Goal: Task Accomplishment & Management: Complete application form

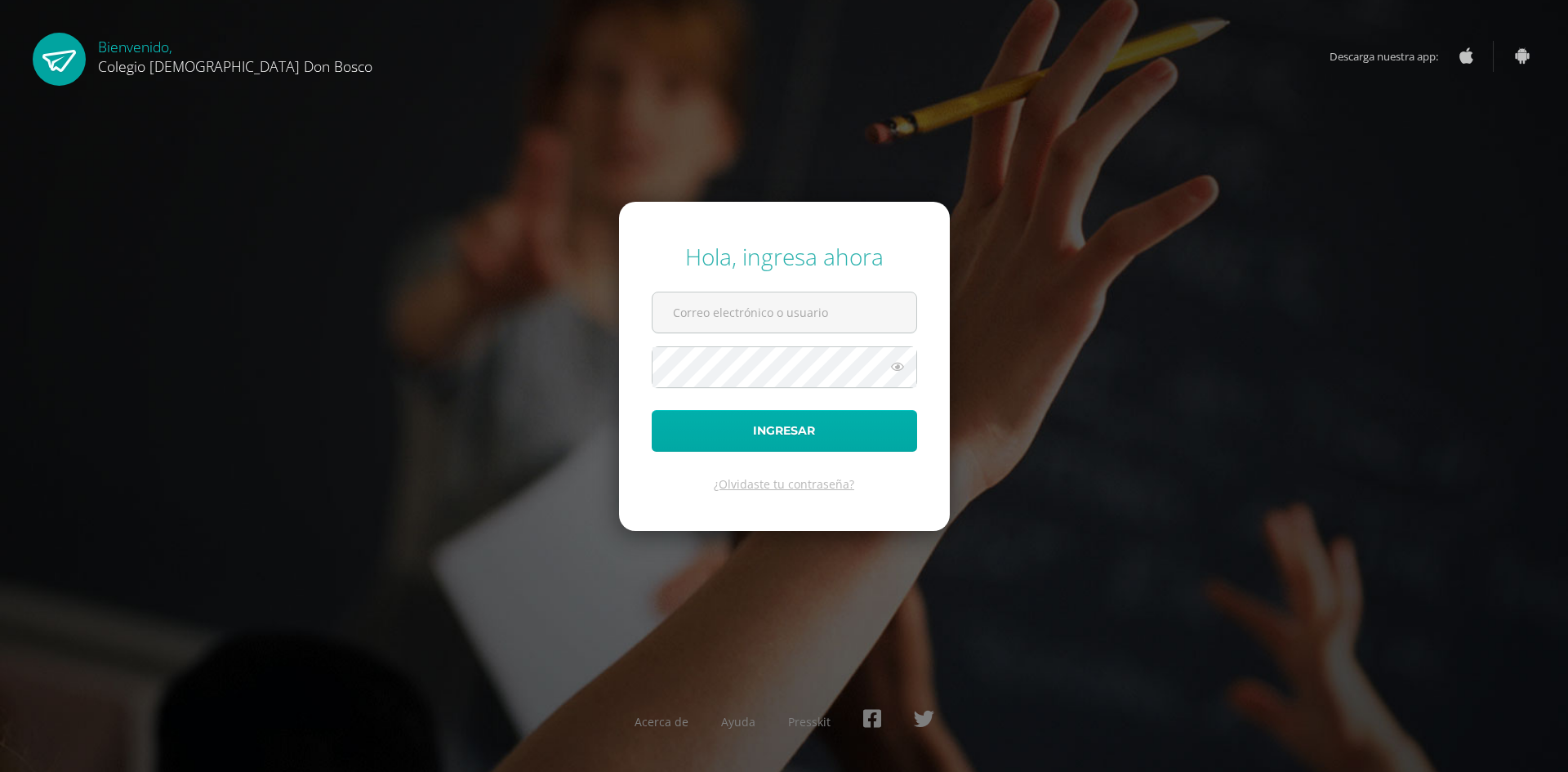
type input "antonieta_acan@donbosco.edu.gt"
click at [827, 427] on button "Ingresar" at bounding box center [784, 431] width 265 height 41
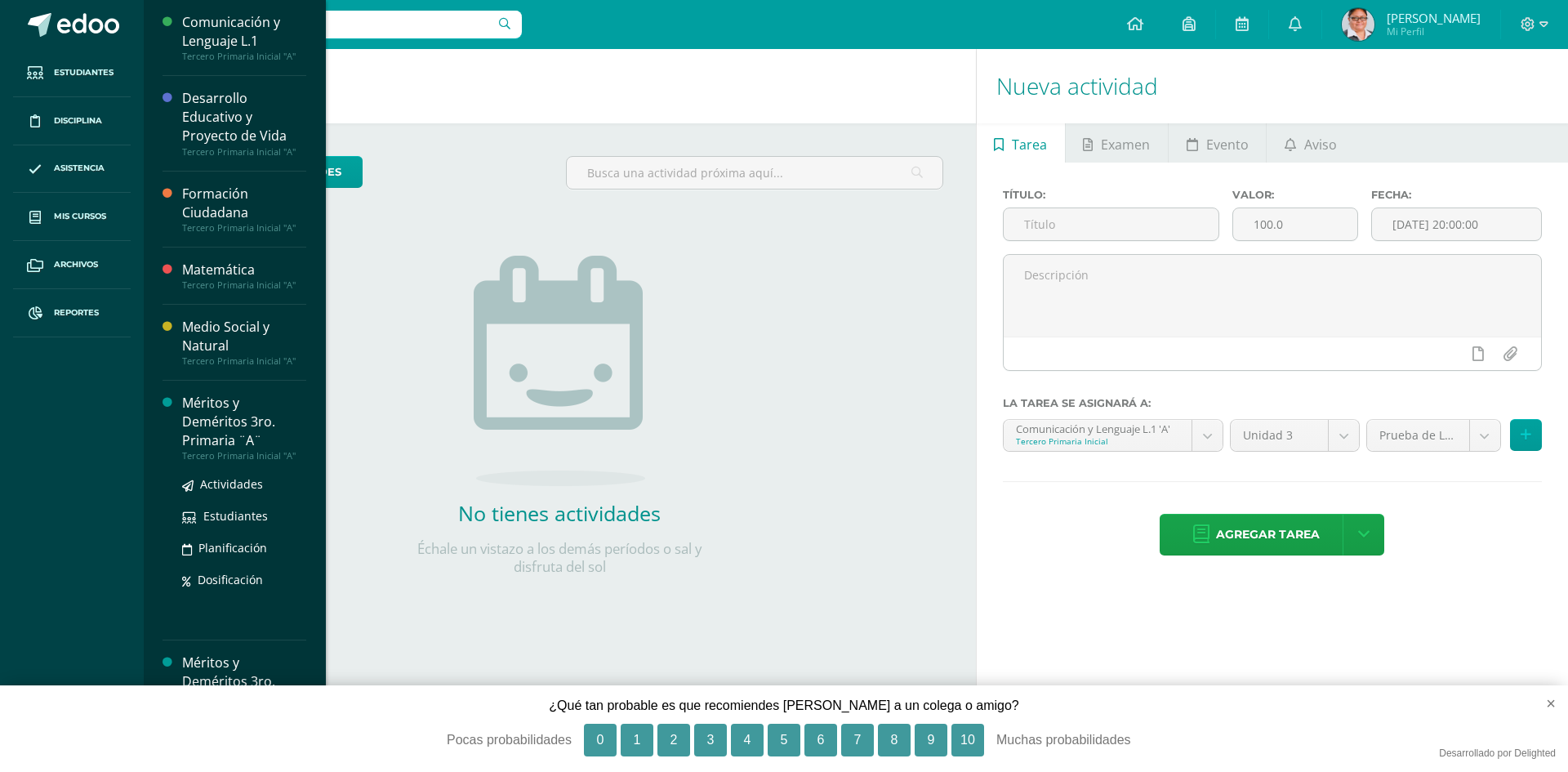
click at [201, 410] on div "Méritos y Deméritos 3ro. Primaria ¨A¨" at bounding box center [244, 422] width 124 height 56
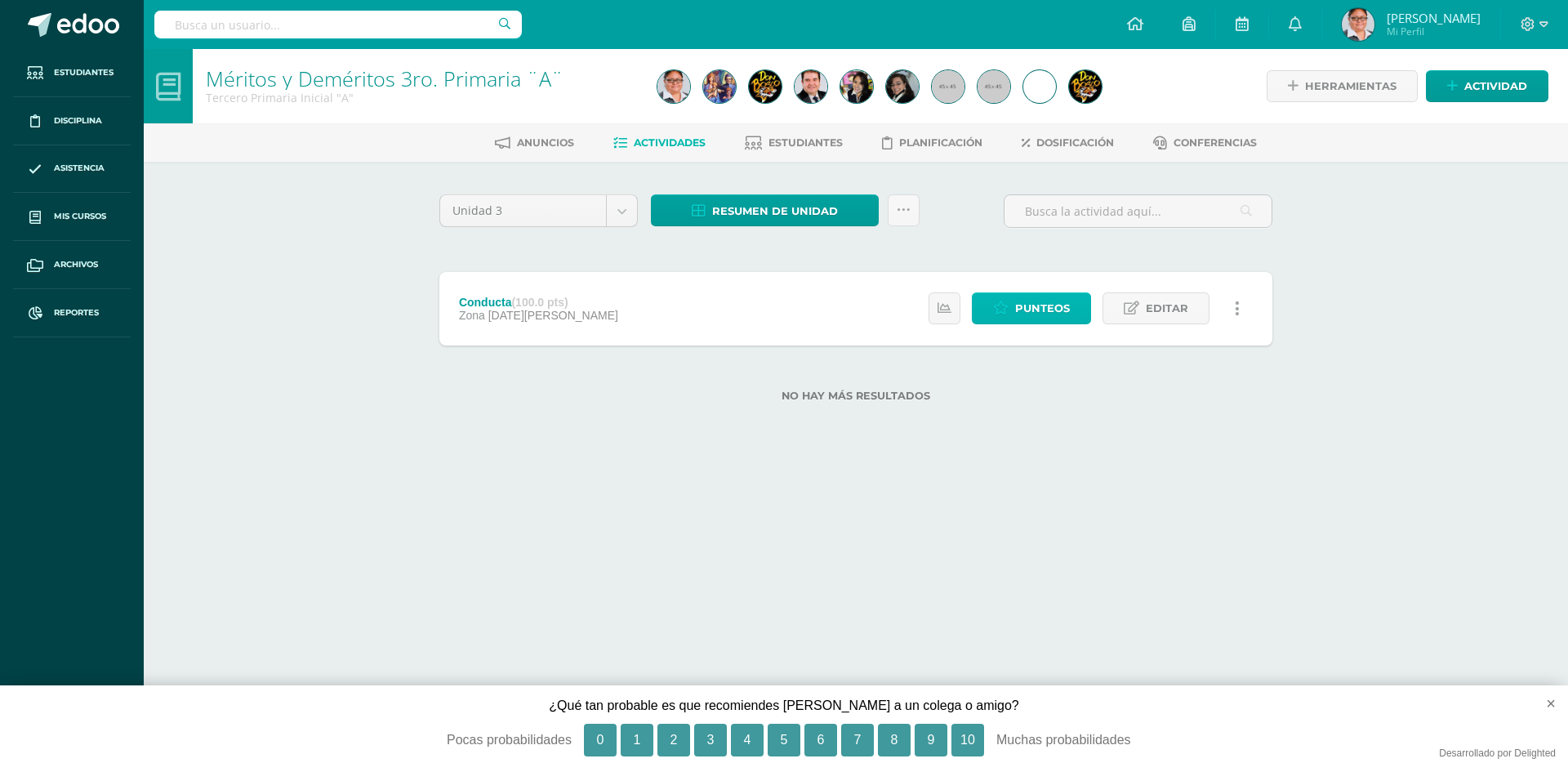
click at [1012, 314] on link "Punteos" at bounding box center [1031, 309] width 119 height 32
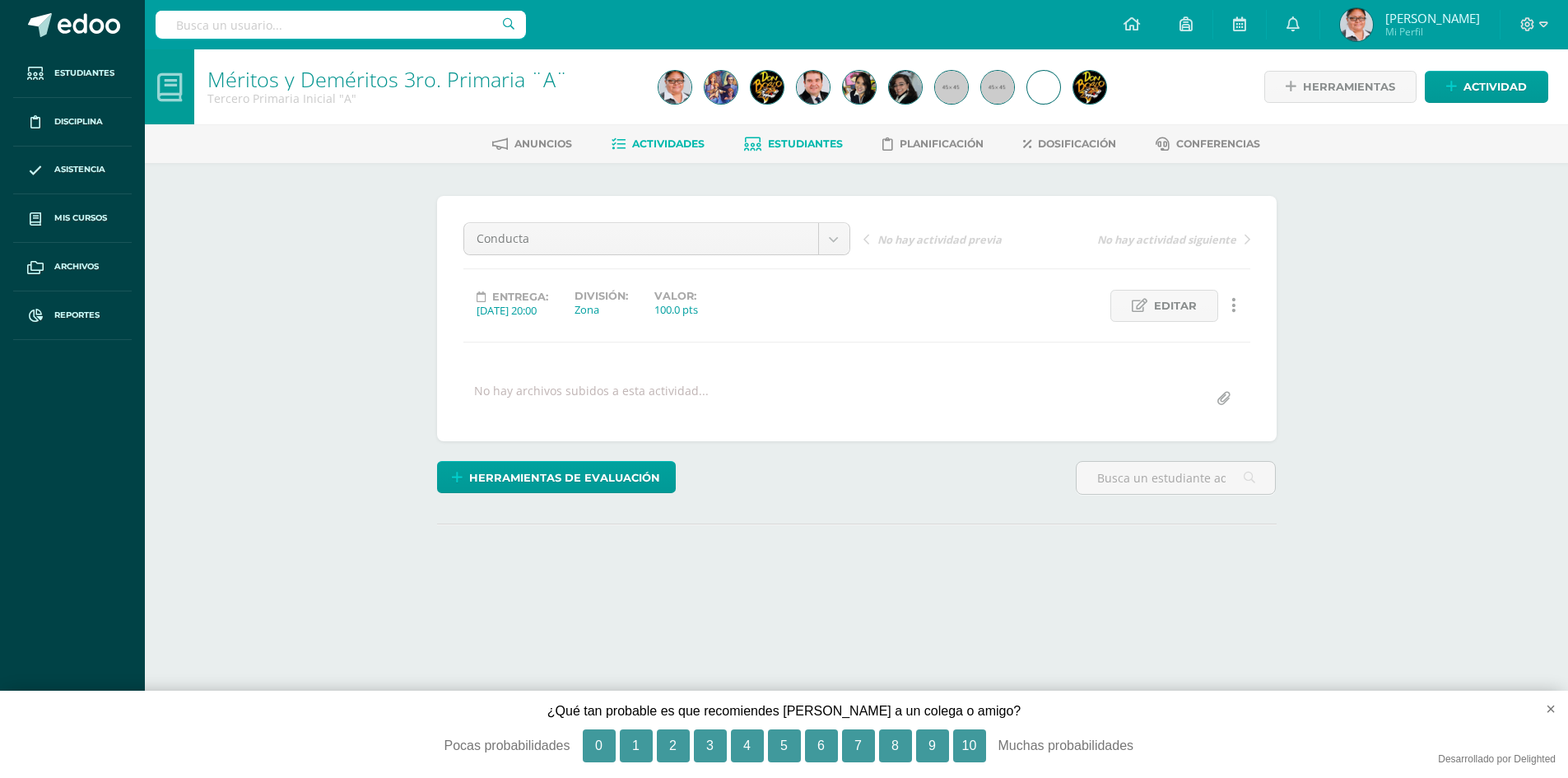
click at [793, 141] on span "Estudiantes" at bounding box center [804, 143] width 75 height 12
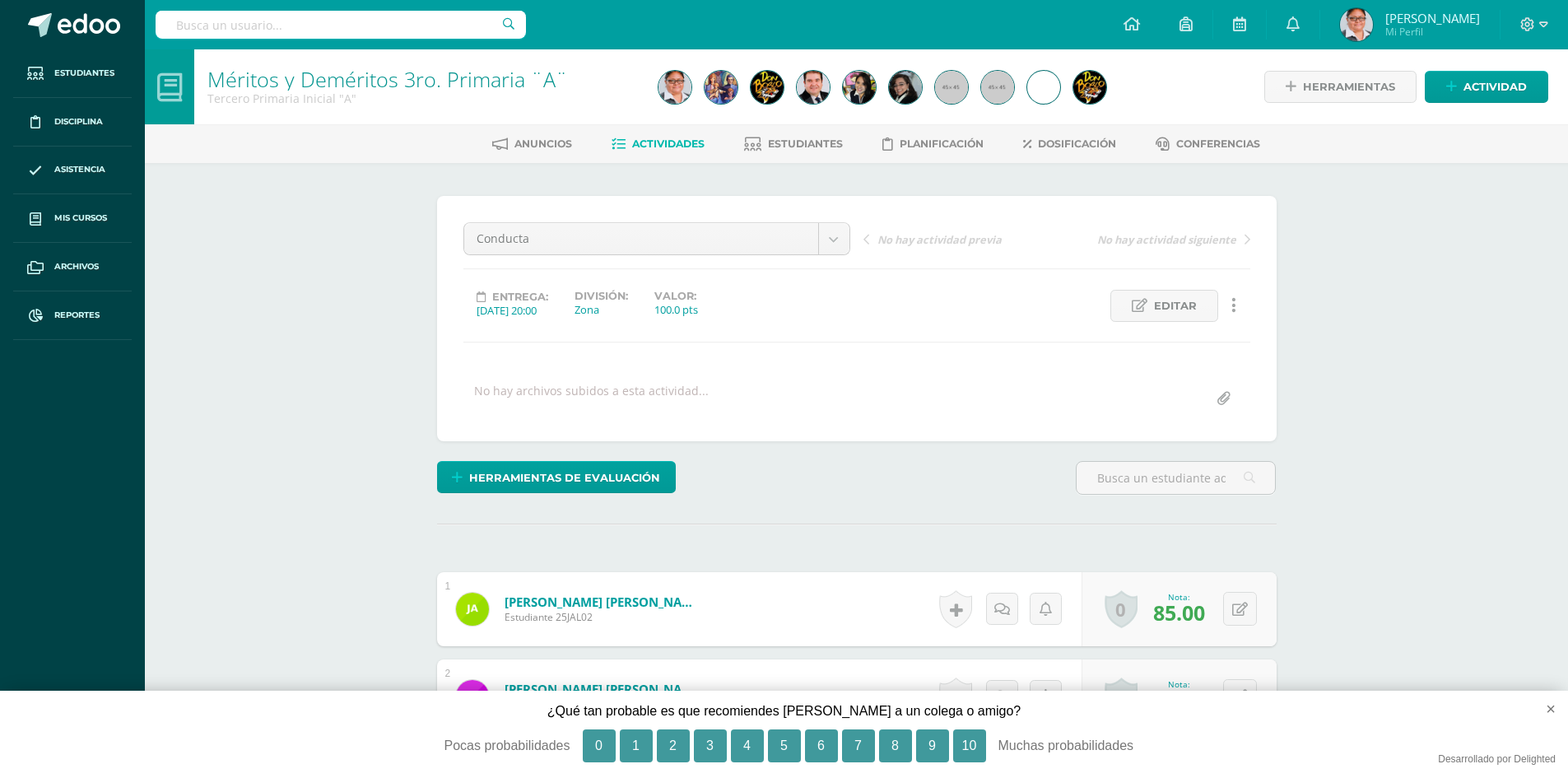
scroll to position [1, 0]
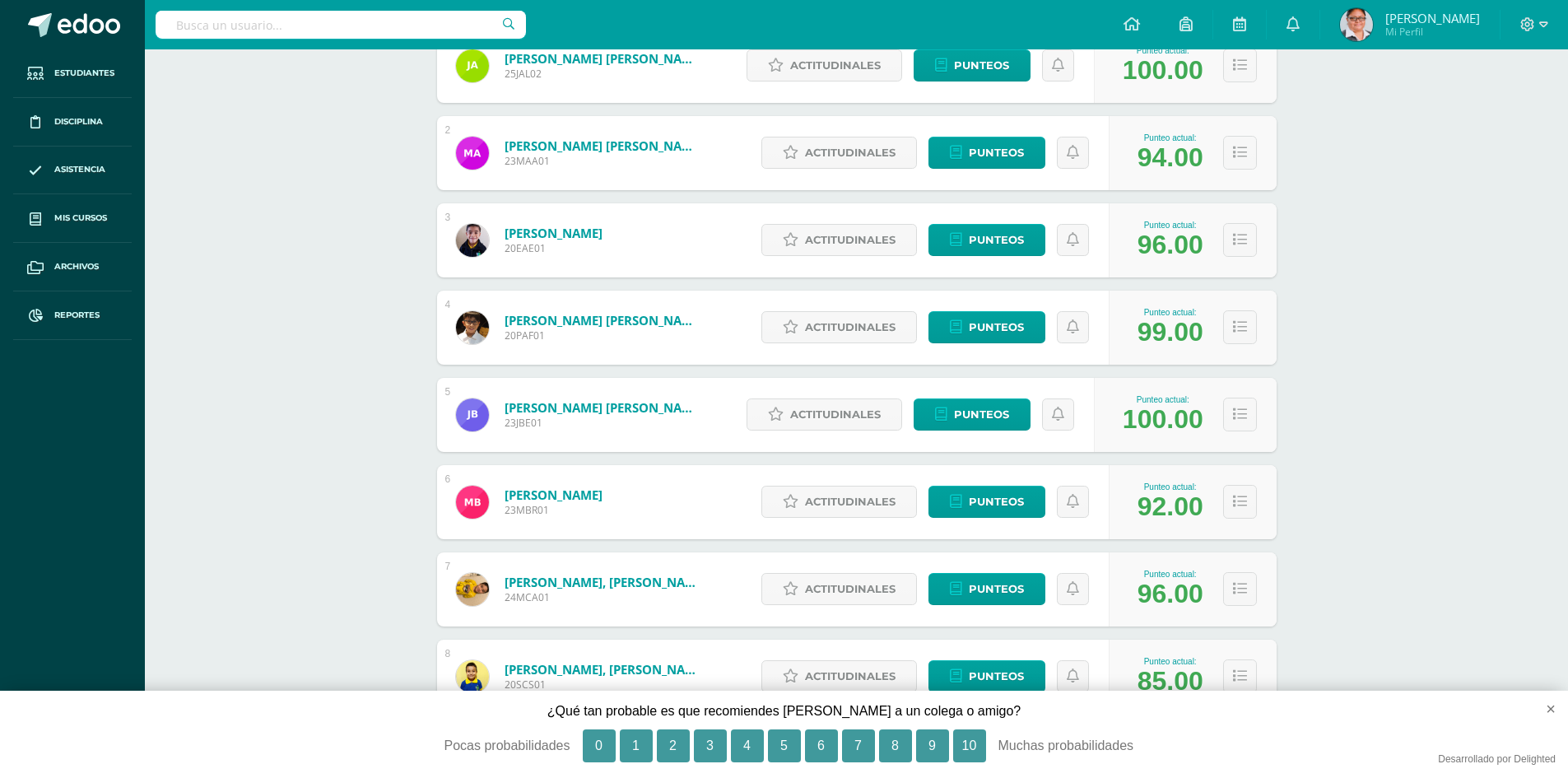
scroll to position [411, 0]
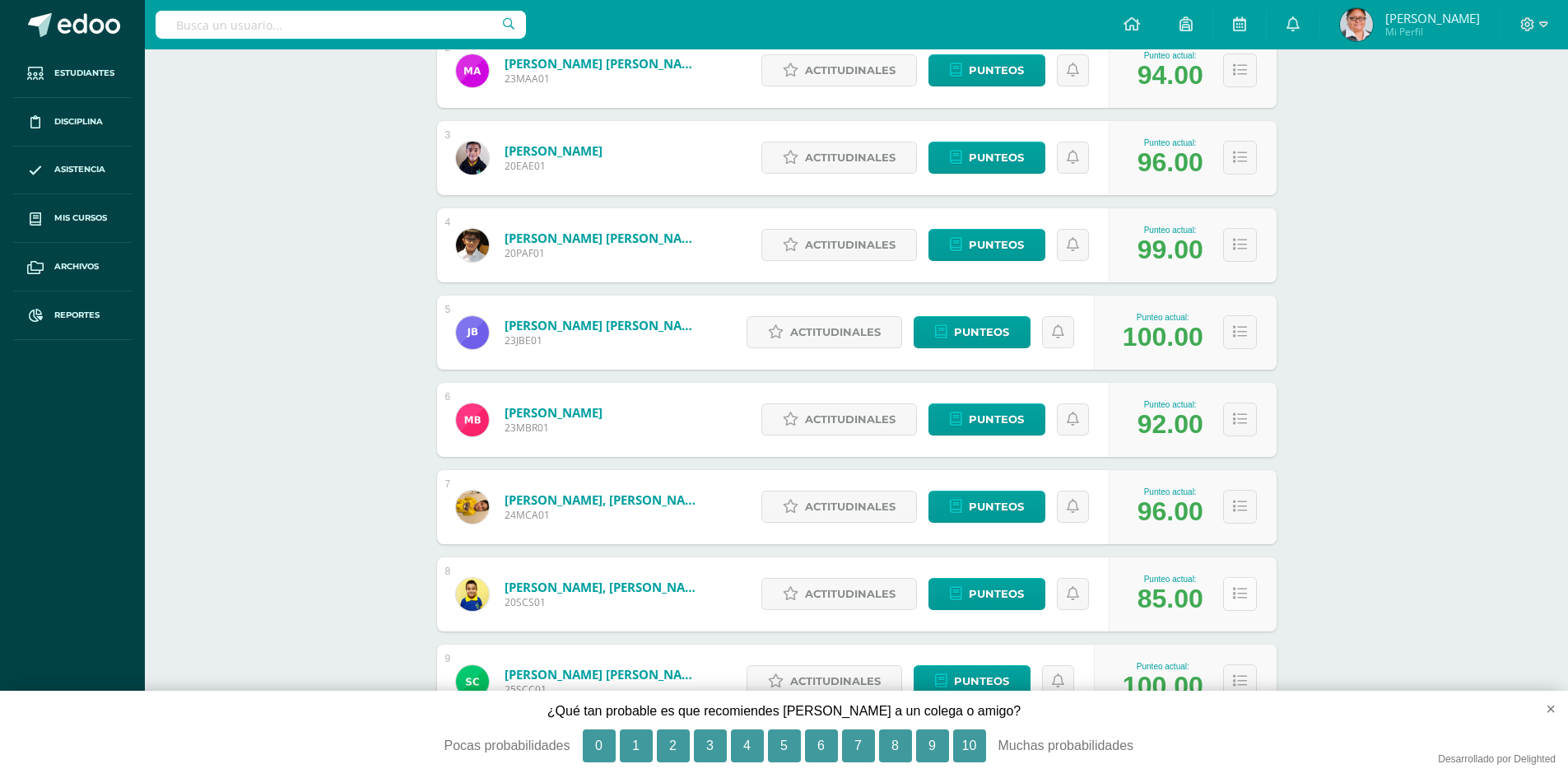
click icon
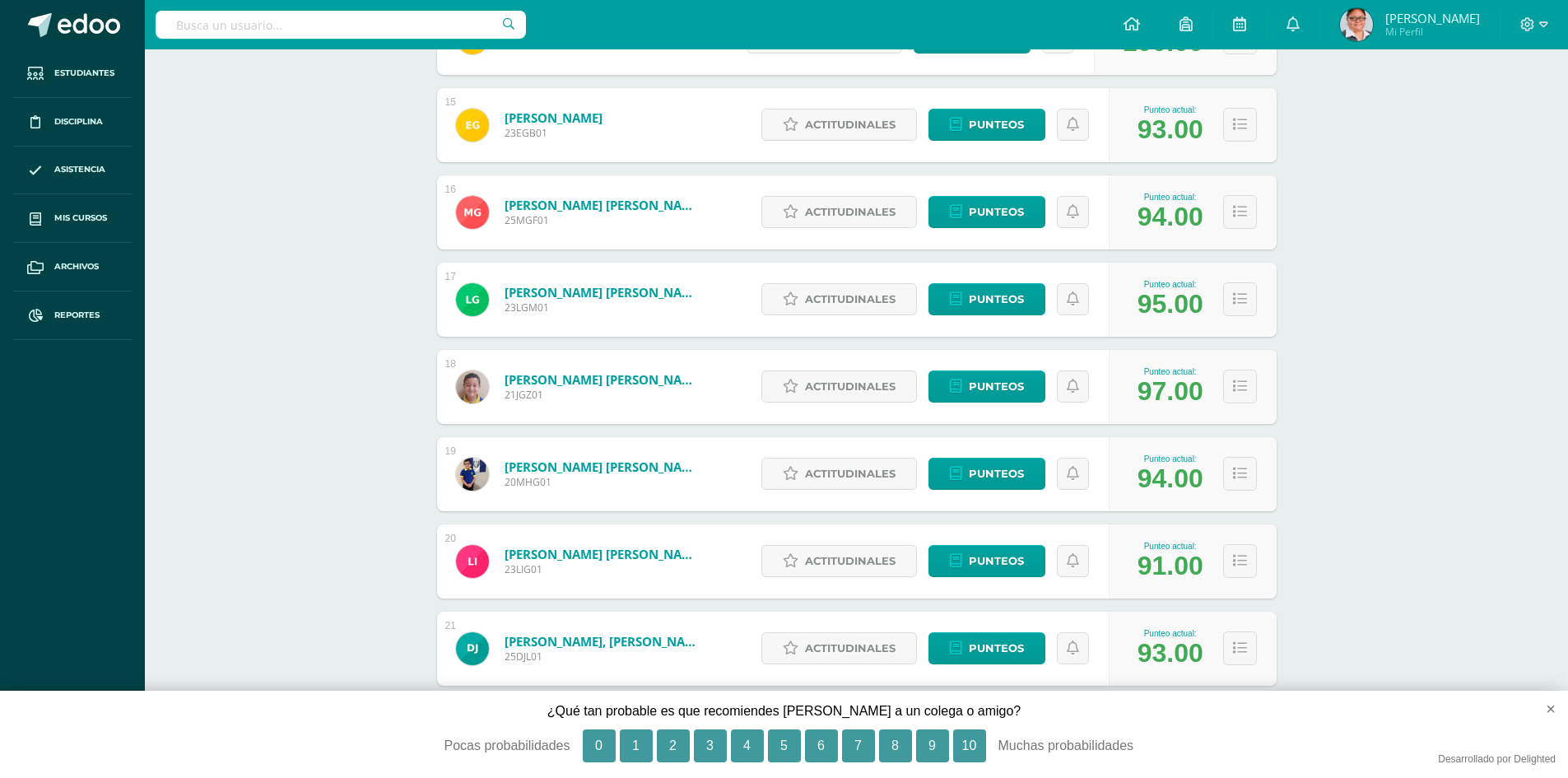
scroll to position [2469, 0]
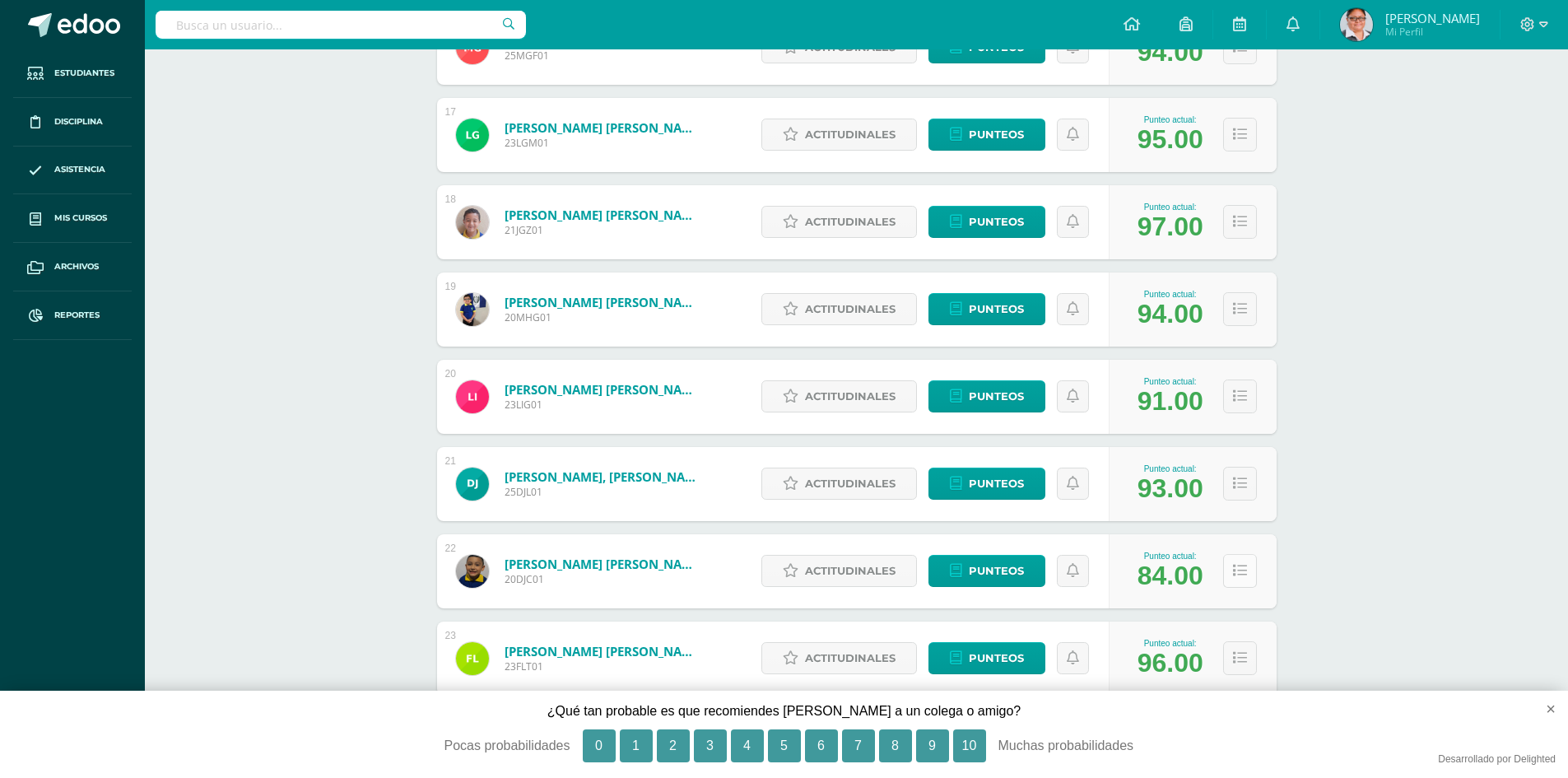
click icon
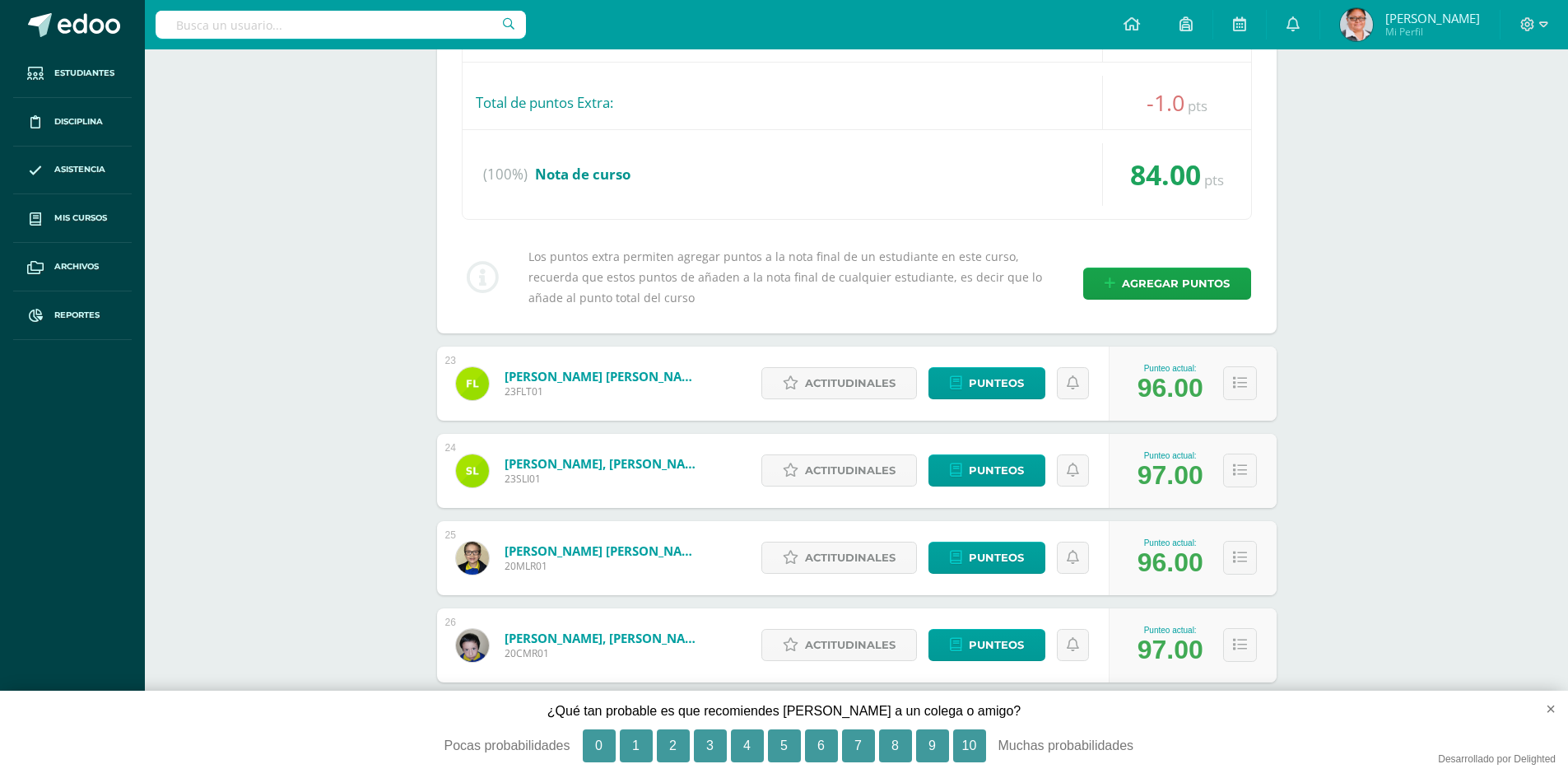
scroll to position [3677, 0]
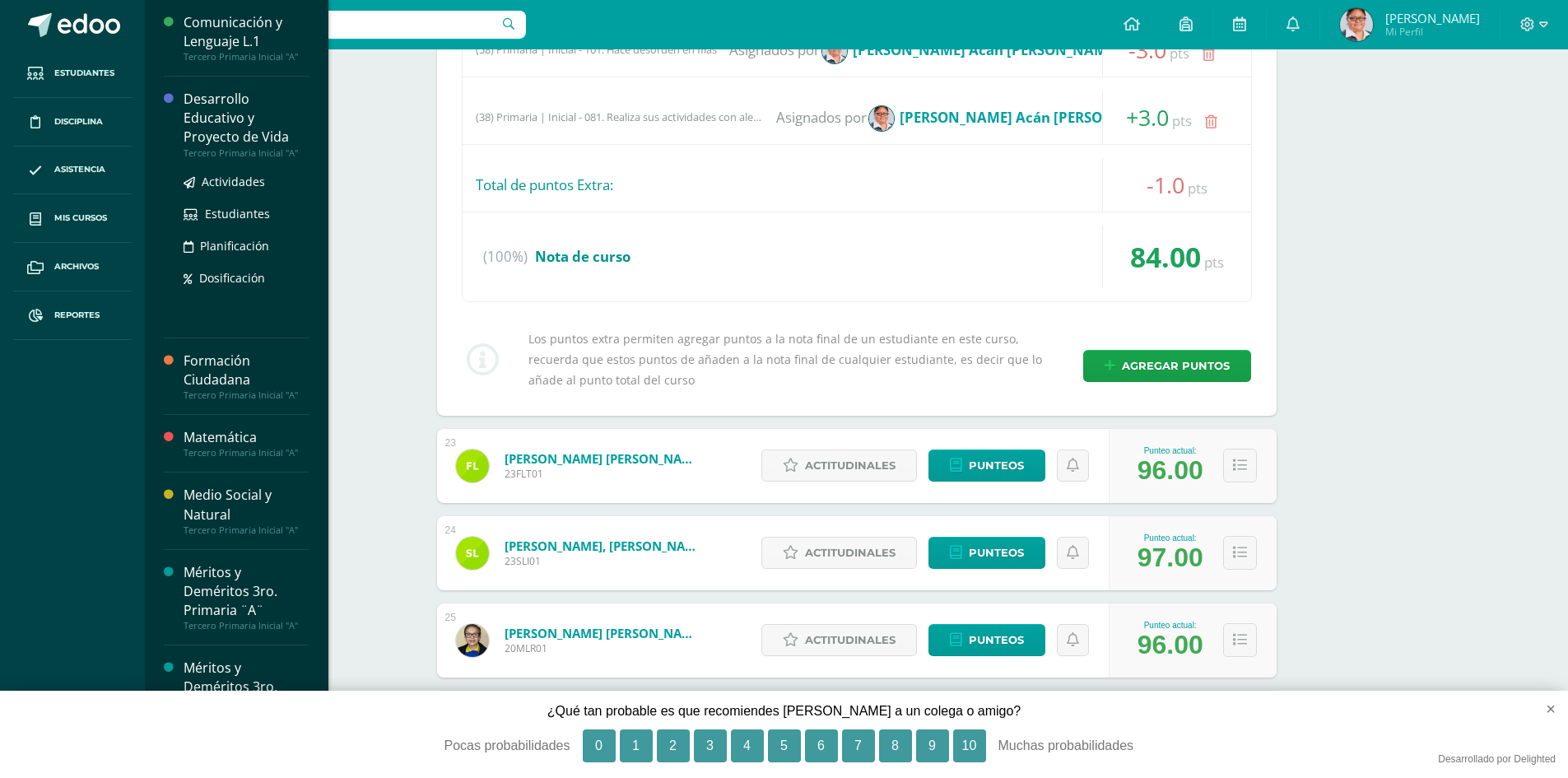
click div "Desarrollo Educativo y Proyecto de Vida"
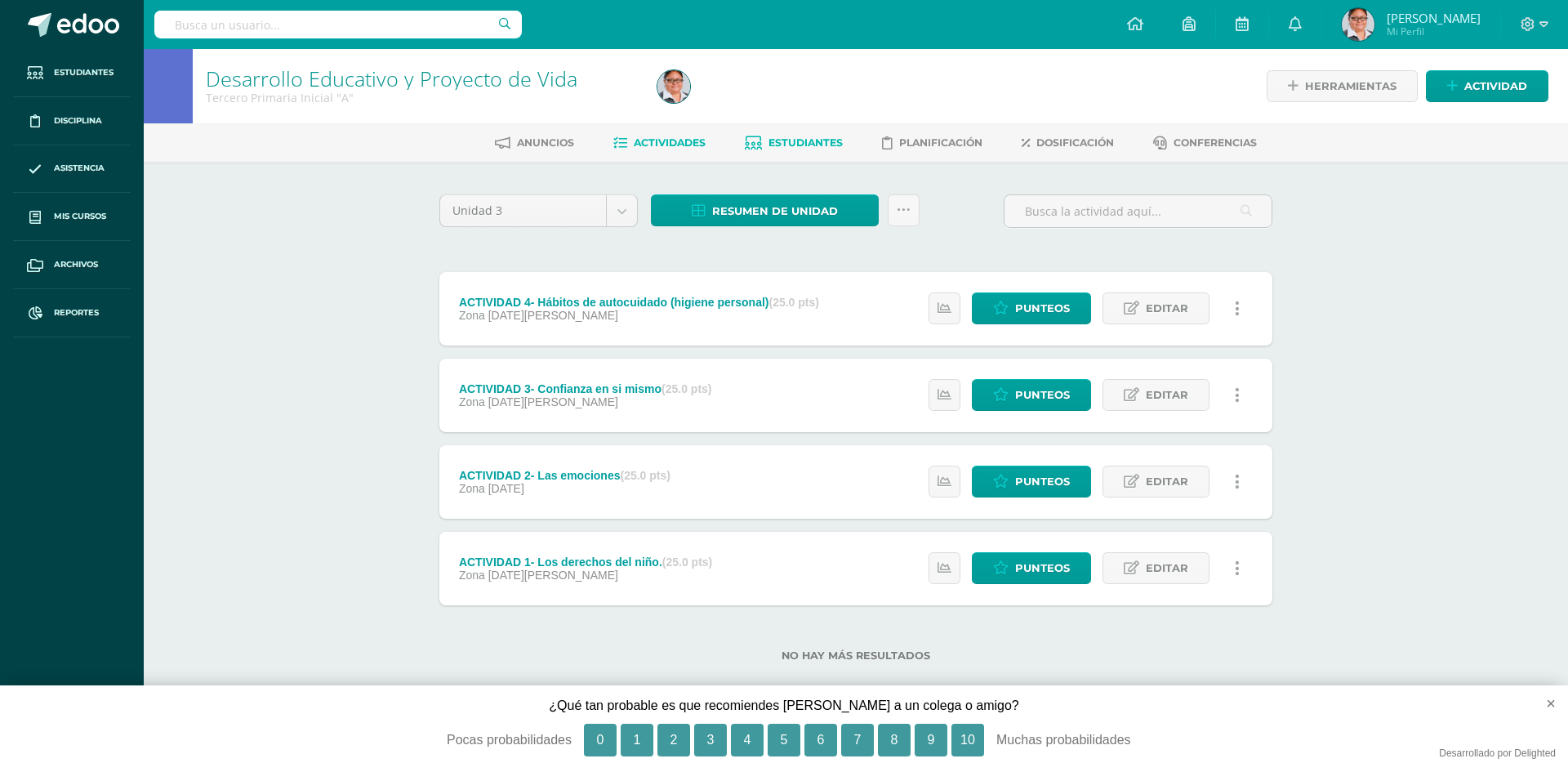
click at [800, 139] on span "Estudiantes" at bounding box center [805, 142] width 74 height 12
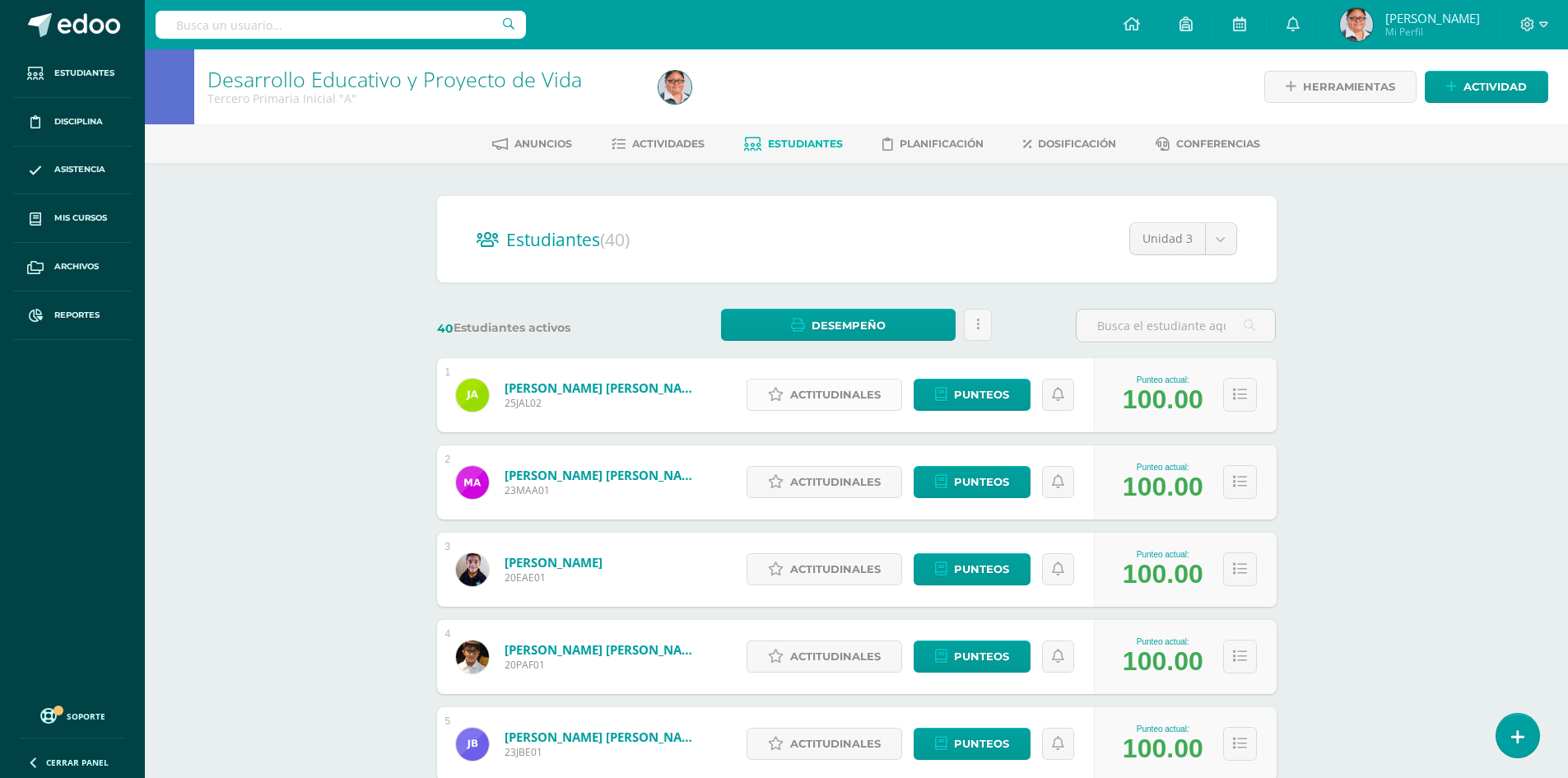
click at [849, 397] on span "Actitudinales" at bounding box center [836, 394] width 91 height 30
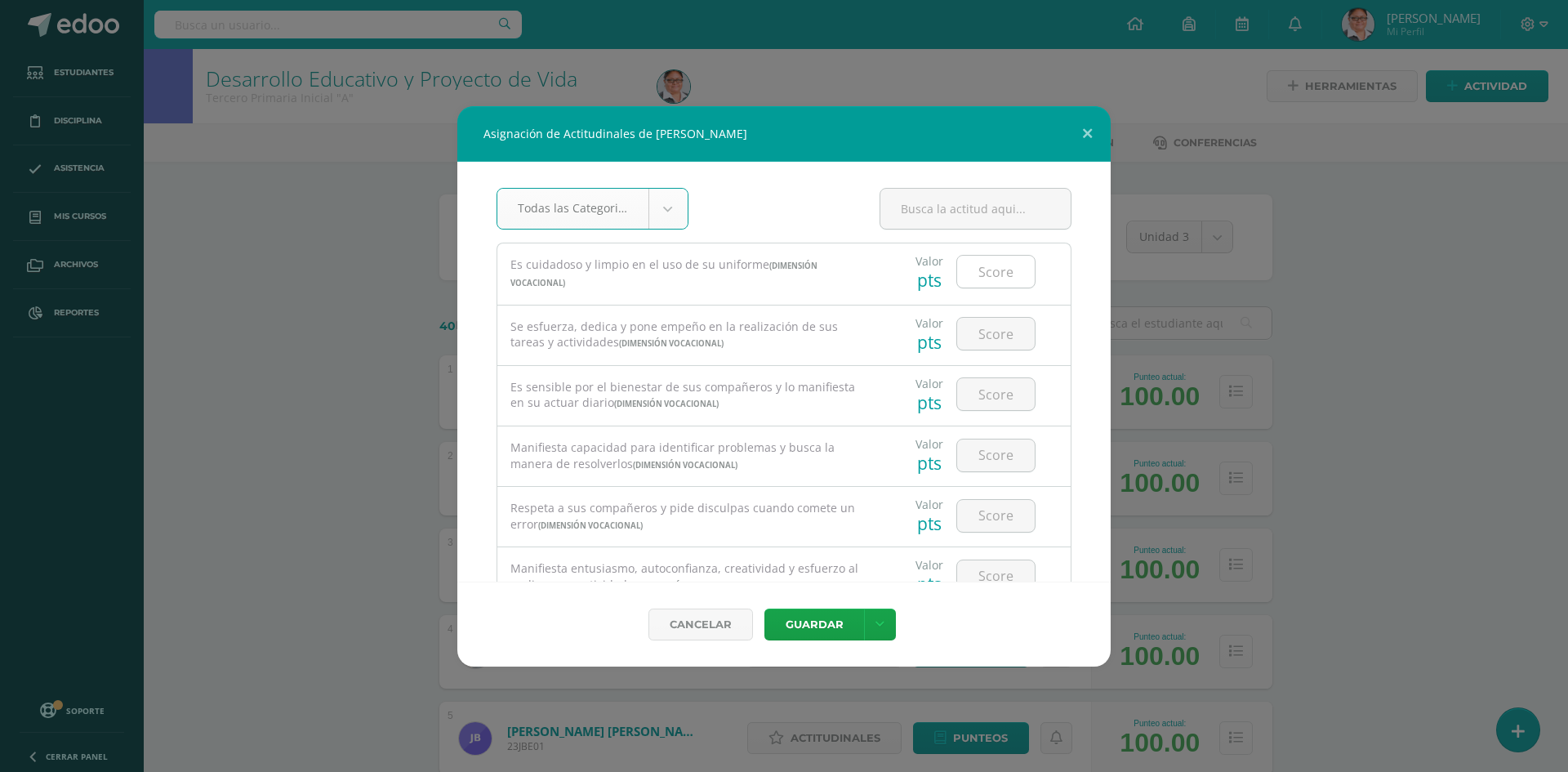
click at [1006, 271] on input "number" at bounding box center [995, 272] width 78 height 32
type input "4"
click at [991, 342] on input "number" at bounding box center [995, 334] width 78 height 32
type input "4"
click at [988, 387] on input "number" at bounding box center [995, 394] width 78 height 32
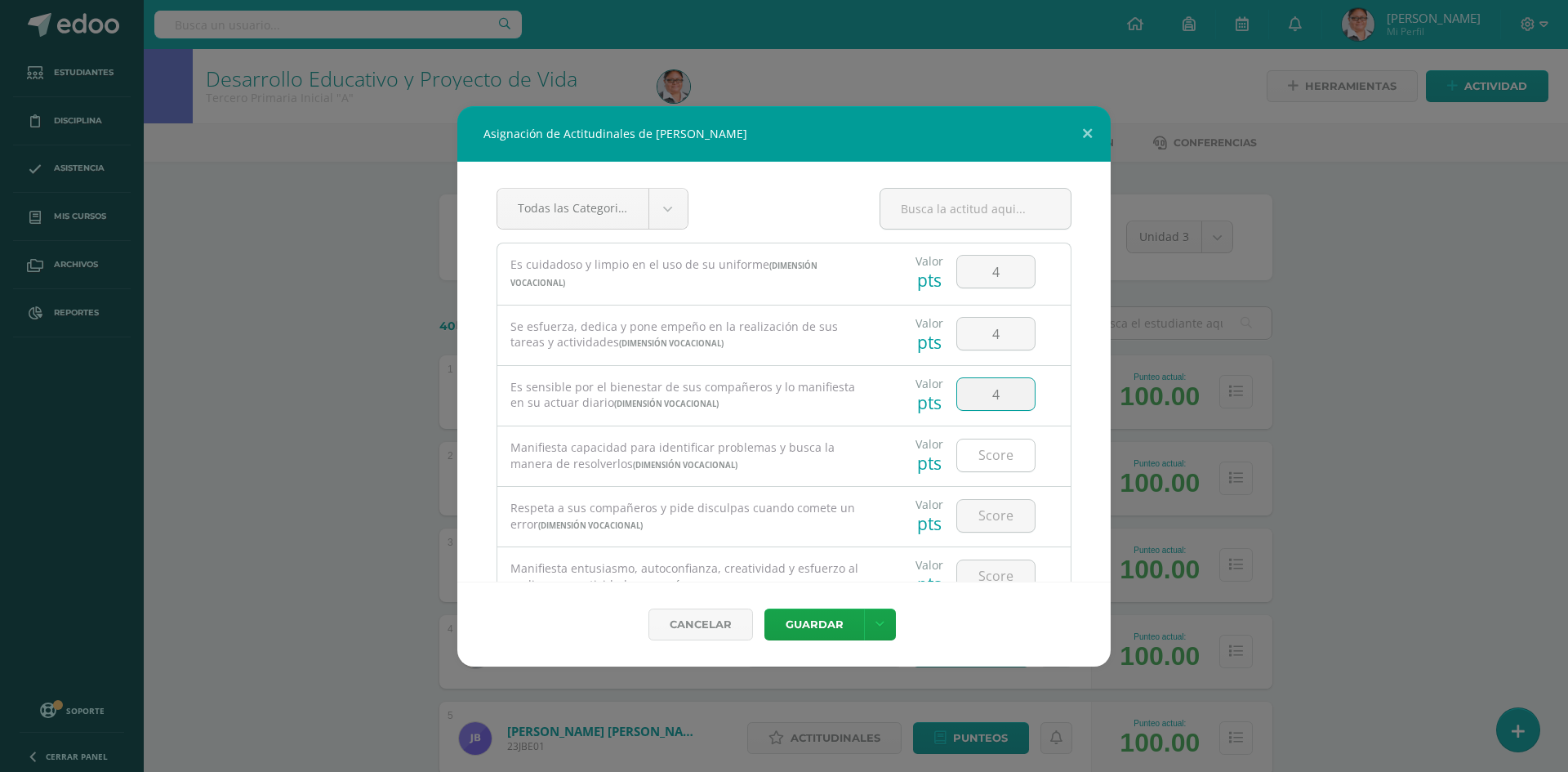
type input "4"
click at [991, 447] on input "number" at bounding box center [995, 455] width 78 height 32
type input "4"
click at [994, 507] on input "number" at bounding box center [995, 516] width 78 height 32
type input "4"
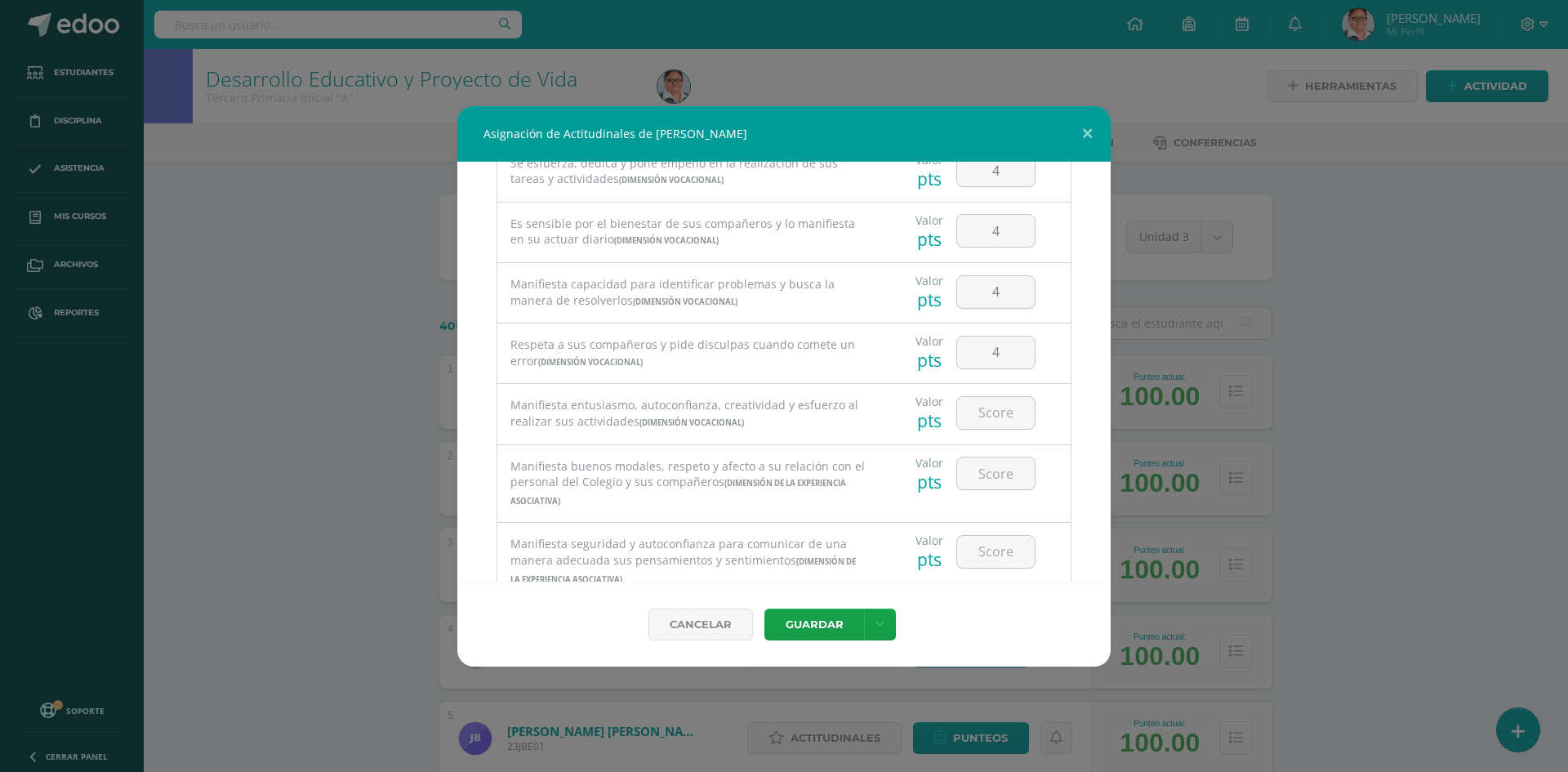
scroll to position [245, 0]
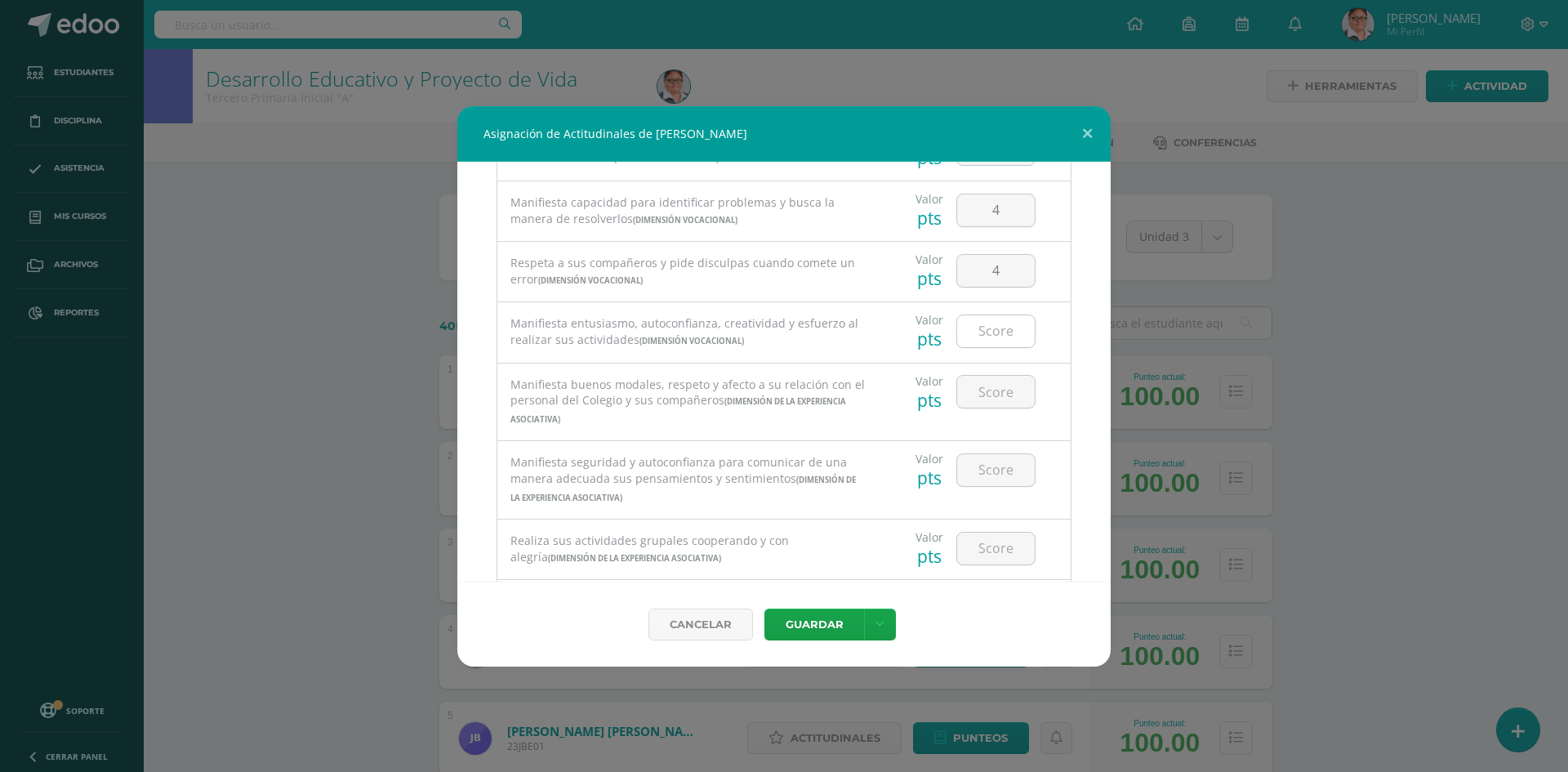
click at [990, 333] on input "number" at bounding box center [995, 331] width 78 height 32
type input "4"
click at [997, 394] on input "number" at bounding box center [995, 392] width 78 height 32
type input "4"
click at [980, 476] on input "number" at bounding box center [995, 470] width 78 height 32
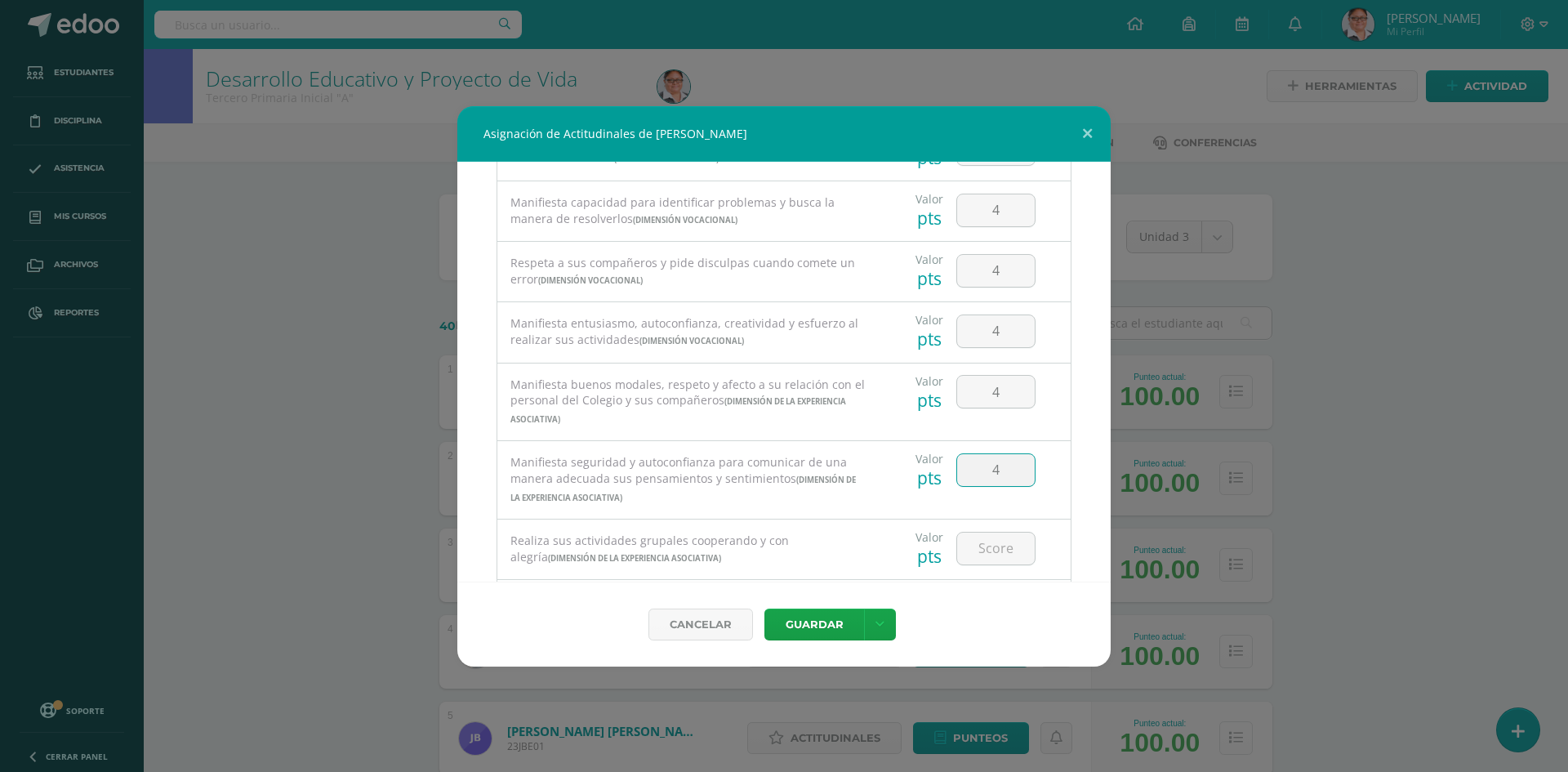
type input "4"
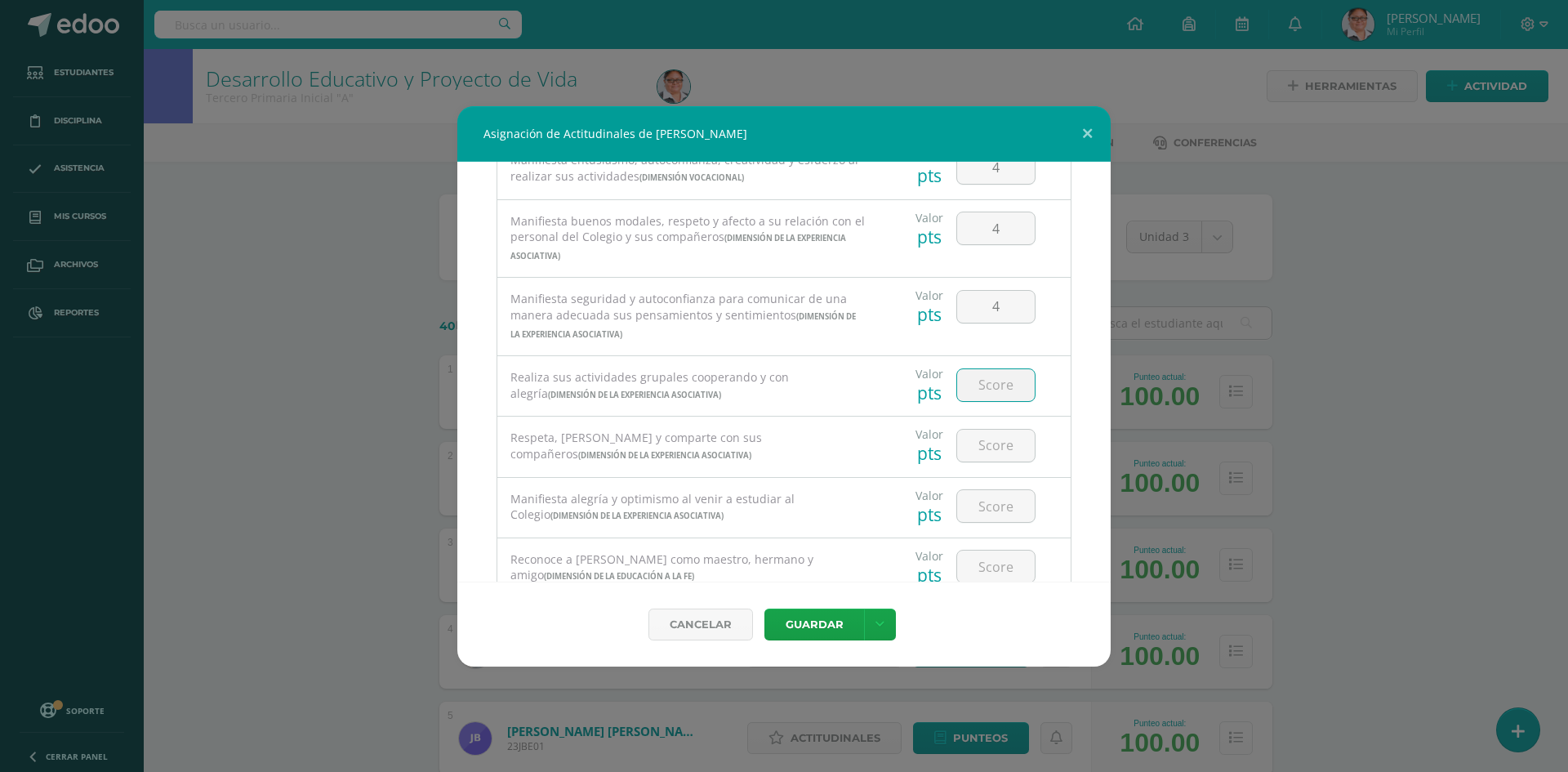
click at [983, 386] on input "number" at bounding box center [995, 386] width 78 height 32
type input "4"
click at [982, 448] on input "number" at bounding box center [995, 446] width 78 height 32
type input "4"
click at [975, 508] on input "number" at bounding box center [995, 506] width 78 height 32
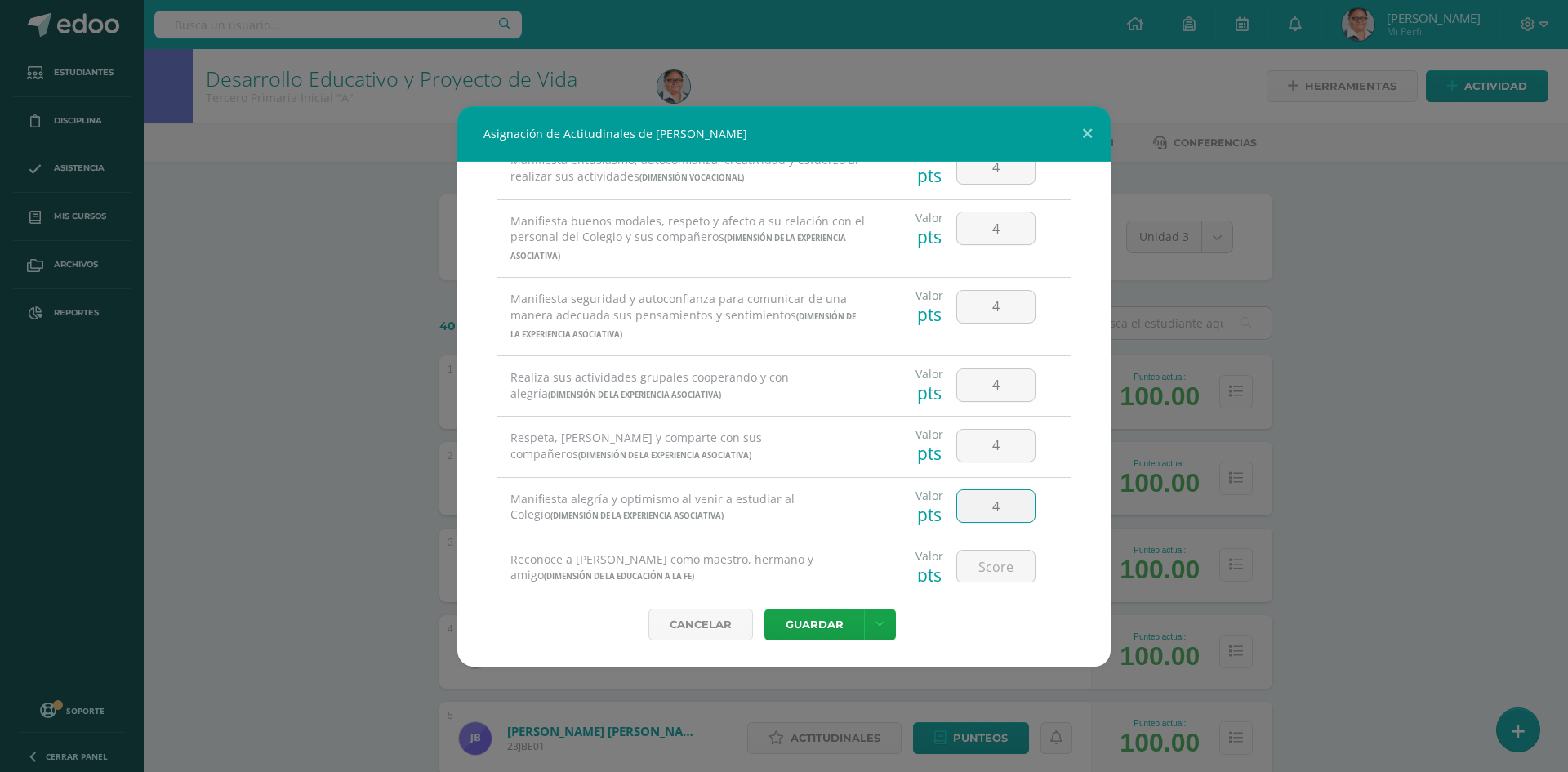
type input "4"
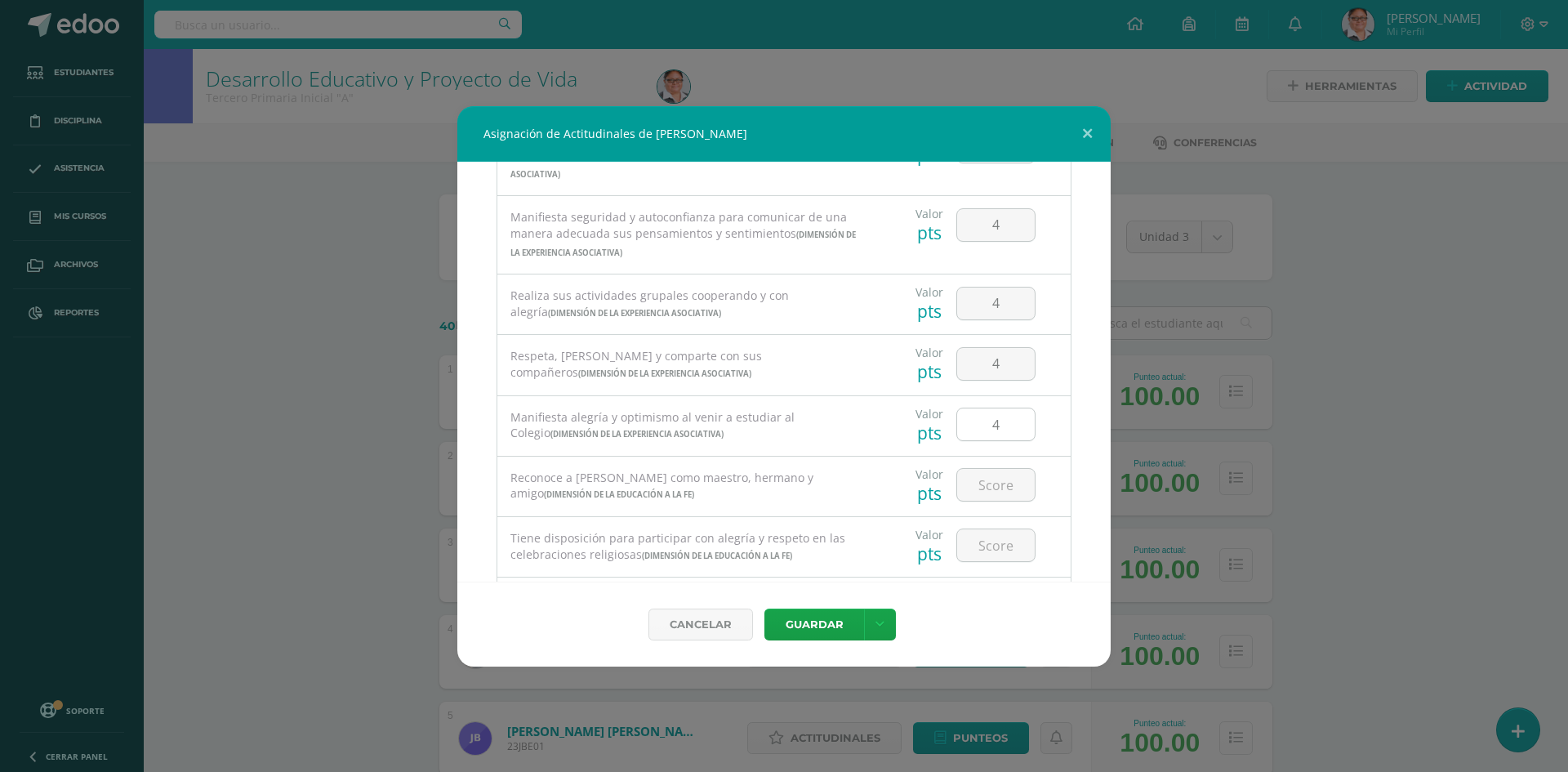
scroll to position [571, 0]
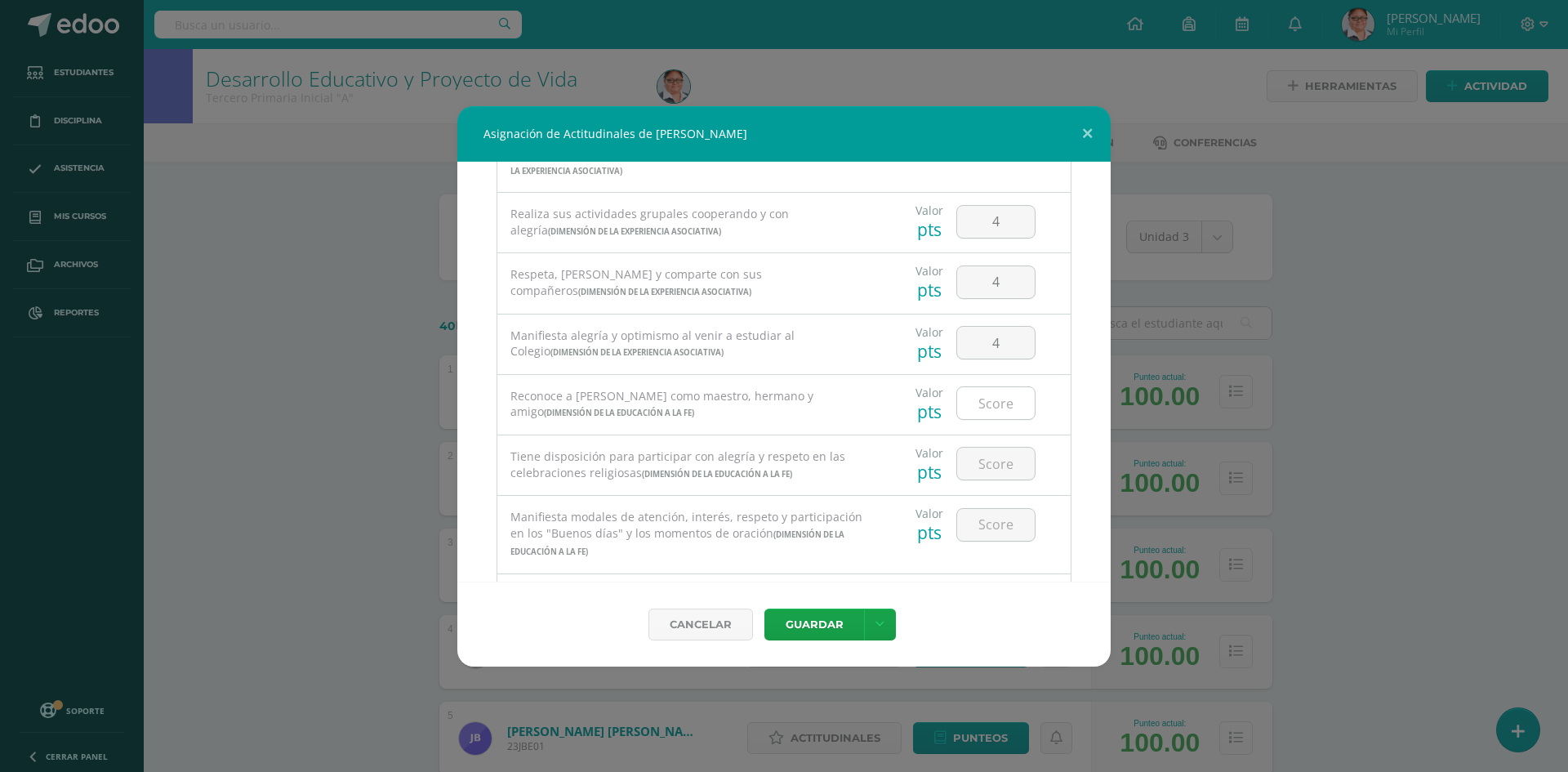
click at [991, 400] on input "number" at bounding box center [995, 403] width 78 height 32
type input "4"
click at [982, 459] on input "number" at bounding box center [995, 463] width 78 height 32
type input "4"
click at [981, 531] on input "number" at bounding box center [995, 524] width 78 height 32
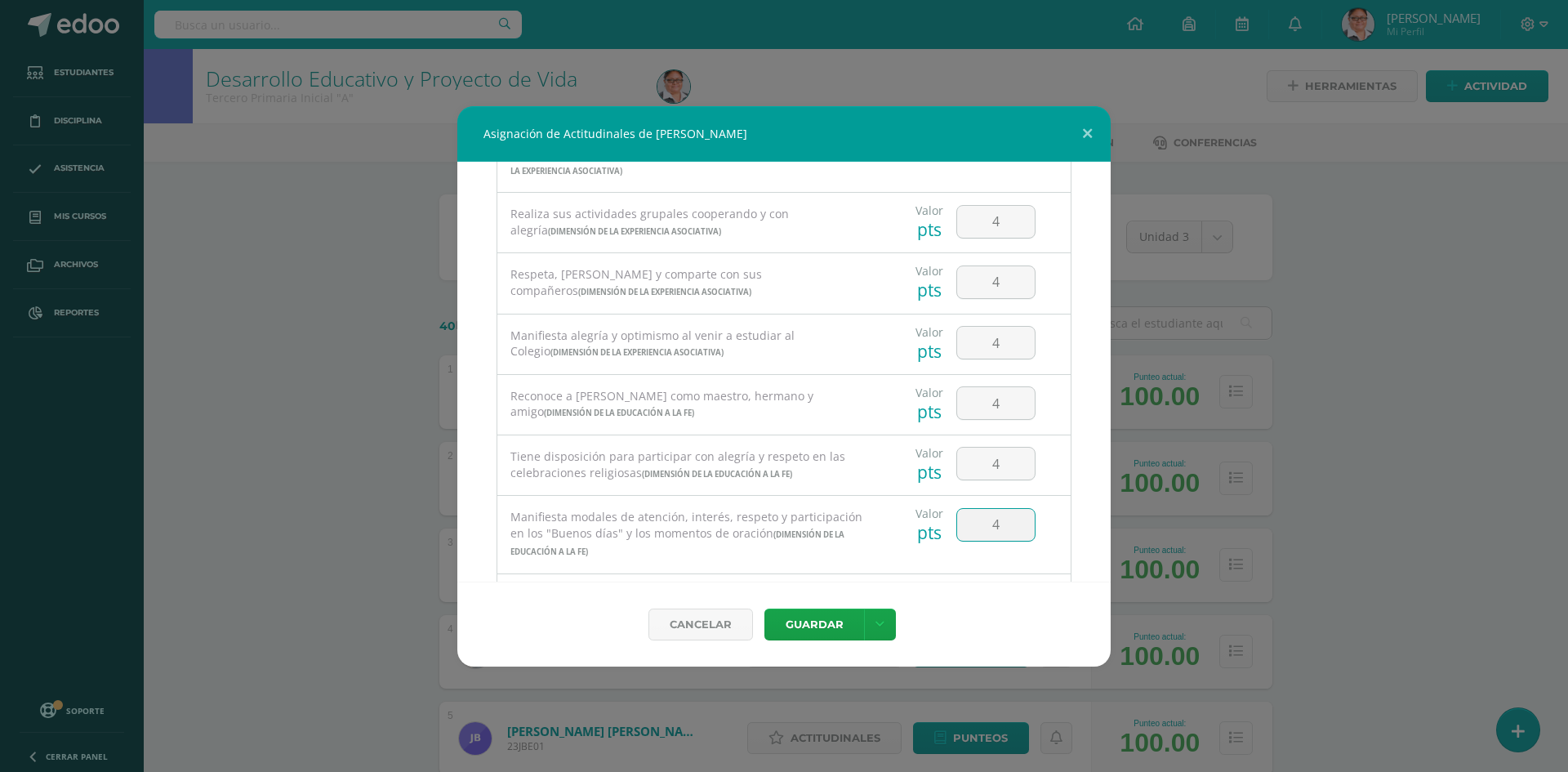
type input "4"
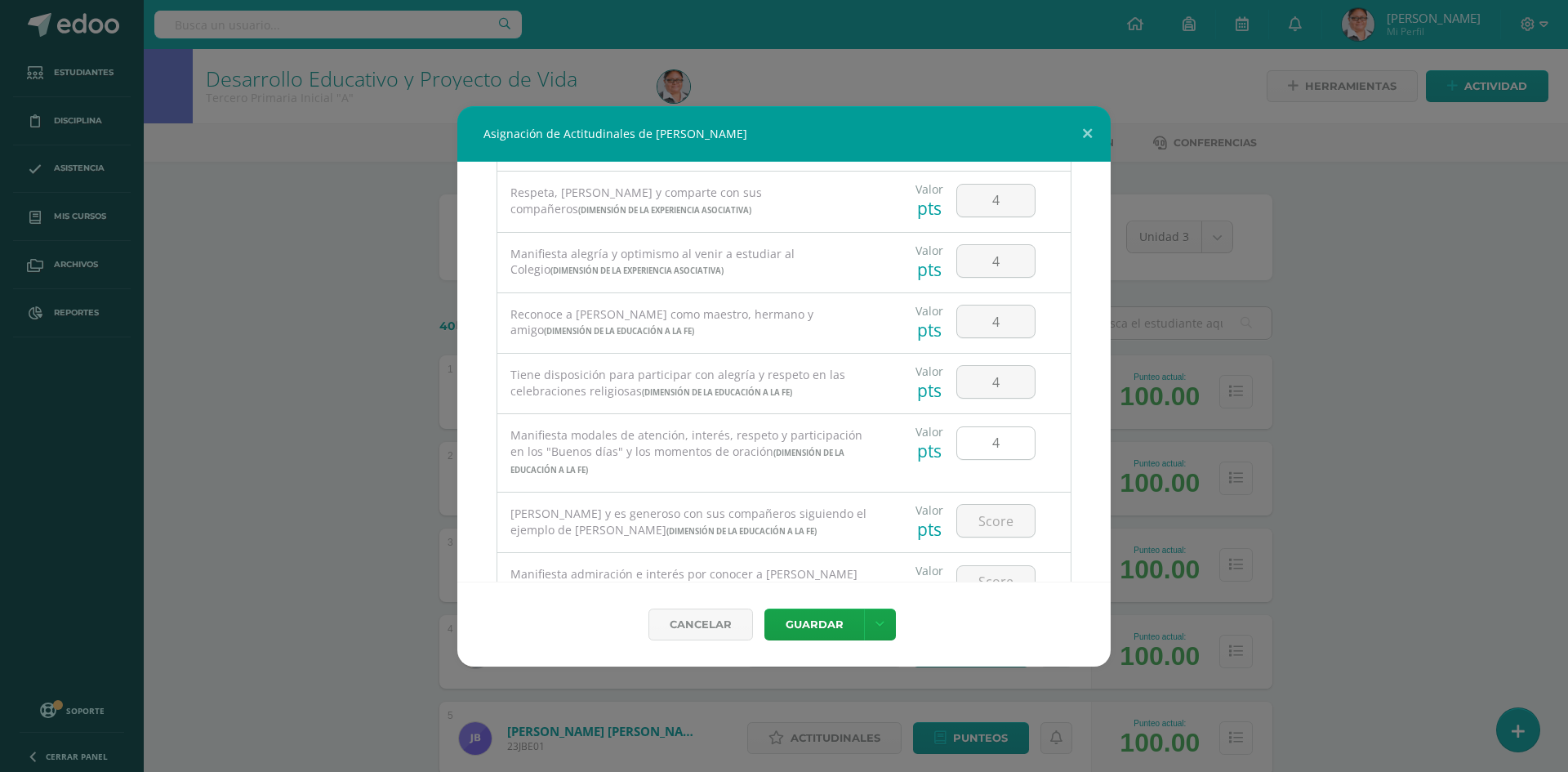
scroll to position [735, 0]
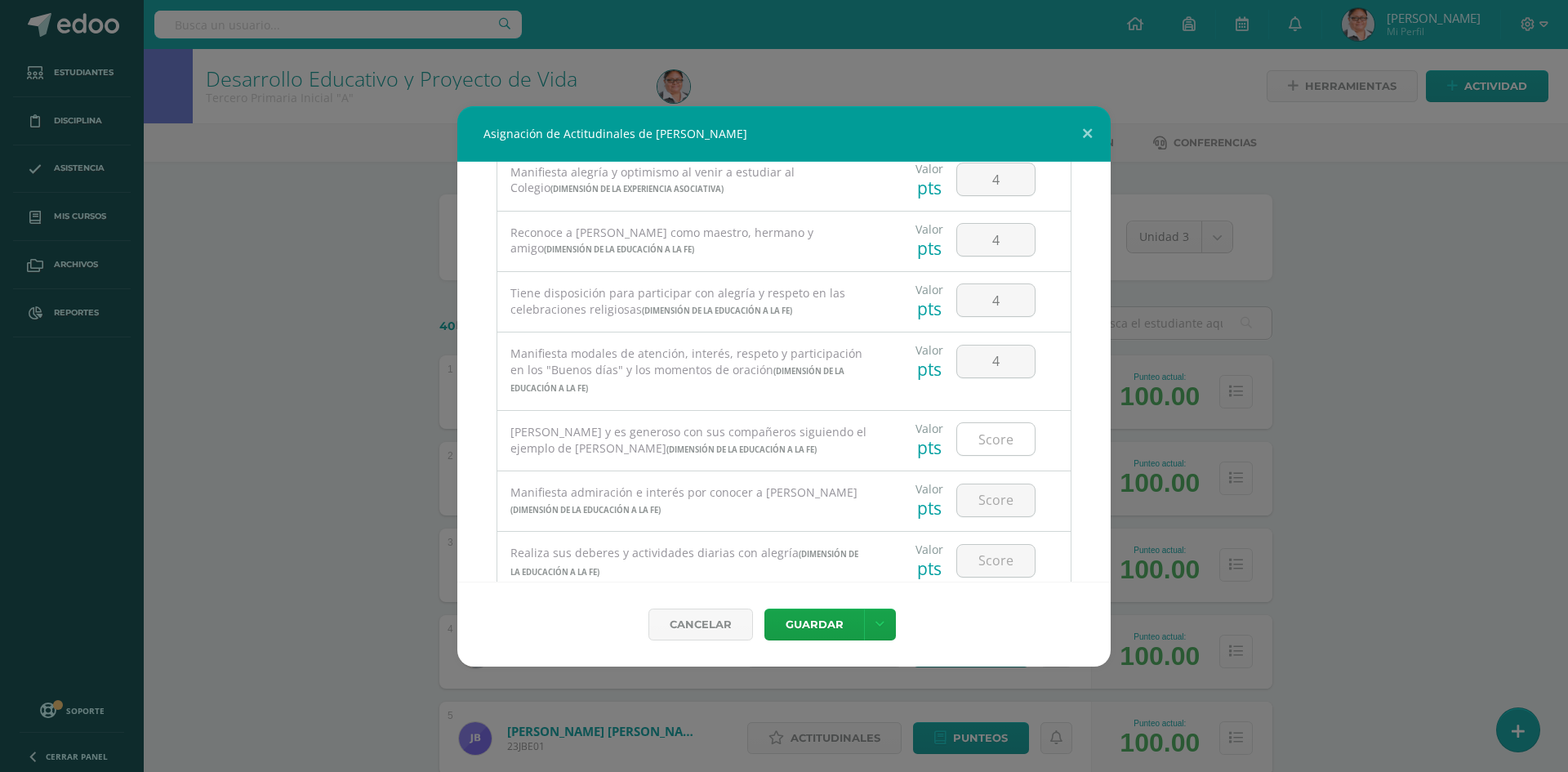
click at [988, 448] on input "number" at bounding box center [995, 439] width 78 height 32
type input "4"
click at [983, 492] on input "number" at bounding box center [995, 500] width 78 height 32
type input "4"
click at [974, 567] on input "number" at bounding box center [995, 561] width 78 height 32
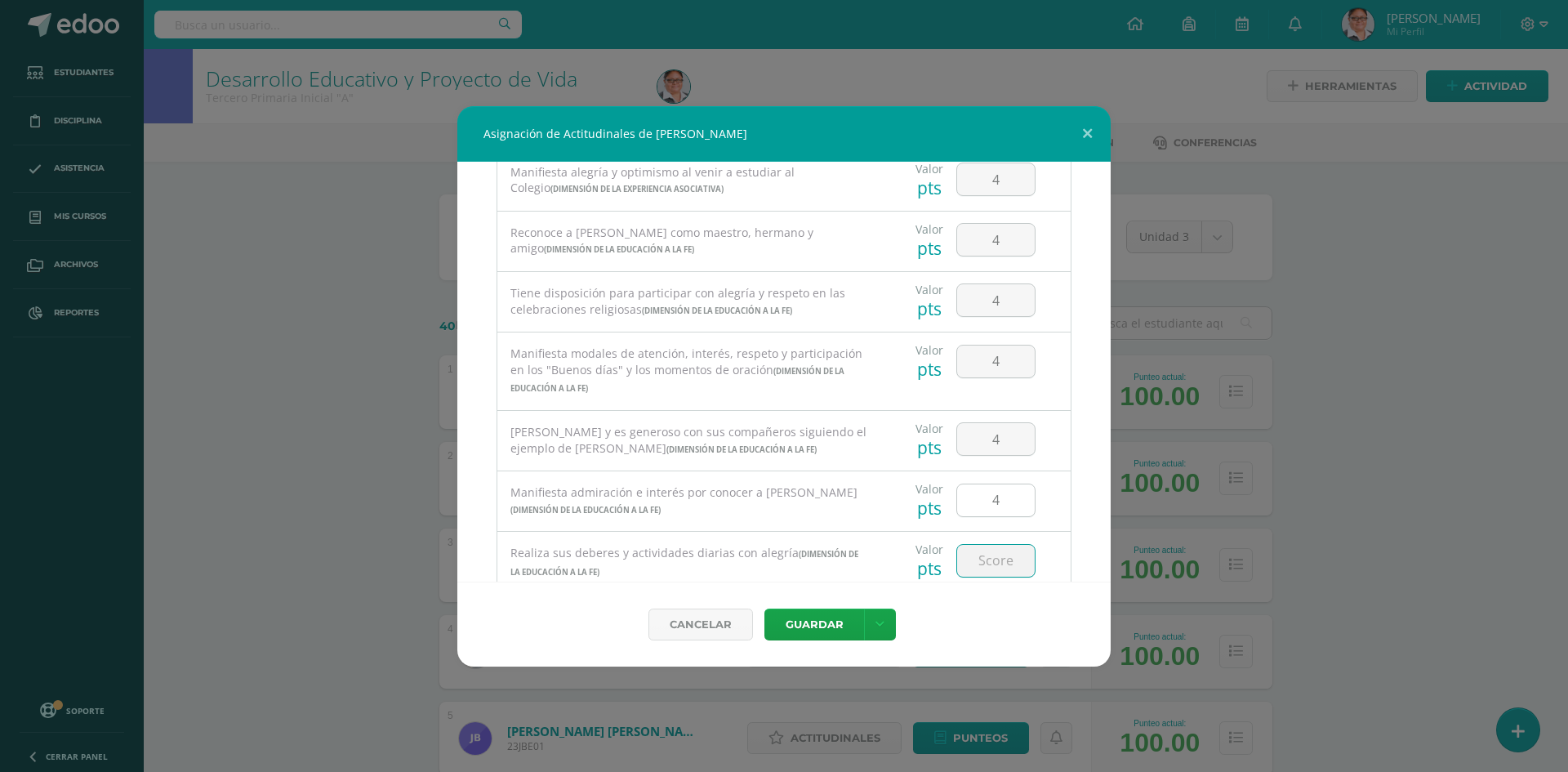
click at [992, 507] on input "4" at bounding box center [995, 500] width 78 height 32
type input "3"
click at [998, 561] on input "number" at bounding box center [995, 561] width 78 height 32
type input "4"
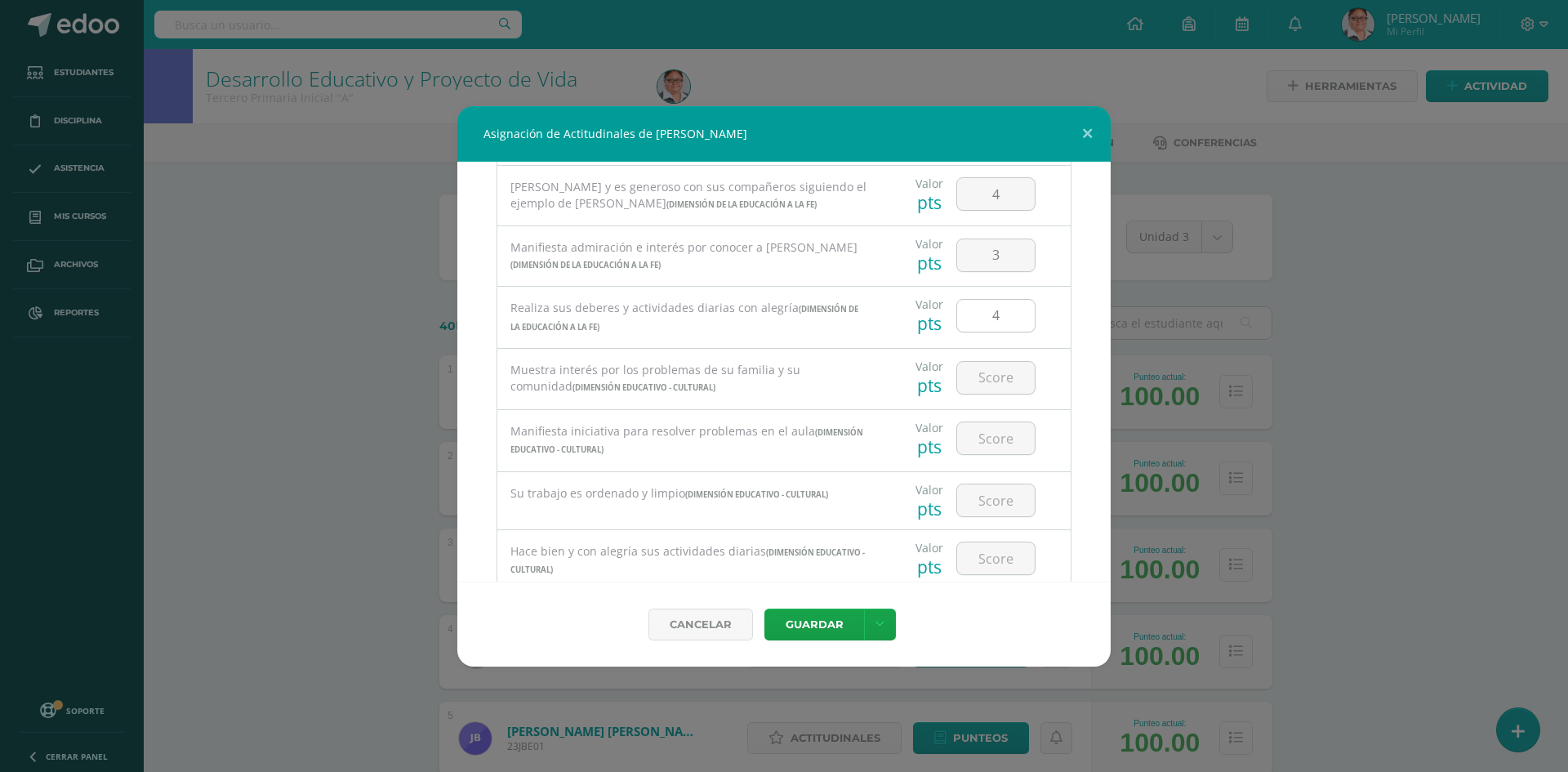
scroll to position [1062, 0]
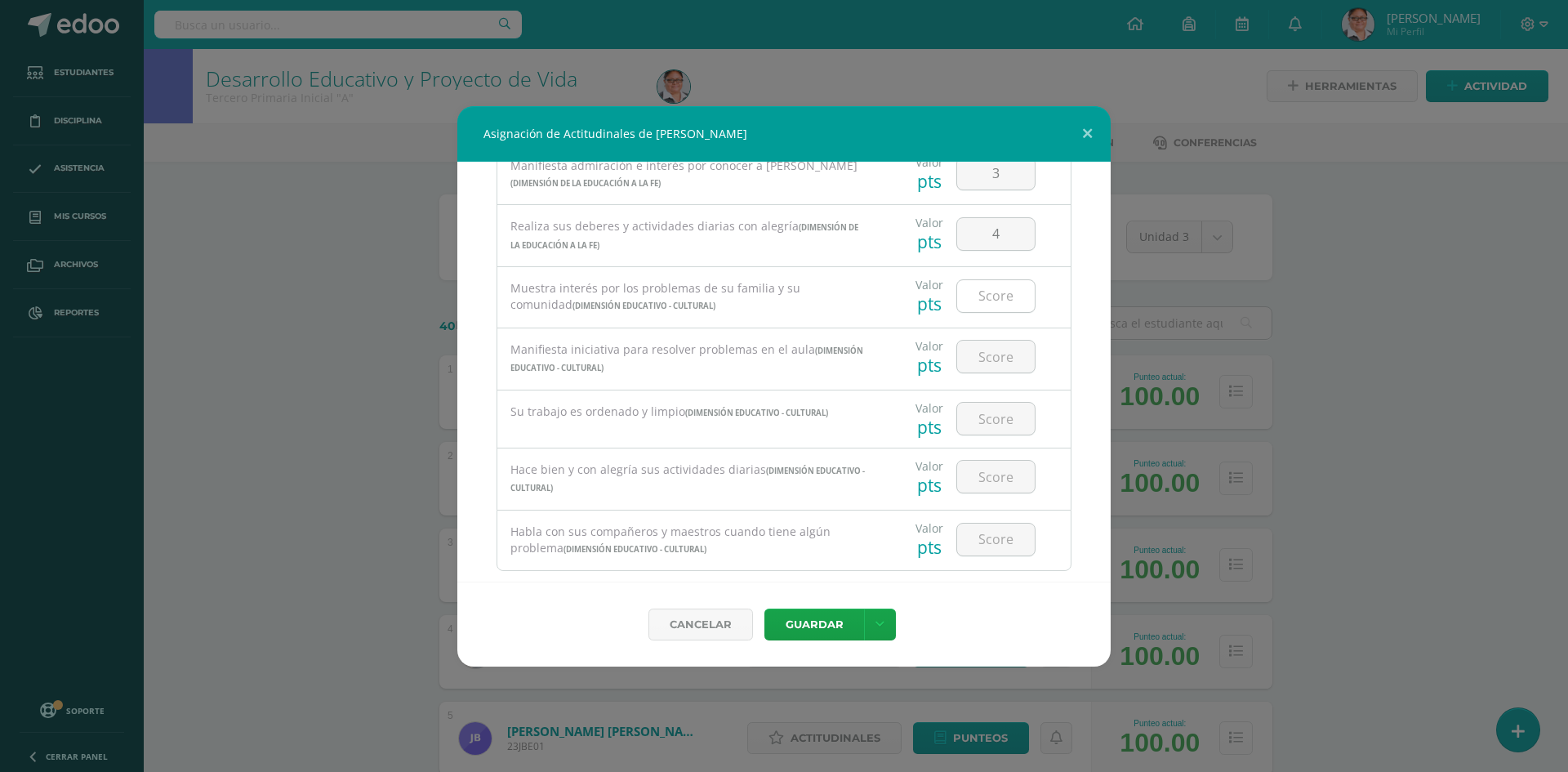
click at [1000, 302] on input "number" at bounding box center [995, 296] width 78 height 32
type input "3"
click at [986, 352] on input "number" at bounding box center [995, 356] width 78 height 32
type input "4"
click at [988, 421] on input "number" at bounding box center [995, 418] width 78 height 32
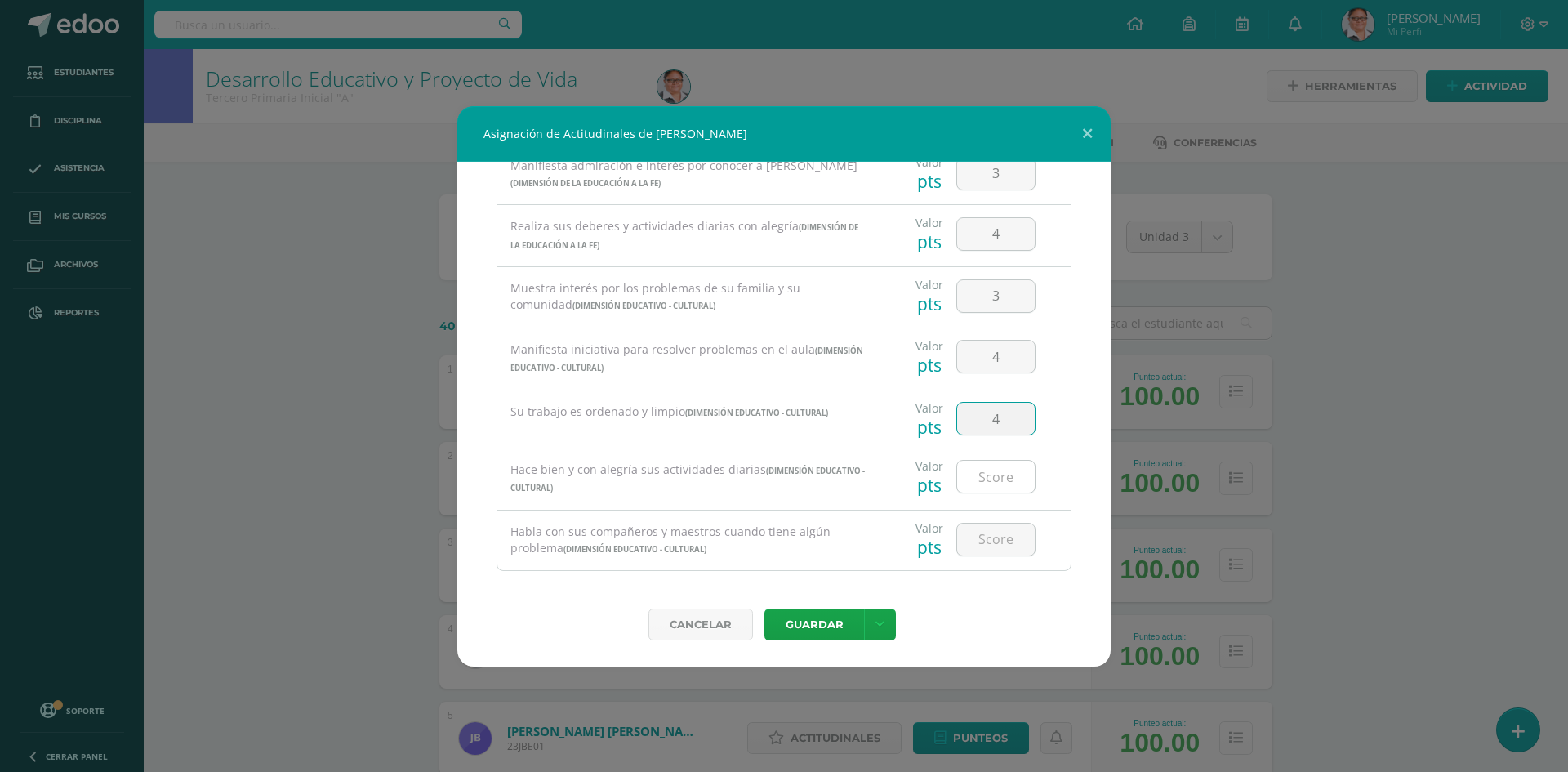
type input "4"
click at [983, 464] on input "number" at bounding box center [995, 477] width 78 height 32
type input "4"
click at [982, 531] on input "number" at bounding box center [995, 539] width 78 height 32
type input "4"
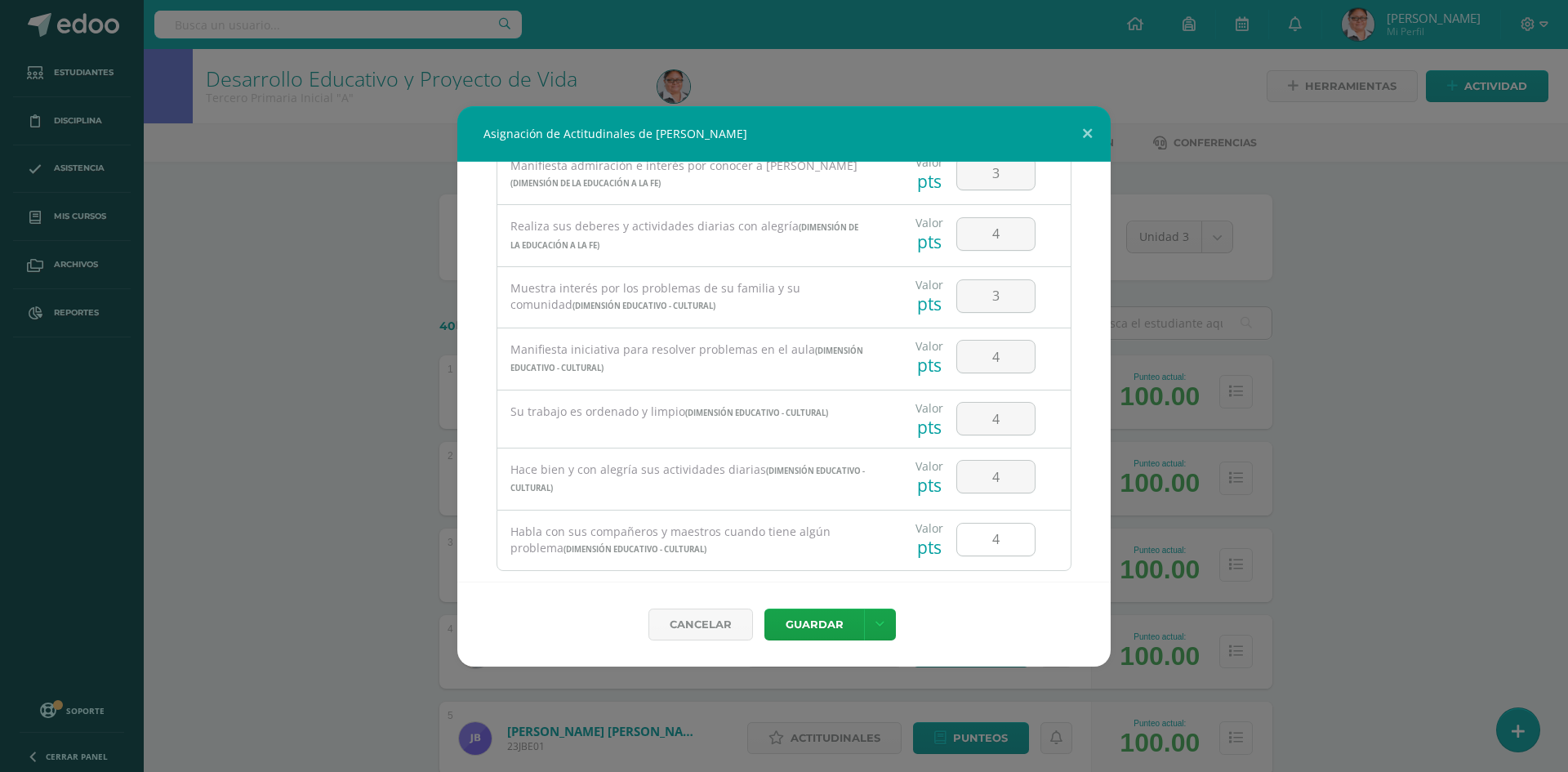
scroll to position [1093, 0]
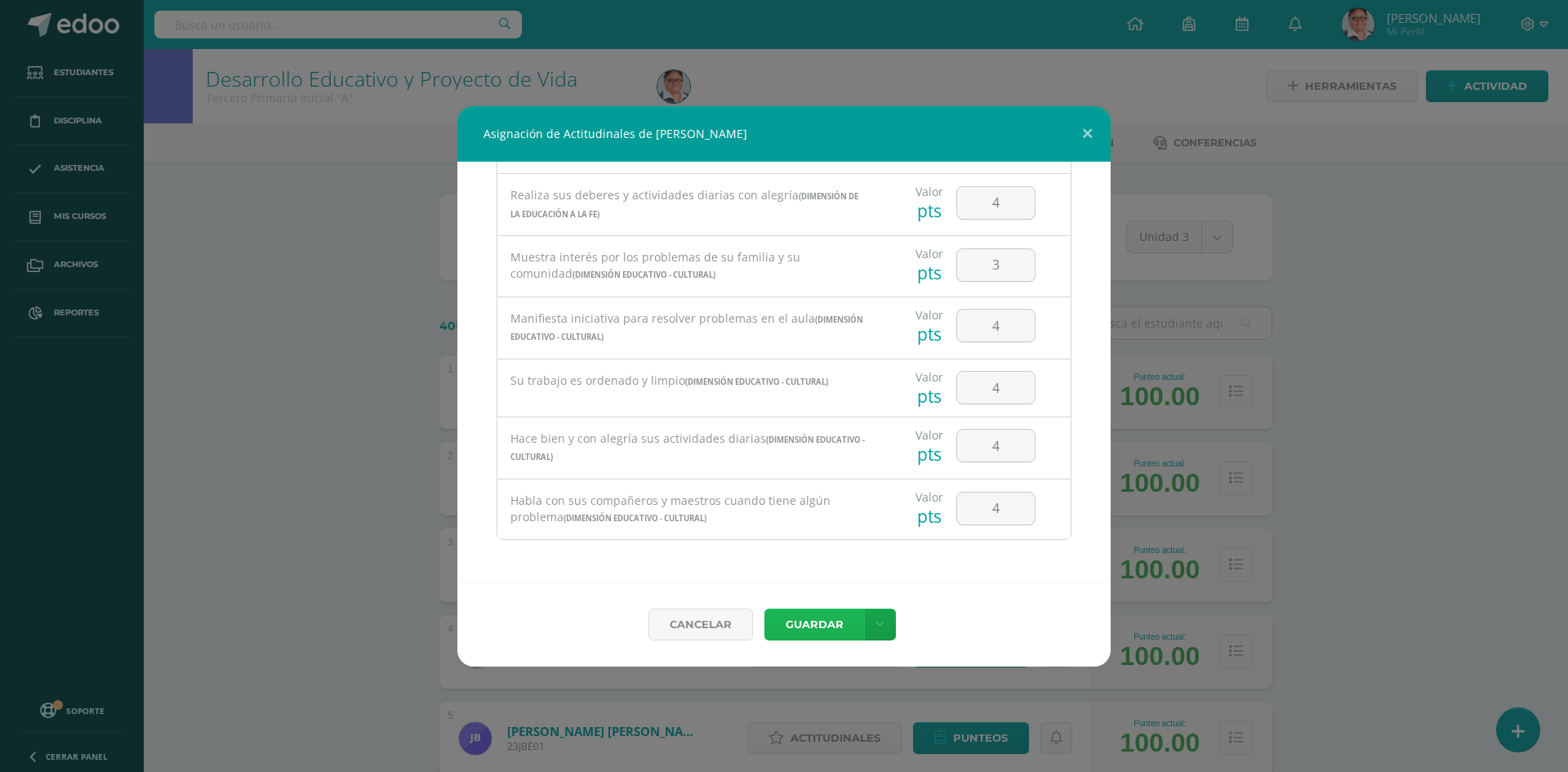
click at [820, 620] on button "Guardar" at bounding box center [814, 625] width 99 height 32
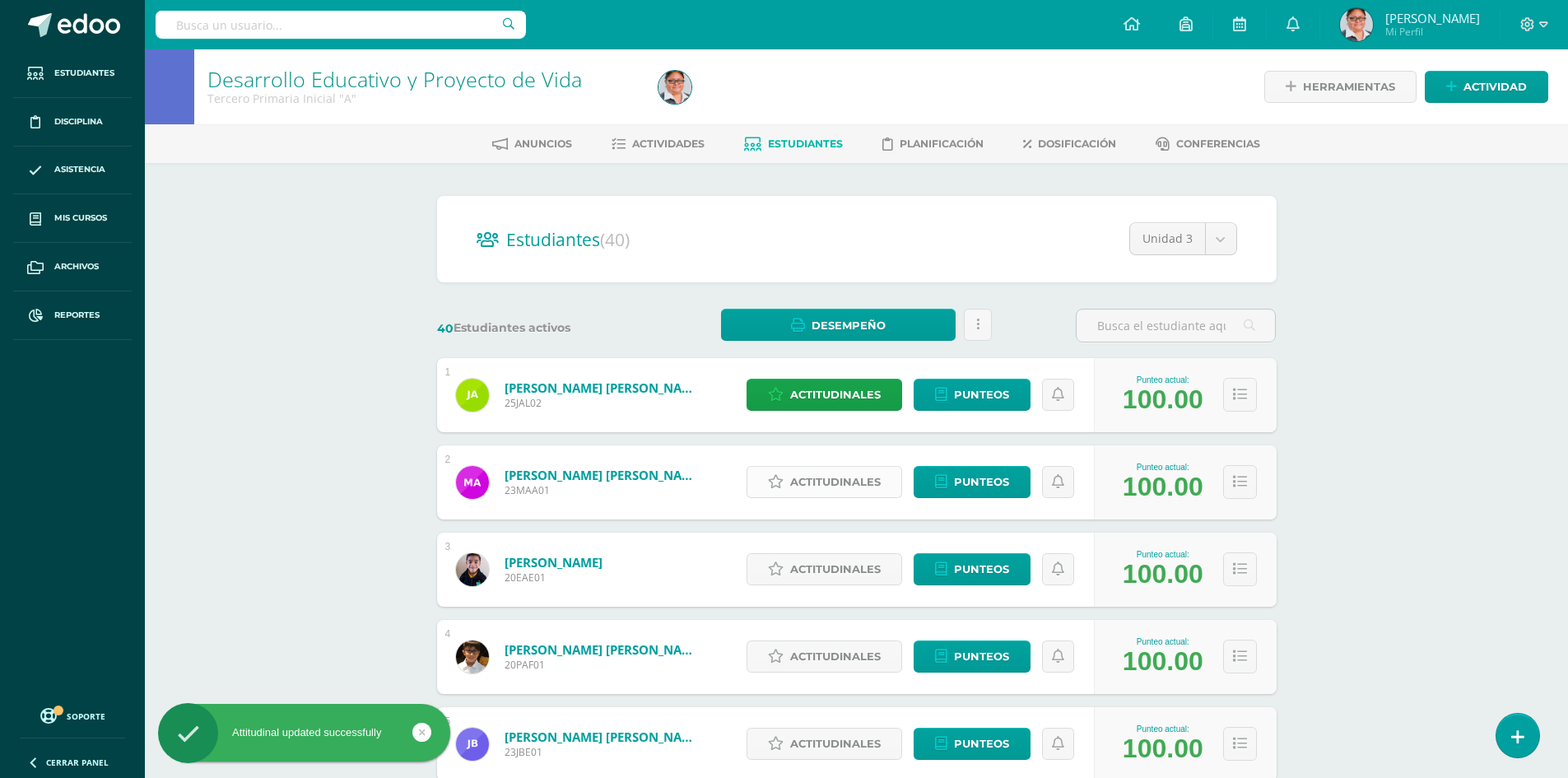
click at [834, 492] on span "Actitudinales" at bounding box center [836, 482] width 91 height 30
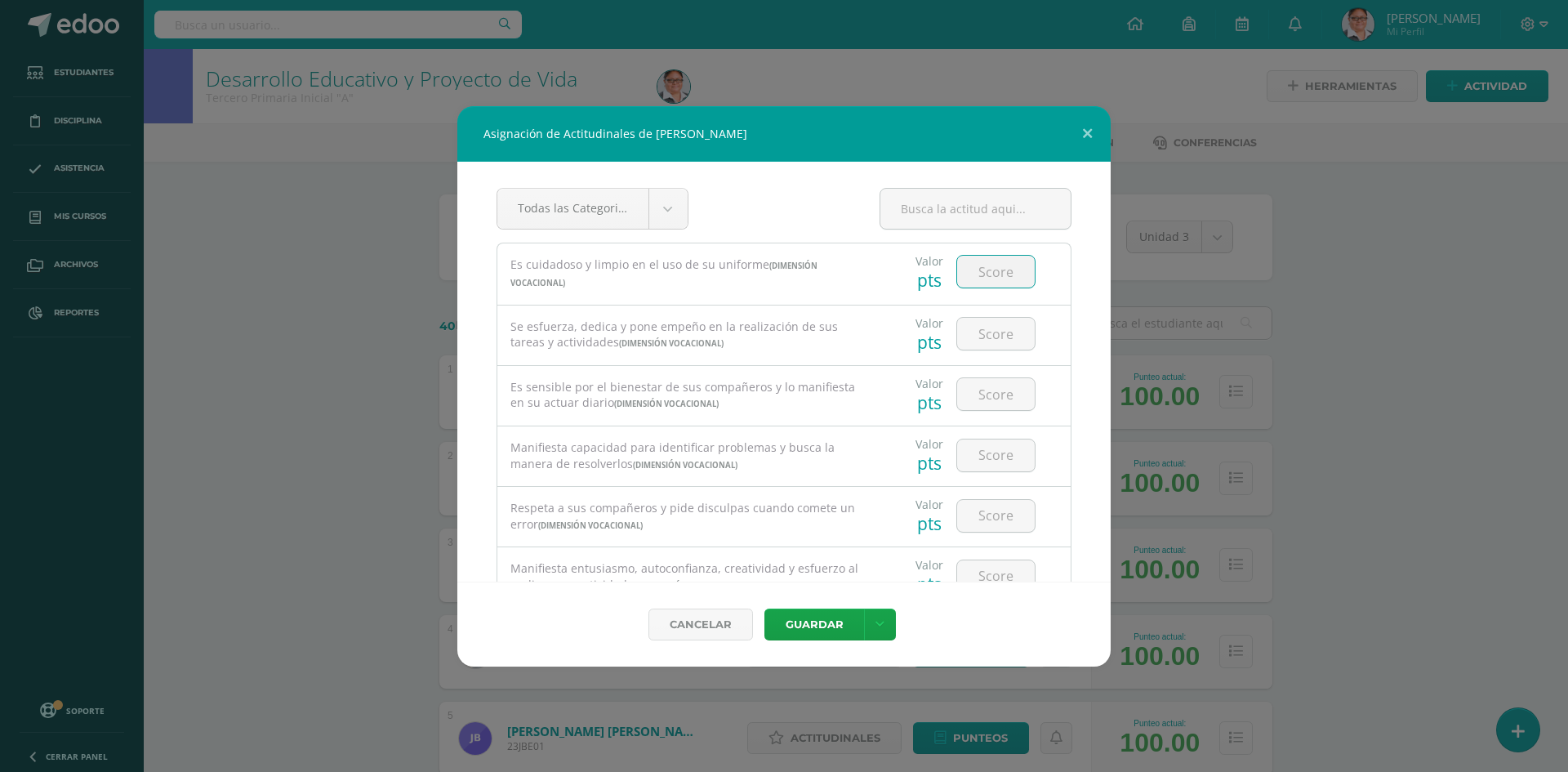
click at [988, 277] on input "number" at bounding box center [995, 272] width 78 height 32
type input "4"
click at [988, 332] on input "number" at bounding box center [995, 334] width 78 height 32
type input "3"
click at [980, 399] on input "number" at bounding box center [995, 394] width 78 height 32
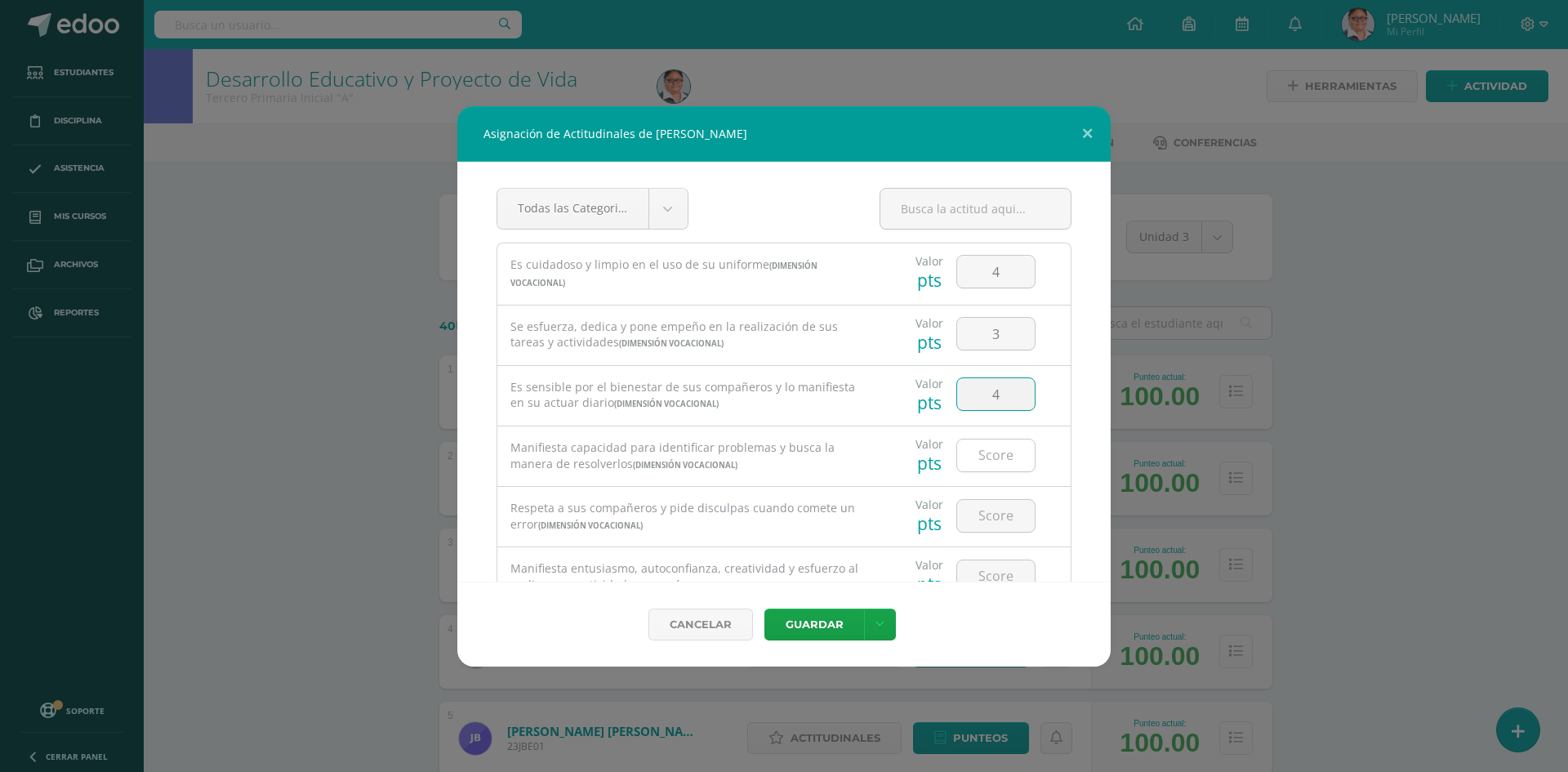
type input "4"
click at [986, 462] on input "number" at bounding box center [995, 455] width 78 height 32
type input "4"
click at [986, 509] on input "number" at bounding box center [995, 516] width 78 height 32
type input "4"
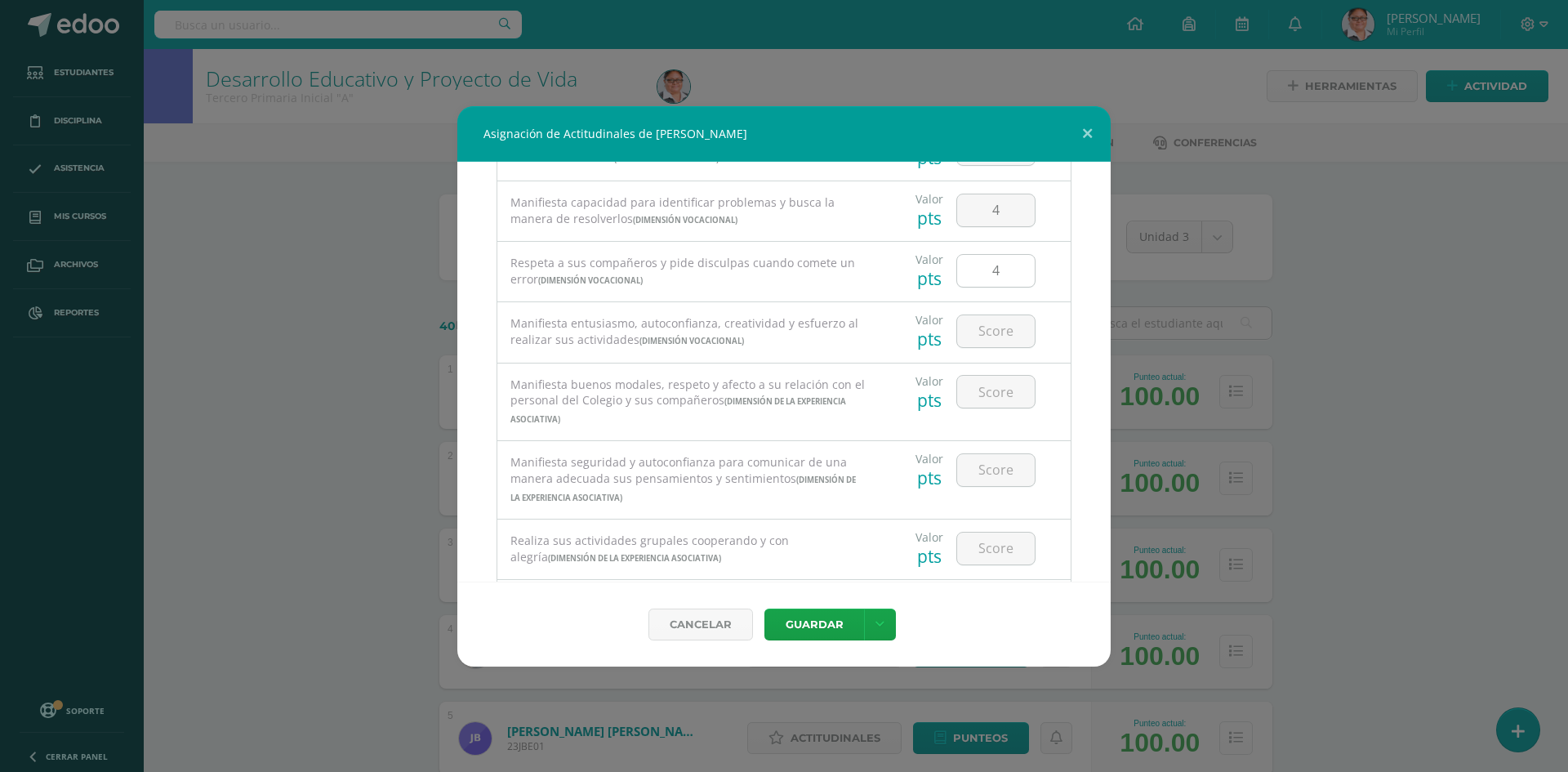
scroll to position [326, 0]
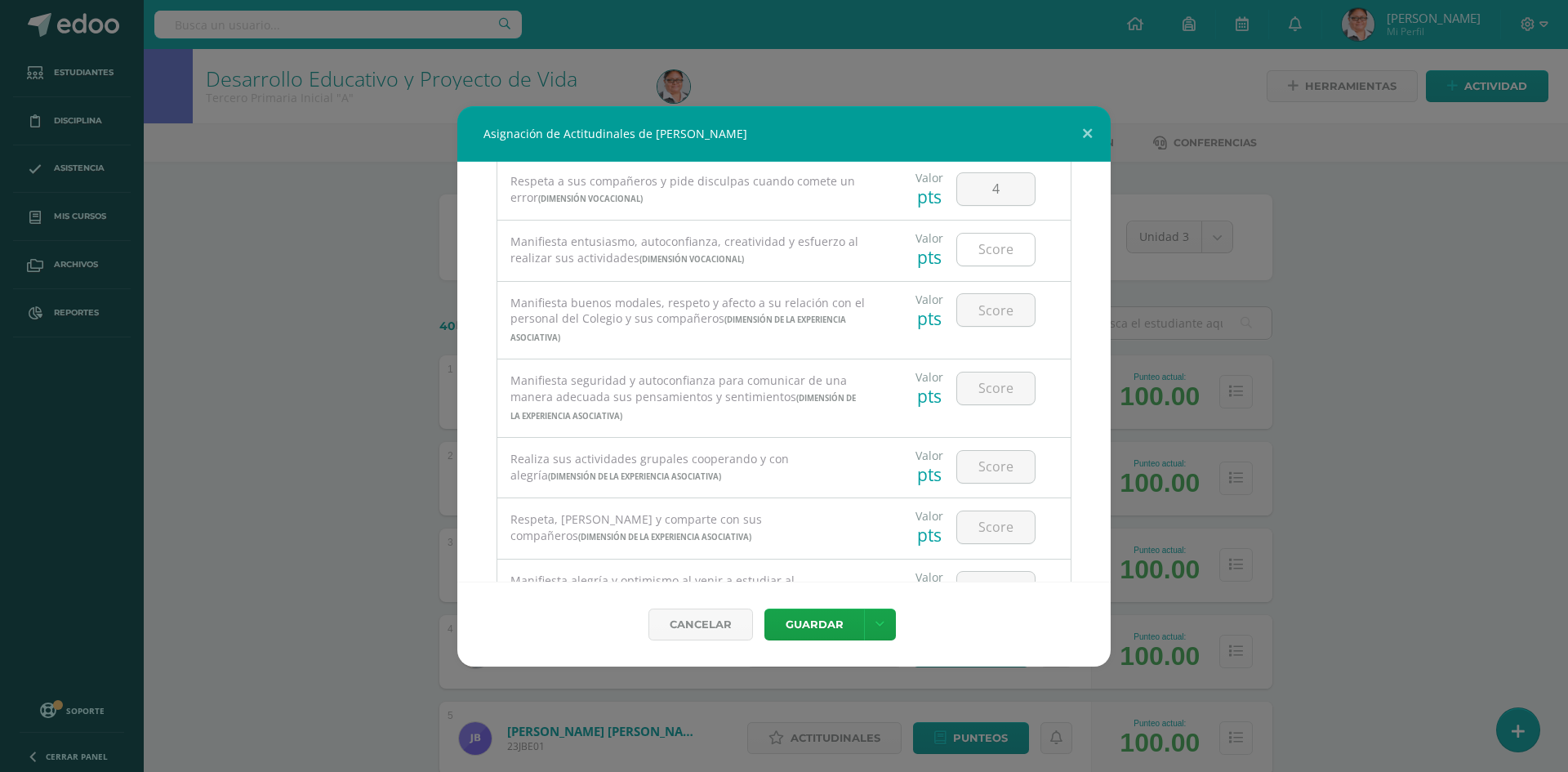
click at [987, 252] on input "number" at bounding box center [995, 250] width 78 height 32
type input "4"
click at [989, 309] on input "number" at bounding box center [995, 310] width 78 height 32
type input "4"
click at [975, 391] on input "number" at bounding box center [995, 388] width 78 height 32
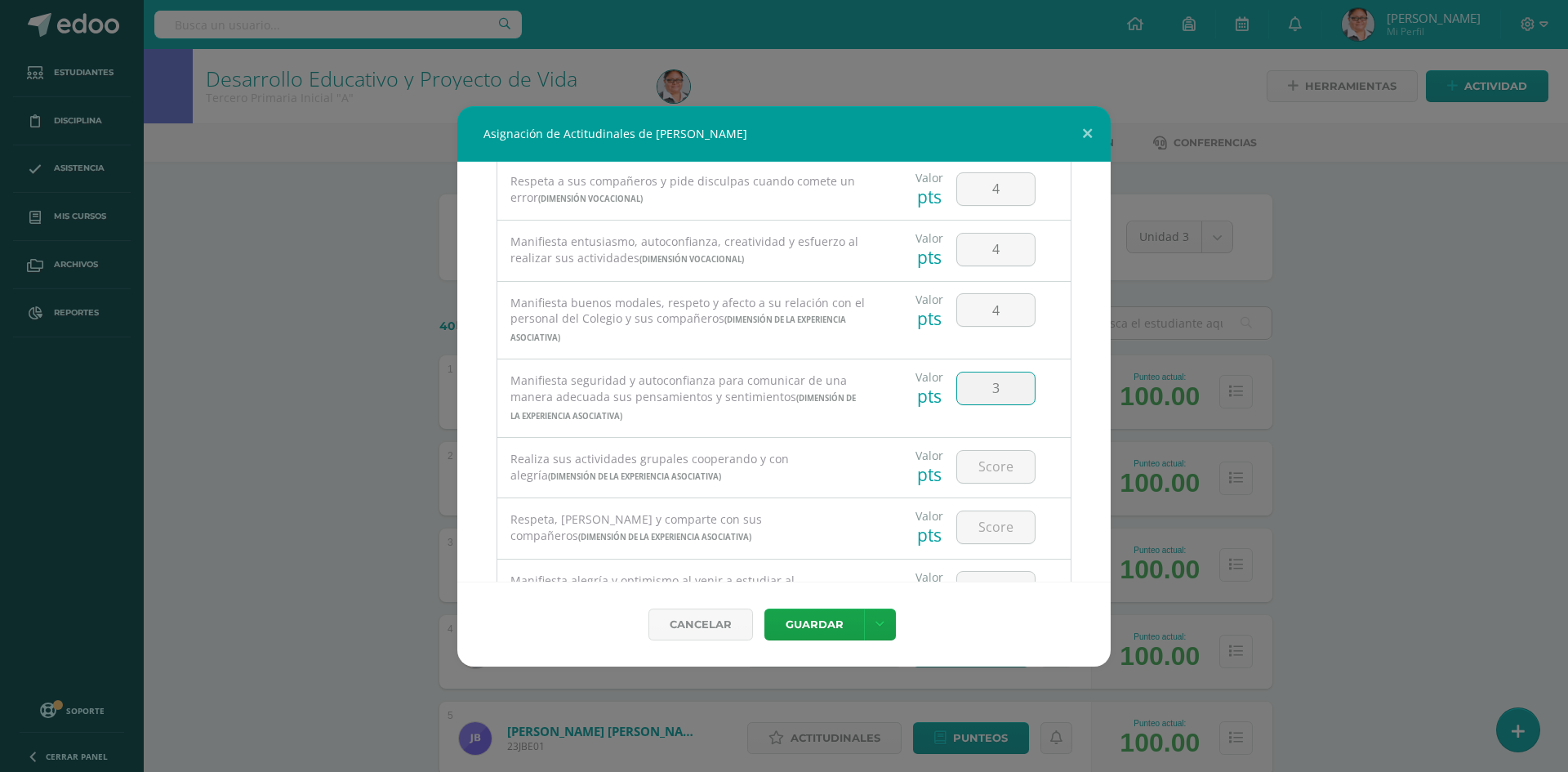
type input "3"
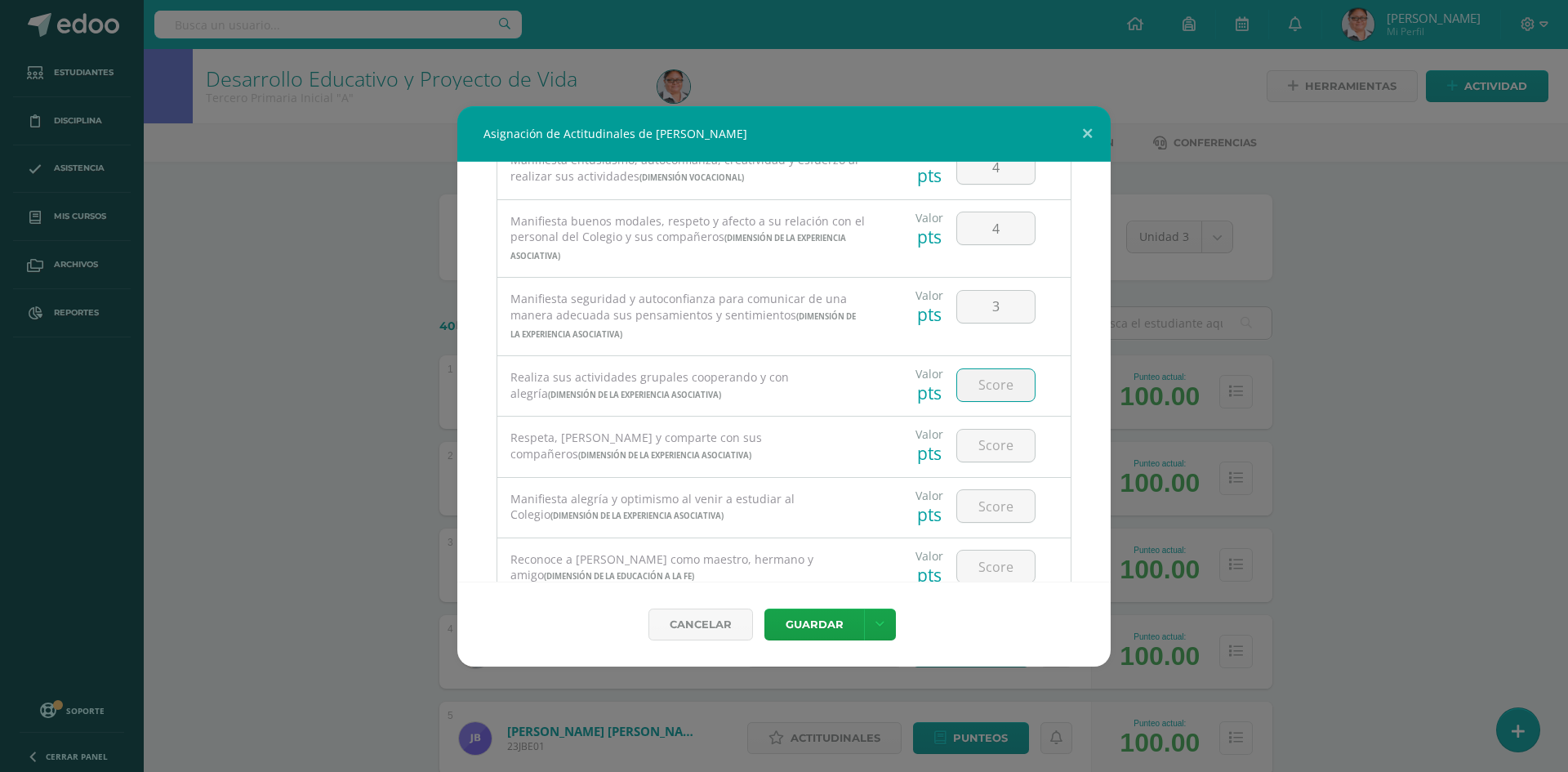
click at [979, 386] on input "number" at bounding box center [995, 386] width 78 height 32
type input "4"
click at [986, 441] on input "number" at bounding box center [995, 446] width 78 height 32
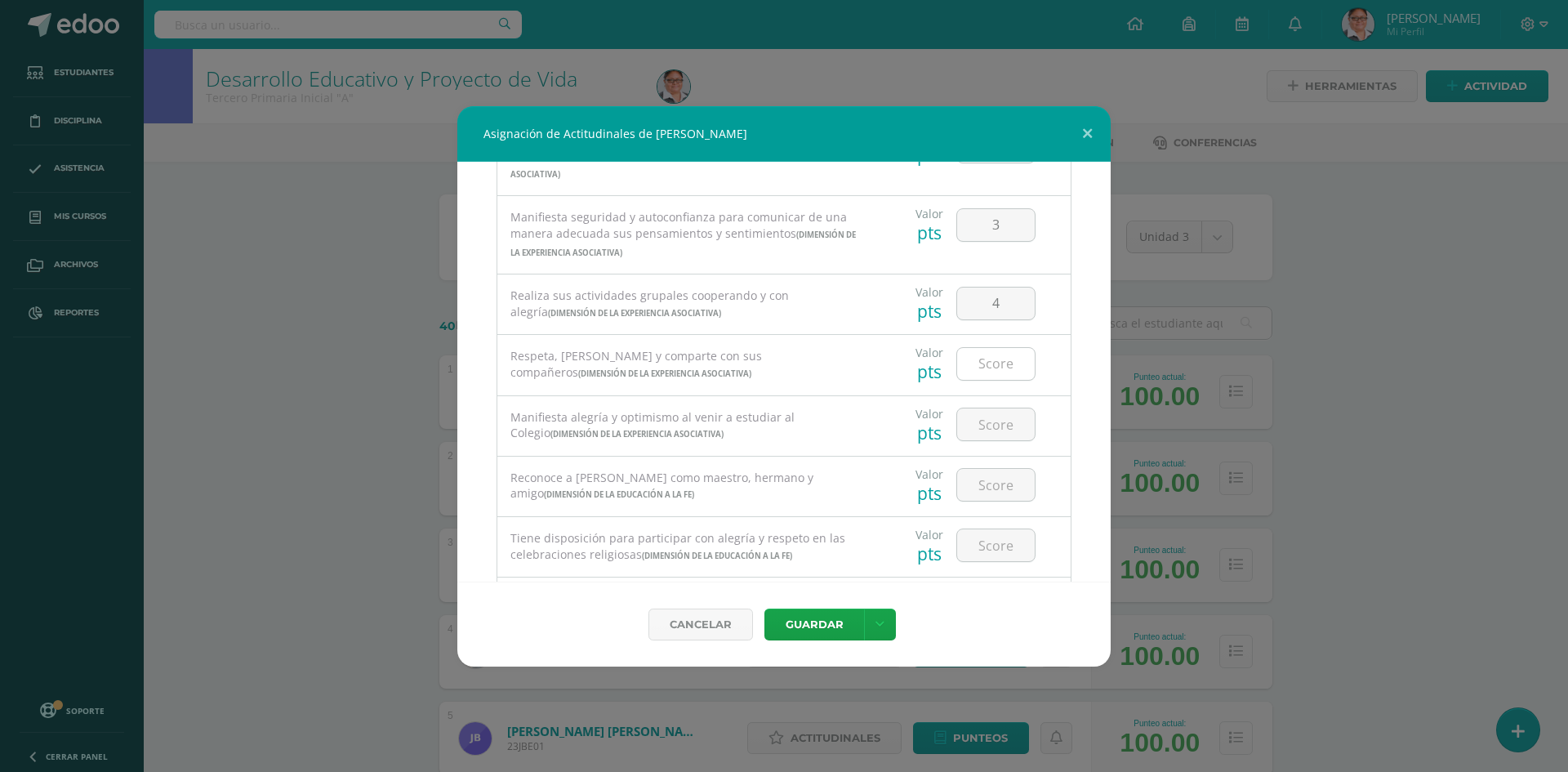
scroll to position [571, 0]
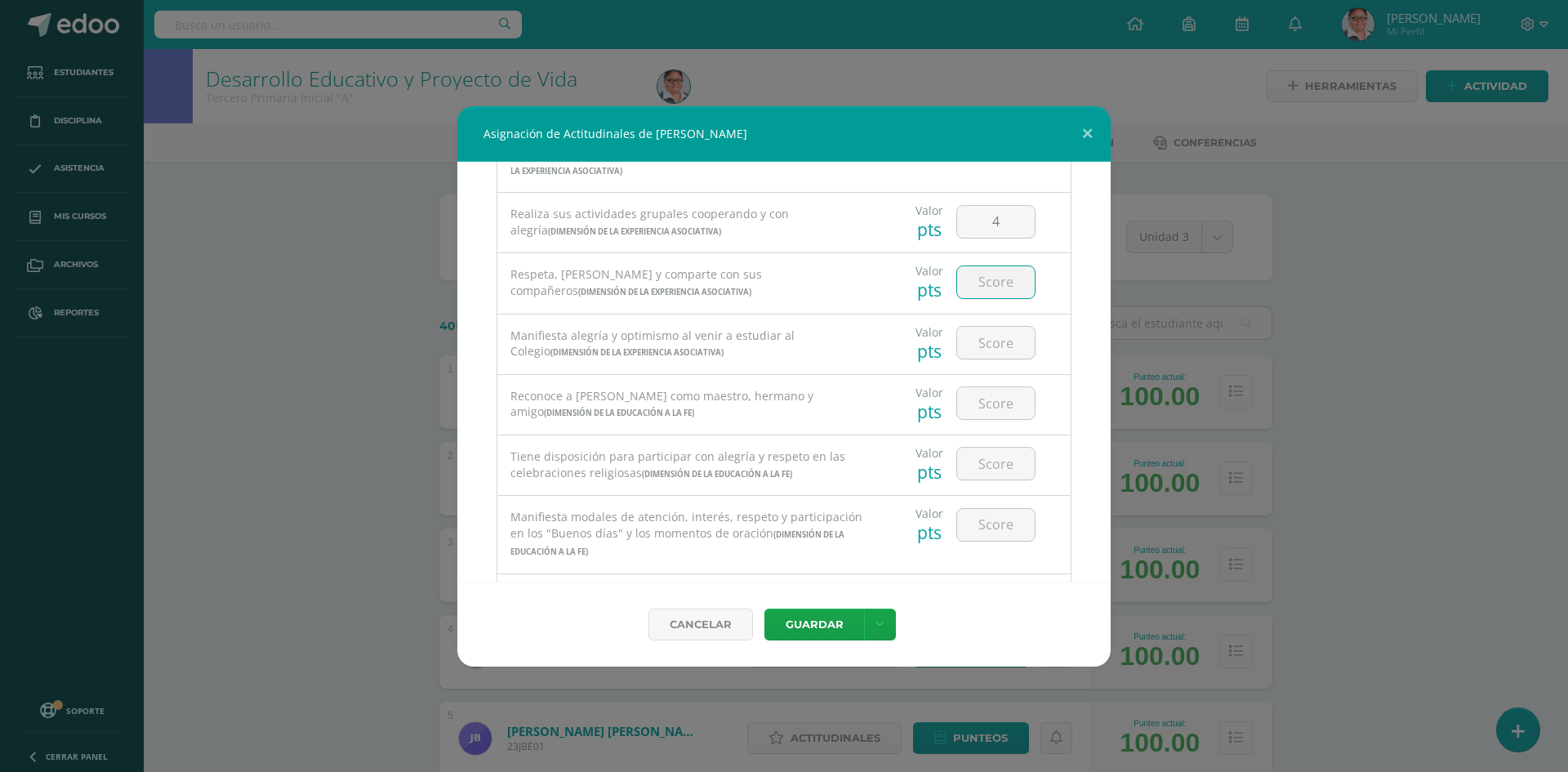
click at [988, 277] on input "number" at bounding box center [995, 282] width 78 height 32
type input "4"
click at [977, 339] on input "number" at bounding box center [995, 342] width 78 height 32
type input "4"
click at [980, 410] on input "number" at bounding box center [995, 403] width 78 height 32
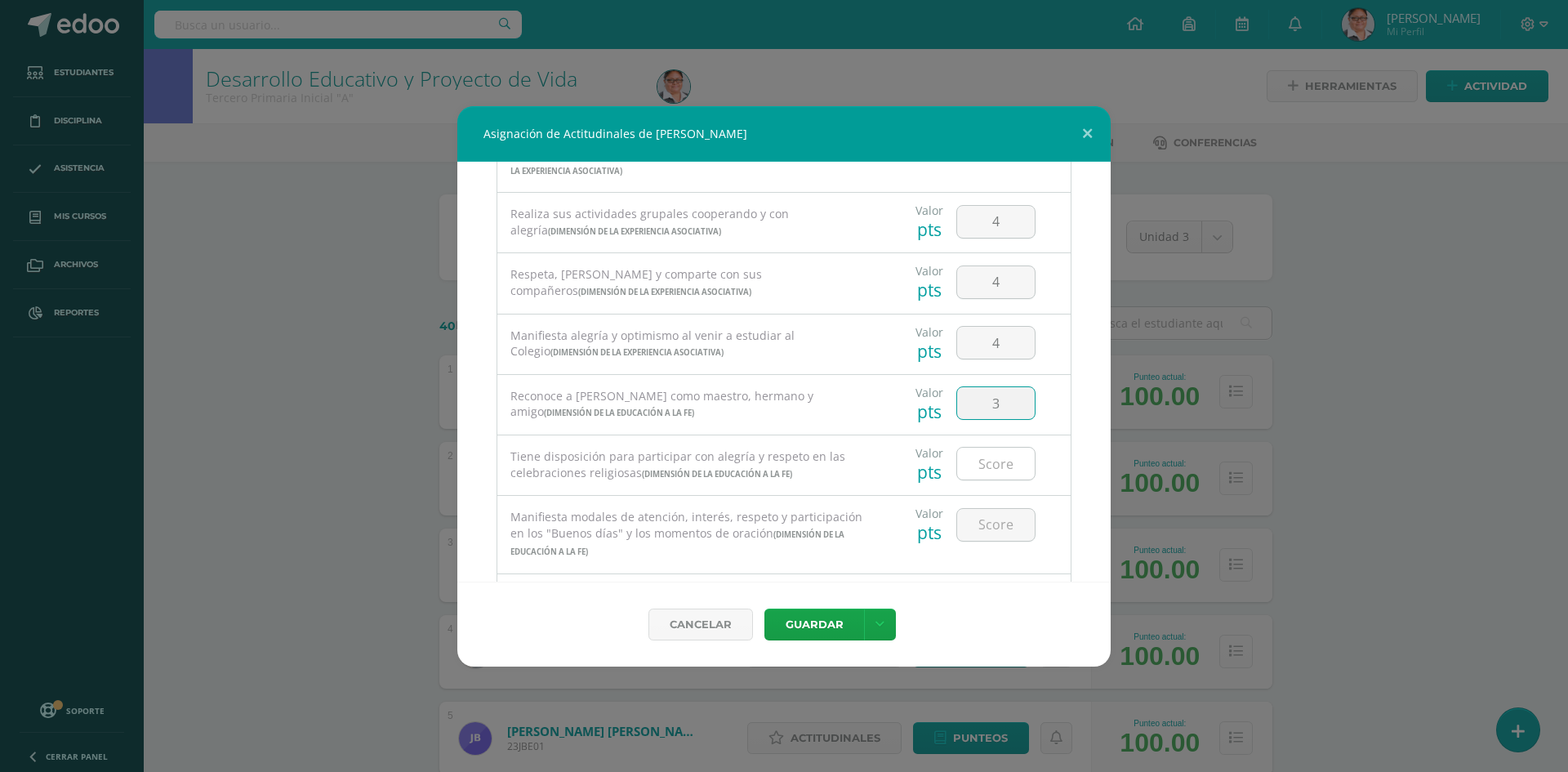
type input "3"
click at [983, 461] on input "number" at bounding box center [995, 463] width 78 height 32
type input "4"
click at [988, 523] on input "number" at bounding box center [995, 524] width 78 height 32
type input "4"
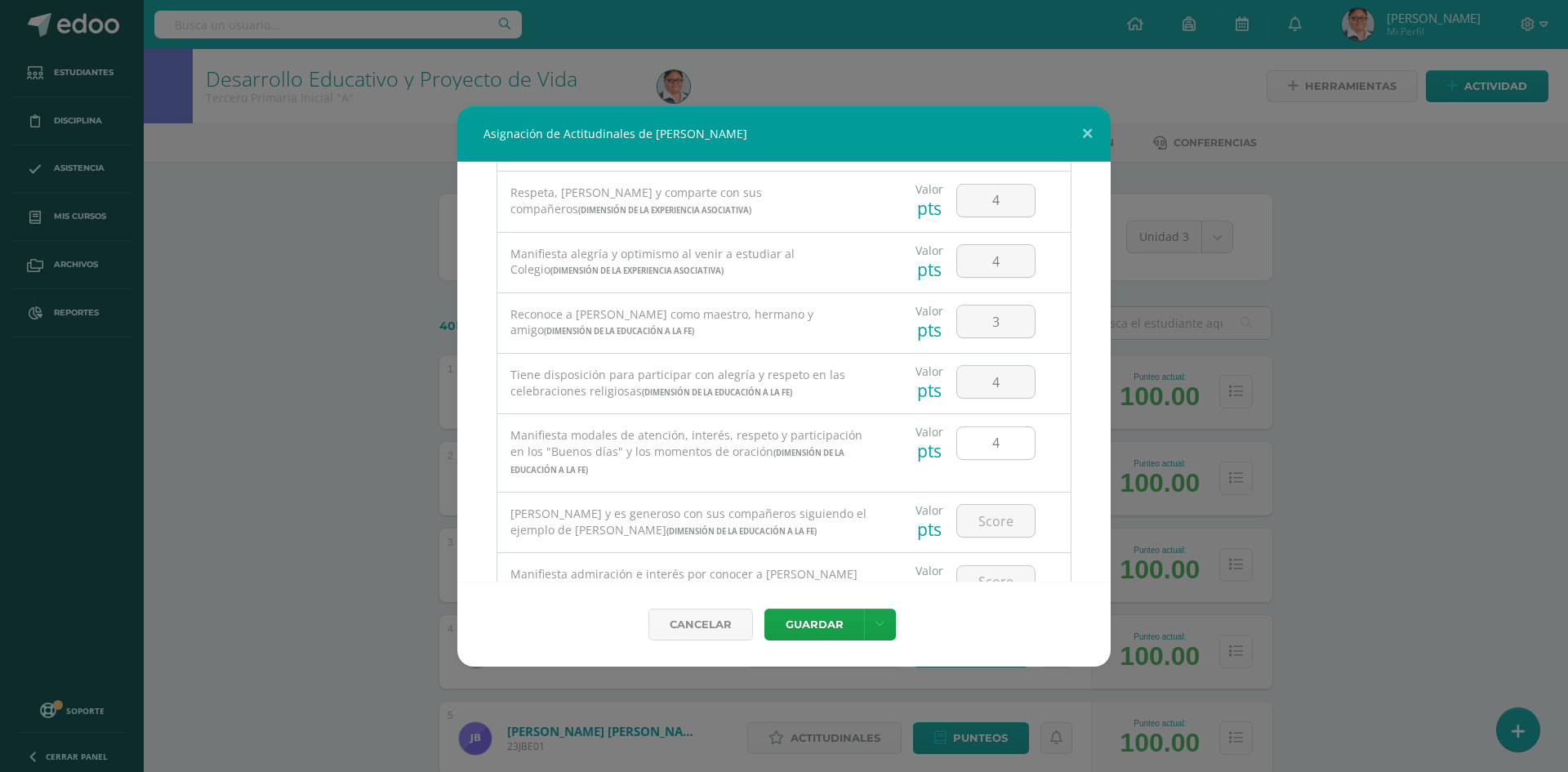
scroll to position [817, 0]
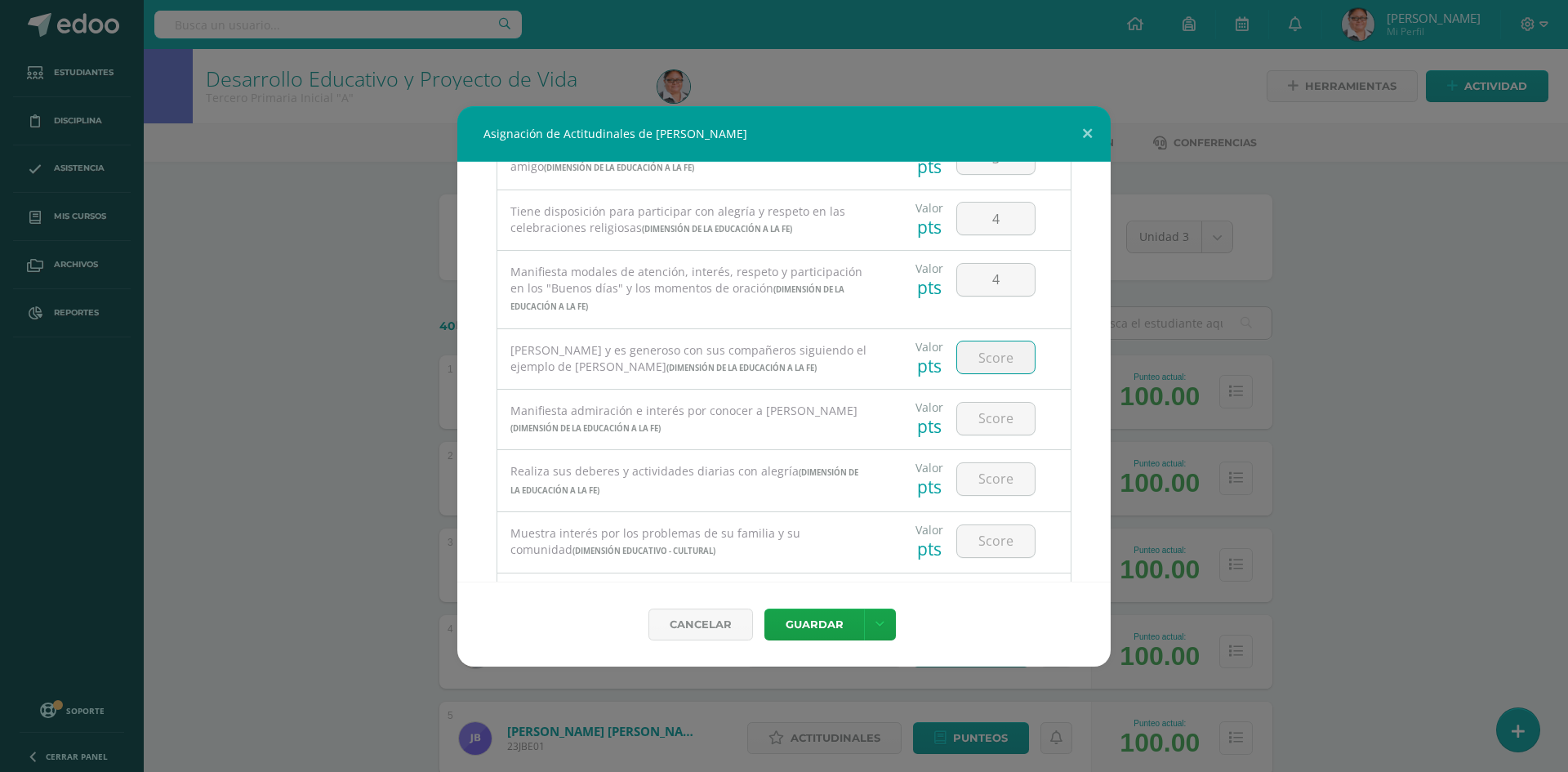
click at [989, 358] on input "number" at bounding box center [995, 357] width 78 height 32
type input "4"
click at [988, 414] on input "number" at bounding box center [995, 418] width 78 height 32
type input "3"
click at [985, 478] on input "number" at bounding box center [995, 479] width 78 height 32
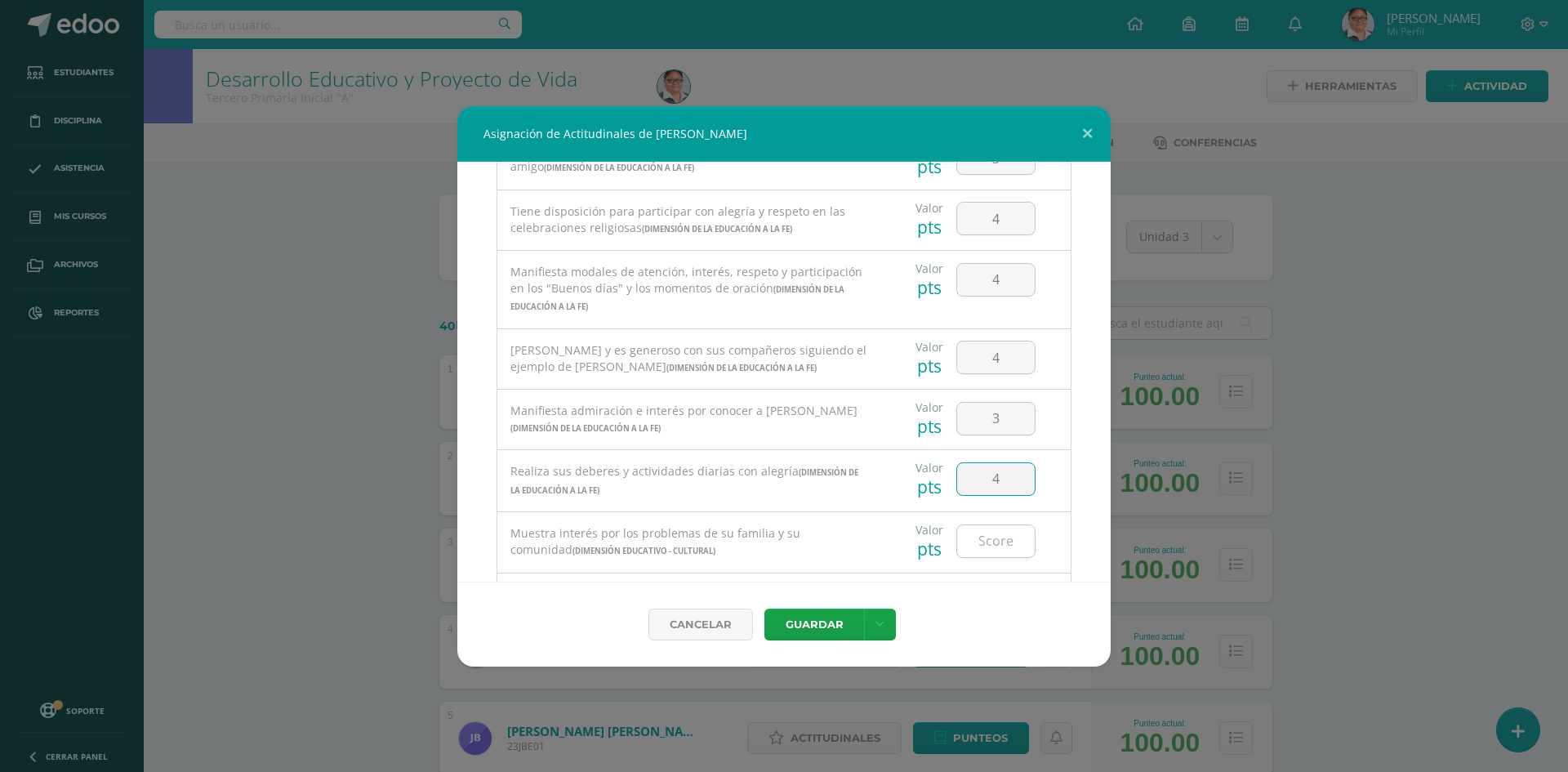
type input "4"
click at [977, 548] on input "number" at bounding box center [995, 541] width 78 height 32
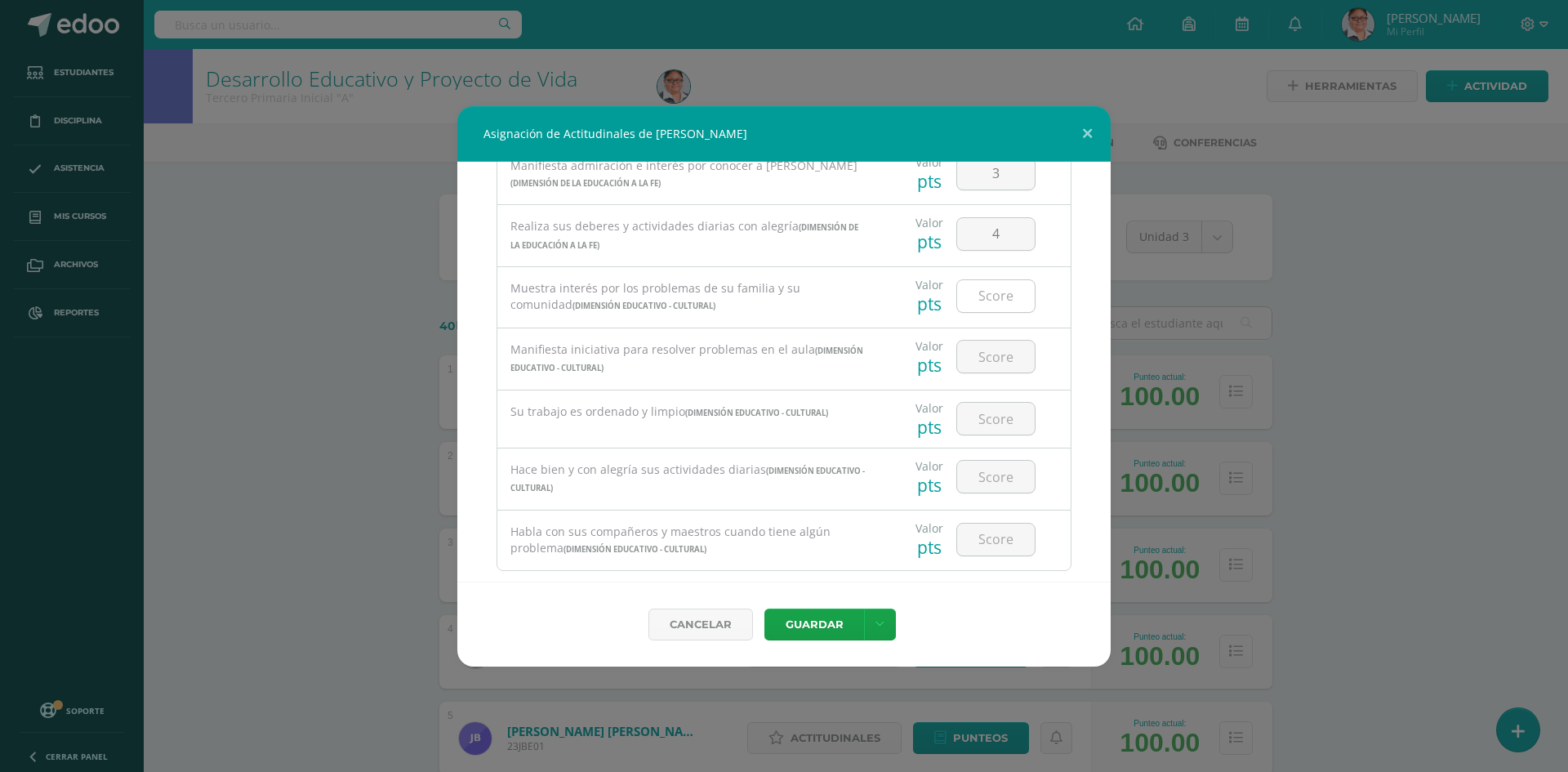
scroll to position [1093, 0]
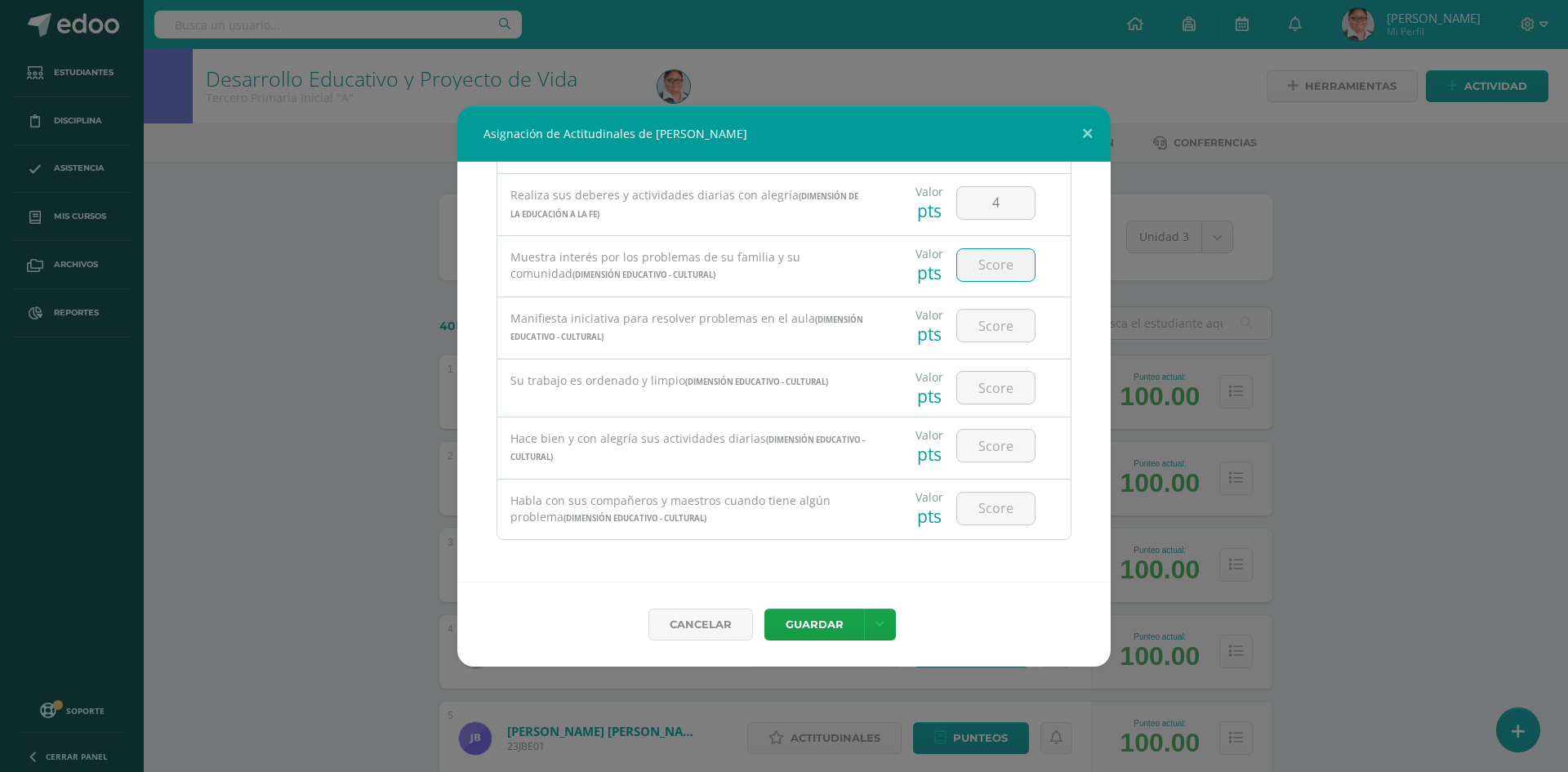
click at [985, 263] on input "number" at bounding box center [995, 265] width 78 height 32
type input "3"
click at [993, 327] on input "number" at bounding box center [995, 325] width 78 height 32
type input "4"
click at [985, 382] on input "number" at bounding box center [995, 387] width 78 height 32
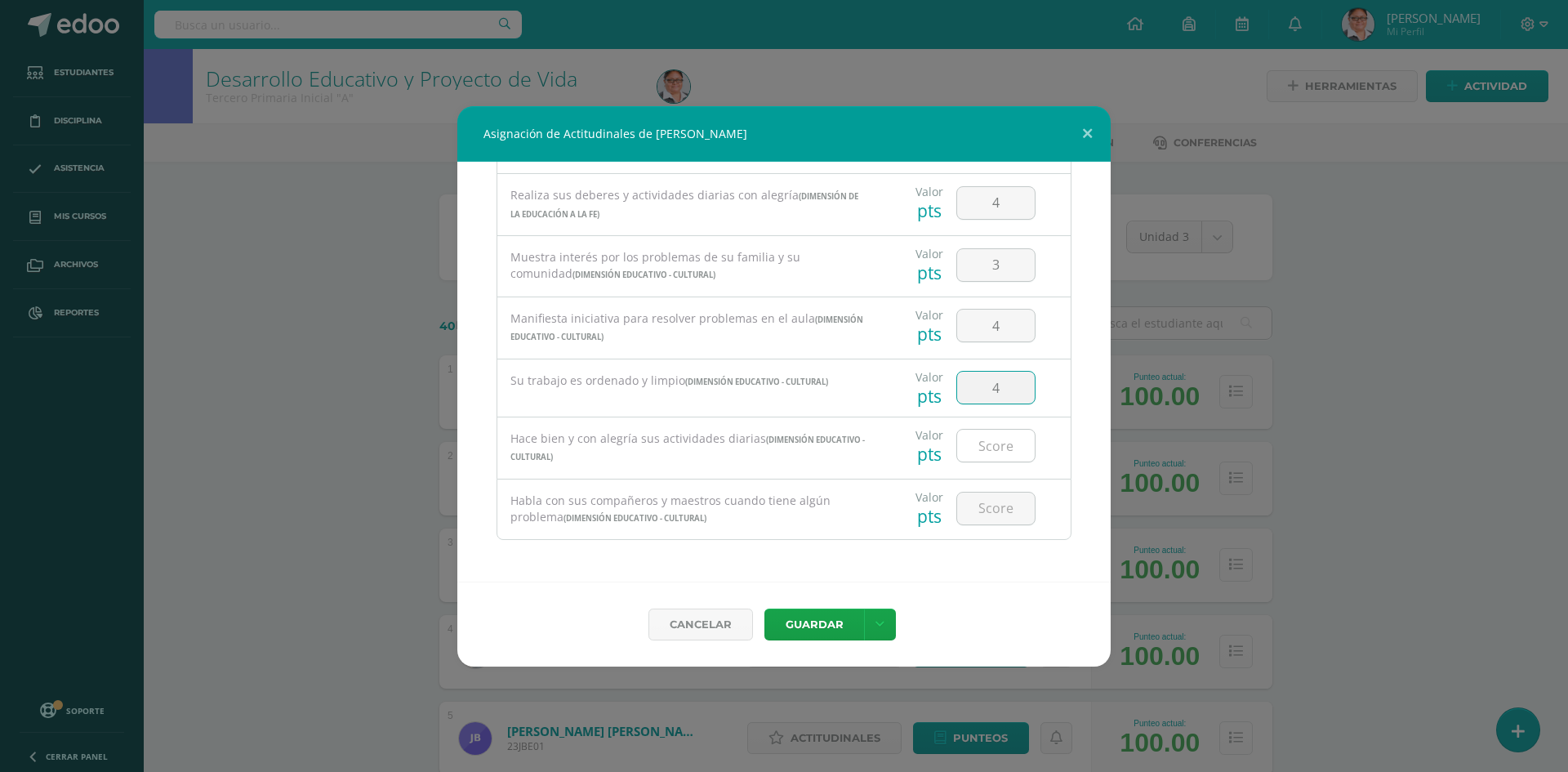
type input "4"
click at [976, 431] on input "number" at bounding box center [995, 446] width 78 height 32
type input "4"
click at [986, 509] on input "number" at bounding box center [995, 508] width 78 height 32
type input "4"
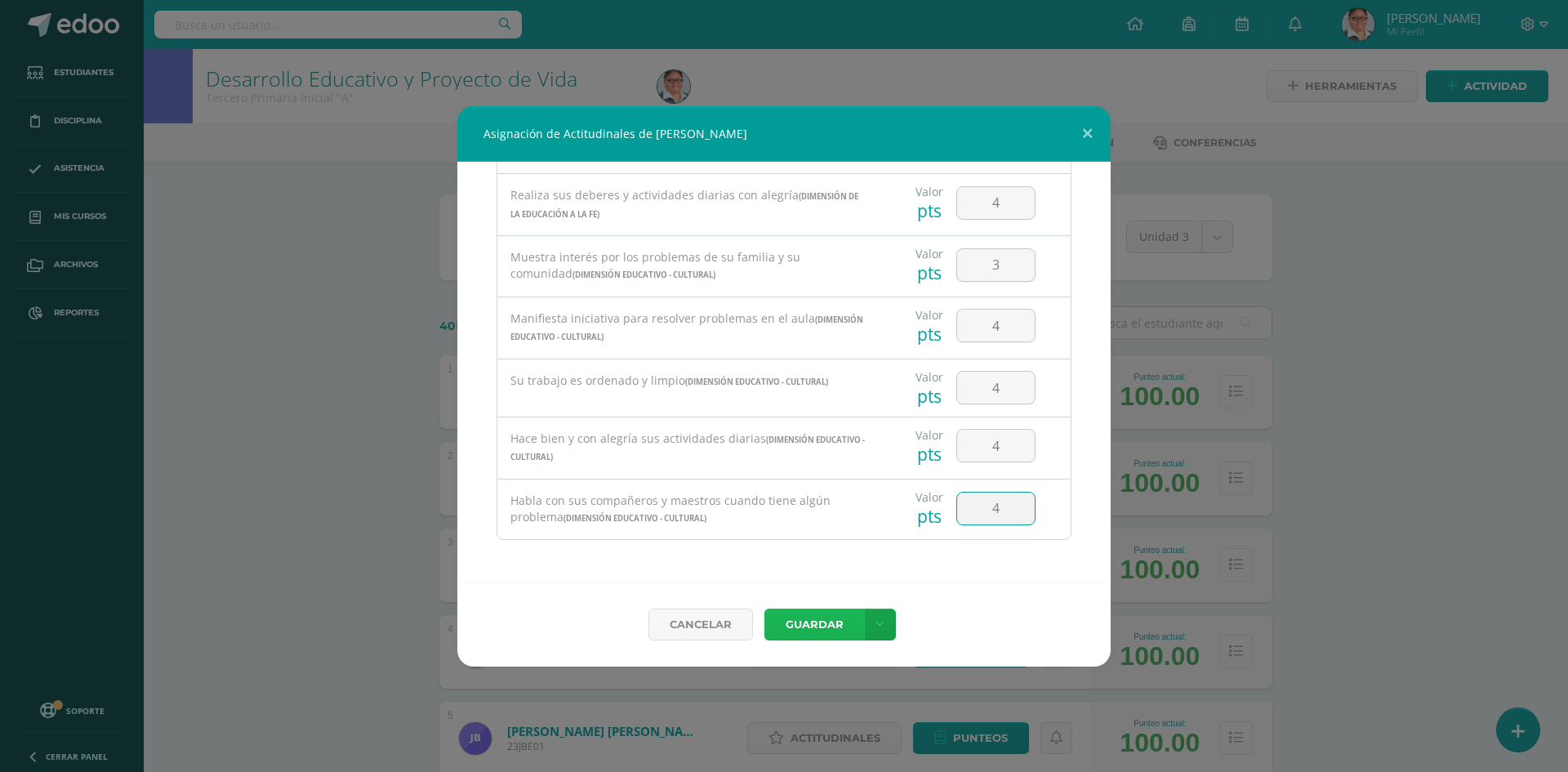
click at [813, 628] on button "Guardar" at bounding box center [814, 625] width 99 height 32
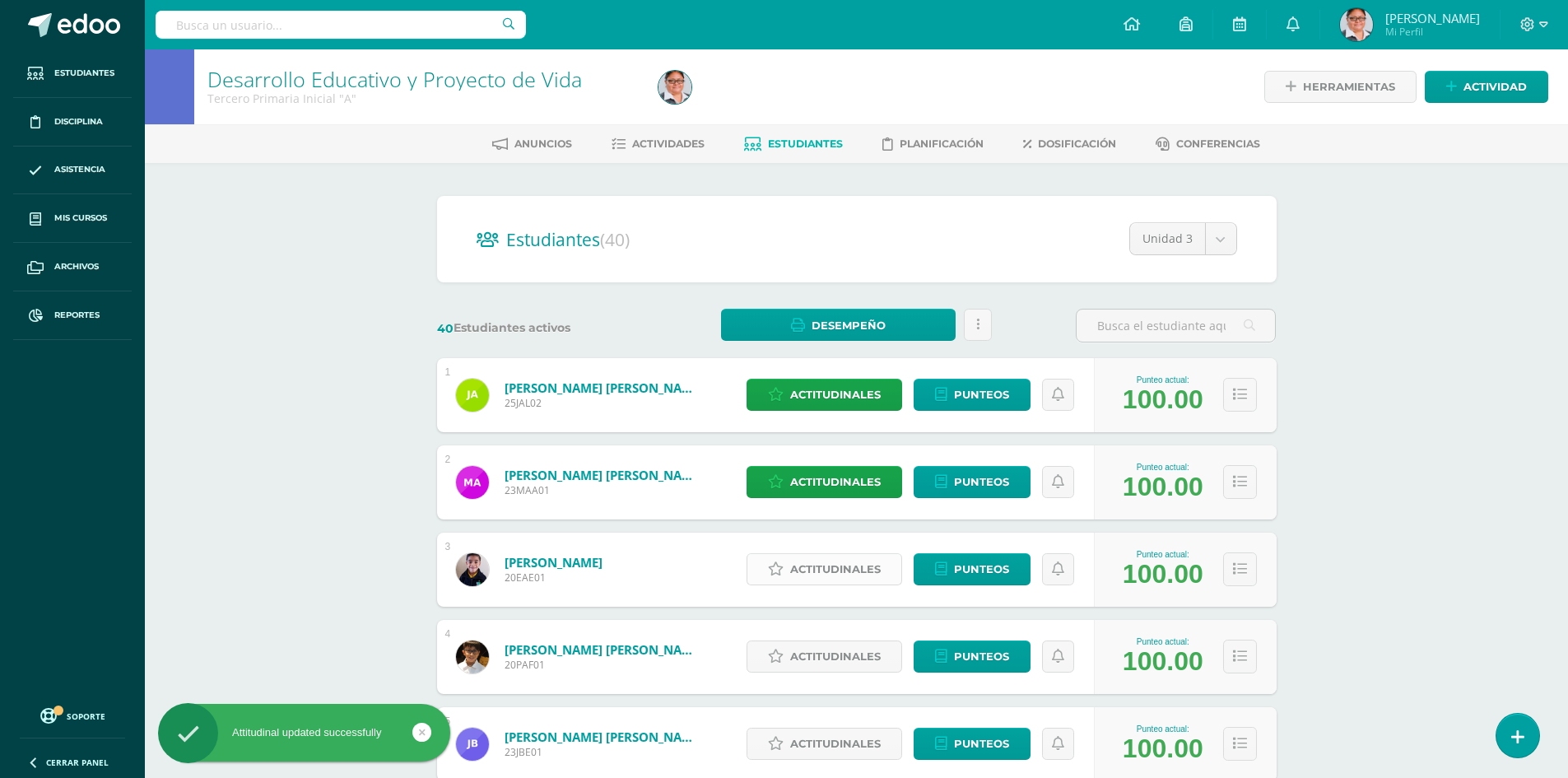
click at [828, 569] on span "Actitudinales" at bounding box center [836, 569] width 91 height 30
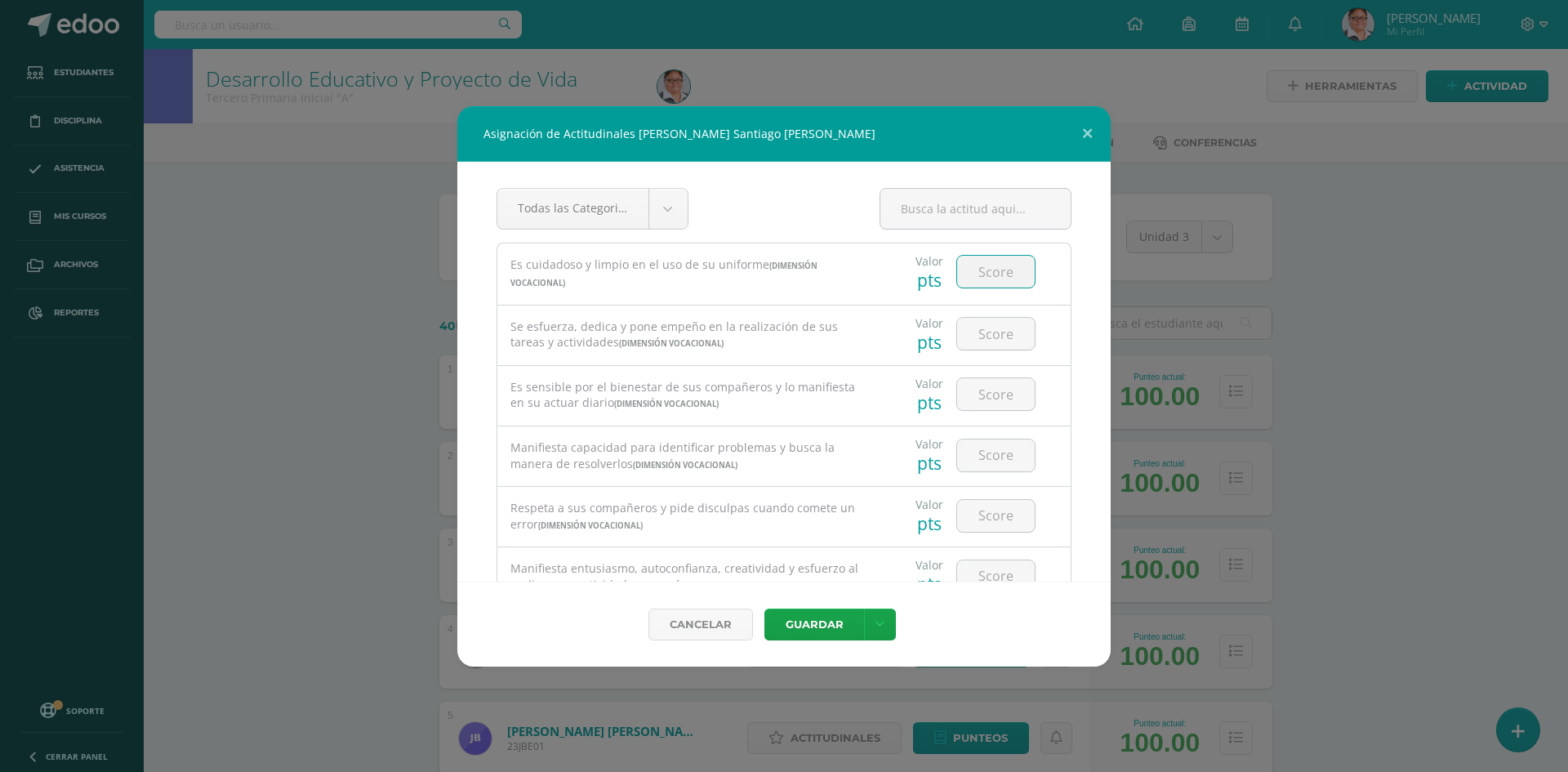
click at [985, 272] on input "number" at bounding box center [995, 272] width 78 height 32
type input "4"
click at [967, 338] on input "number" at bounding box center [995, 334] width 78 height 32
type input "4"
click at [974, 388] on input "number" at bounding box center [995, 394] width 78 height 32
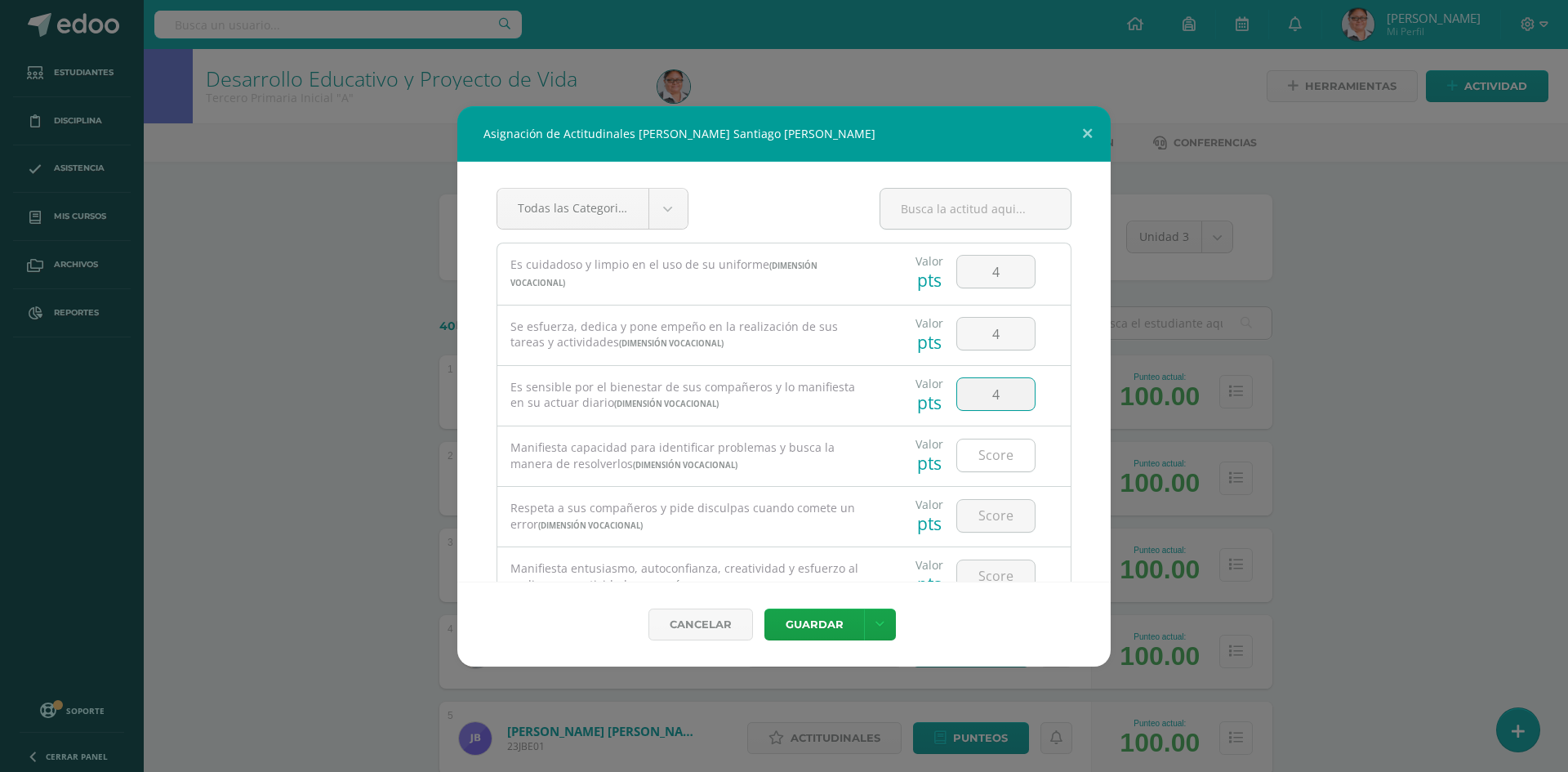
type input "4"
click at [978, 448] on input "number" at bounding box center [995, 455] width 78 height 32
type input "4"
click at [978, 515] on input "number" at bounding box center [995, 516] width 78 height 32
type input "4"
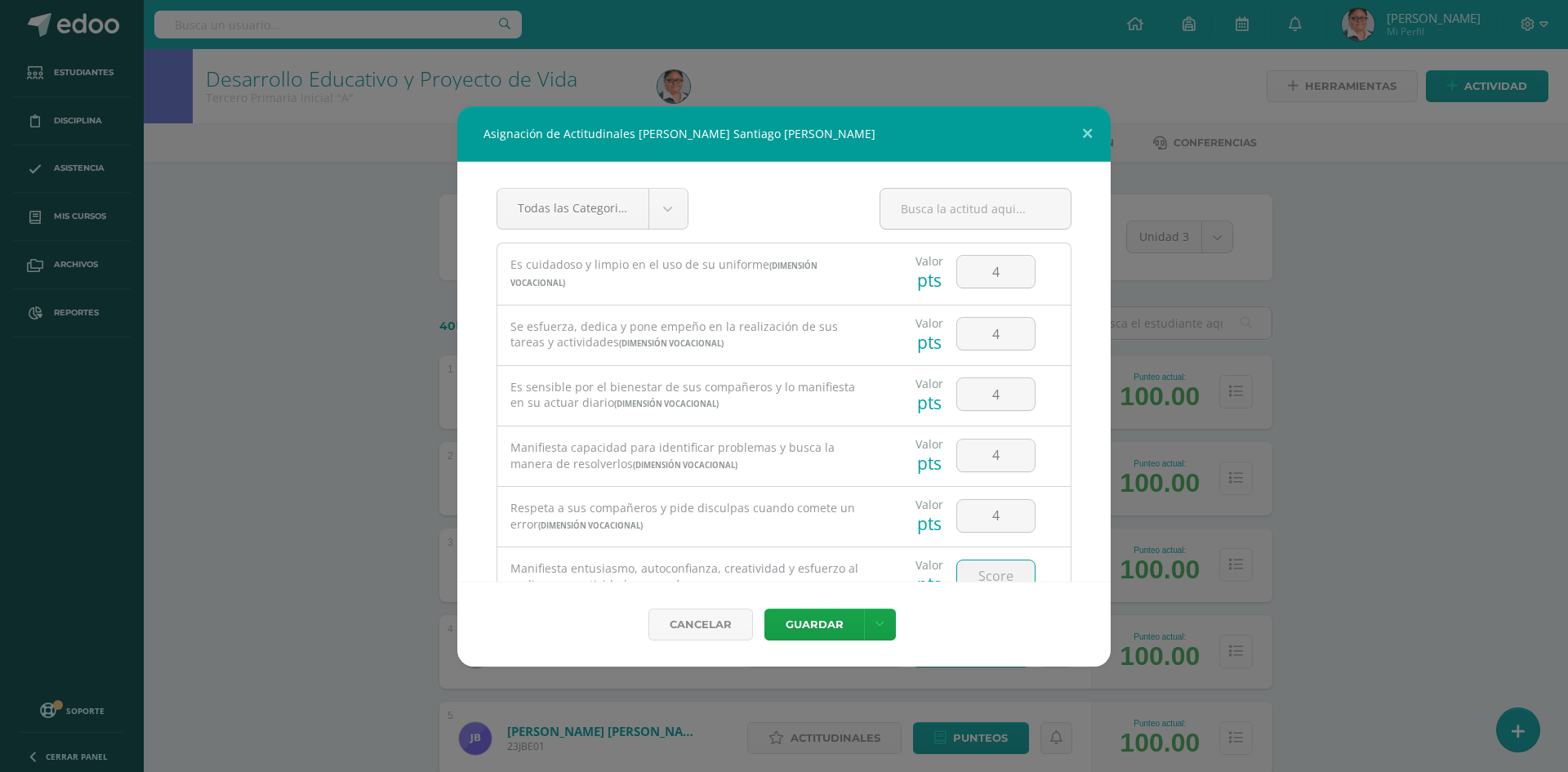
click at [982, 579] on input "number" at bounding box center [995, 576] width 78 height 32
type input "4"
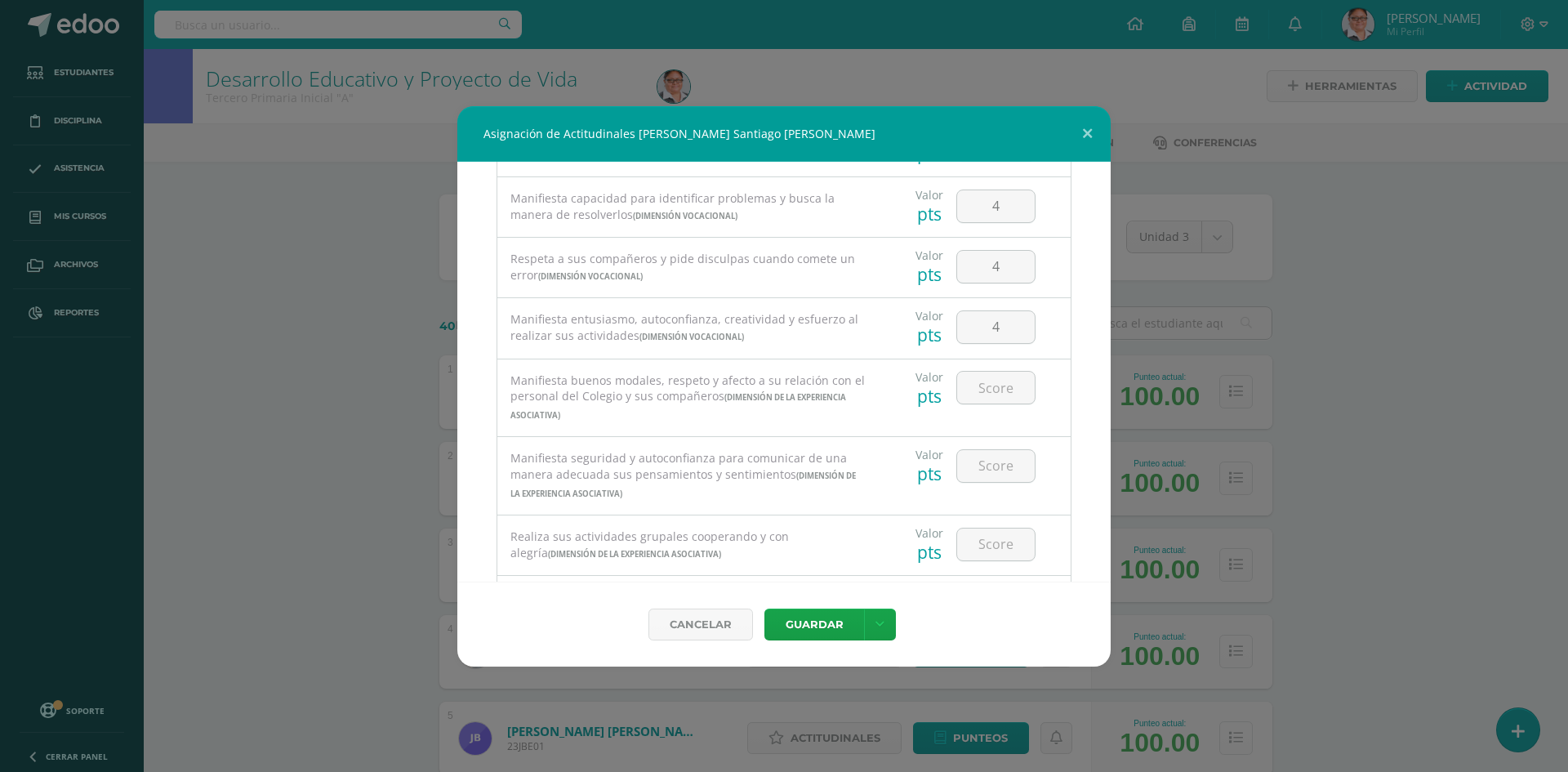
scroll to position [413, 0]
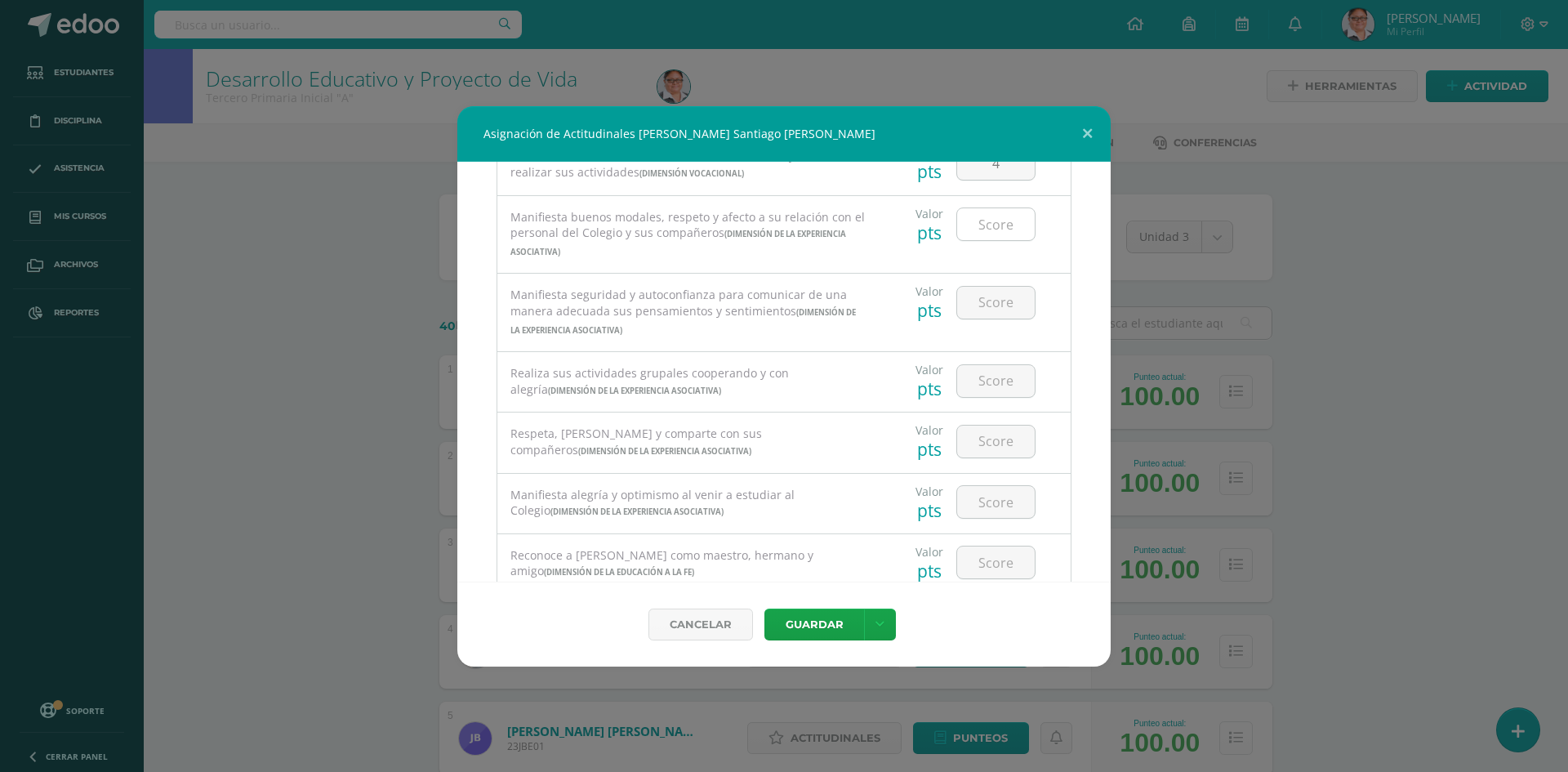
click at [978, 229] on input "number" at bounding box center [995, 224] width 78 height 32
type input "4"
click at [990, 305] on input "number" at bounding box center [995, 303] width 78 height 32
type input "4"
click at [990, 377] on input "number" at bounding box center [995, 381] width 78 height 32
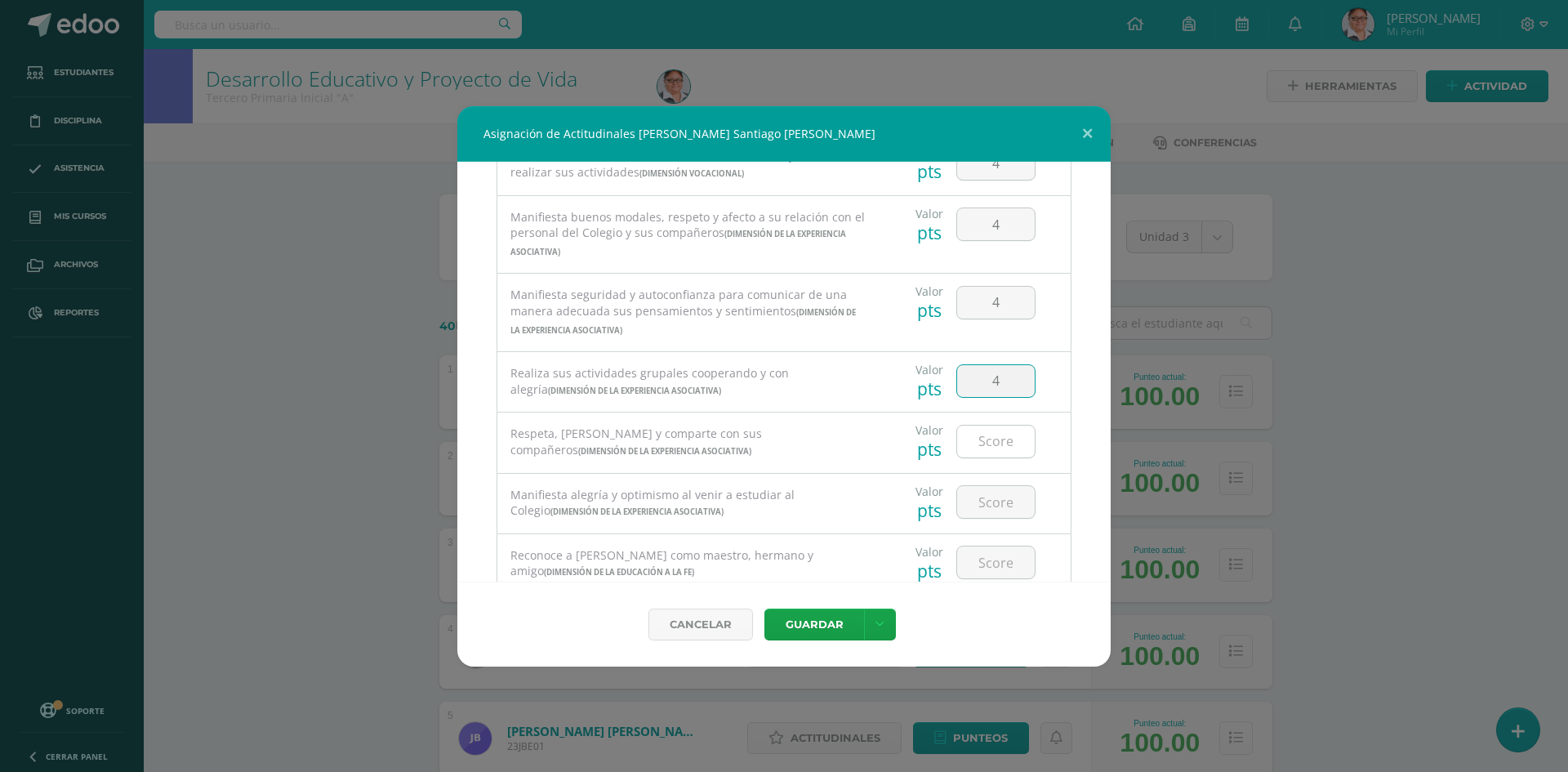
type input "4"
click at [980, 439] on input "number" at bounding box center [995, 442] width 78 height 32
type input "4"
click at [980, 502] on input "number" at bounding box center [995, 502] width 78 height 32
type input "4"
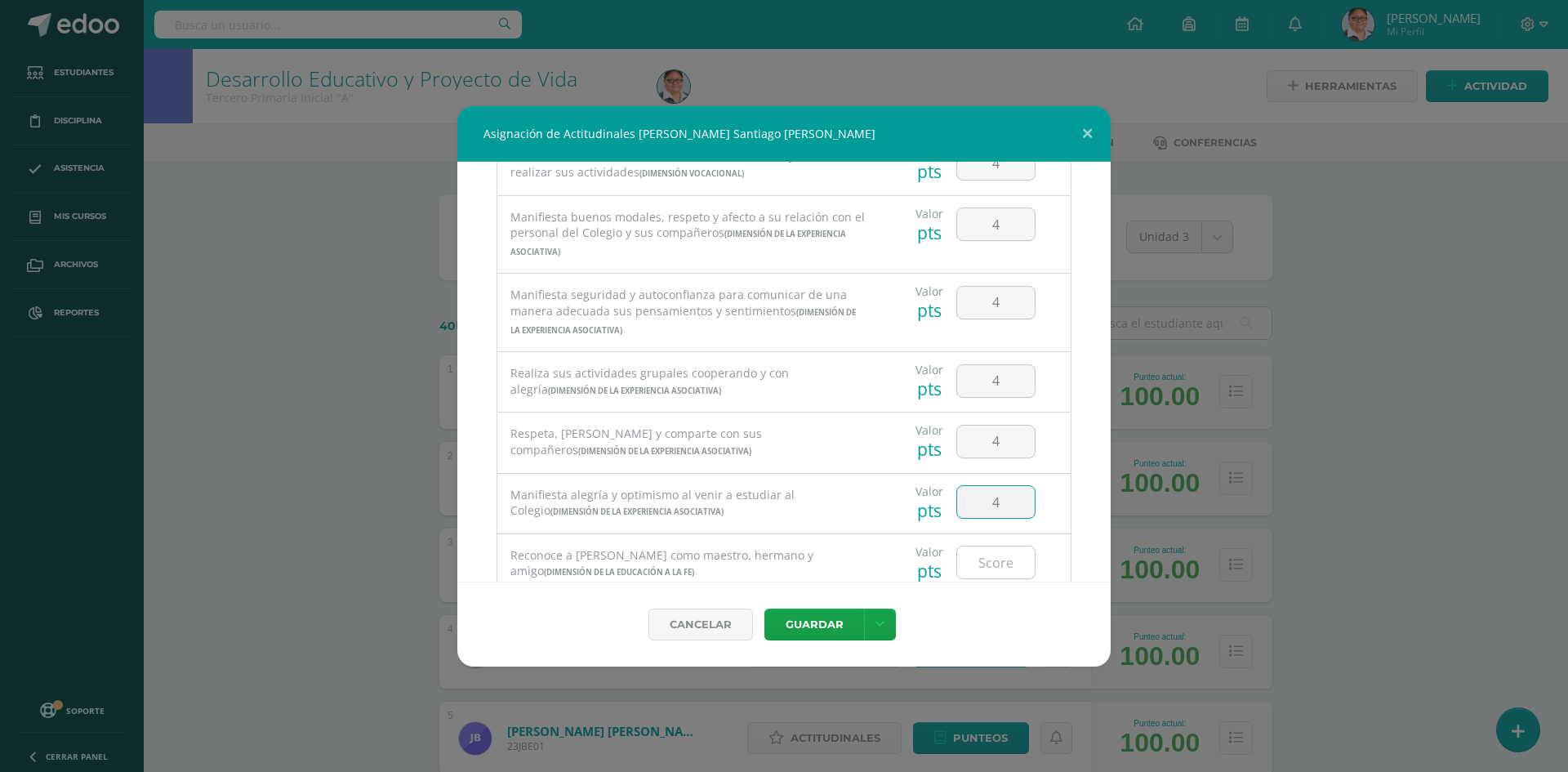
click at [983, 566] on input "number" at bounding box center [995, 563] width 78 height 32
type input "4"
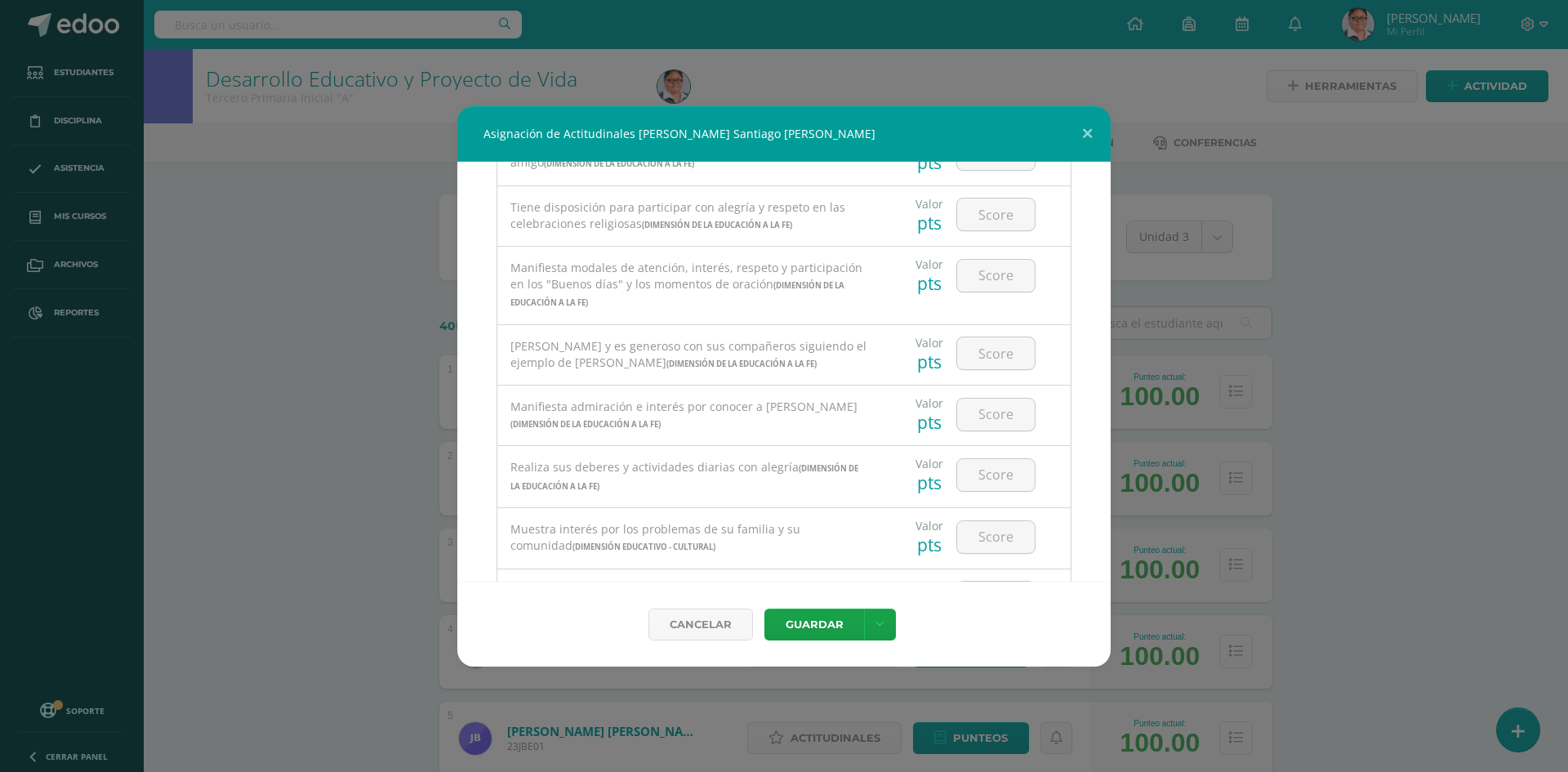
scroll to position [739, 0]
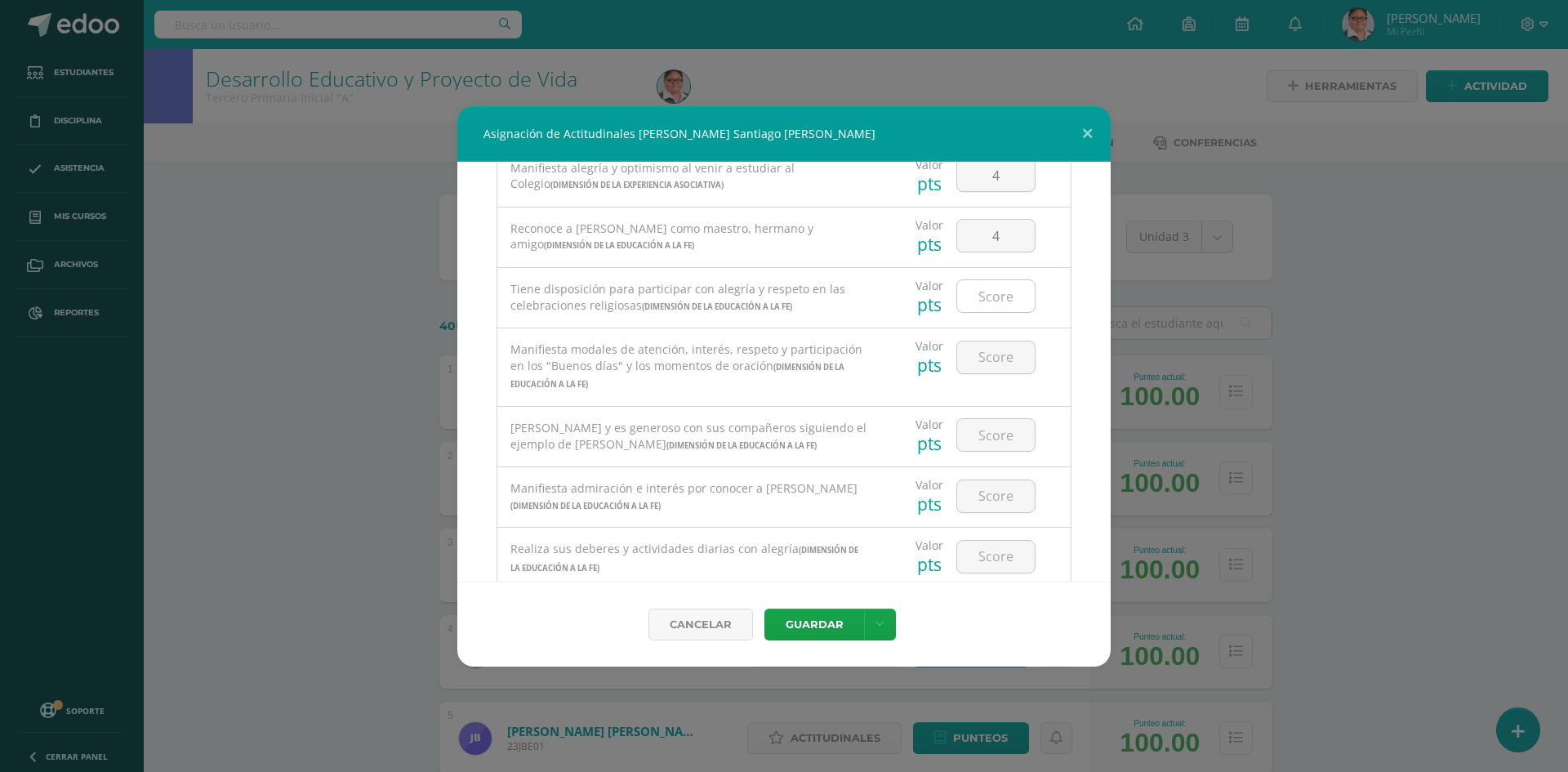
click at [977, 302] on input "number" at bounding box center [995, 296] width 78 height 32
type input "4"
click at [978, 362] on input "number" at bounding box center [995, 357] width 78 height 32
type input "4"
click at [990, 440] on input "number" at bounding box center [995, 435] width 78 height 32
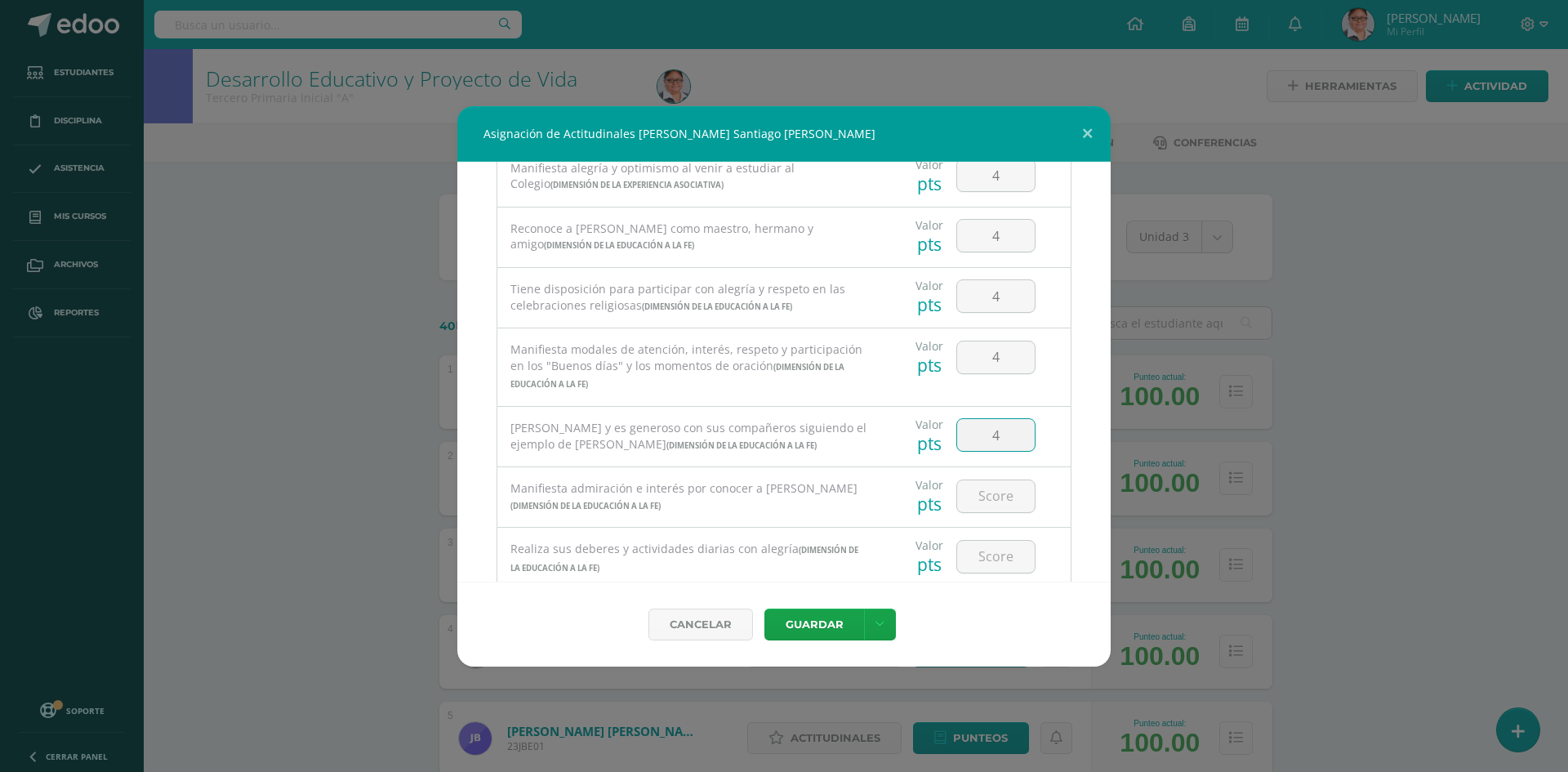
type input "4"
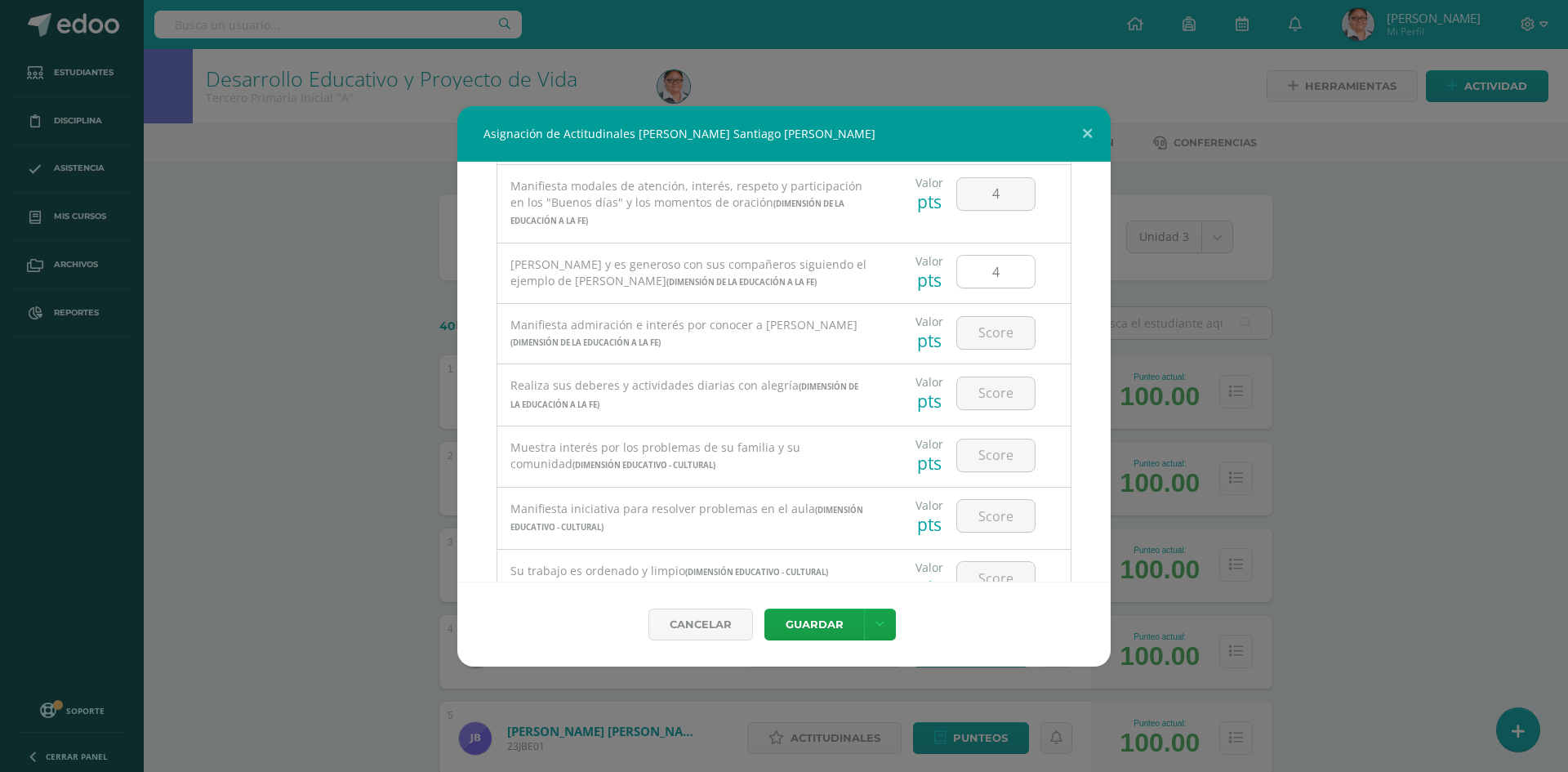
scroll to position [984, 0]
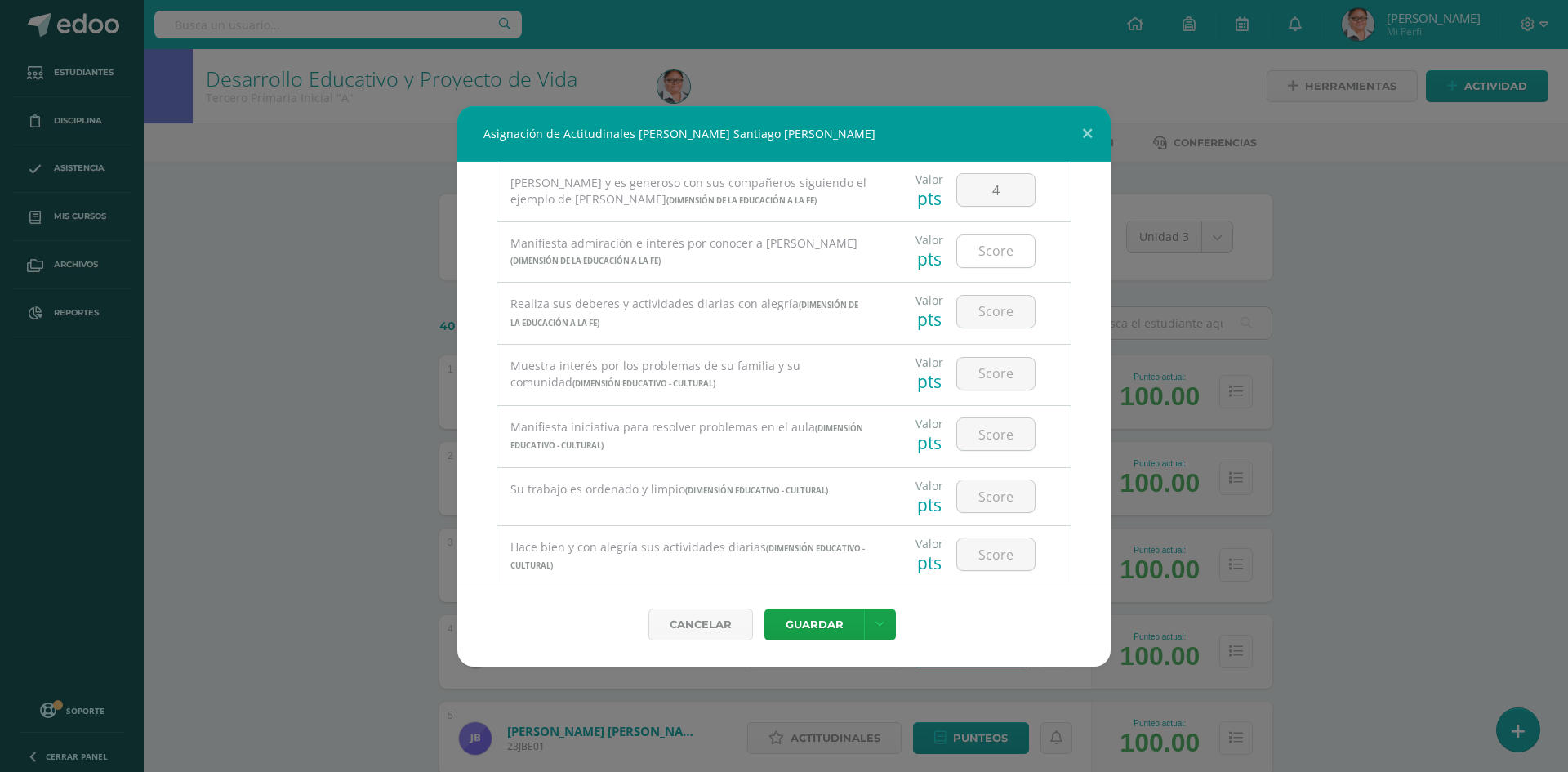
click at [975, 248] on input "number" at bounding box center [995, 251] width 78 height 32
type input "4"
click at [982, 312] on input "number" at bounding box center [995, 311] width 78 height 32
type input "4"
click at [982, 374] on input "number" at bounding box center [995, 373] width 78 height 32
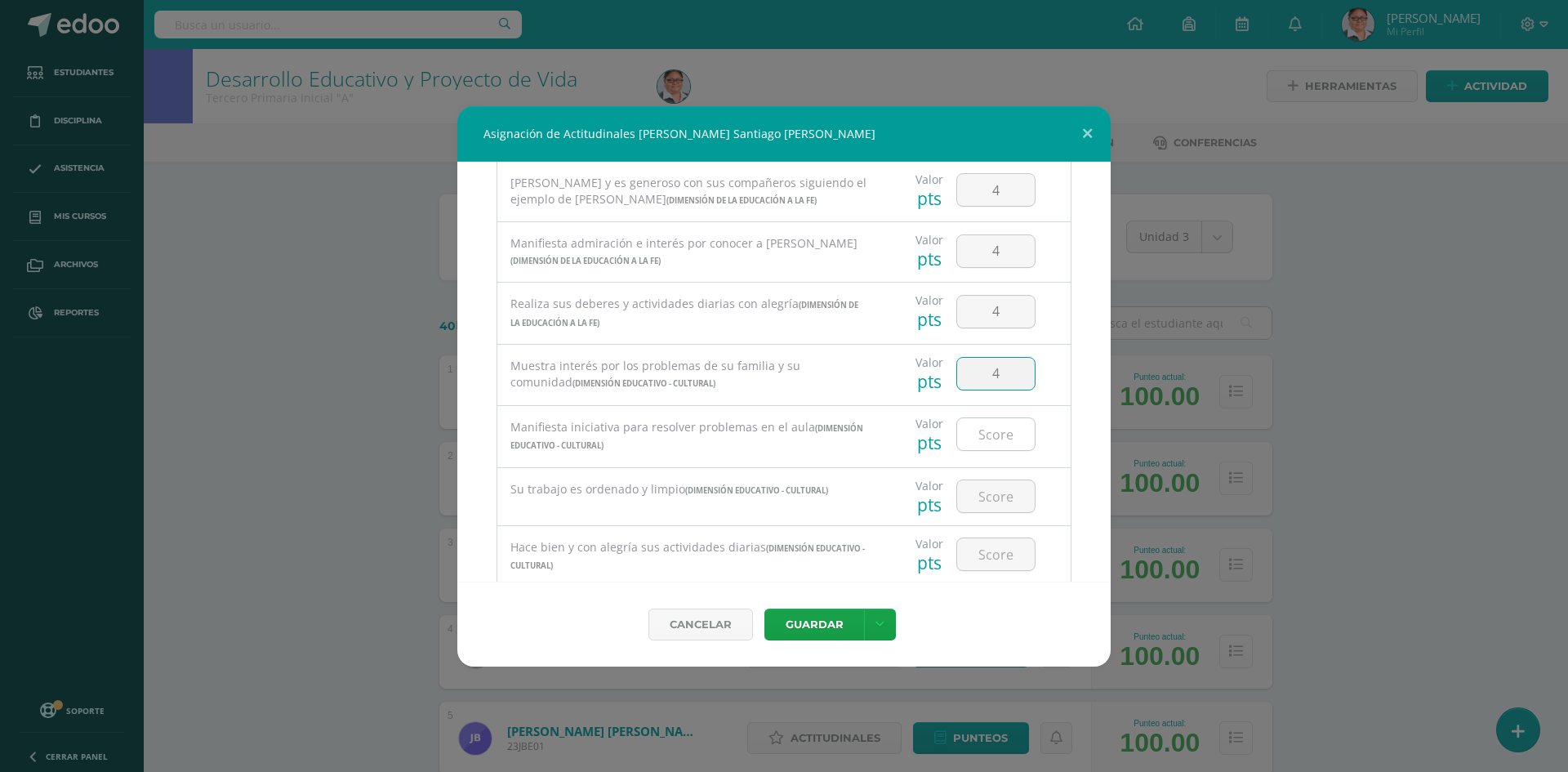
type input "4"
click at [984, 421] on input "number" at bounding box center [995, 434] width 78 height 32
type input "4"
click at [972, 487] on input "number" at bounding box center [995, 496] width 78 height 32
type input "4"
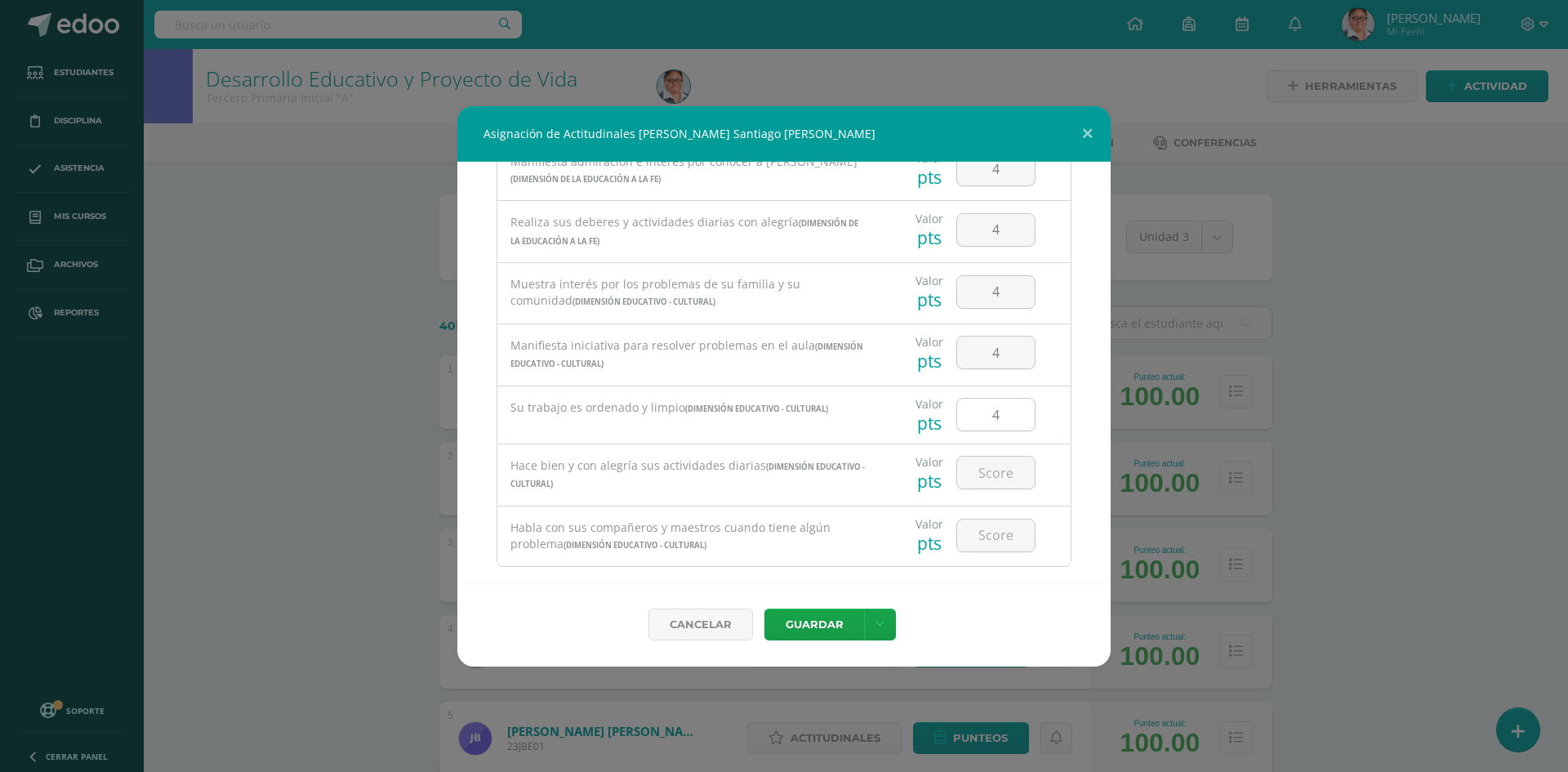
scroll to position [1093, 0]
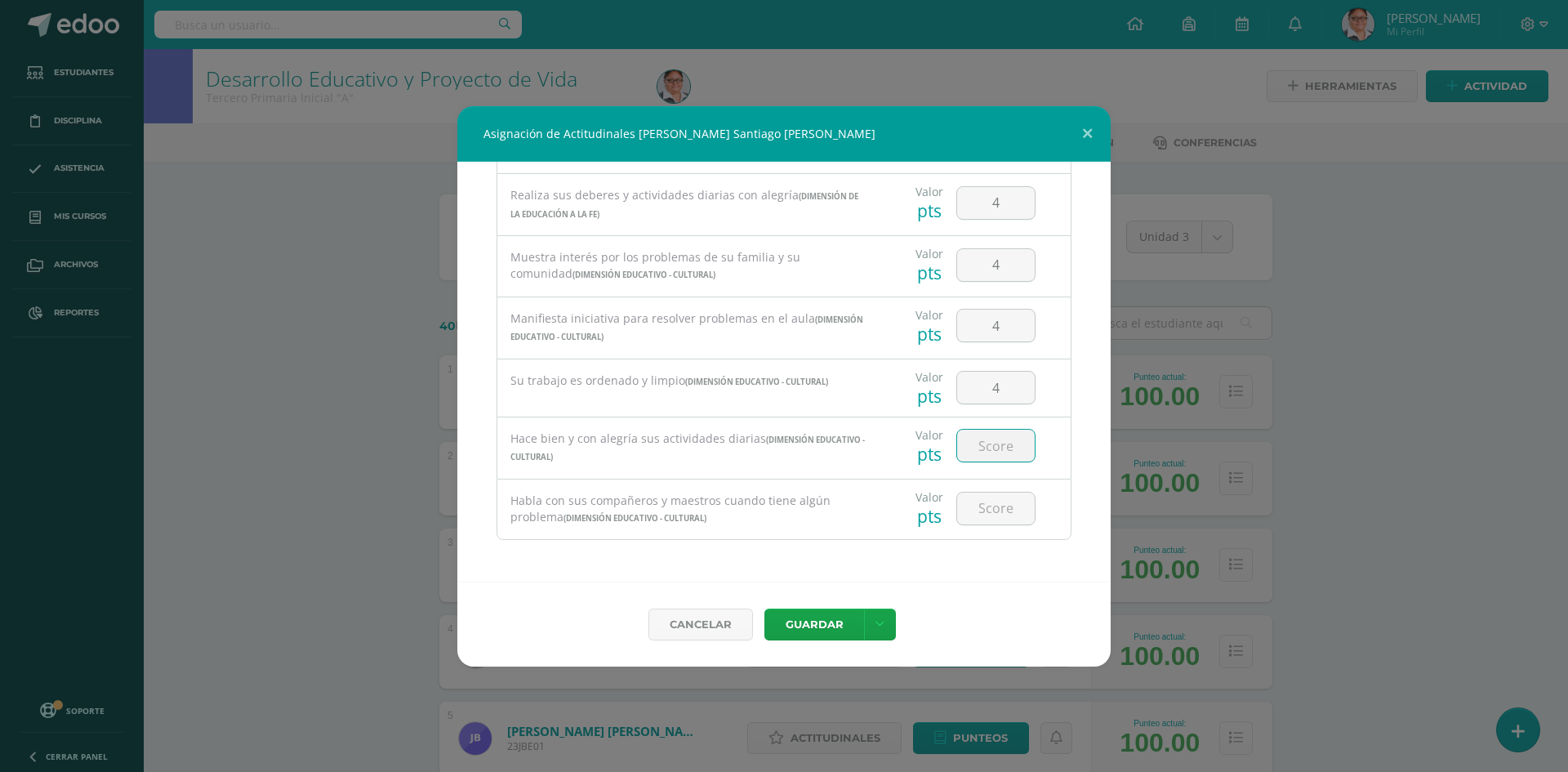
click at [981, 442] on input "number" at bounding box center [995, 446] width 78 height 32
type input "4"
click at [980, 514] on input "number" at bounding box center [995, 508] width 78 height 32
type input "4"
click at [1088, 483] on div "Todas las Categorias Todas las Categorias Dimensión Vocacional Dimensión de la …" at bounding box center [784, 371] width 654 height 420
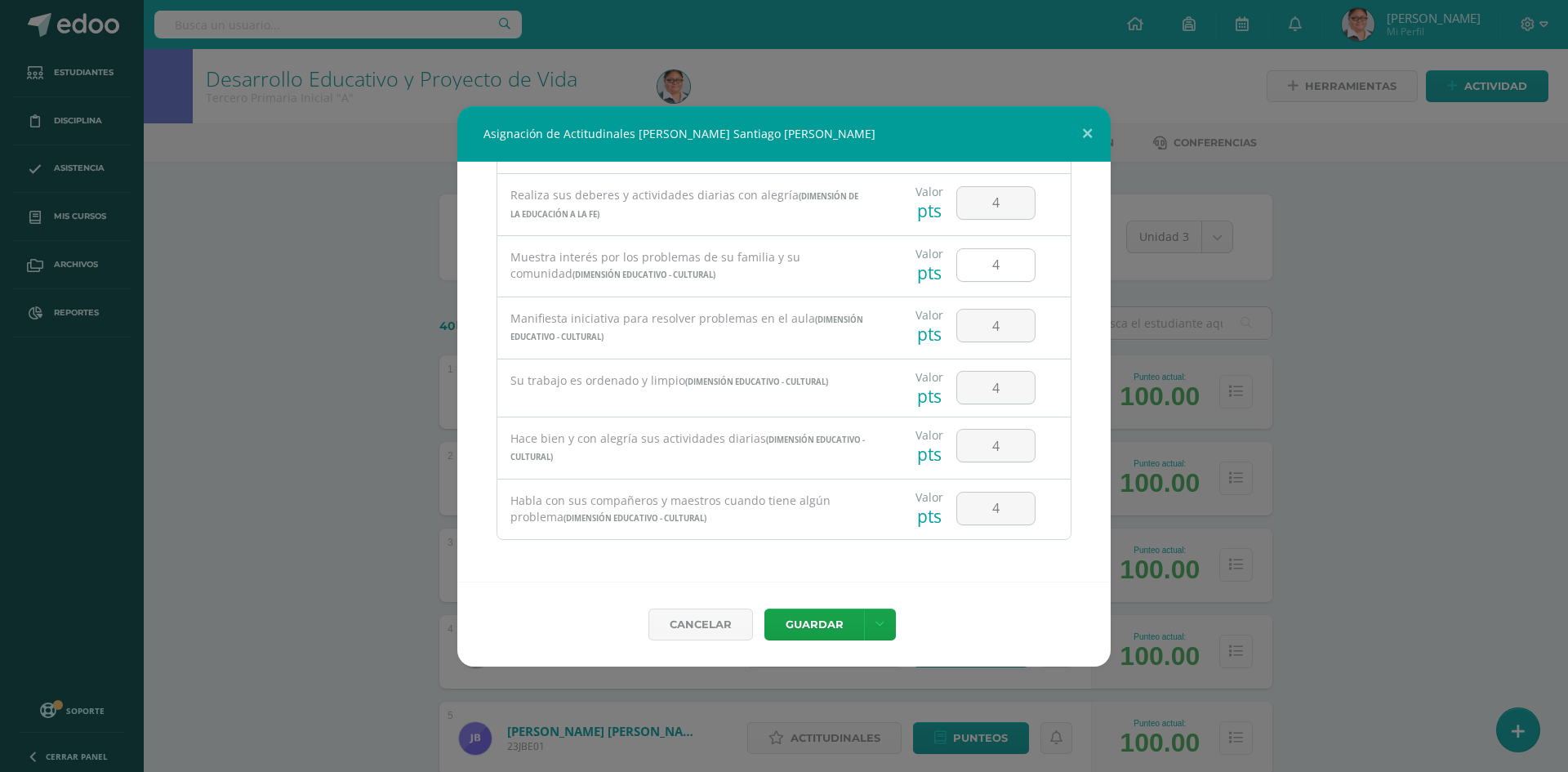
click at [992, 269] on input "4" at bounding box center [995, 265] width 78 height 32
type input "3"
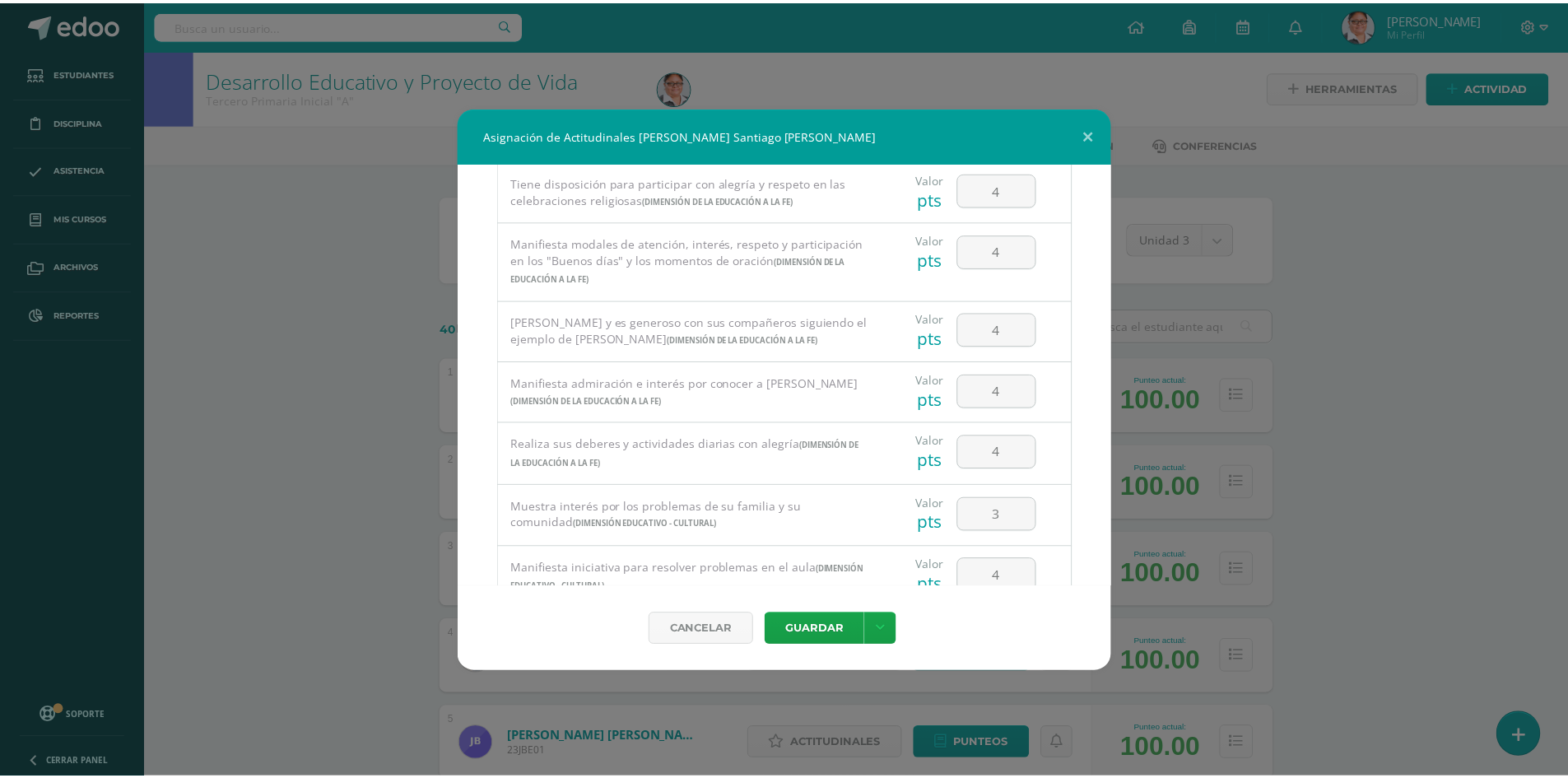
scroll to position [772, 0]
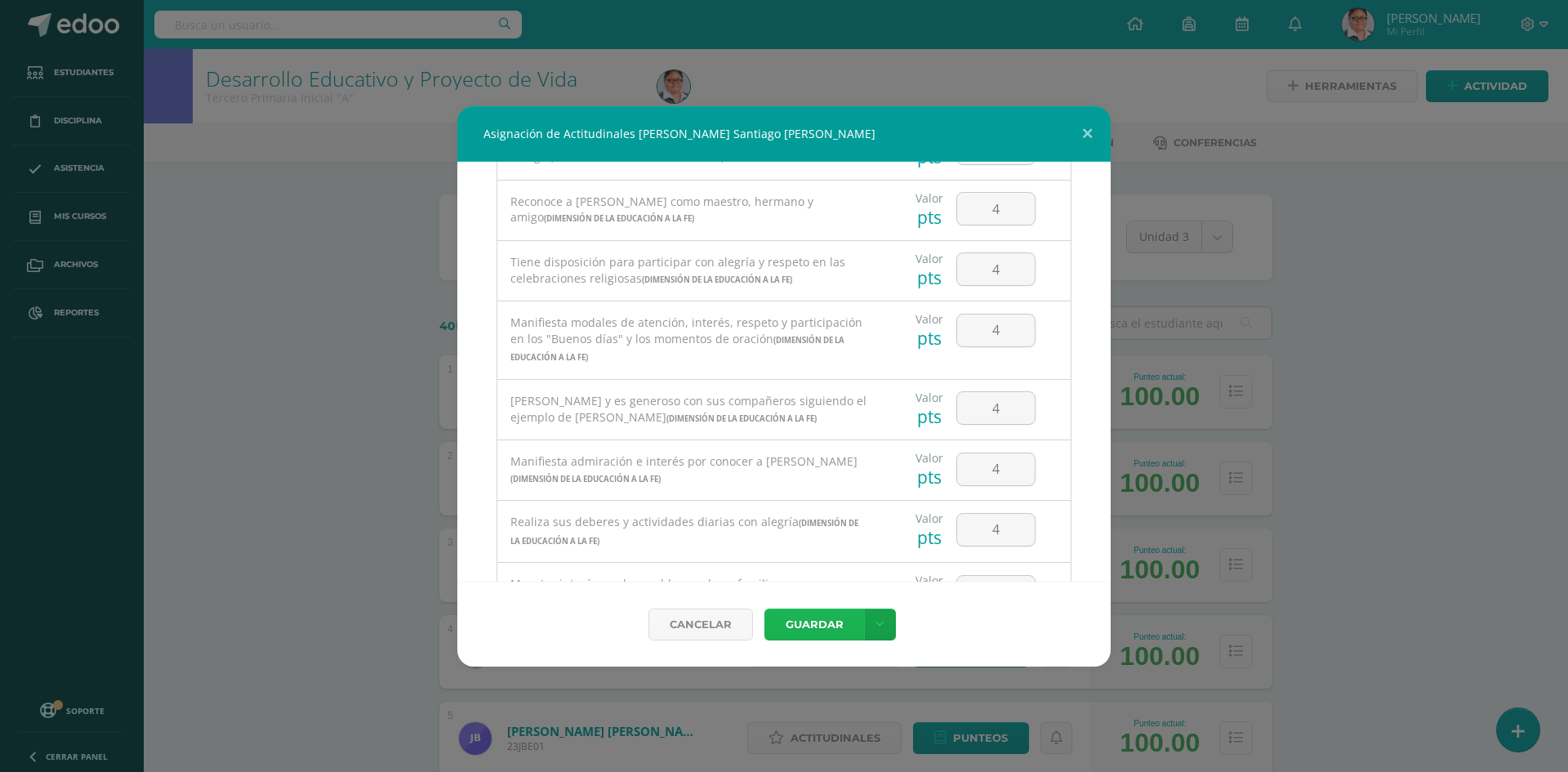
click at [832, 620] on button "Guardar" at bounding box center [814, 625] width 99 height 32
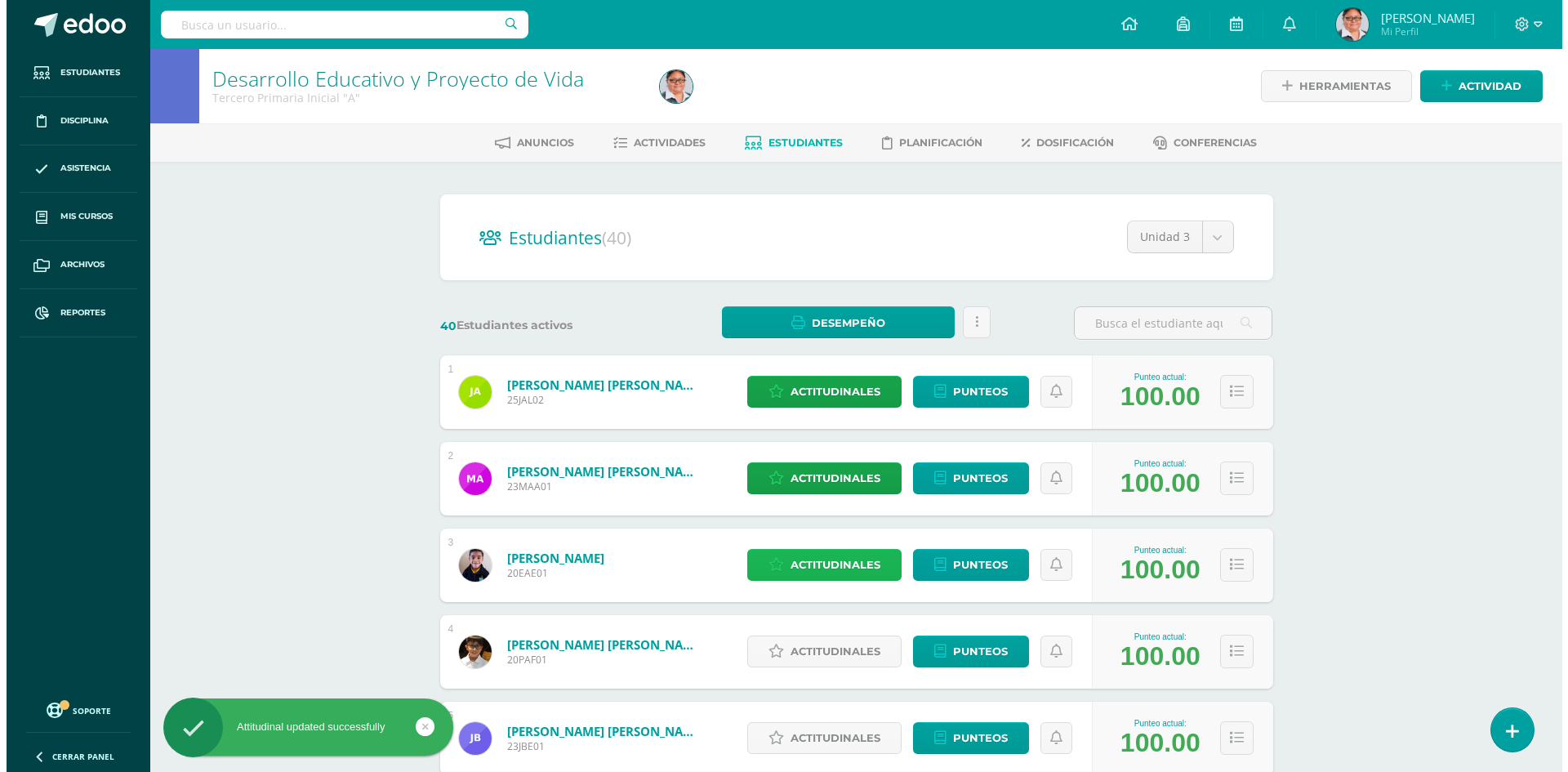
scroll to position [163, 0]
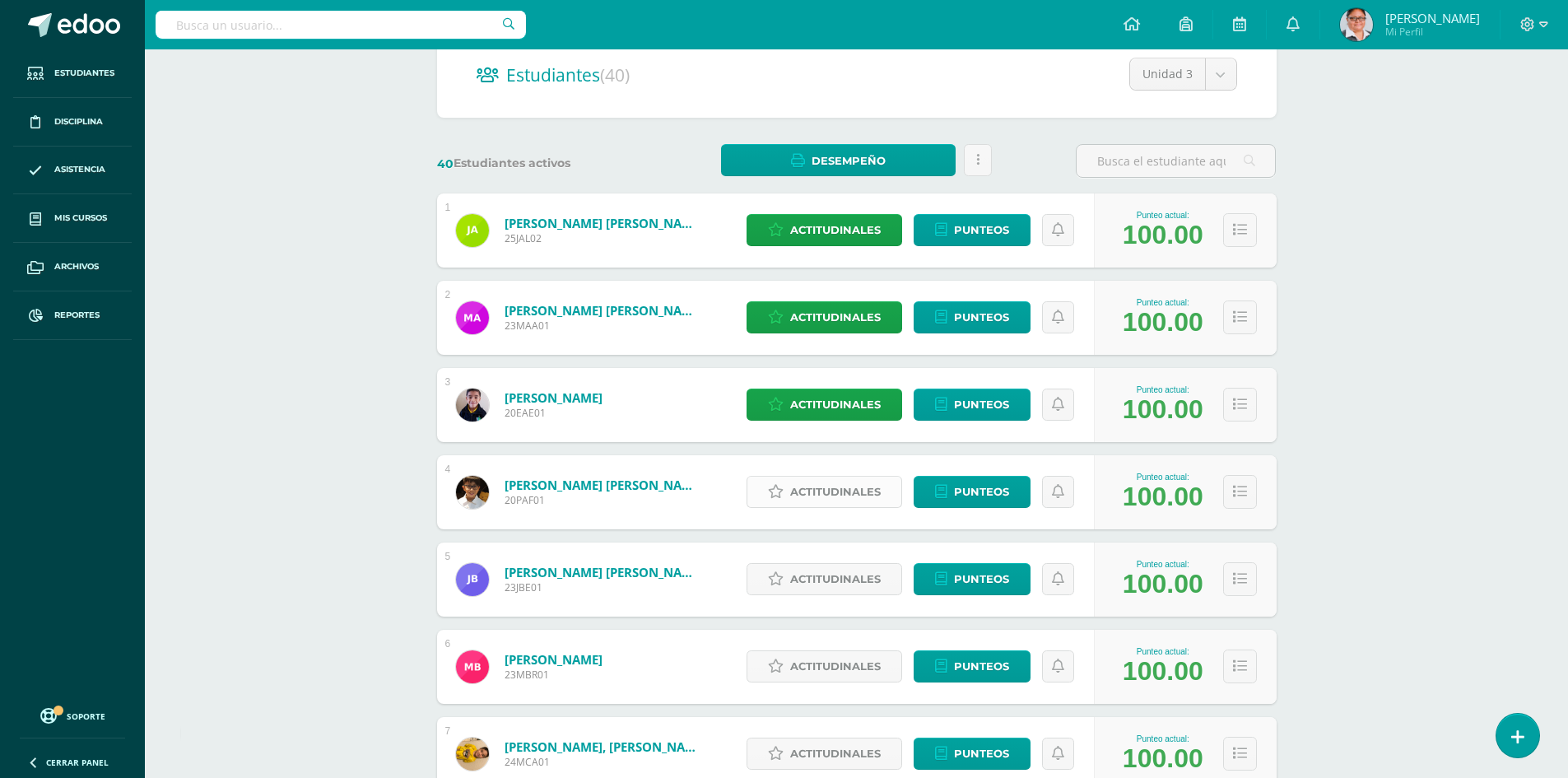
click at [836, 494] on span "Actitudinales" at bounding box center [836, 492] width 91 height 30
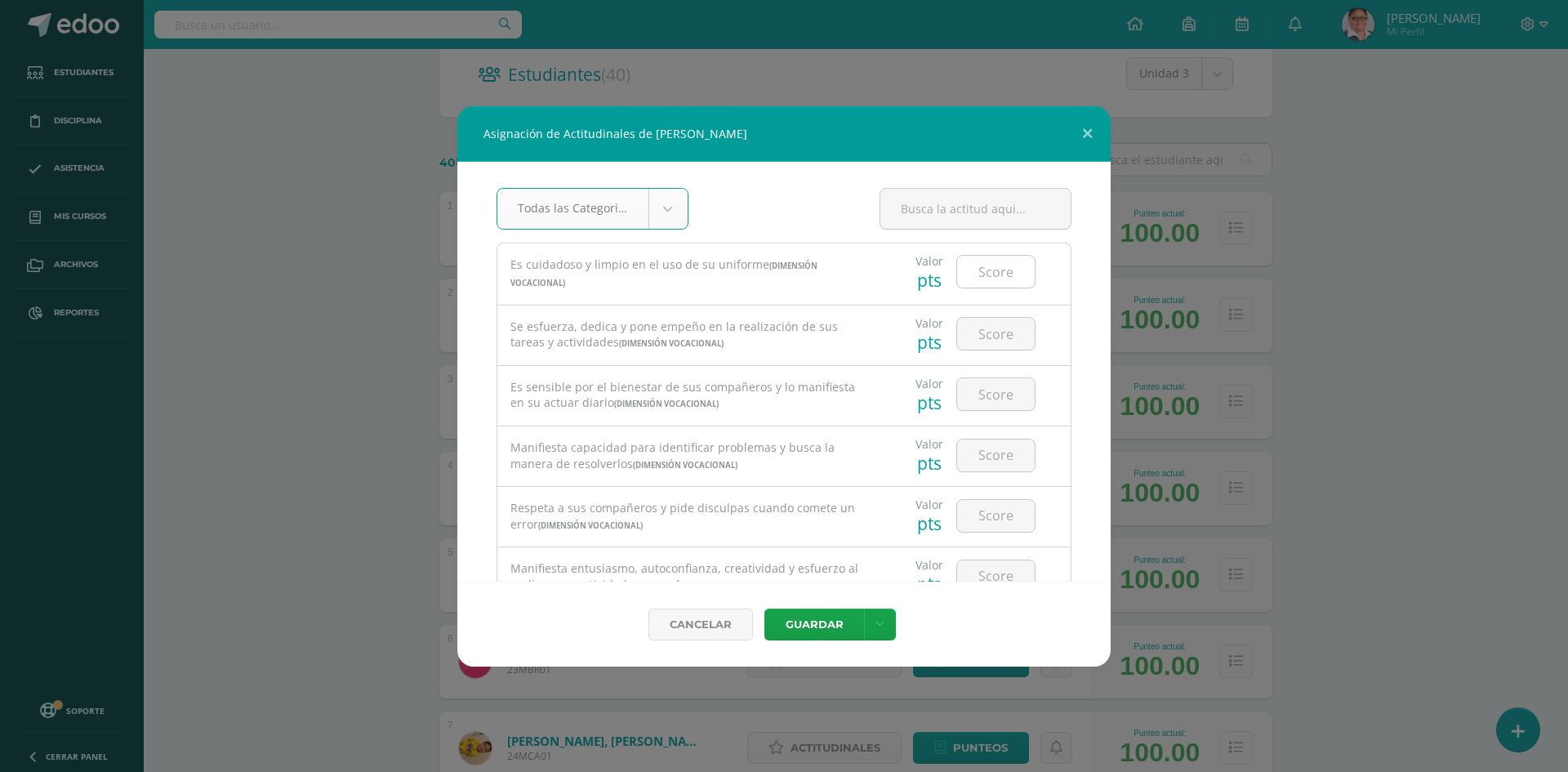
click at [989, 276] on input "number" at bounding box center [995, 272] width 78 height 32
type input "4"
click at [982, 338] on input "number" at bounding box center [995, 334] width 78 height 32
type input "4"
click at [979, 393] on input "number" at bounding box center [995, 394] width 78 height 32
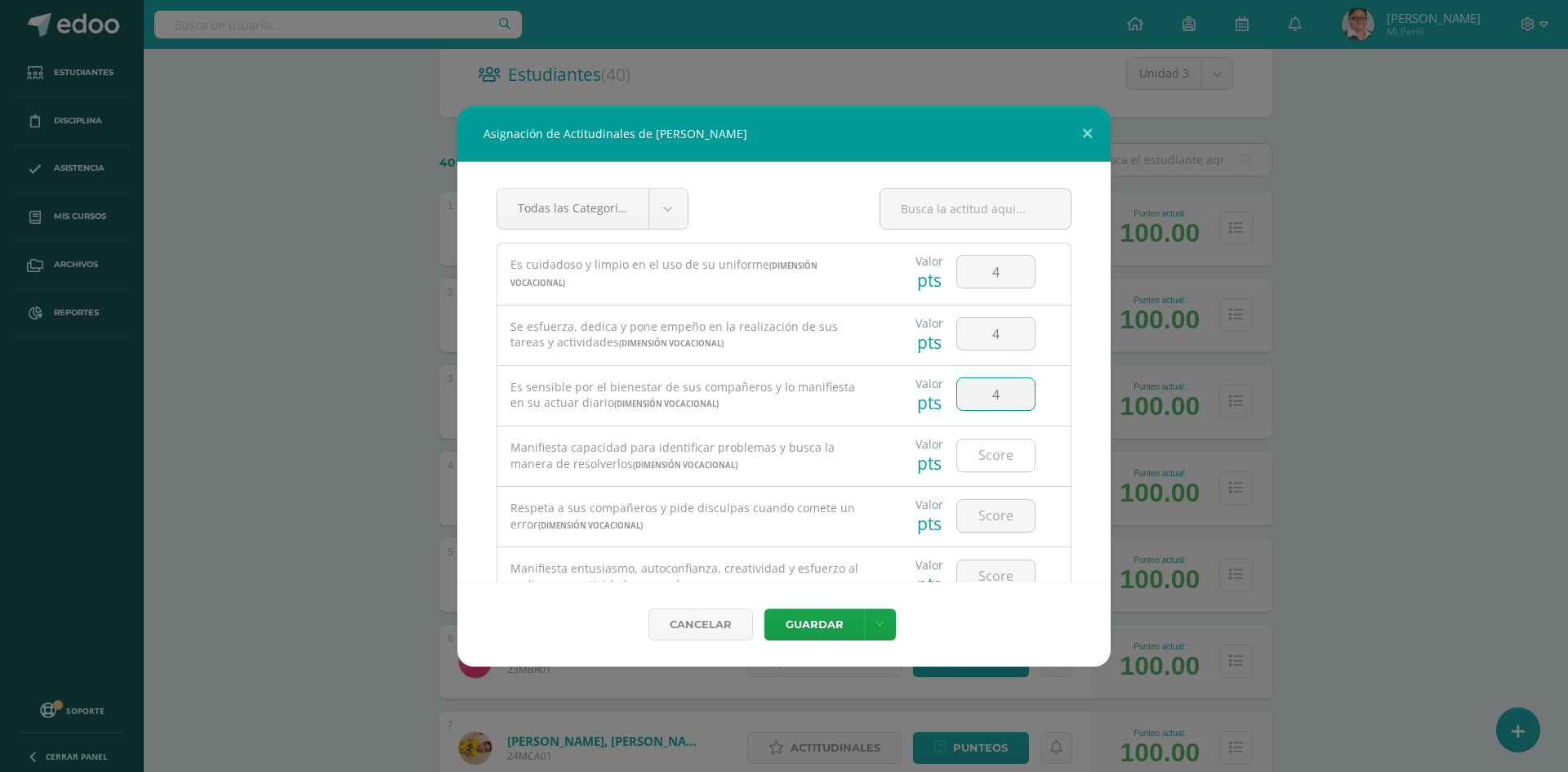
type input "4"
click at [983, 454] on input "number" at bounding box center [995, 455] width 78 height 32
type input "4"
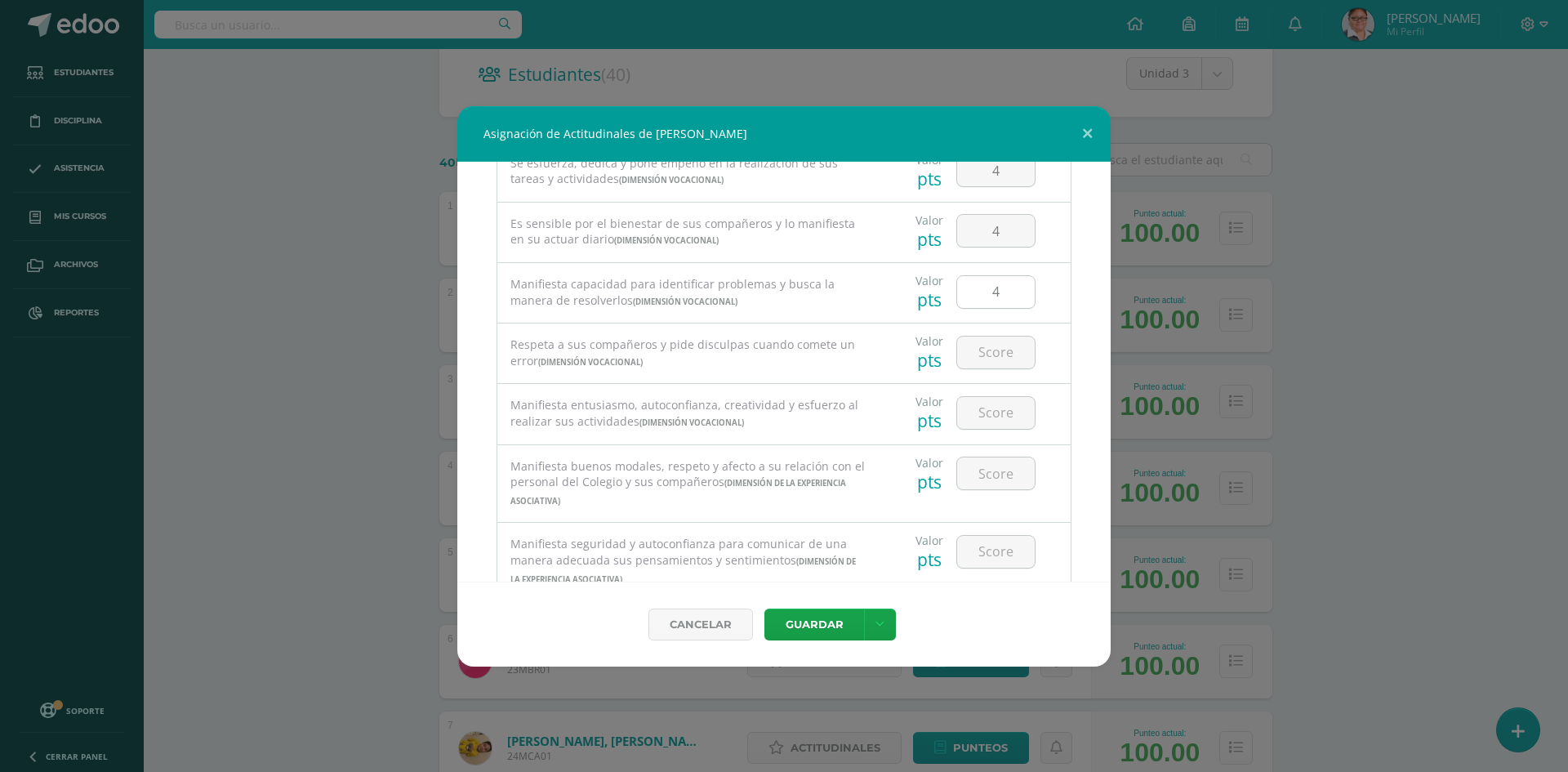
scroll to position [245, 0]
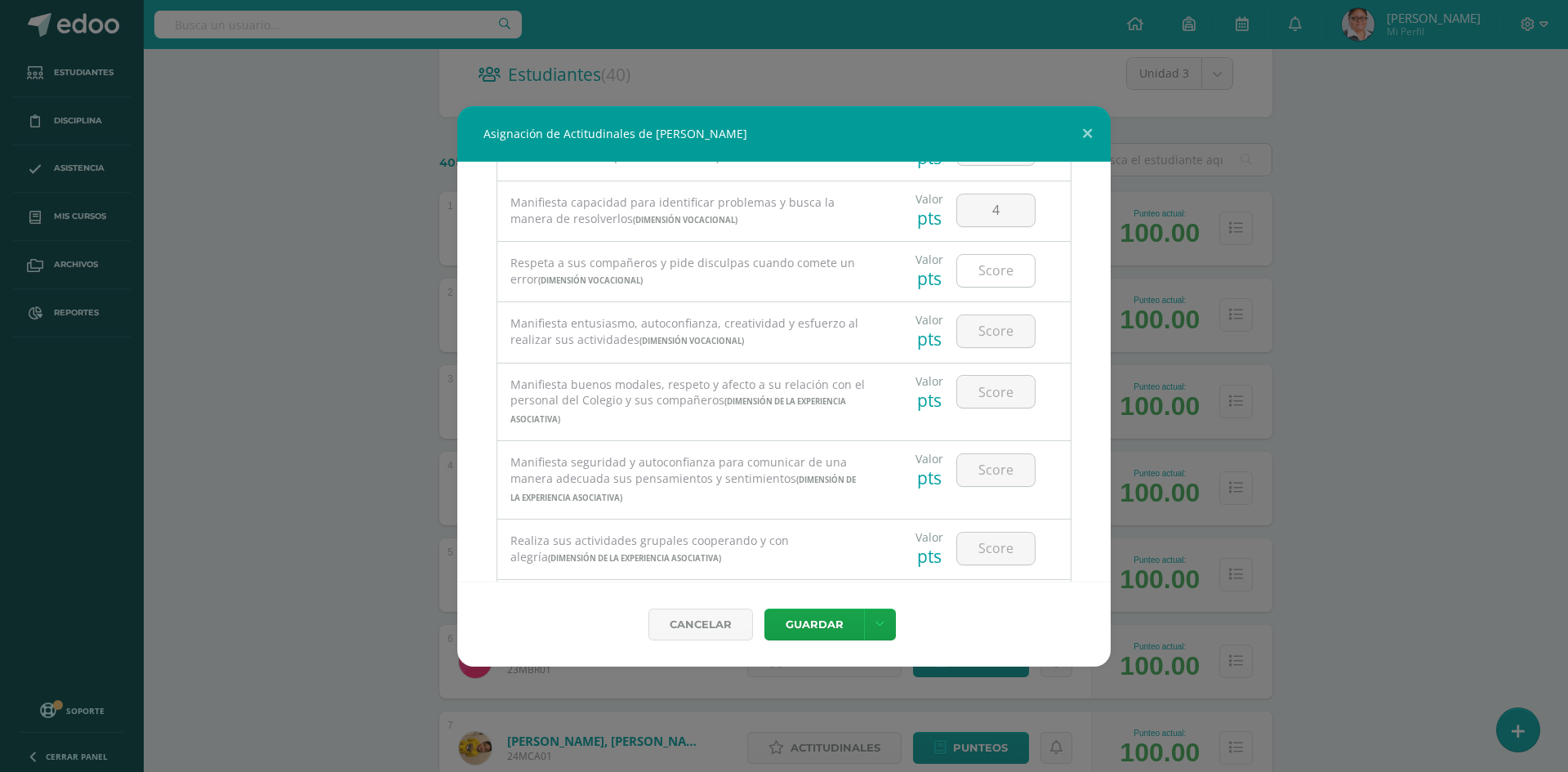
click at [980, 268] on input "number" at bounding box center [995, 271] width 78 height 32
type input "4"
click at [988, 331] on input "number" at bounding box center [995, 331] width 78 height 32
type input "4"
click at [981, 397] on input "number" at bounding box center [995, 392] width 78 height 32
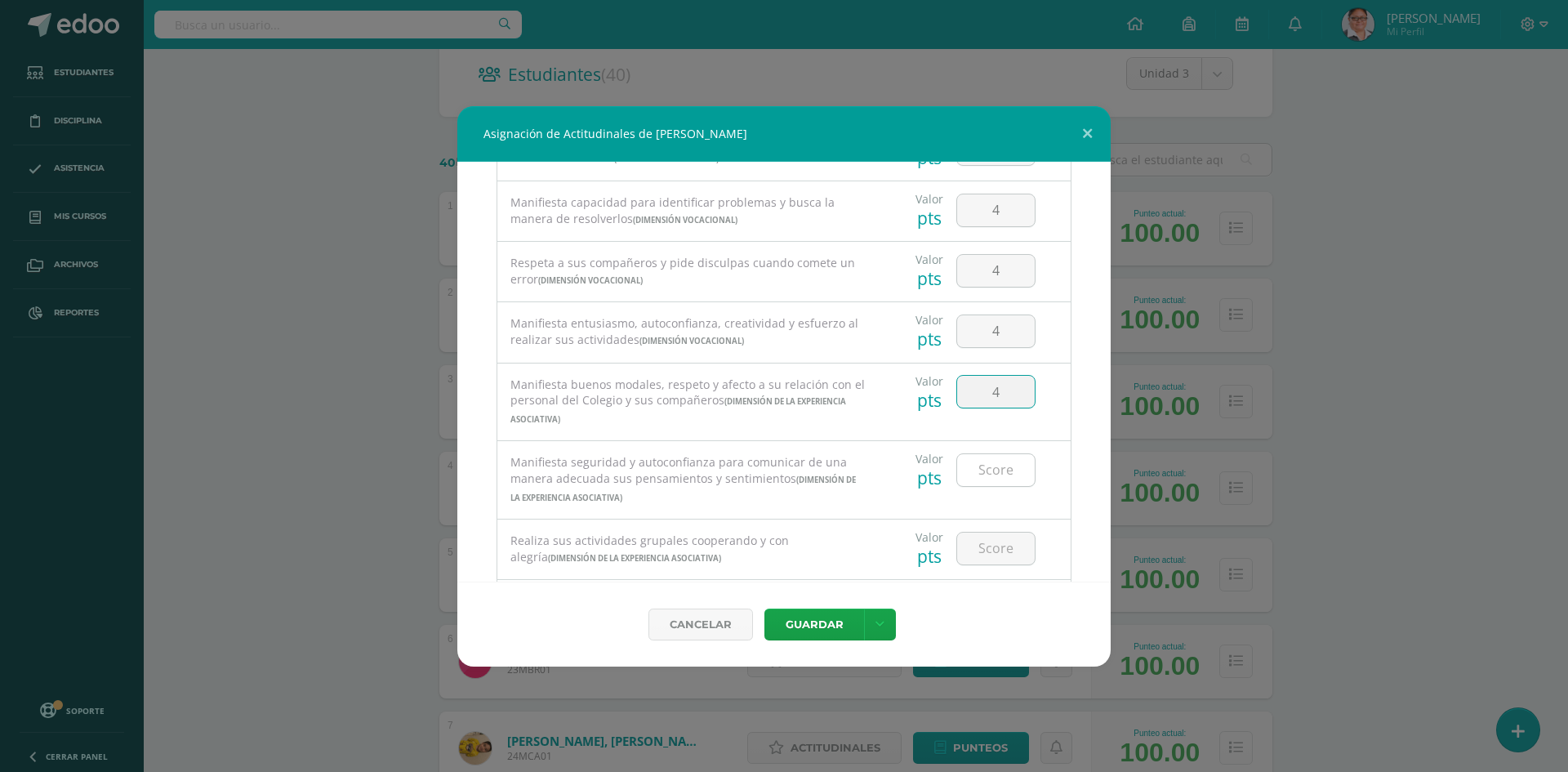
type input "4"
click at [981, 474] on input "number" at bounding box center [995, 470] width 78 height 32
type input "3"
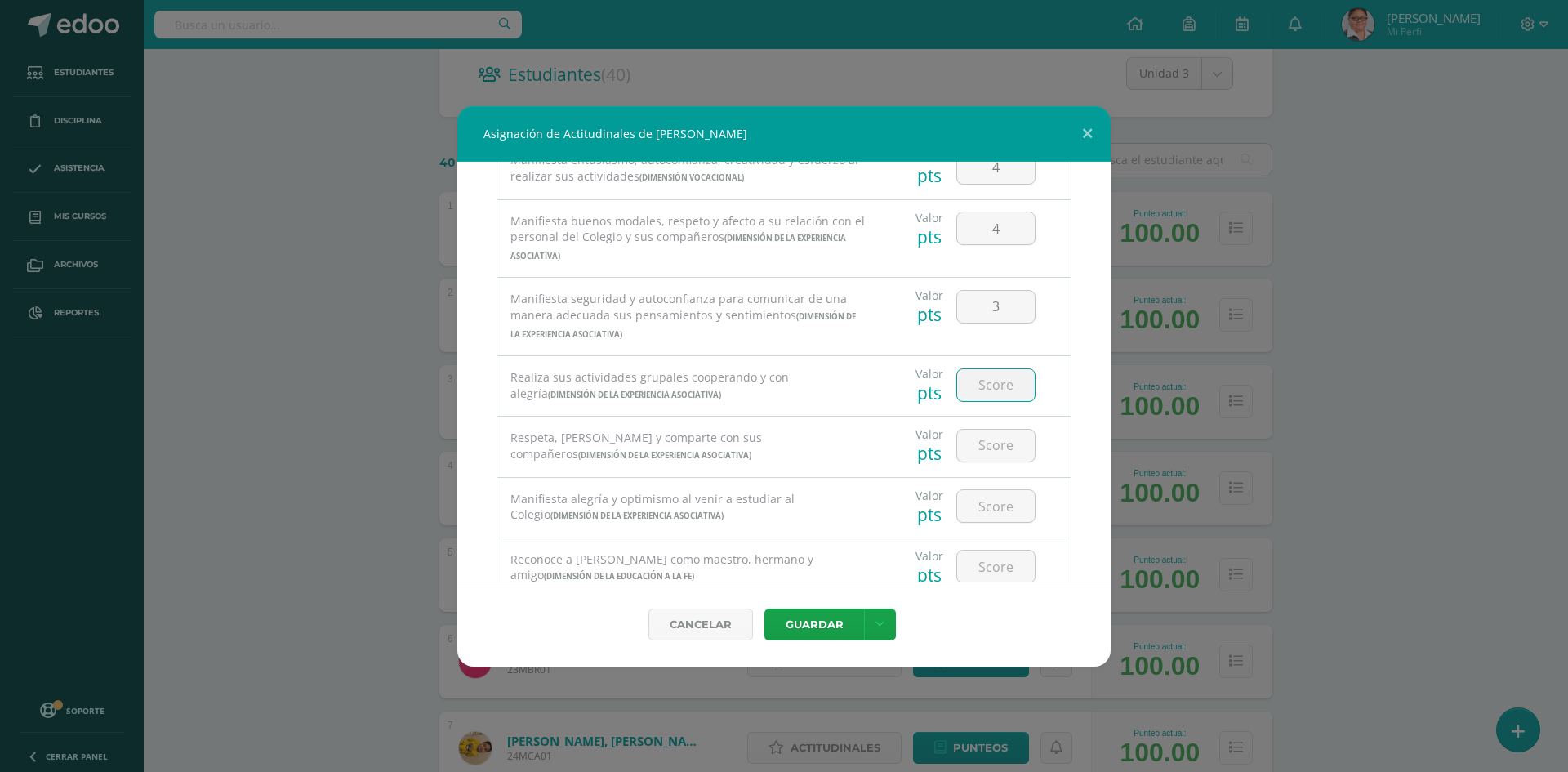
click at [989, 393] on input "number" at bounding box center [995, 386] width 78 height 32
type input "4"
click at [986, 448] on input "number" at bounding box center [995, 446] width 78 height 32
type input "4"
click at [980, 512] on input "number" at bounding box center [995, 506] width 78 height 32
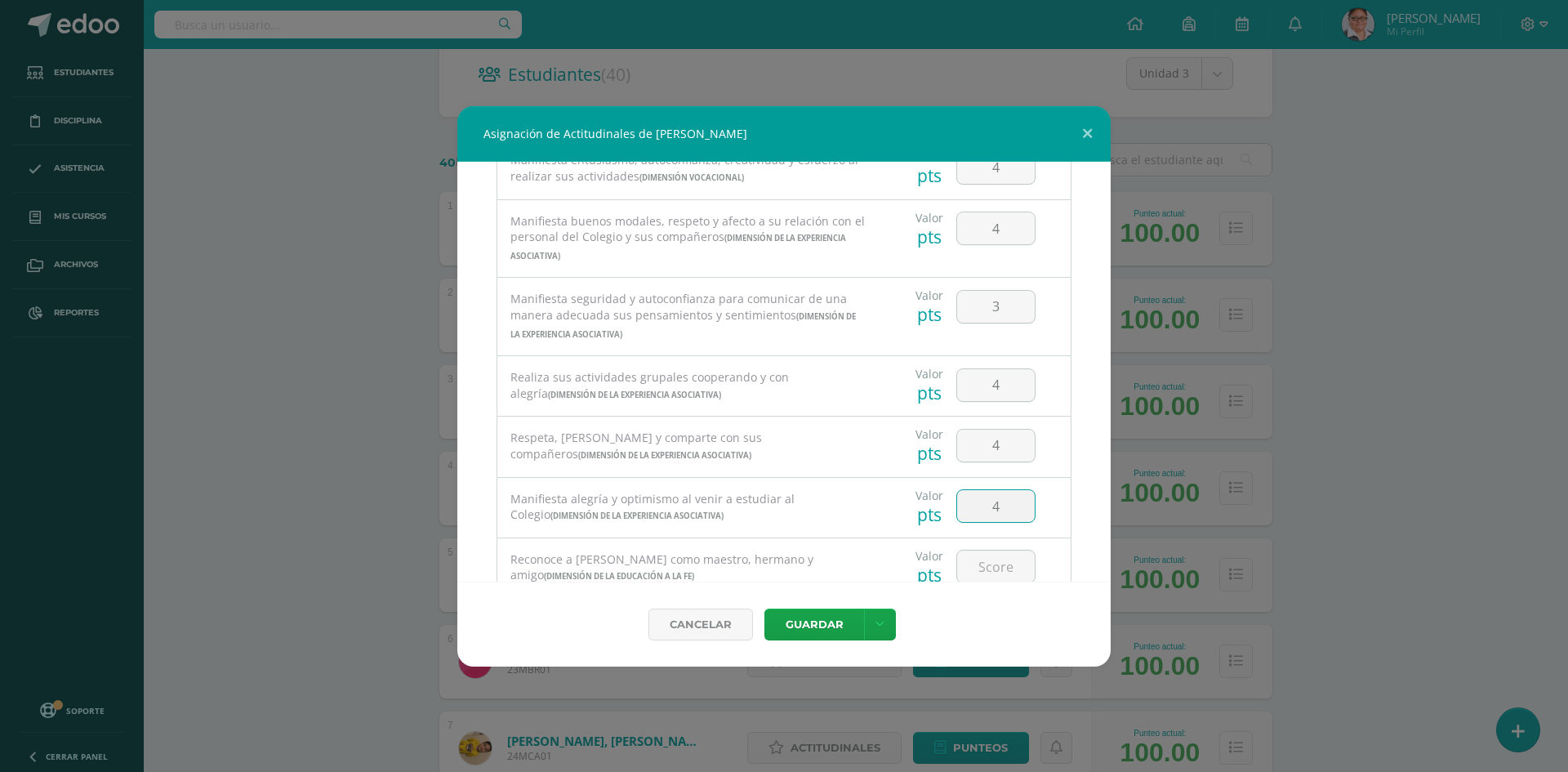
type input "4"
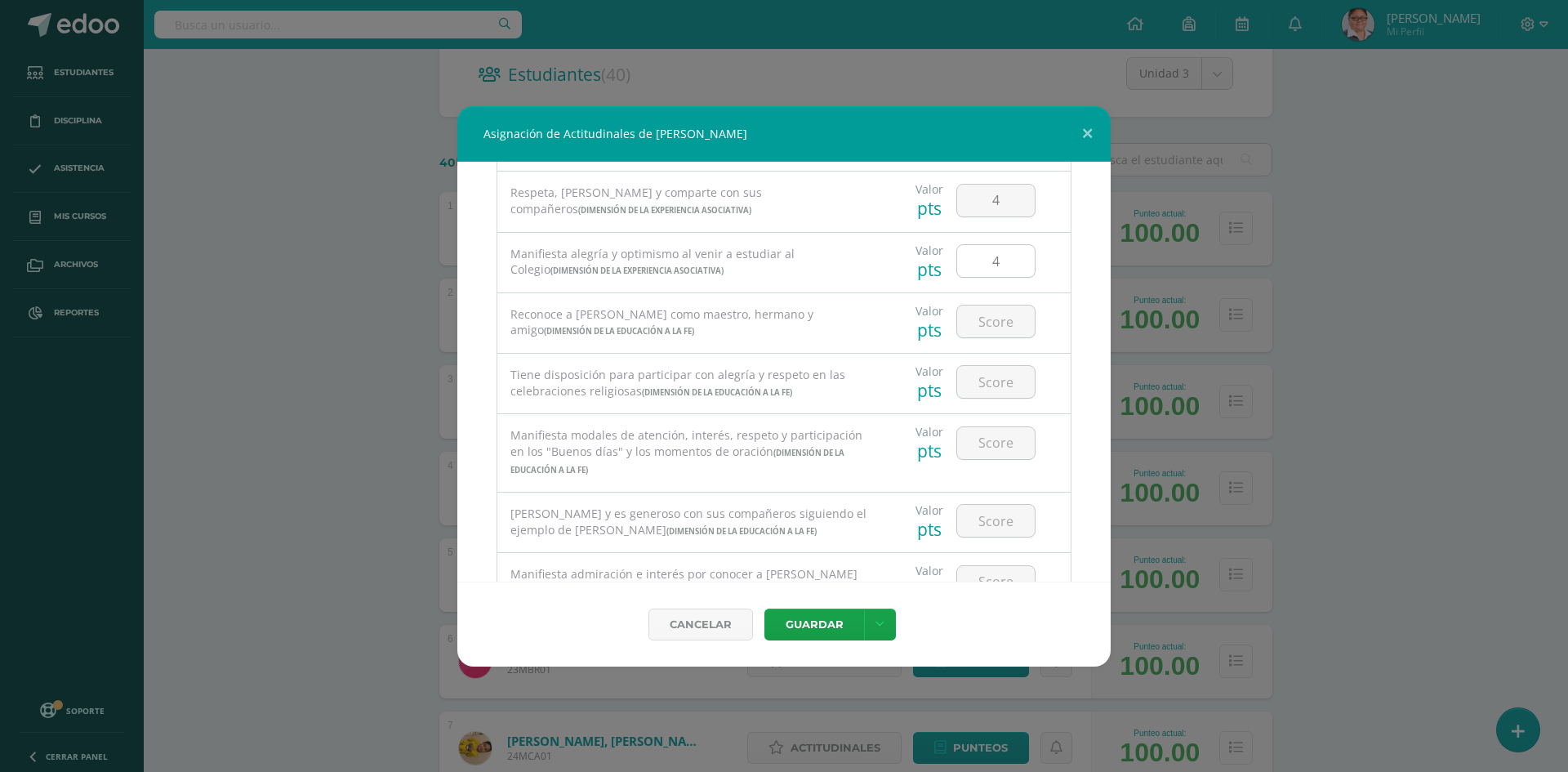
scroll to position [735, 0]
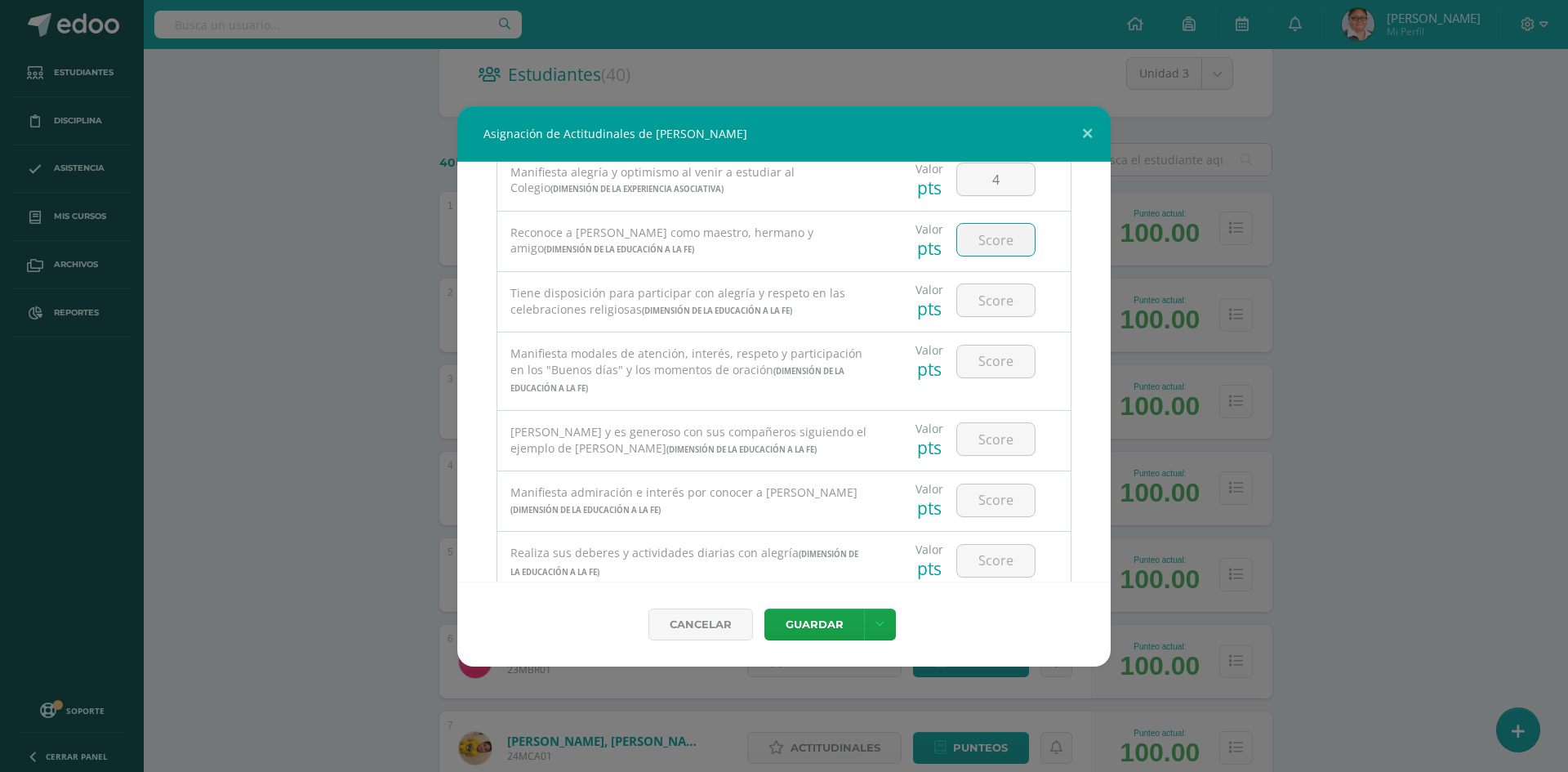
click at [976, 245] on input "number" at bounding box center [995, 240] width 78 height 32
type input "3"
click at [988, 307] on input "number" at bounding box center [995, 300] width 78 height 32
type input "4"
click at [979, 367] on input "number" at bounding box center [995, 361] width 78 height 32
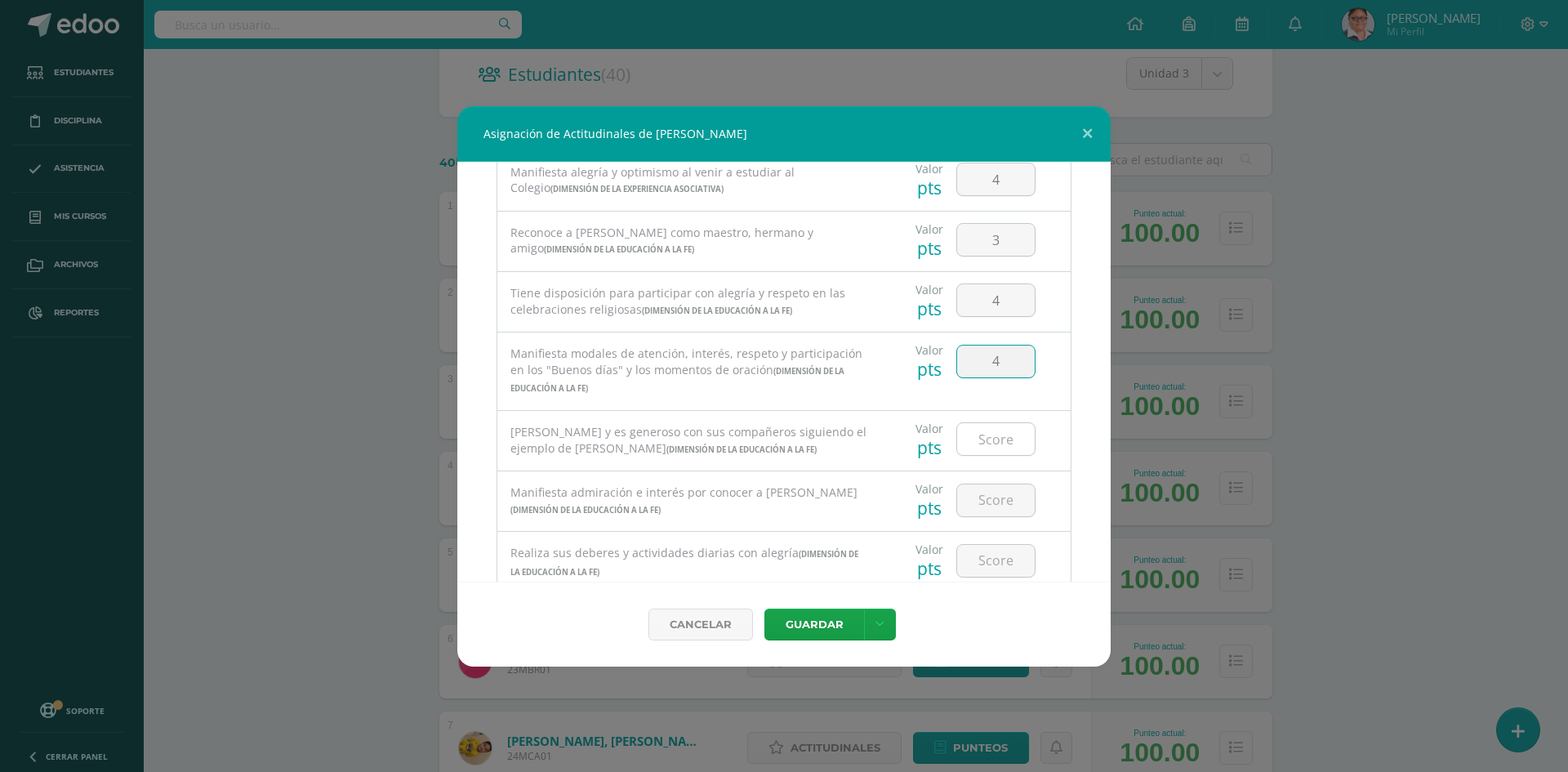
type input "4"
click at [983, 447] on input "number" at bounding box center [995, 439] width 78 height 32
type input "3"
type input "4"
click at [982, 497] on input "number" at bounding box center [995, 500] width 78 height 32
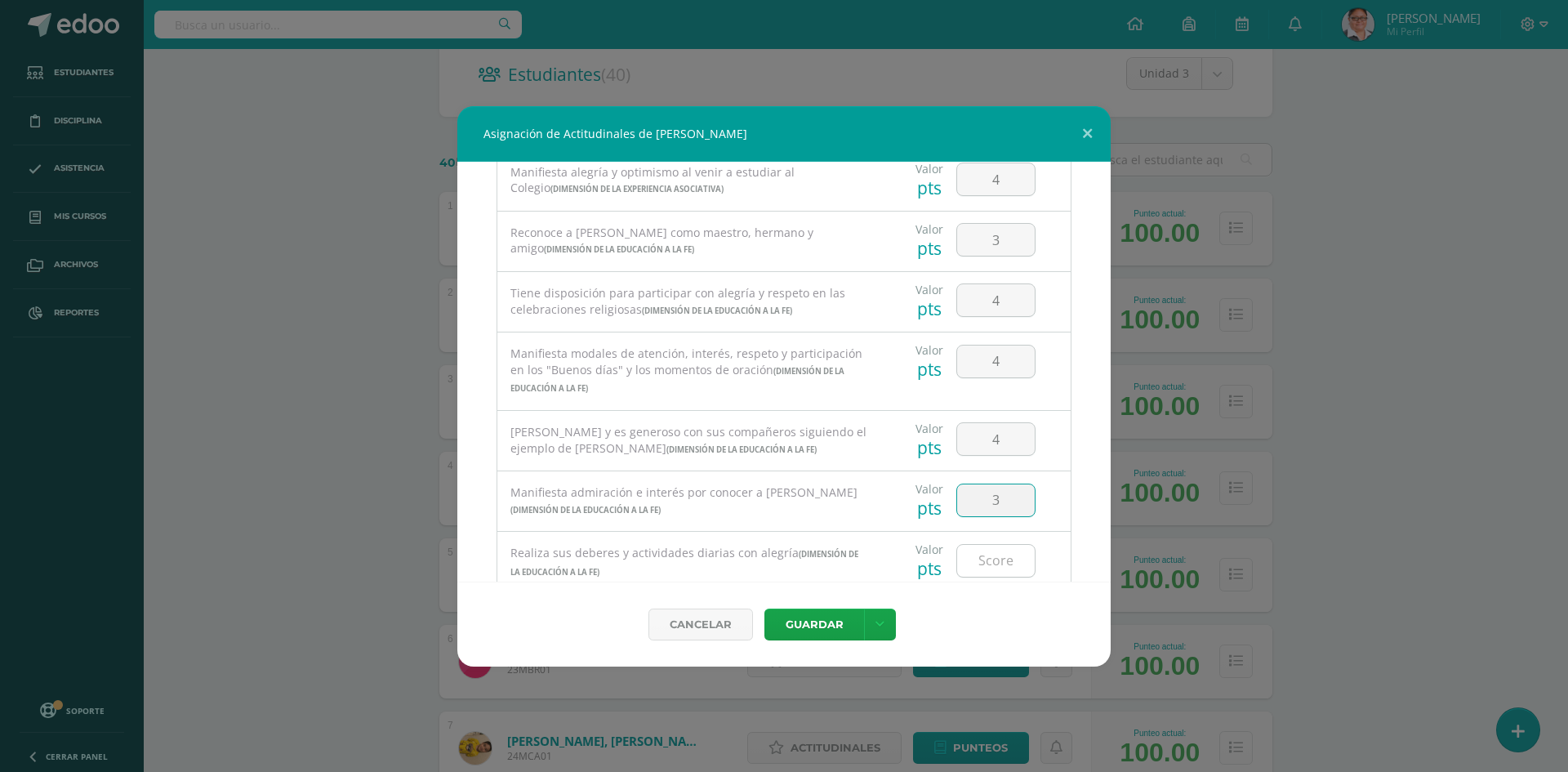
type input "3"
click at [988, 565] on input "number" at bounding box center [995, 561] width 78 height 32
type input "4"
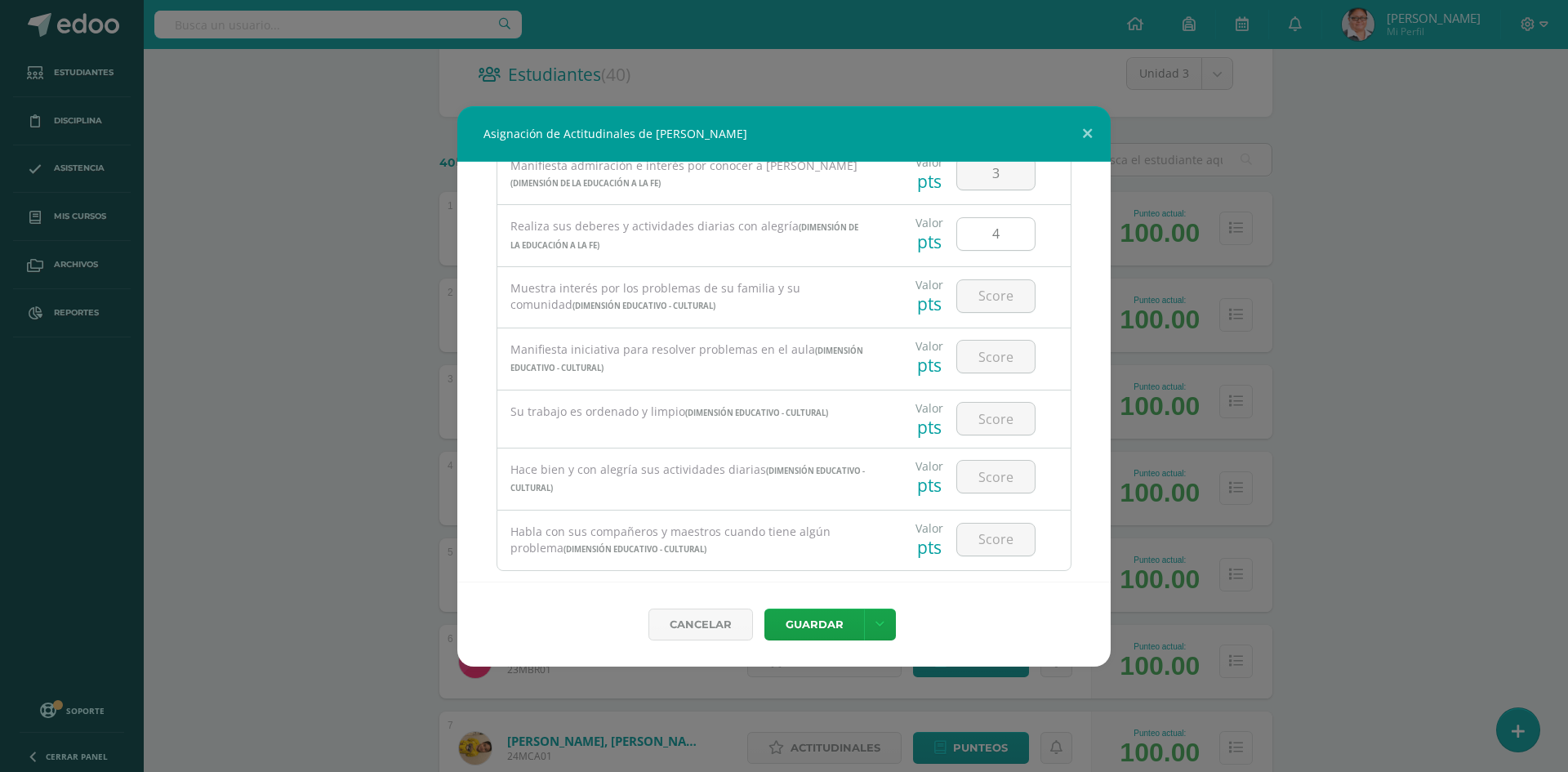
scroll to position [1093, 0]
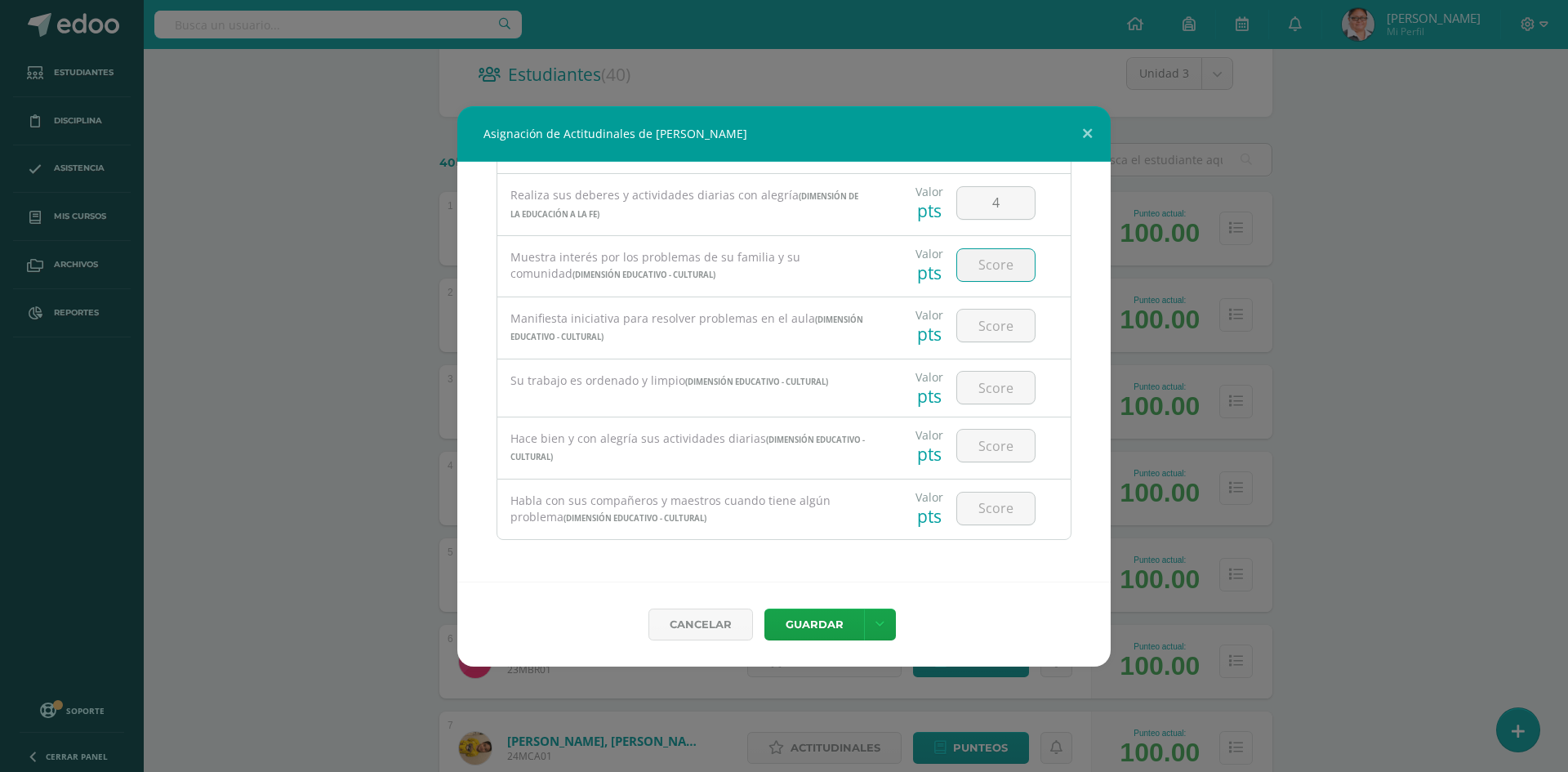
click at [977, 271] on input "number" at bounding box center [995, 265] width 78 height 32
type input "3"
click at [982, 313] on input "number" at bounding box center [995, 325] width 78 height 32
type input "4"
click at [987, 380] on input "number" at bounding box center [995, 387] width 78 height 32
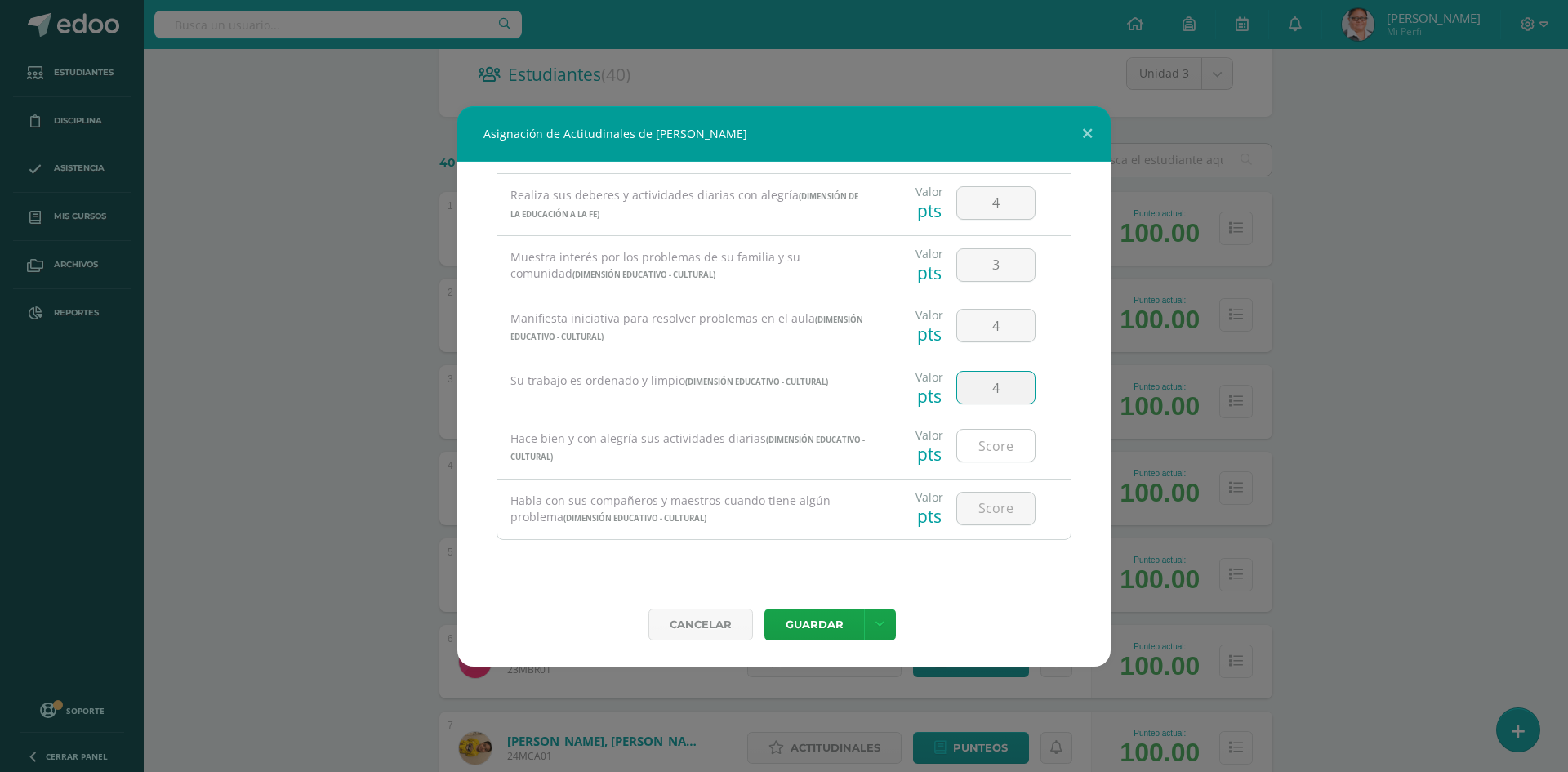
type input "4"
click at [988, 444] on input "number" at bounding box center [995, 446] width 78 height 32
type input "4"
click at [982, 511] on input "number" at bounding box center [995, 508] width 78 height 32
type input "4"
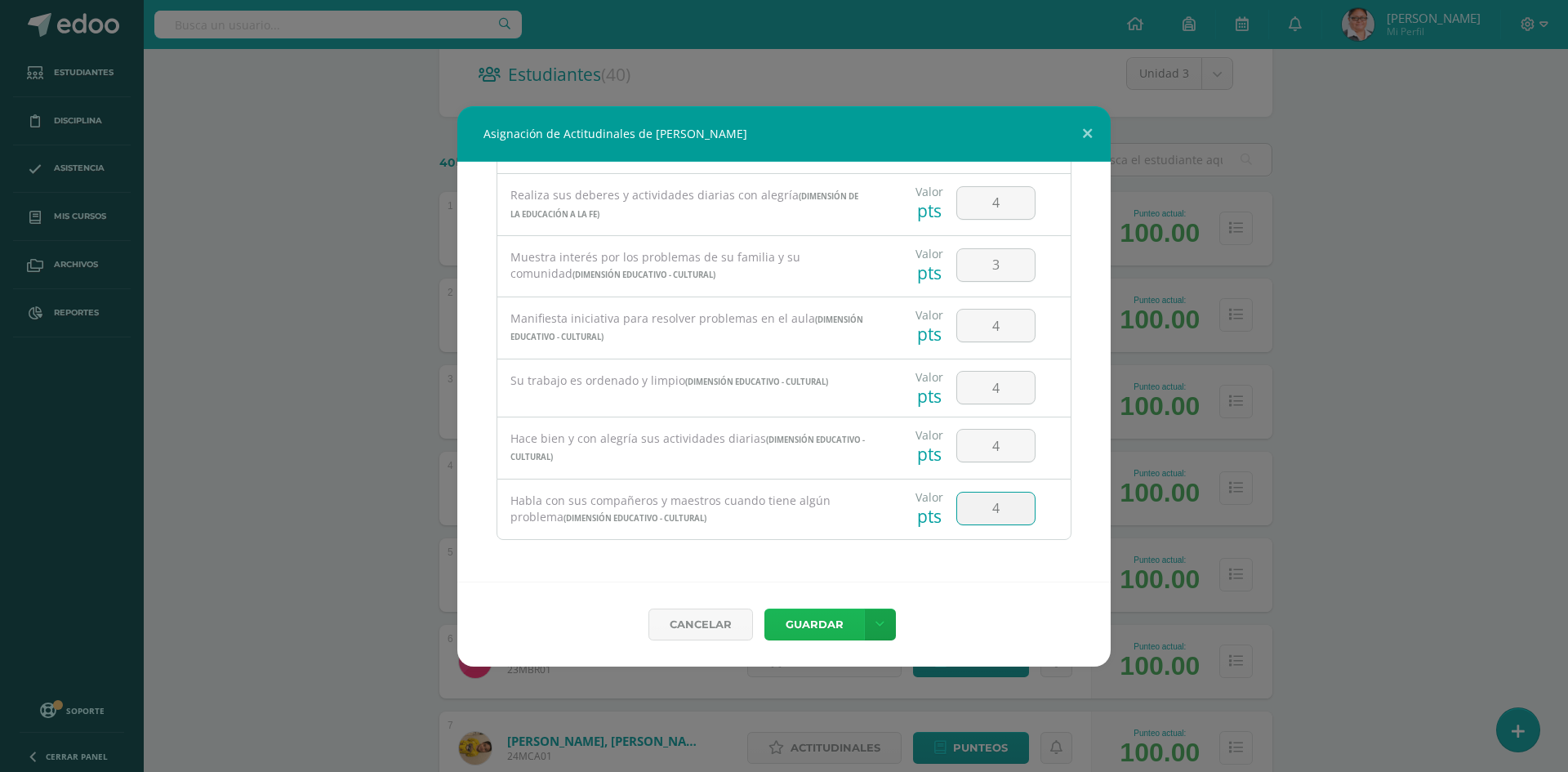
click at [817, 617] on button "Guardar" at bounding box center [814, 625] width 99 height 32
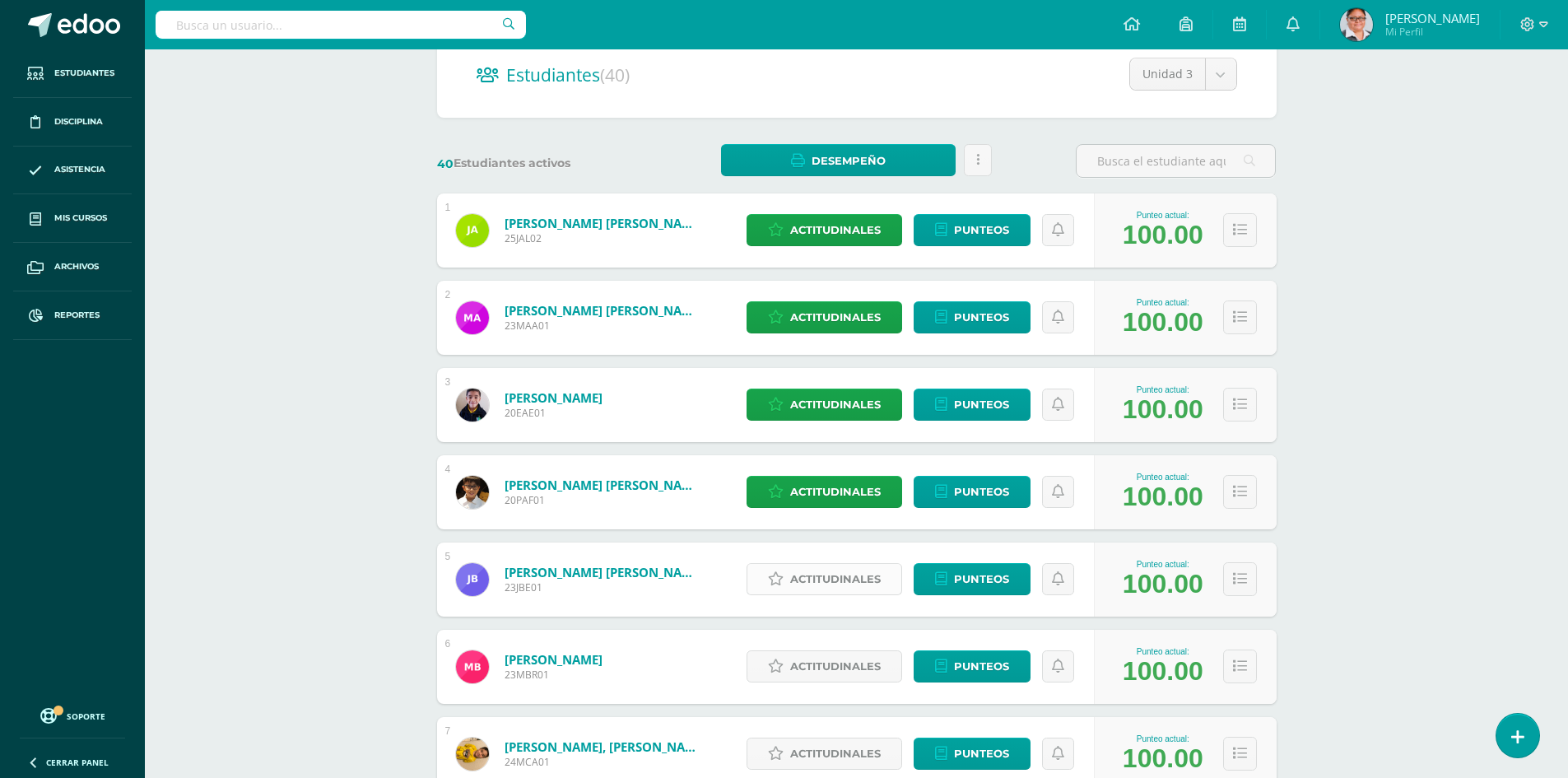
click at [848, 577] on span "Actitudinales" at bounding box center [836, 579] width 91 height 30
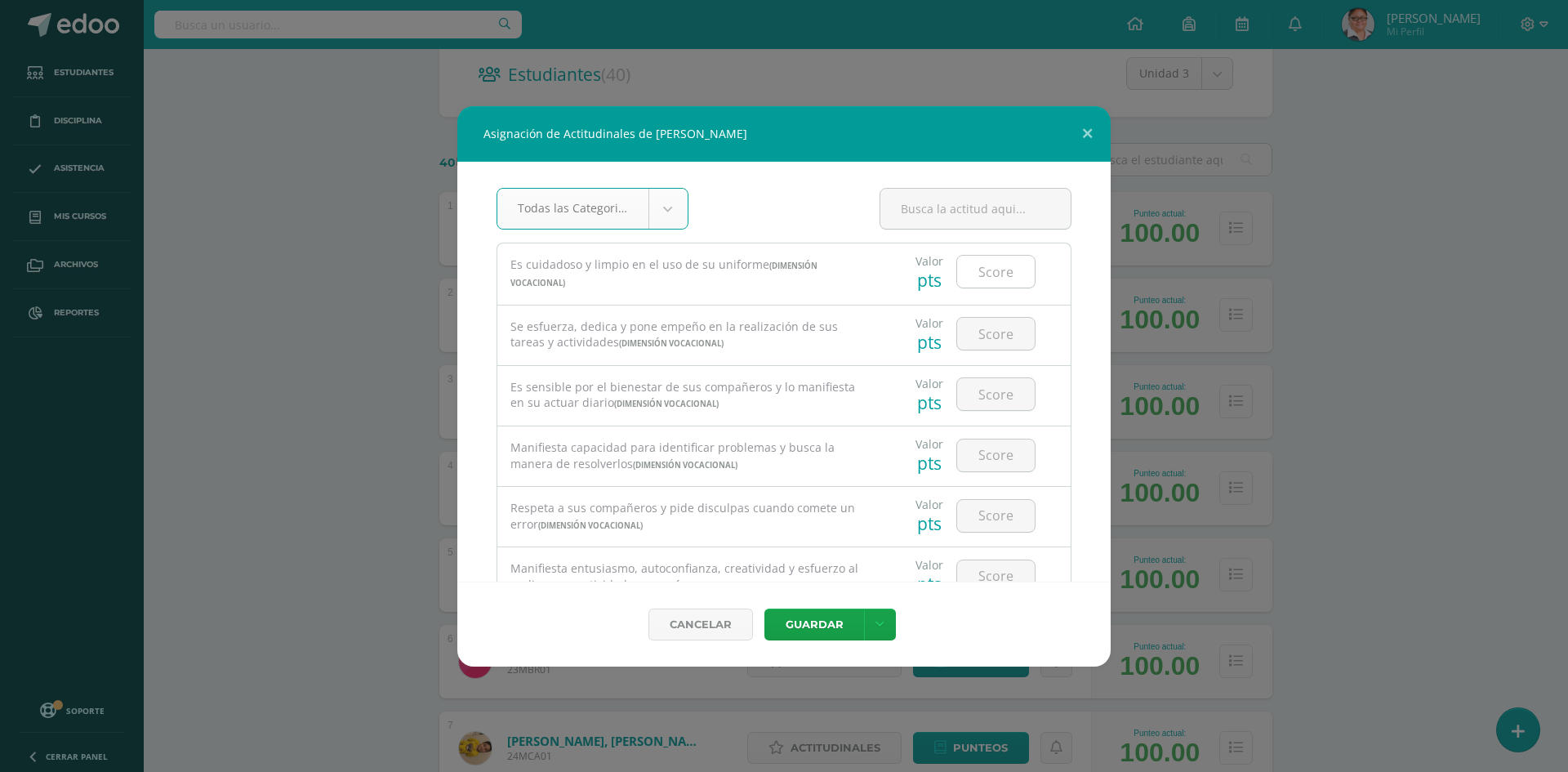
click at [994, 272] on input "number" at bounding box center [995, 272] width 78 height 32
type input "4"
click at [976, 324] on input "number" at bounding box center [995, 334] width 78 height 32
type input "4"
click at [975, 394] on input "number" at bounding box center [995, 394] width 78 height 32
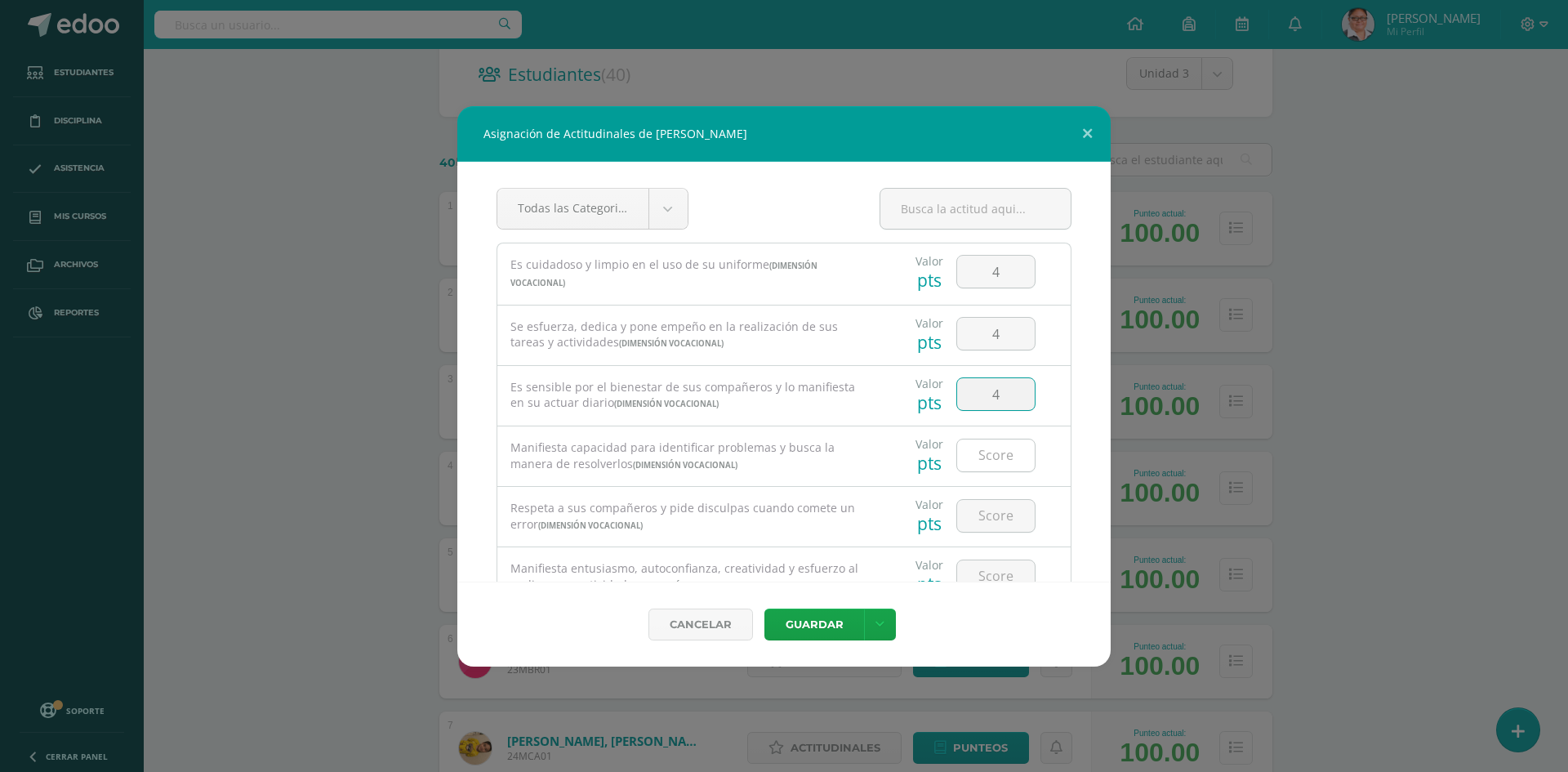
type input "4"
click at [976, 460] on input "number" at bounding box center [995, 455] width 78 height 32
type input "4"
click at [978, 517] on input "number" at bounding box center [995, 516] width 78 height 32
type input "4"
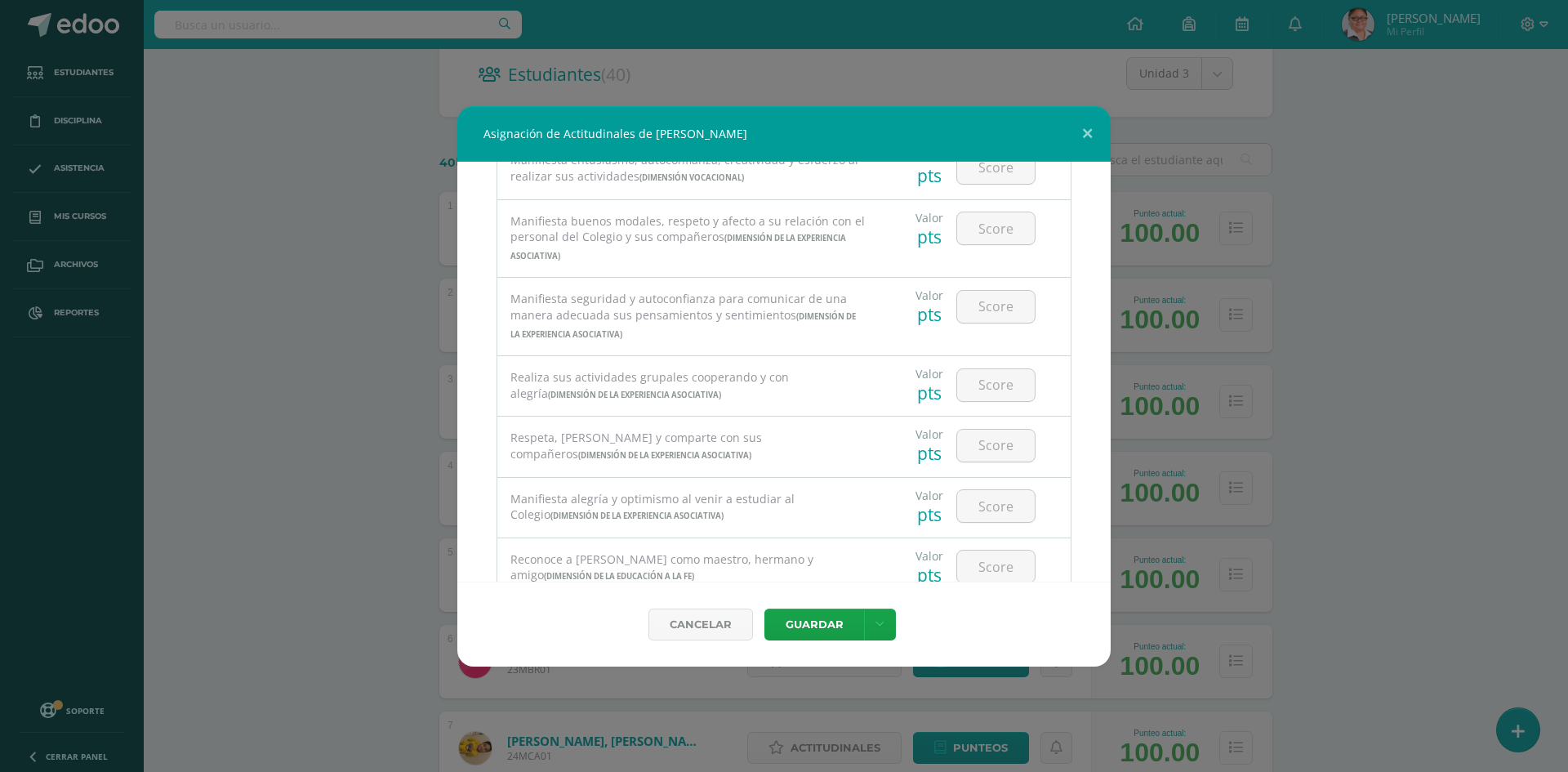
scroll to position [326, 0]
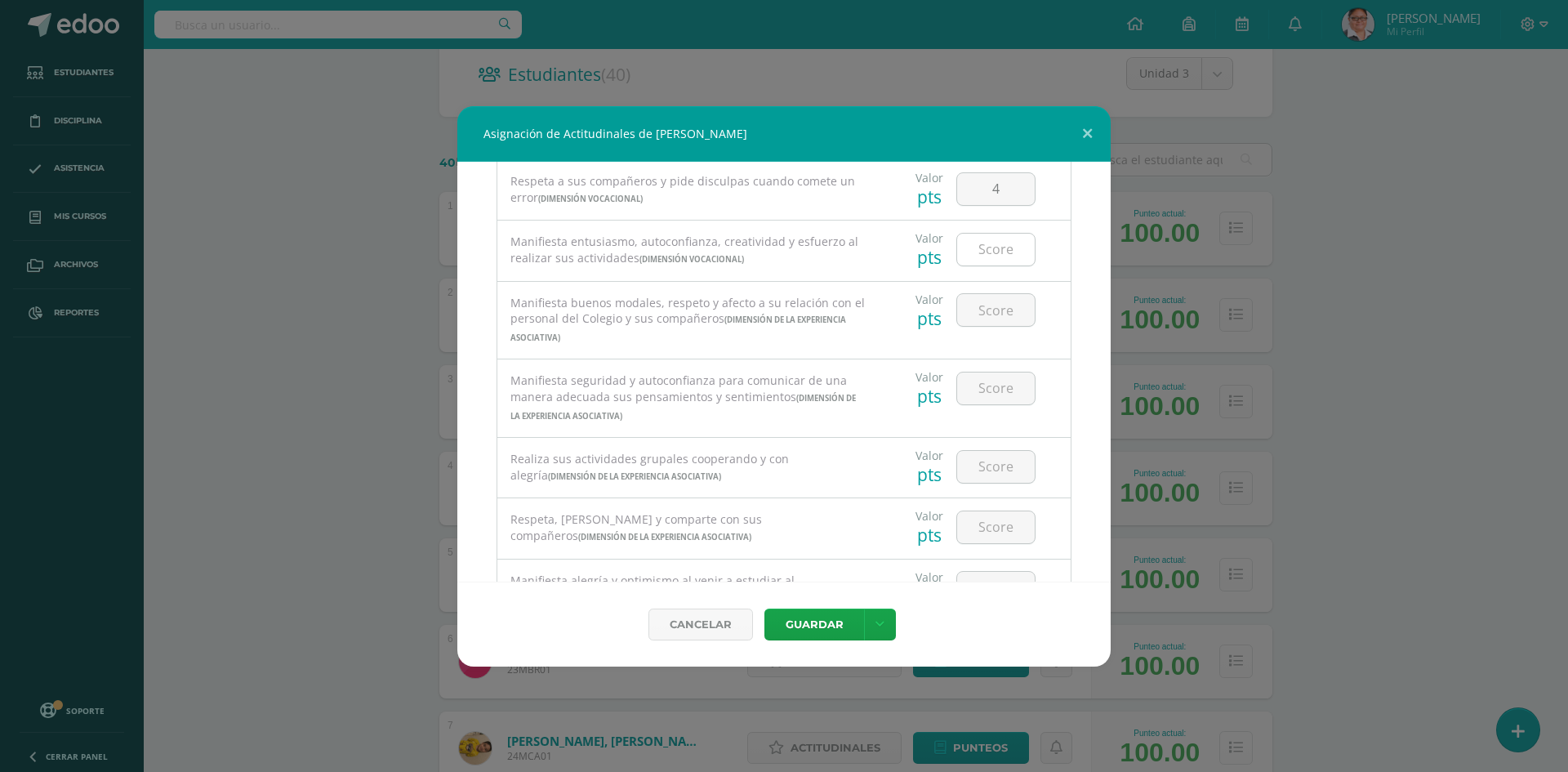
click at [988, 240] on input "number" at bounding box center [995, 250] width 78 height 32
type input "4"
click at [975, 308] on input "number" at bounding box center [995, 310] width 78 height 32
type input "4"
click at [978, 395] on input "number" at bounding box center [995, 388] width 78 height 32
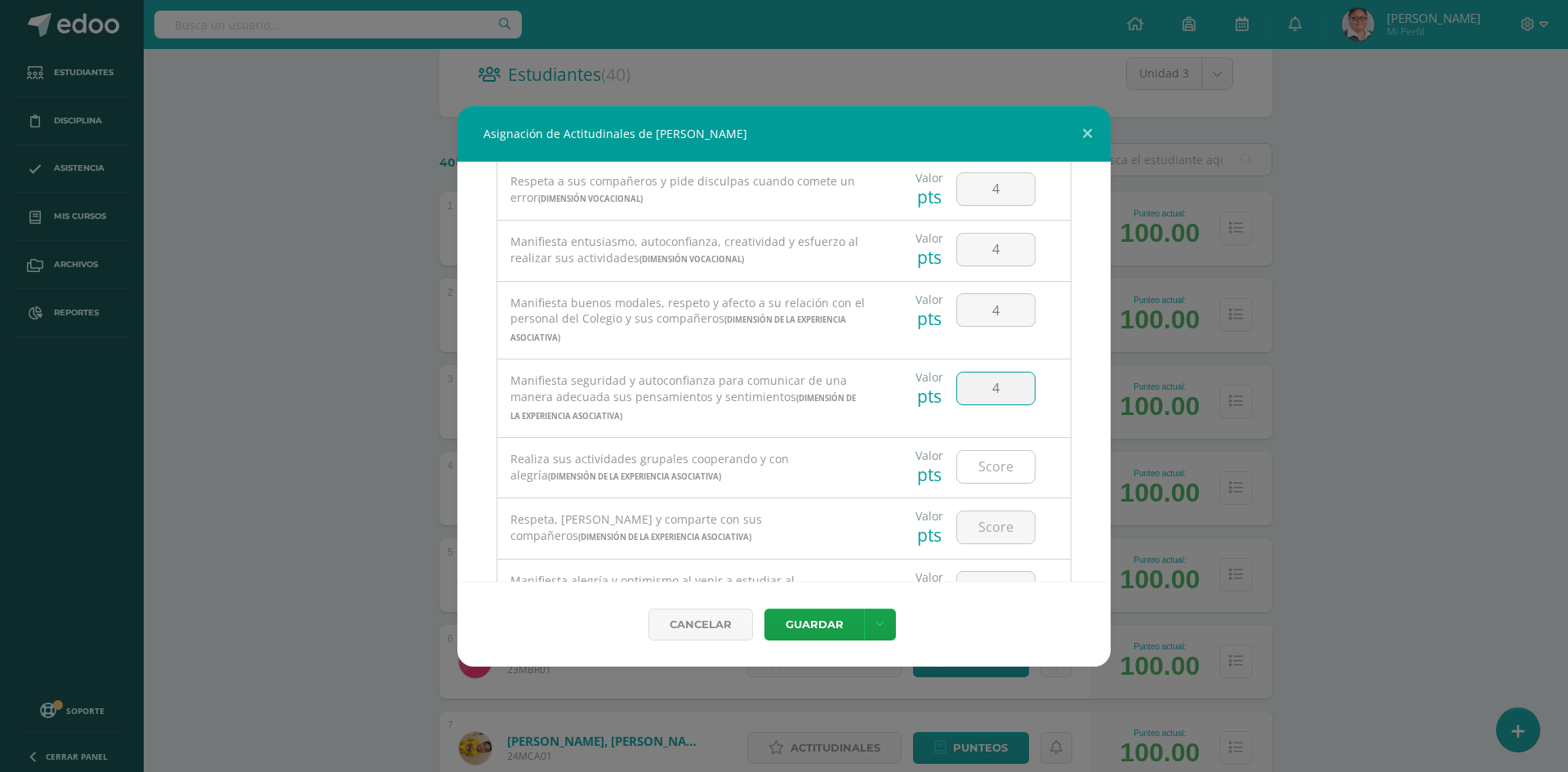
type input "4"
click at [973, 464] on input "number" at bounding box center [995, 467] width 78 height 32
type input "4"
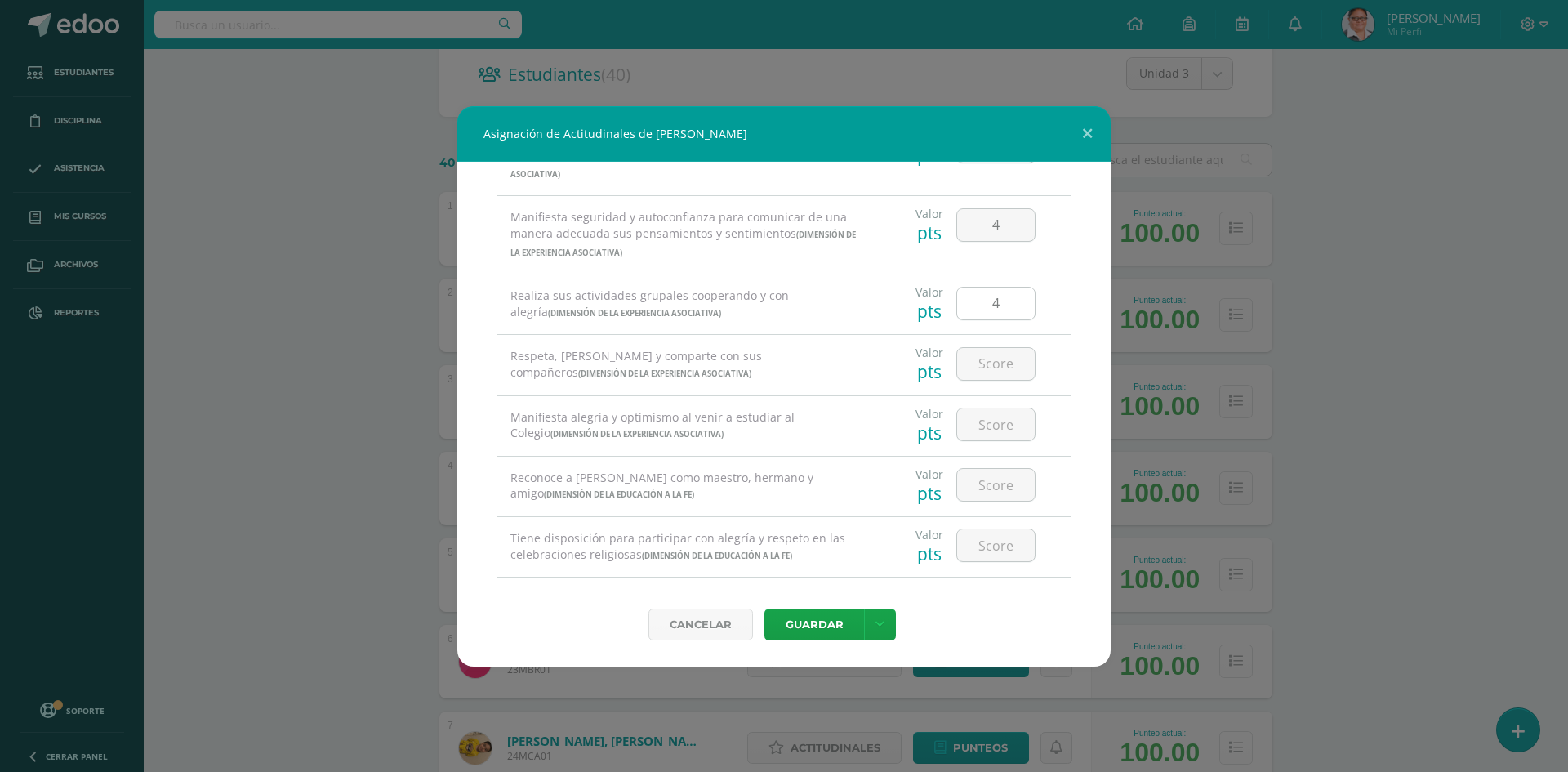
scroll to position [571, 0]
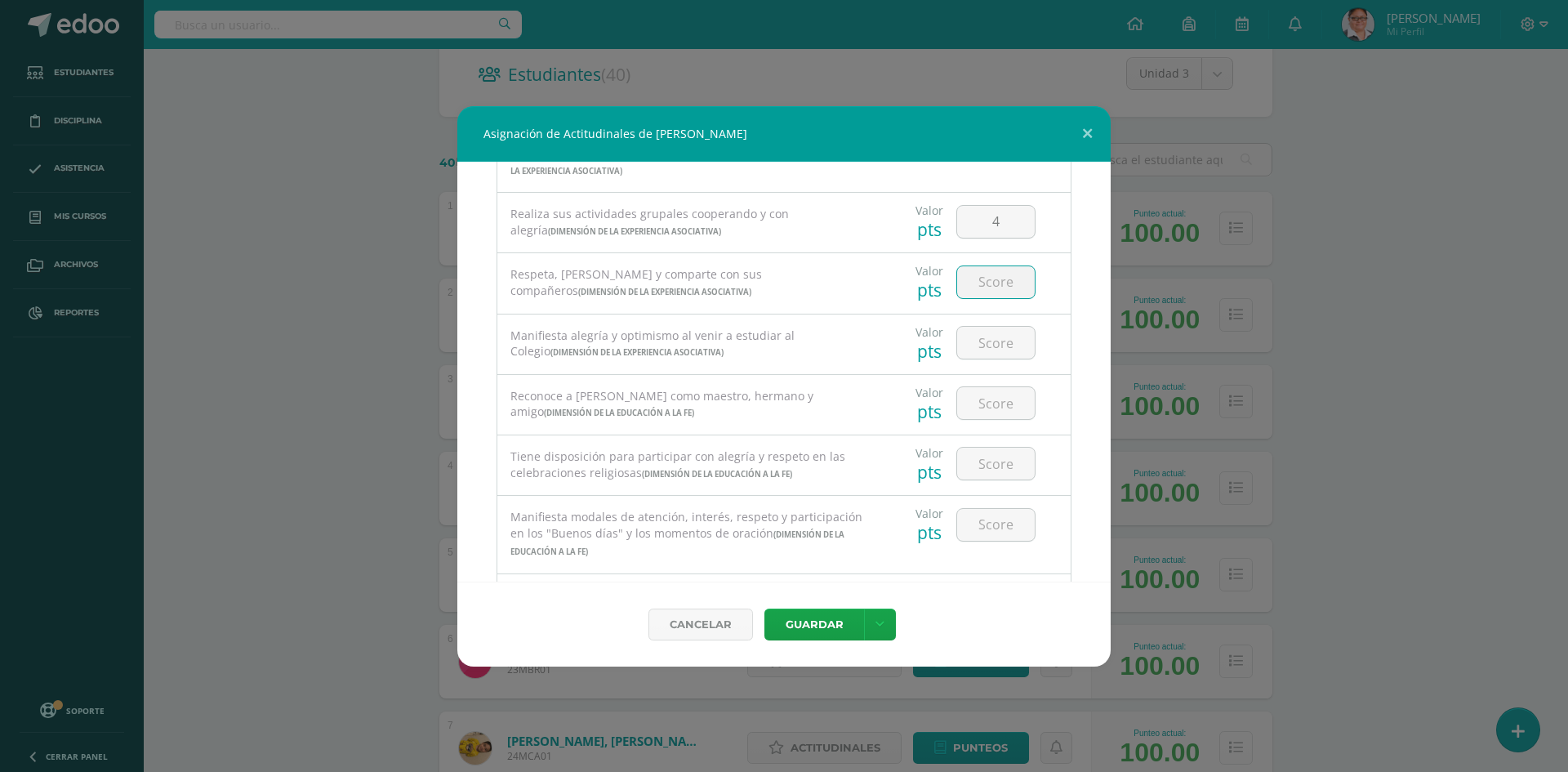
click at [992, 281] on input "number" at bounding box center [995, 282] width 78 height 32
type input "4"
click at [971, 345] on input "number" at bounding box center [995, 342] width 78 height 32
type input "4"
click at [988, 411] on input "number" at bounding box center [995, 403] width 78 height 32
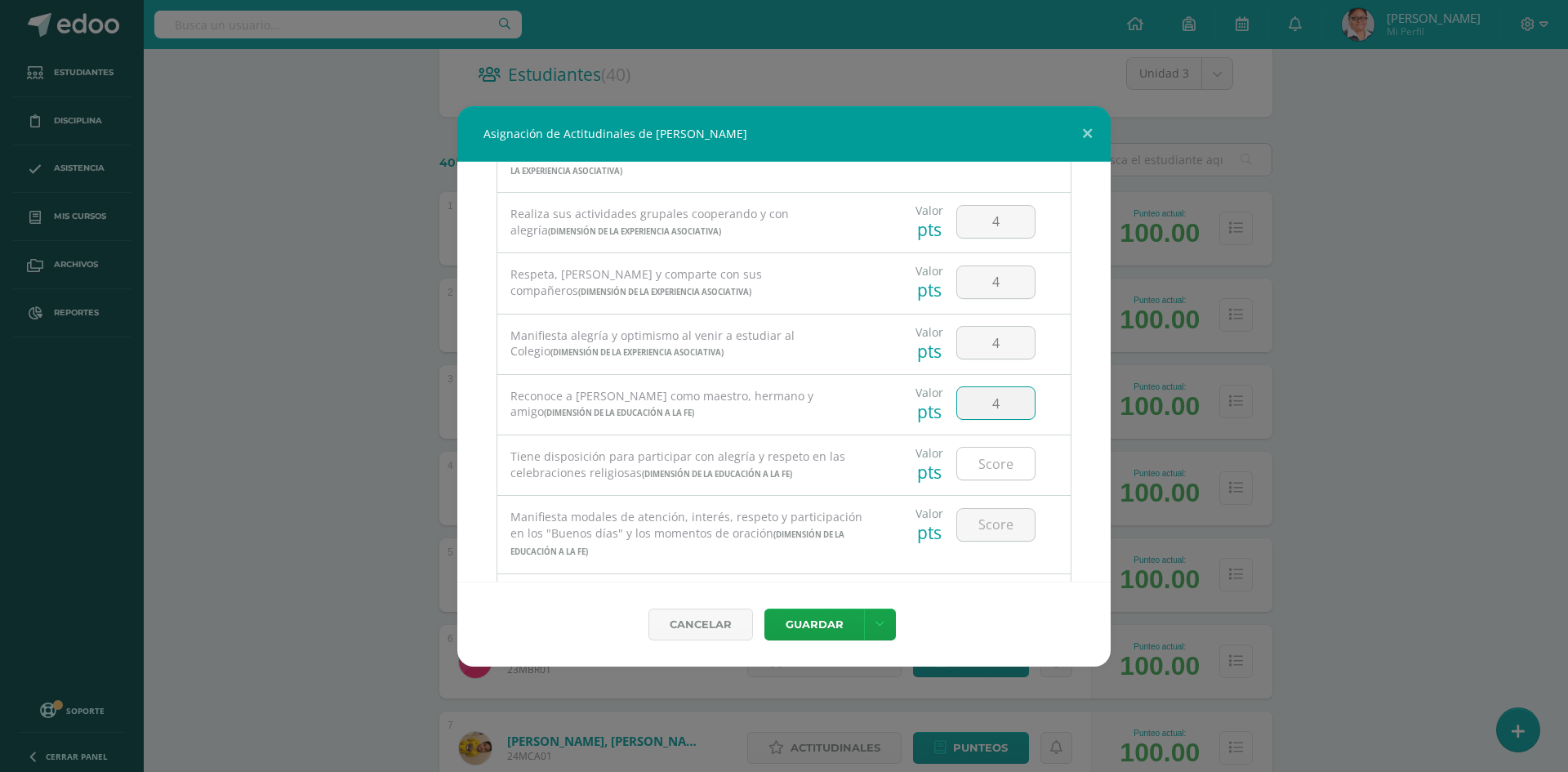
type input "4"
click at [978, 469] on input "number" at bounding box center [995, 463] width 78 height 32
type input "4"
click at [975, 524] on input "number" at bounding box center [995, 524] width 78 height 32
type input "4"
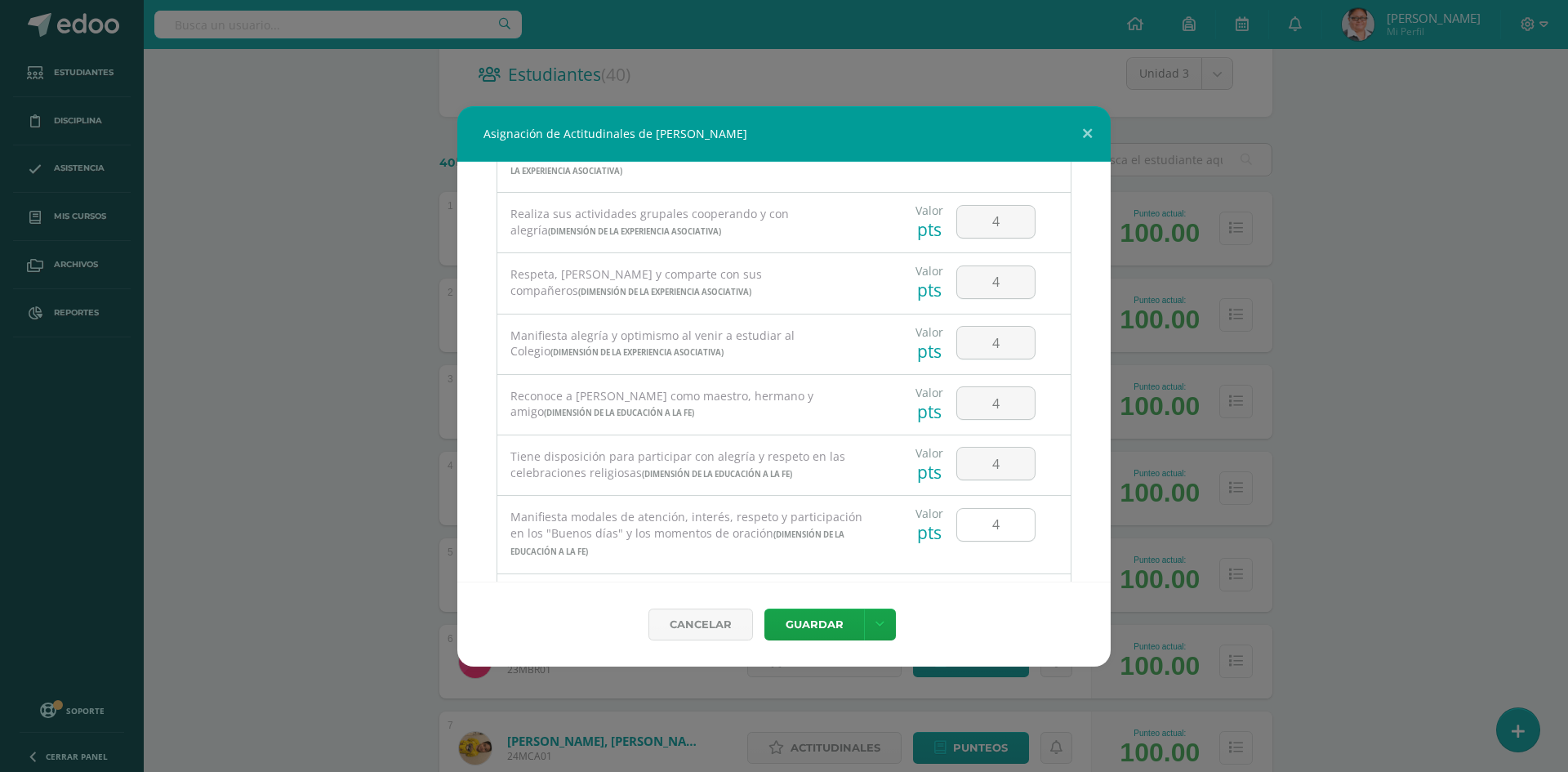
scroll to position [817, 0]
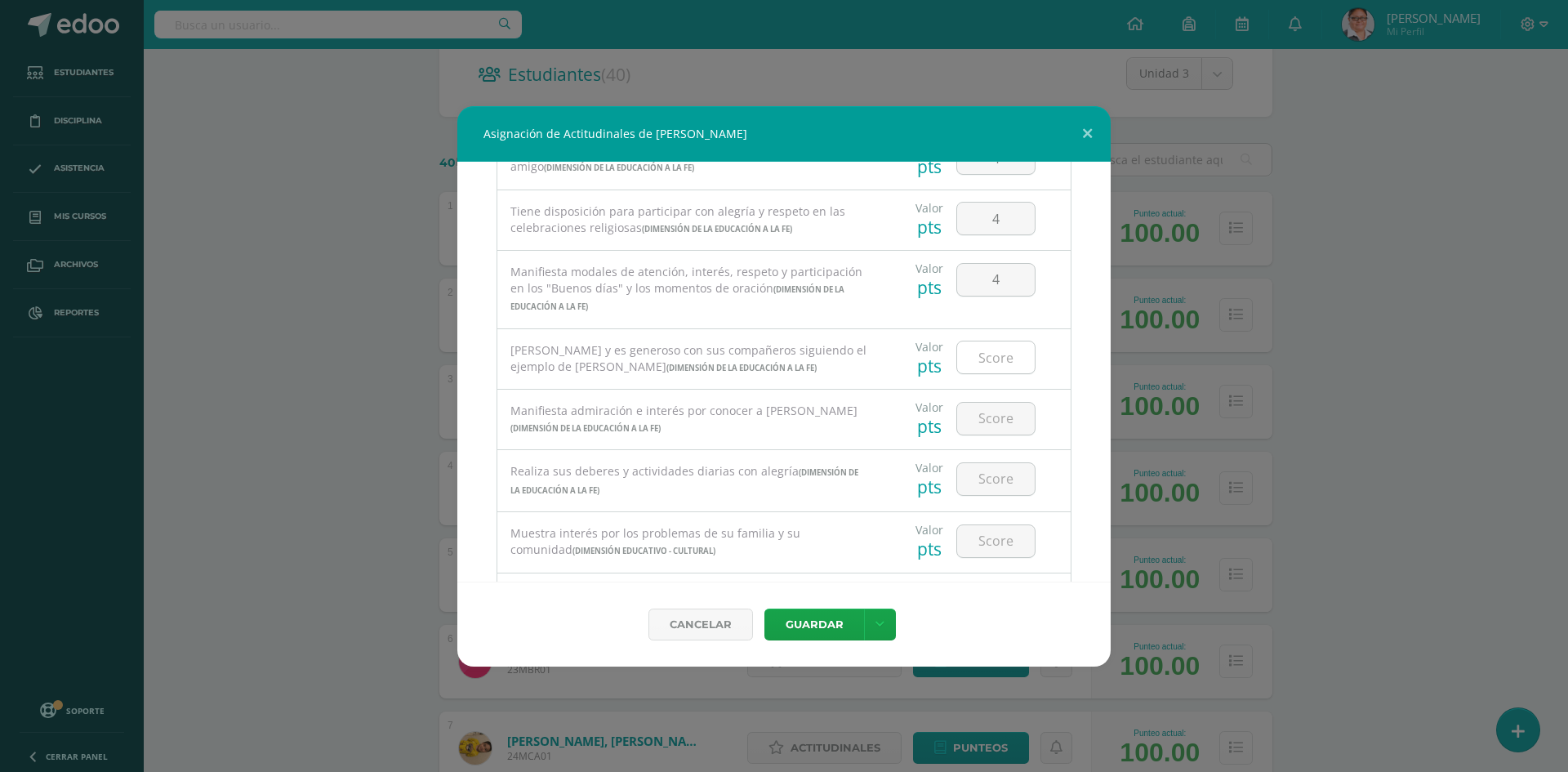
click at [984, 363] on input "number" at bounding box center [995, 357] width 78 height 32
type input "4"
click at [982, 420] on input "number" at bounding box center [995, 418] width 78 height 32
type input "4"
click at [976, 486] on input "number" at bounding box center [995, 479] width 78 height 32
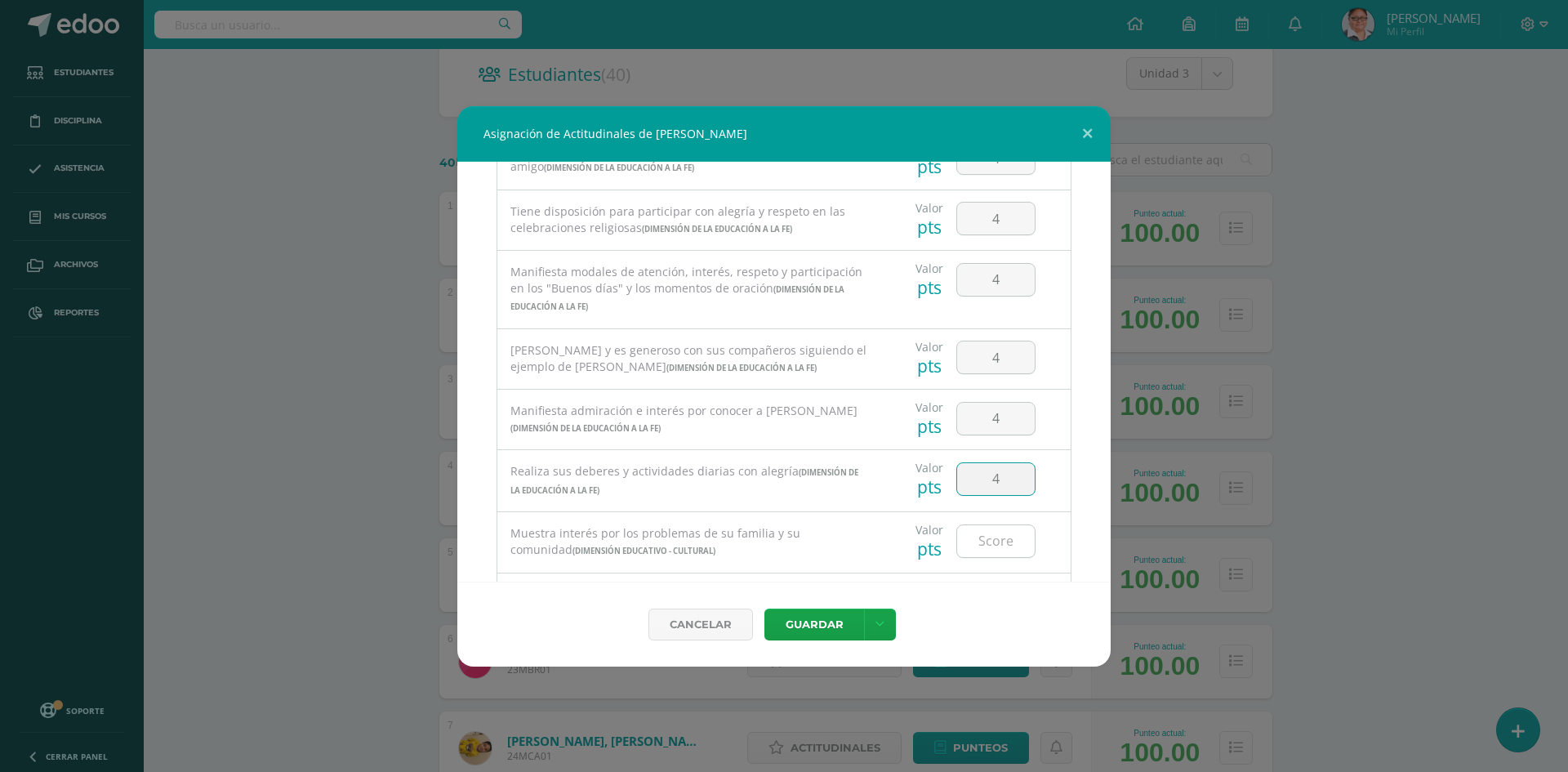
type input "4"
click at [986, 537] on input "number" at bounding box center [995, 541] width 78 height 32
type input "4"
type input "3"
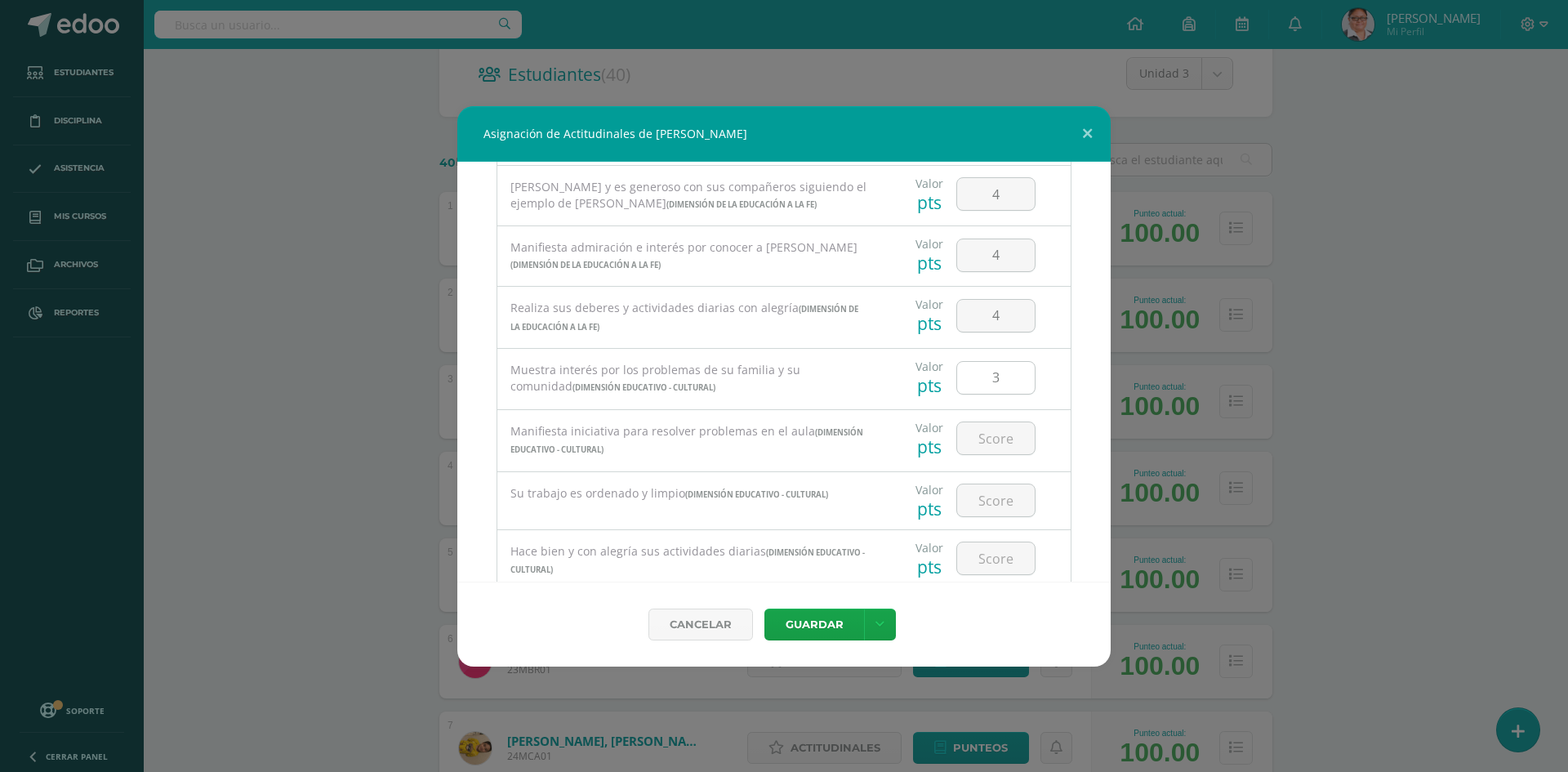
scroll to position [1062, 0]
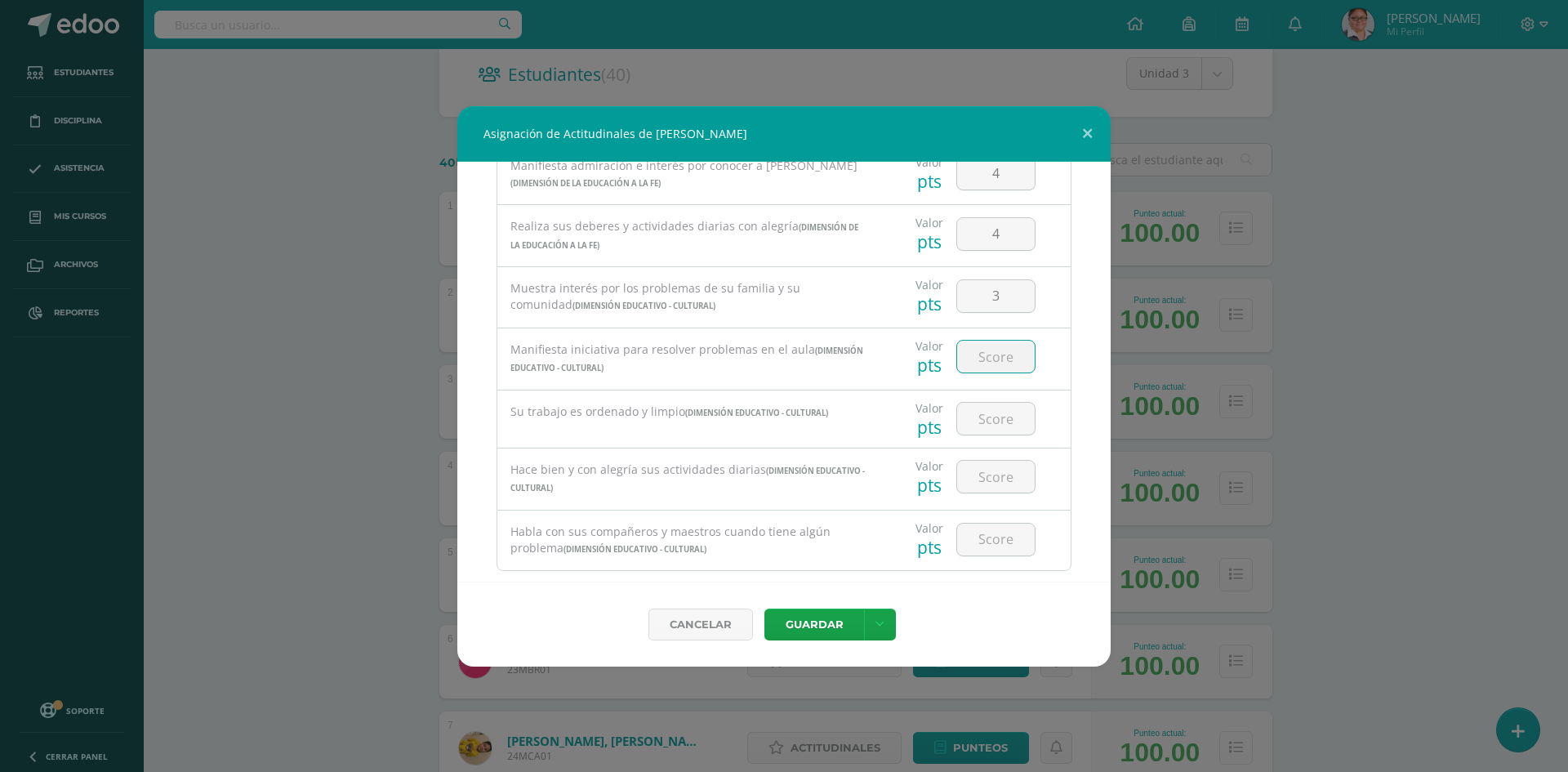
click at [980, 351] on input "number" at bounding box center [995, 356] width 78 height 32
type input "4"
click at [979, 415] on input "number" at bounding box center [995, 418] width 78 height 32
type input "4"
click at [985, 471] on input "number" at bounding box center [995, 477] width 78 height 32
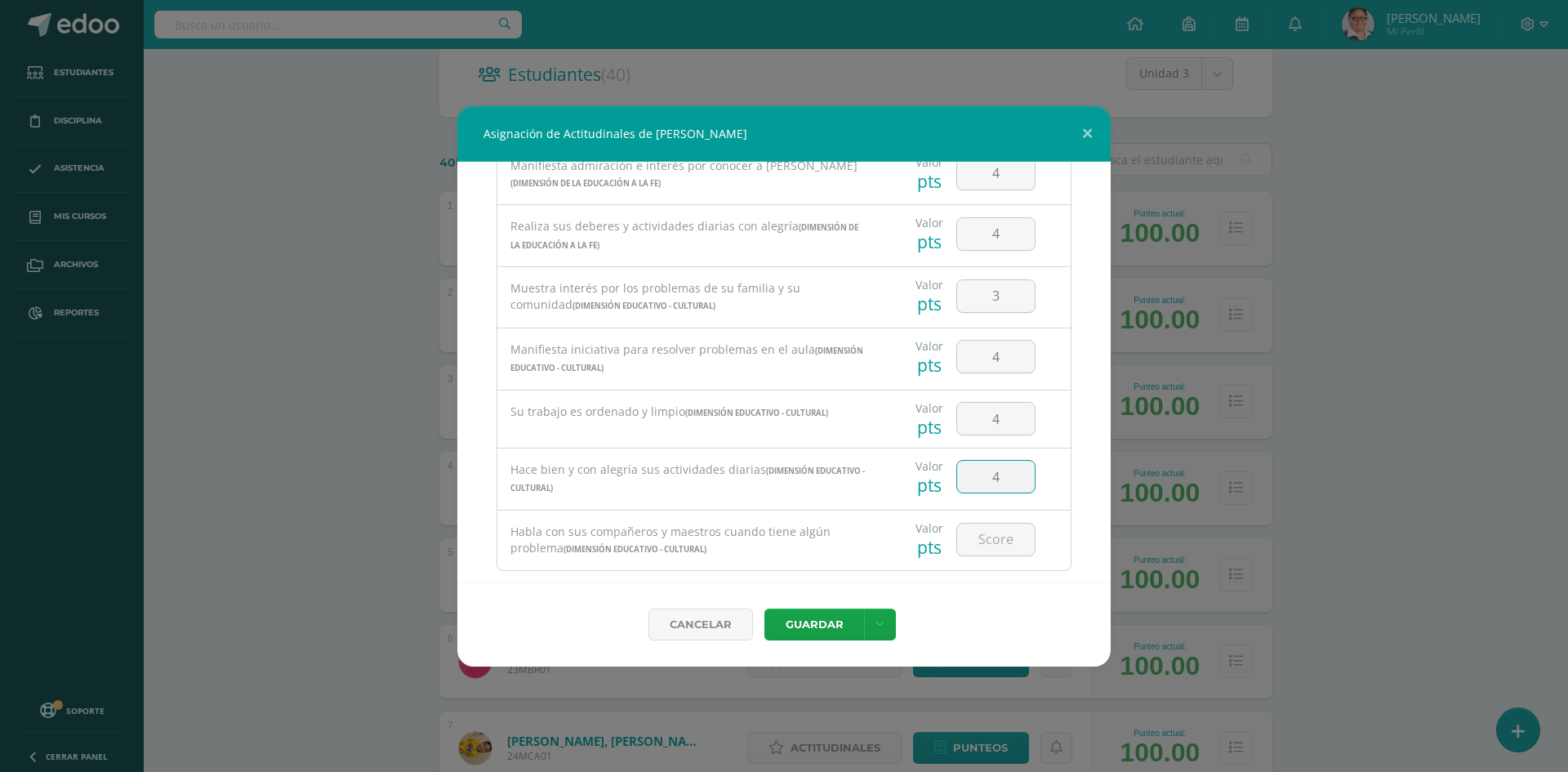
type input "4"
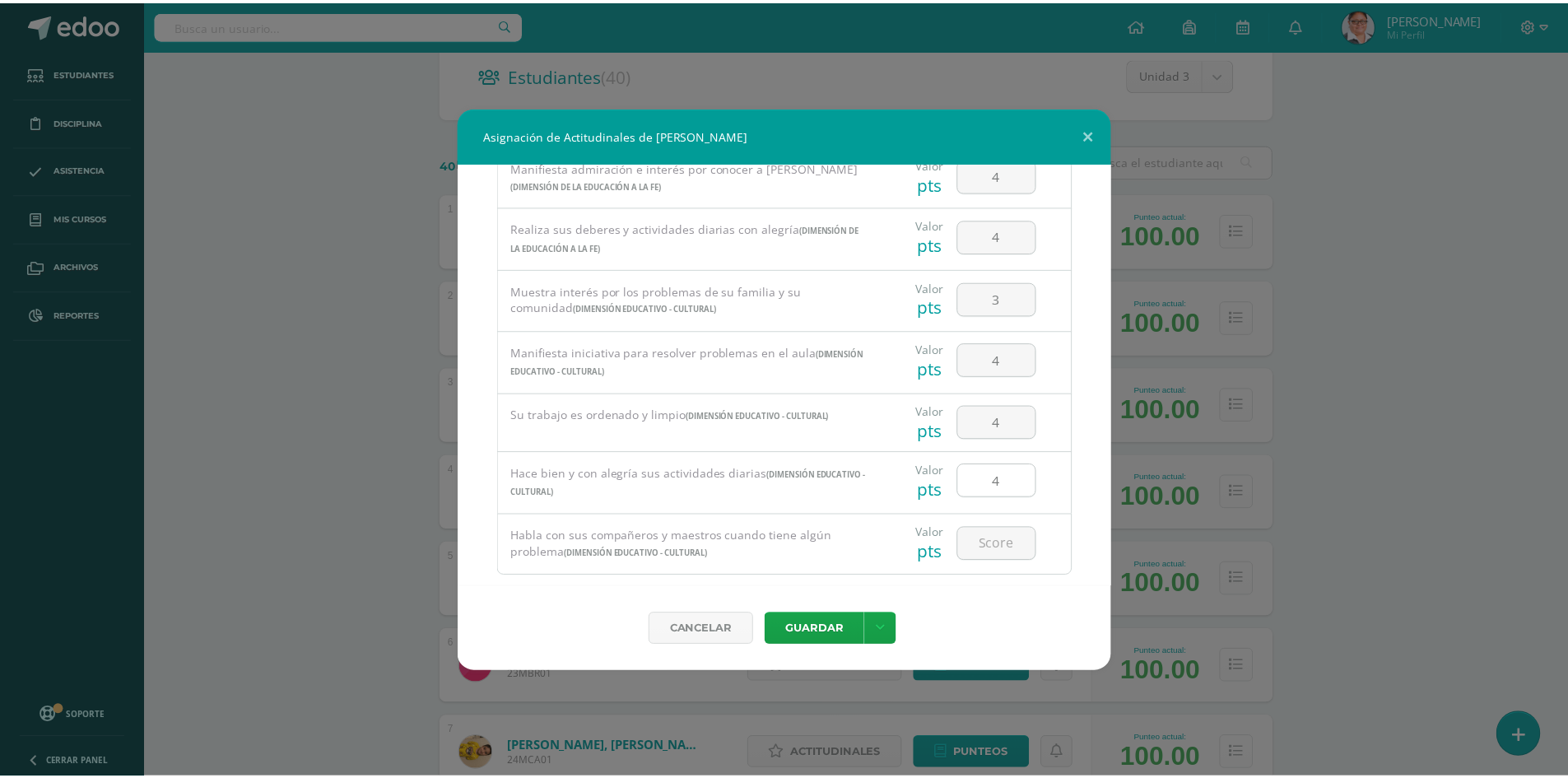
scroll to position [1101, 0]
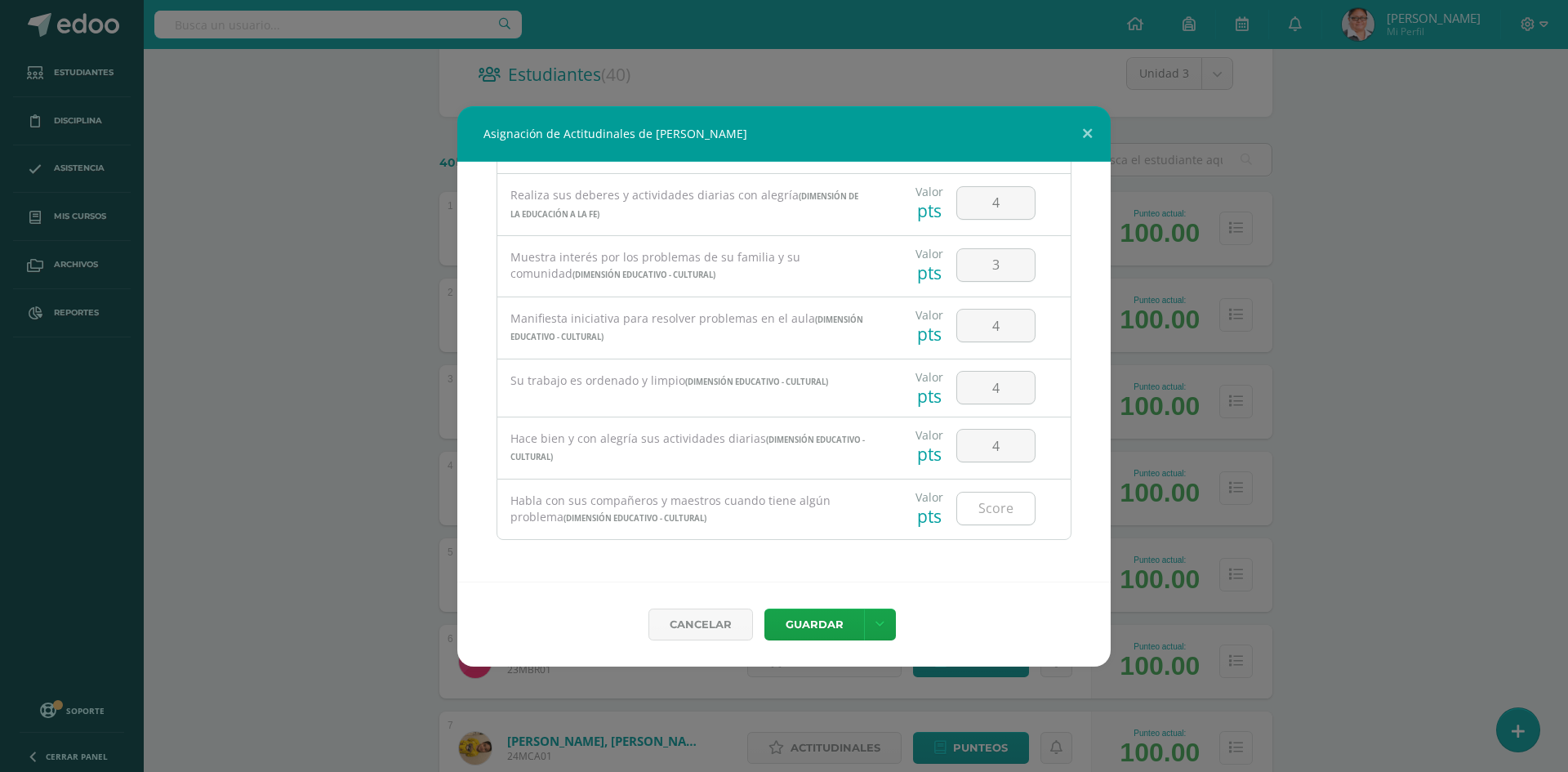
click at [988, 505] on input "number" at bounding box center [995, 508] width 78 height 32
type input "4"
click at [1001, 269] on input "3" at bounding box center [995, 265] width 78 height 32
type input "5"
type input "4"
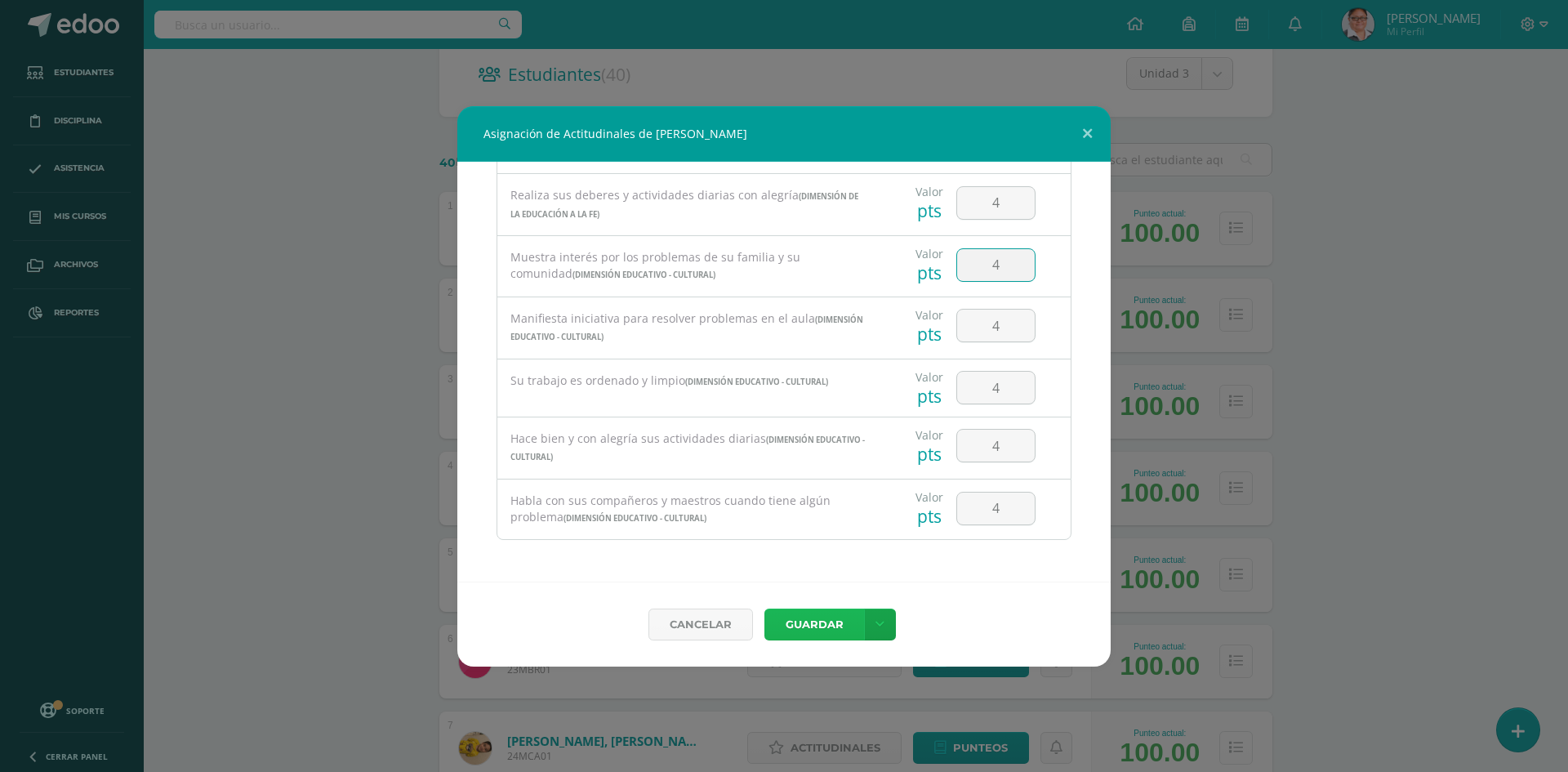
click at [816, 628] on button "Guardar" at bounding box center [814, 625] width 99 height 32
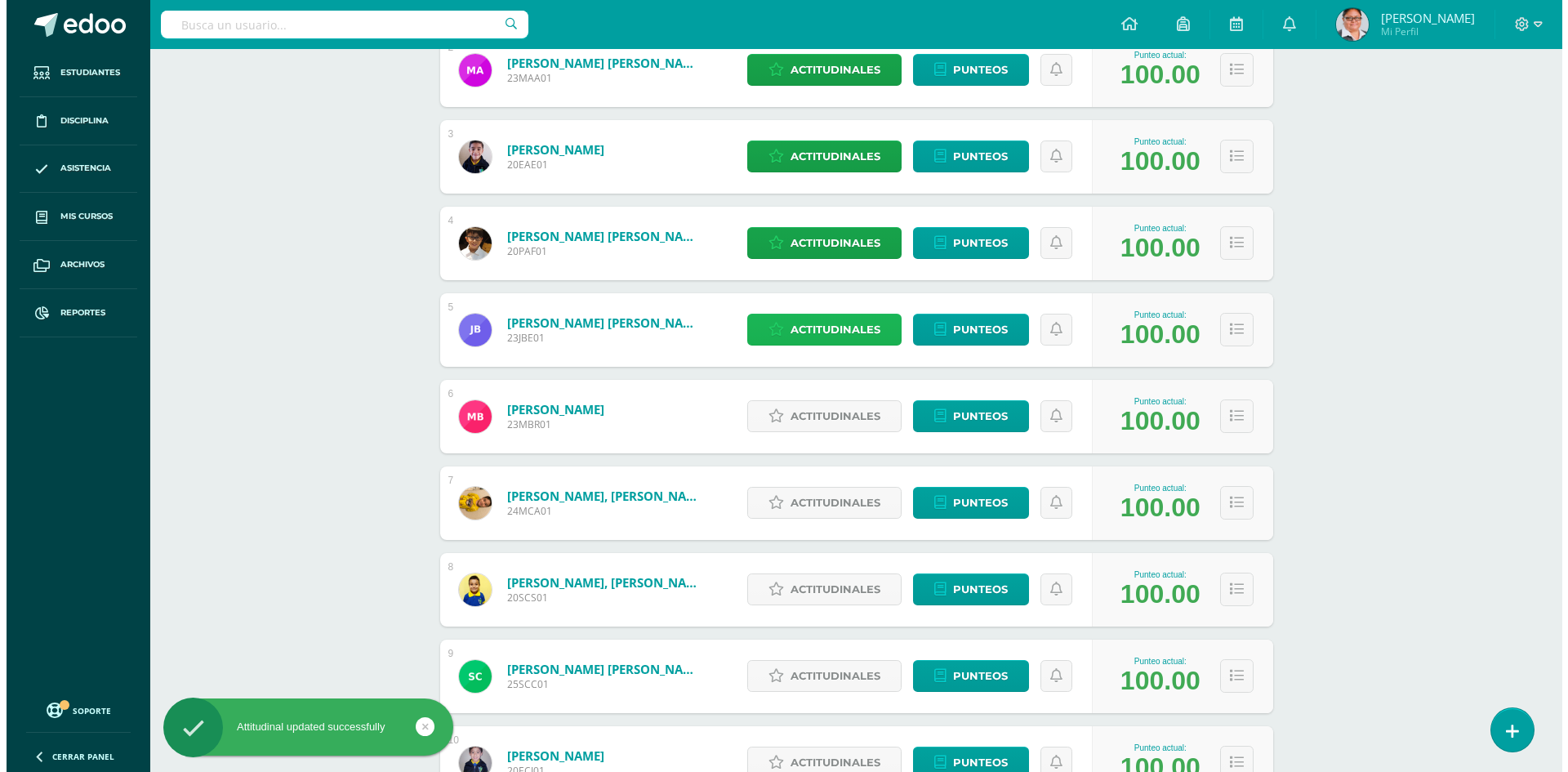
scroll to position [490, 0]
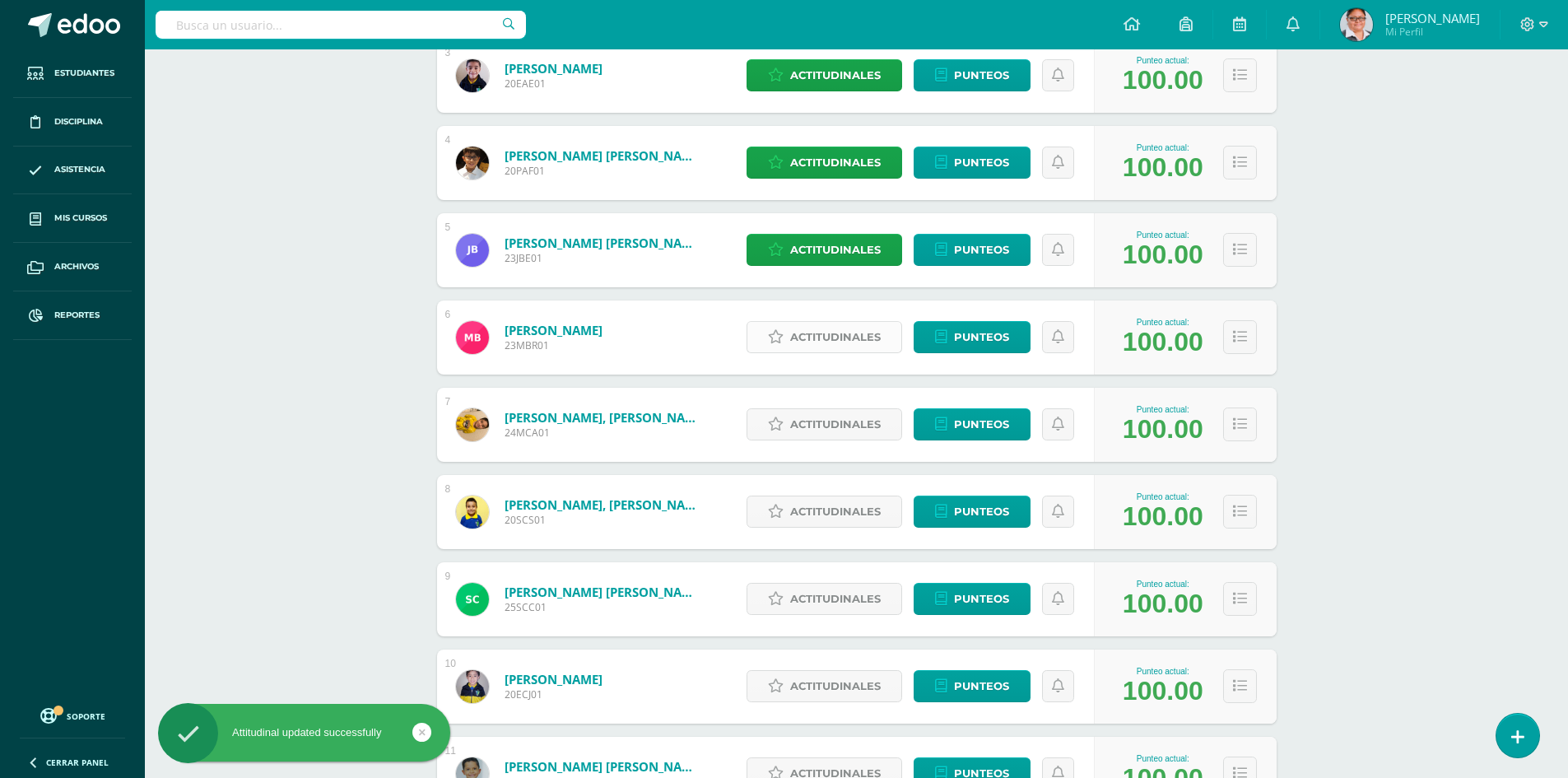
click at [847, 340] on span "Actitudinales" at bounding box center [836, 337] width 91 height 30
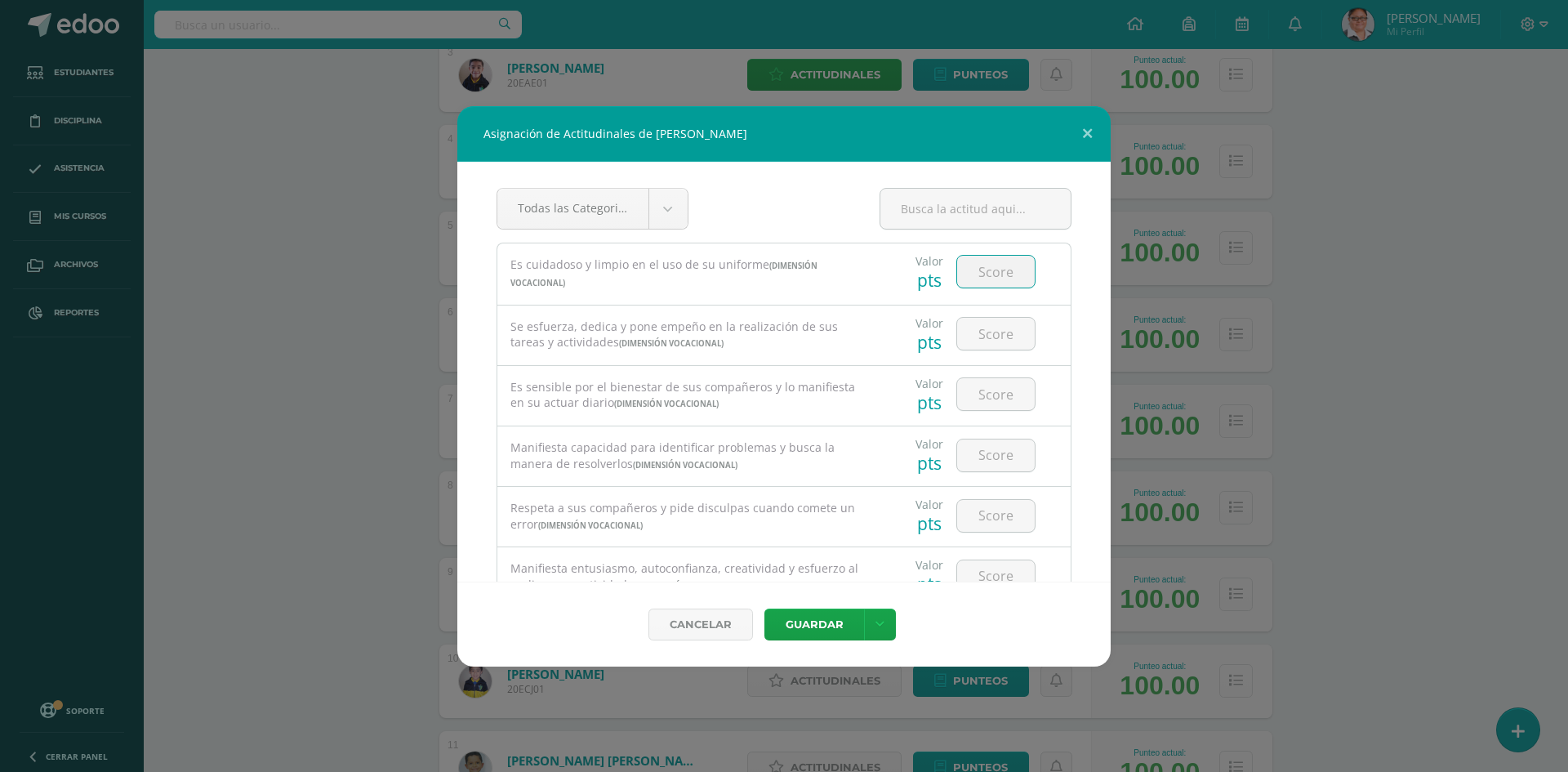
click at [966, 275] on input "number" at bounding box center [995, 272] width 78 height 32
type input "4"
click at [988, 329] on input "number" at bounding box center [995, 334] width 78 height 32
type input "4"
click at [978, 397] on input "number" at bounding box center [995, 394] width 78 height 32
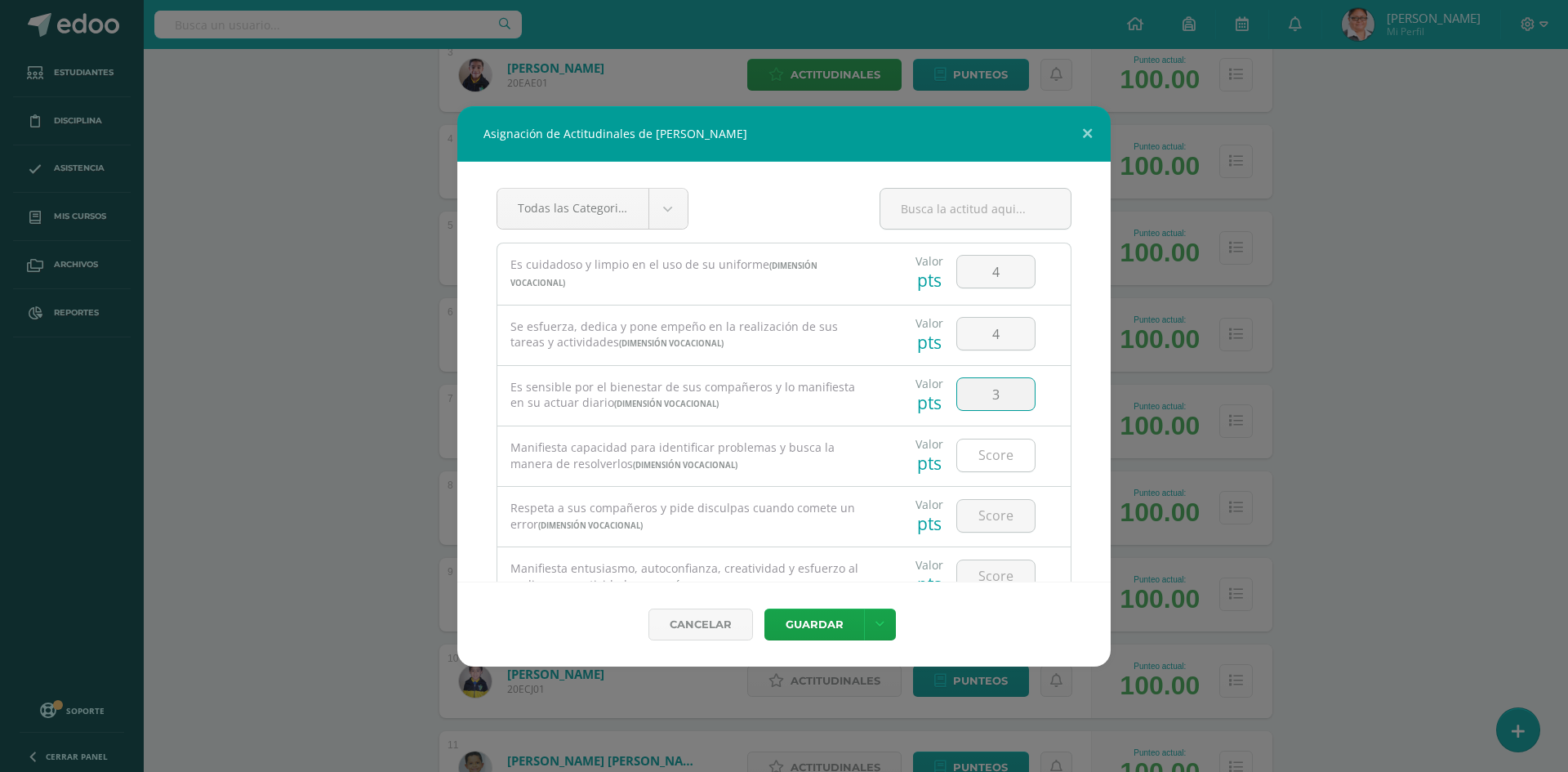
type input "3"
click at [983, 457] on input "number" at bounding box center [995, 455] width 78 height 32
type input "4"
click at [989, 521] on input "number" at bounding box center [995, 516] width 78 height 32
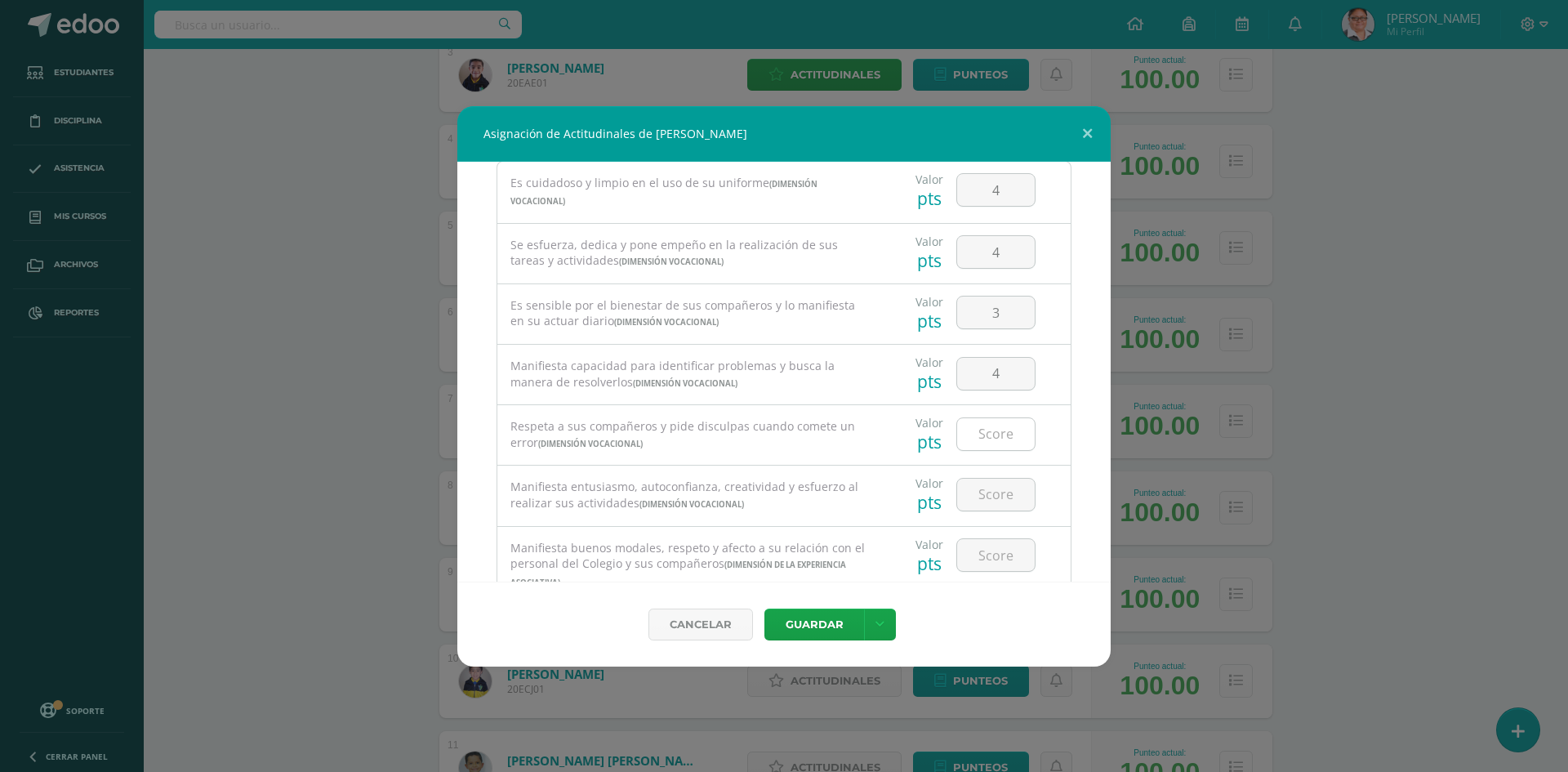
click at [981, 428] on input "number" at bounding box center [995, 434] width 78 height 32
type input "3"
click at [980, 496] on input "number" at bounding box center [995, 494] width 78 height 32
type input "4"
click at [992, 555] on input "number" at bounding box center [995, 555] width 78 height 32
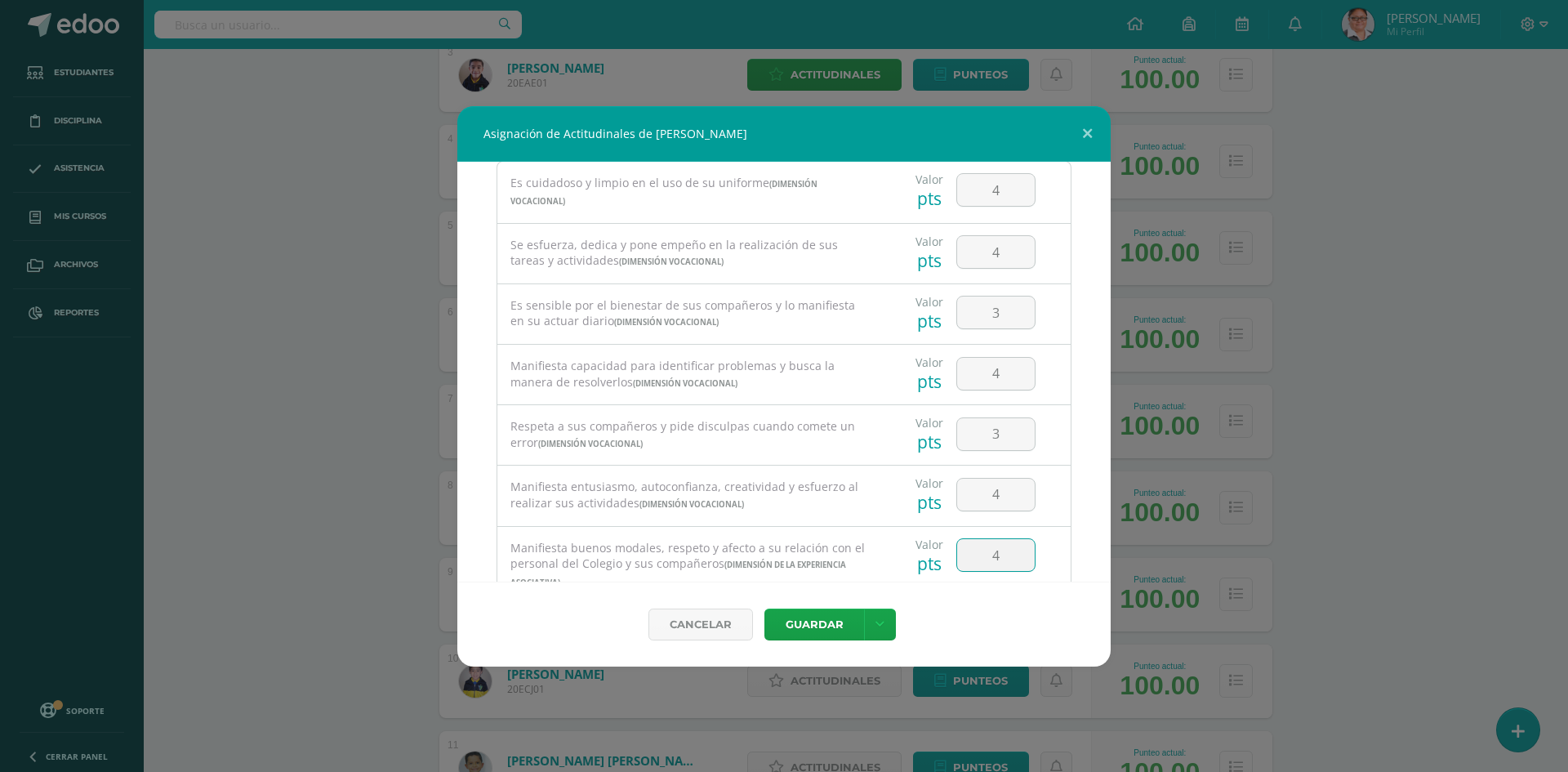
type input "4"
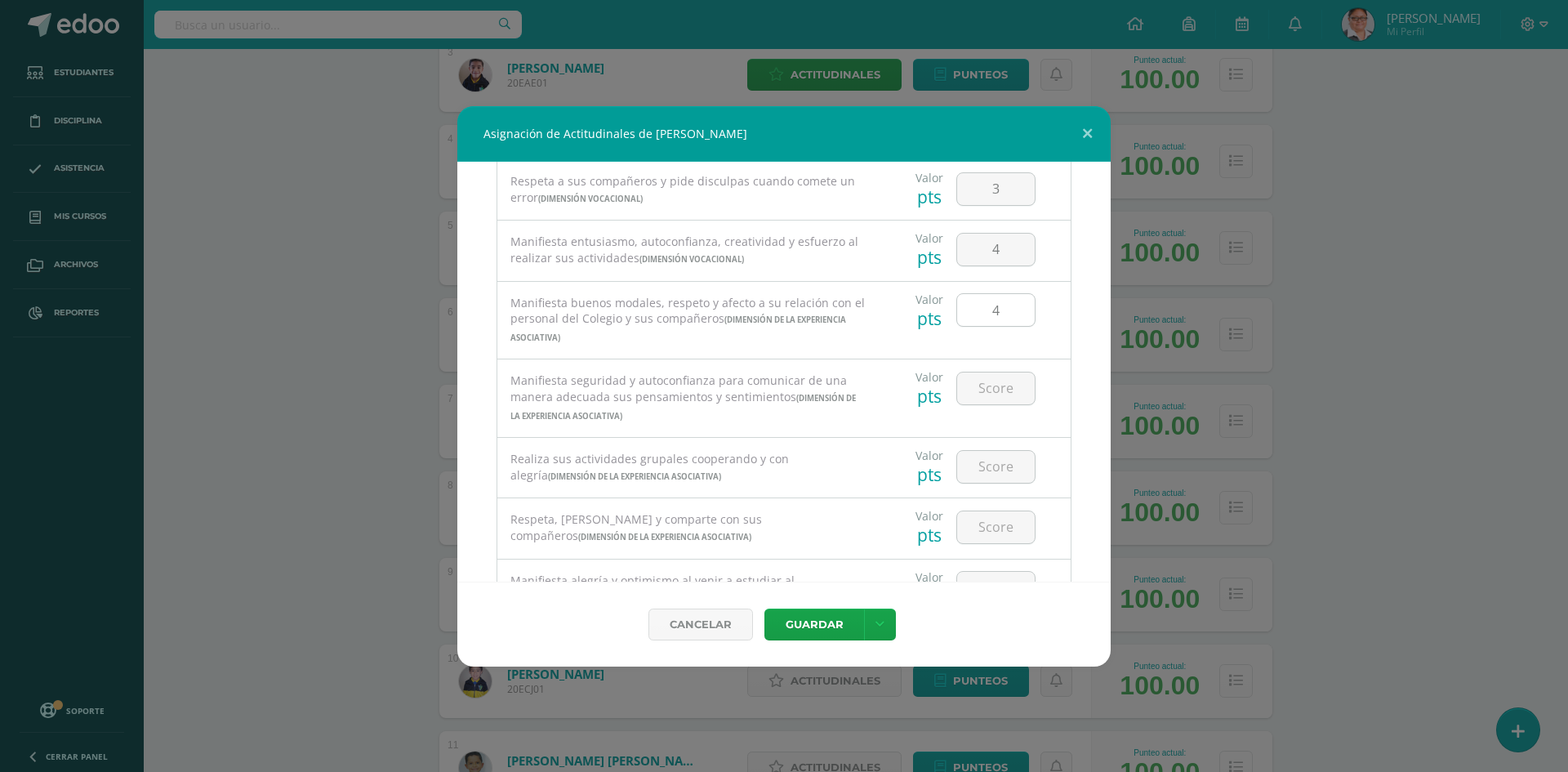
scroll to position [408, 0]
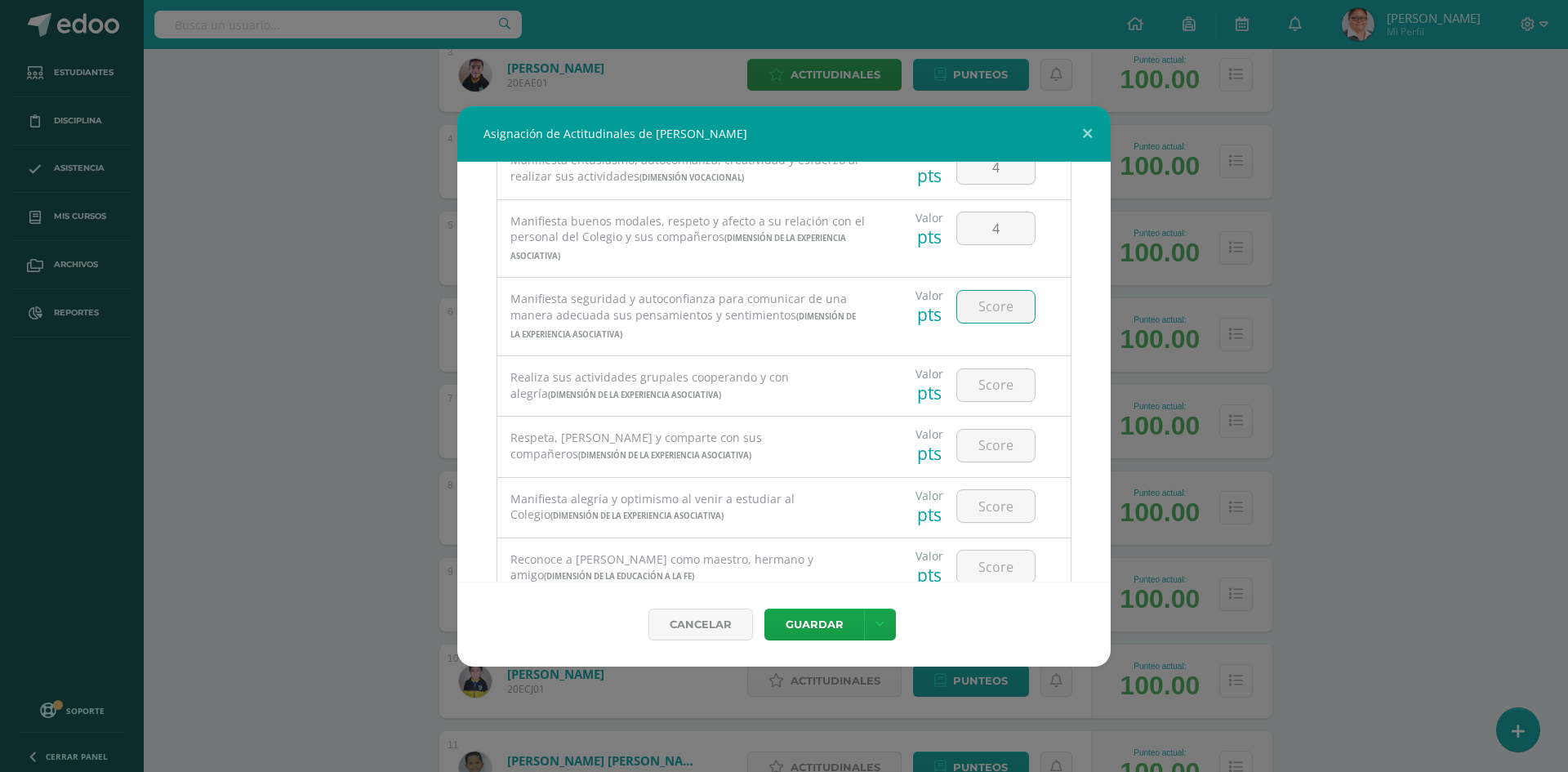
click at [978, 311] on input "number" at bounding box center [995, 307] width 78 height 32
type input "4"
click at [991, 383] on input "number" at bounding box center [995, 386] width 78 height 32
type input "4"
click at [974, 447] on input "number" at bounding box center [995, 446] width 78 height 32
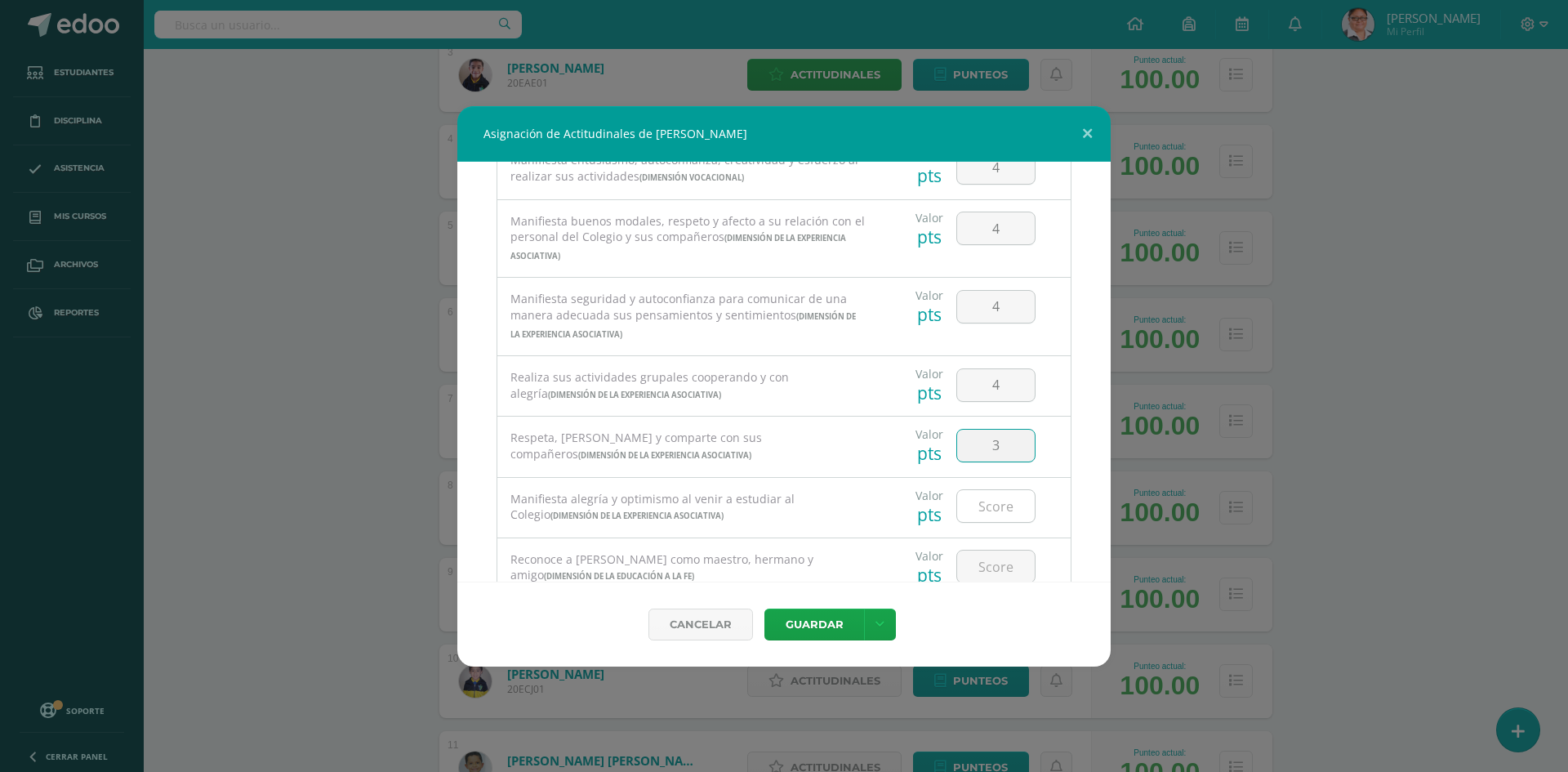
type input "3"
click at [984, 511] on input "number" at bounding box center [995, 506] width 78 height 32
type input "4"
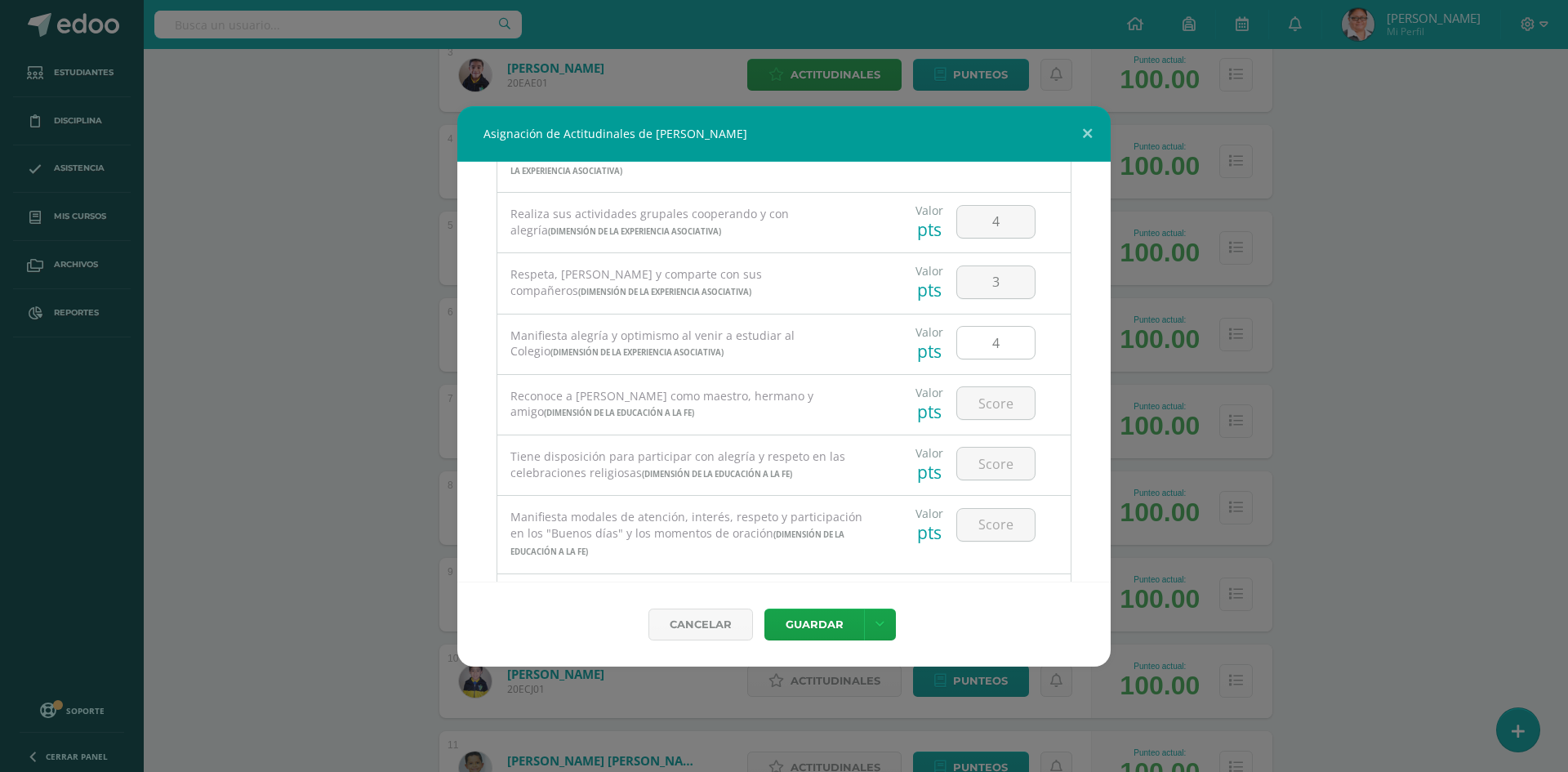
scroll to position [654, 0]
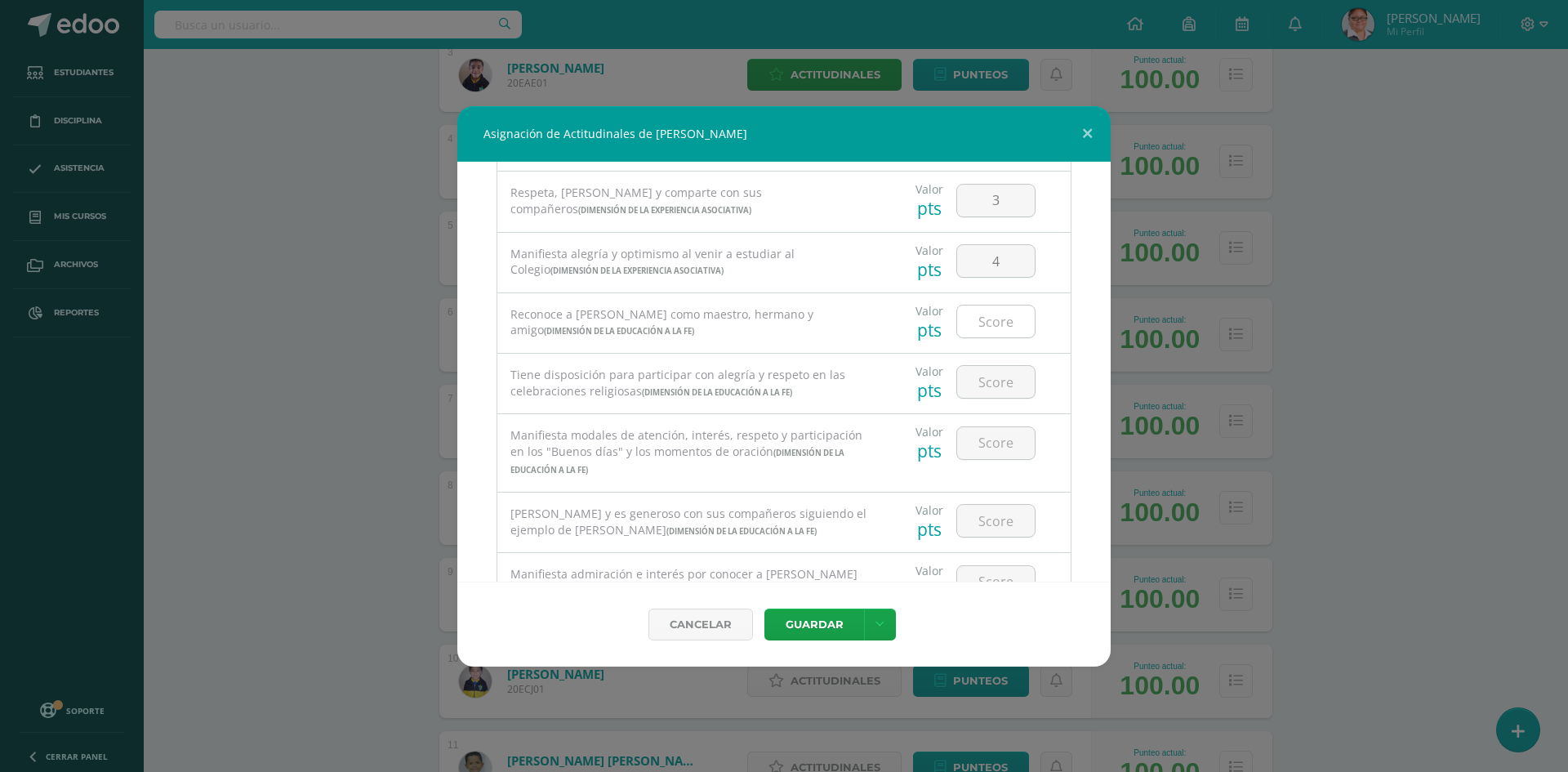
click at [973, 322] on input "number" at bounding box center [995, 322] width 78 height 32
type input "3"
click at [994, 386] on input "number" at bounding box center [995, 382] width 78 height 32
type input "3"
type input "4"
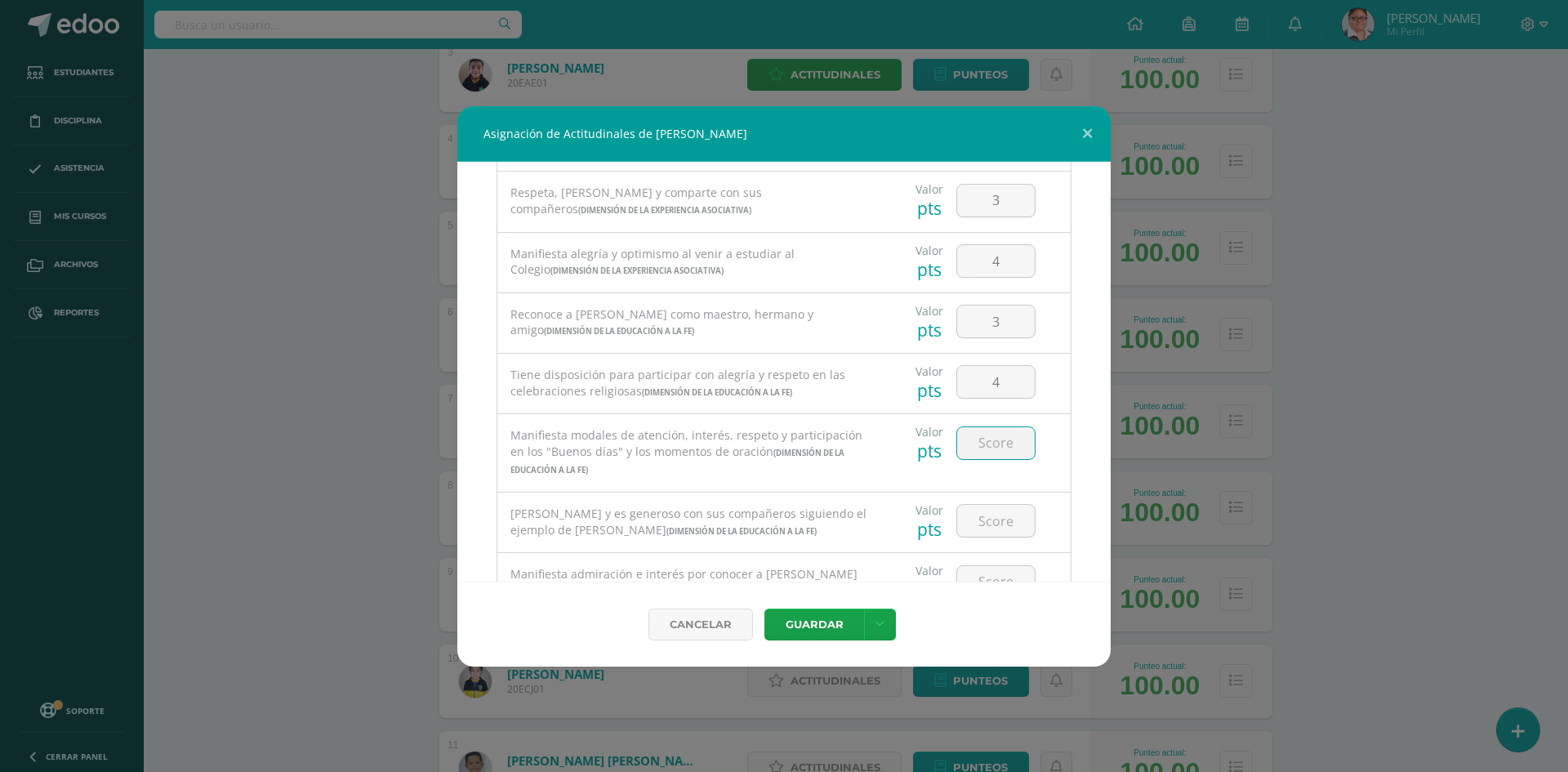
click at [975, 446] on input "number" at bounding box center [995, 443] width 78 height 32
type input "3"
click at [982, 524] on input "number" at bounding box center [995, 521] width 78 height 32
type input "3"
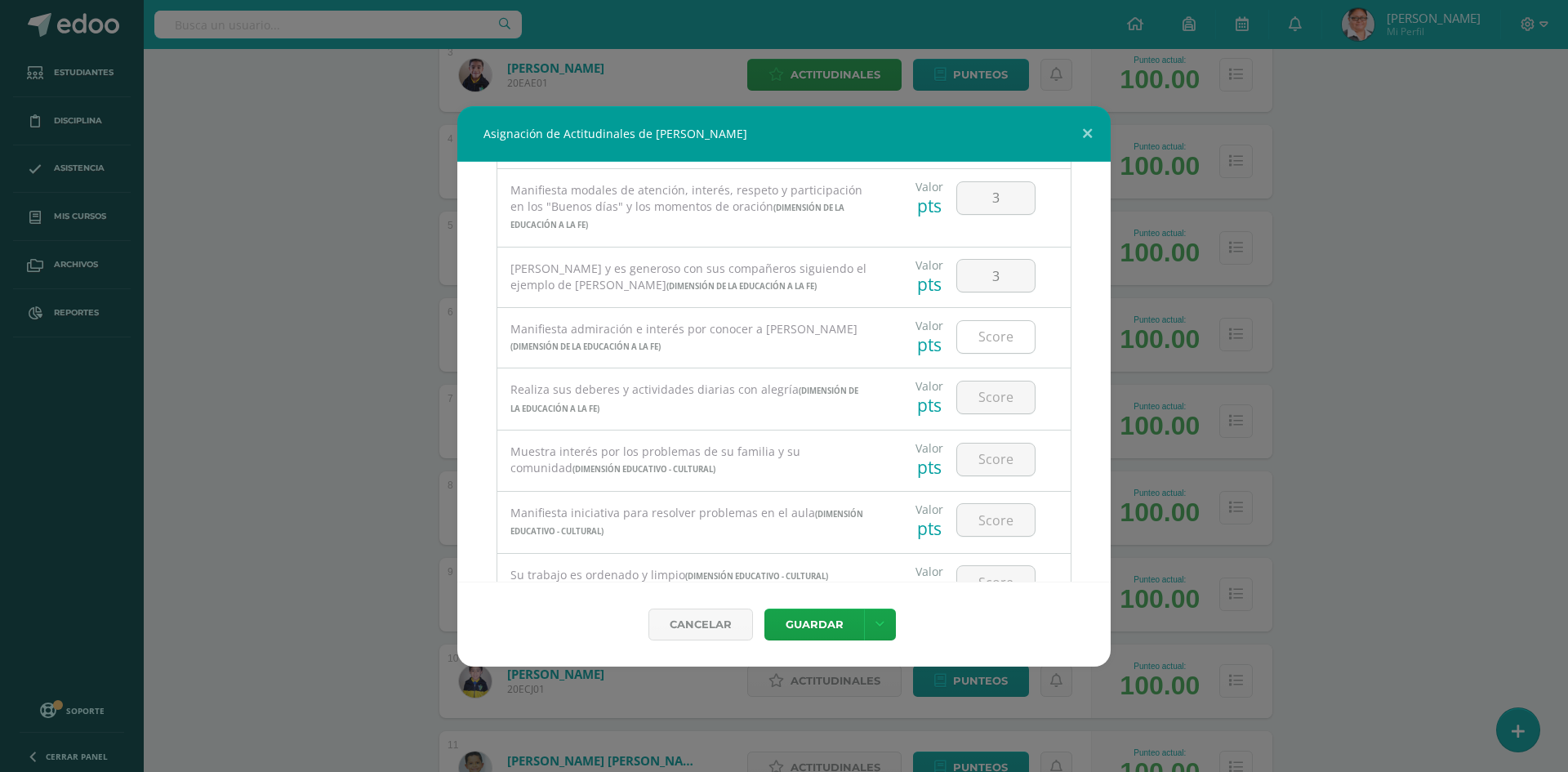
click at [992, 340] on input "number" at bounding box center [995, 337] width 78 height 32
type input "3"
click at [980, 395] on input "number" at bounding box center [995, 398] width 78 height 32
type input "3"
type input "4"
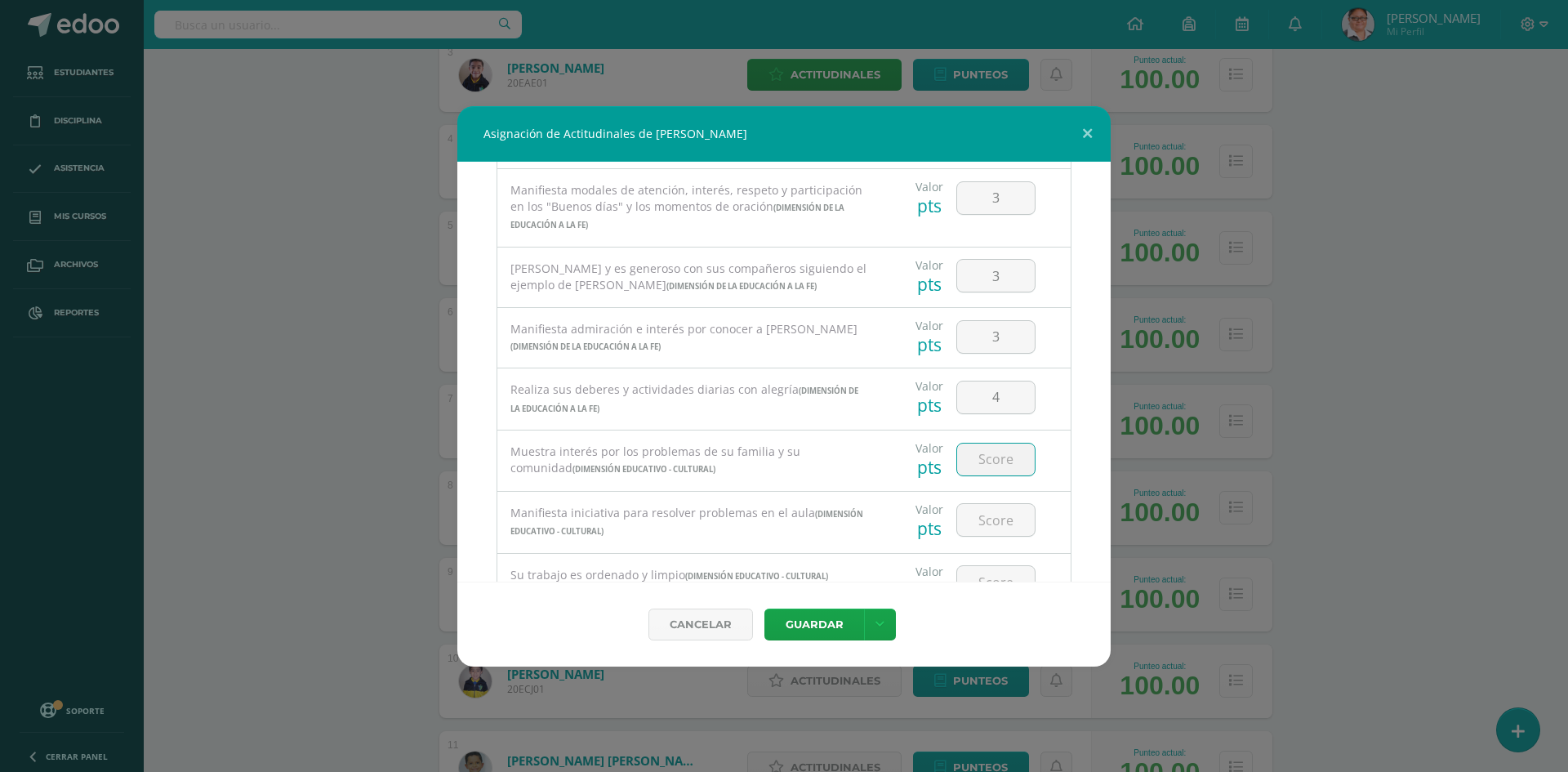
click at [973, 460] on input "number" at bounding box center [995, 460] width 78 height 32
type input "3"
click at [991, 515] on input "number" at bounding box center [995, 520] width 78 height 32
type input "4"
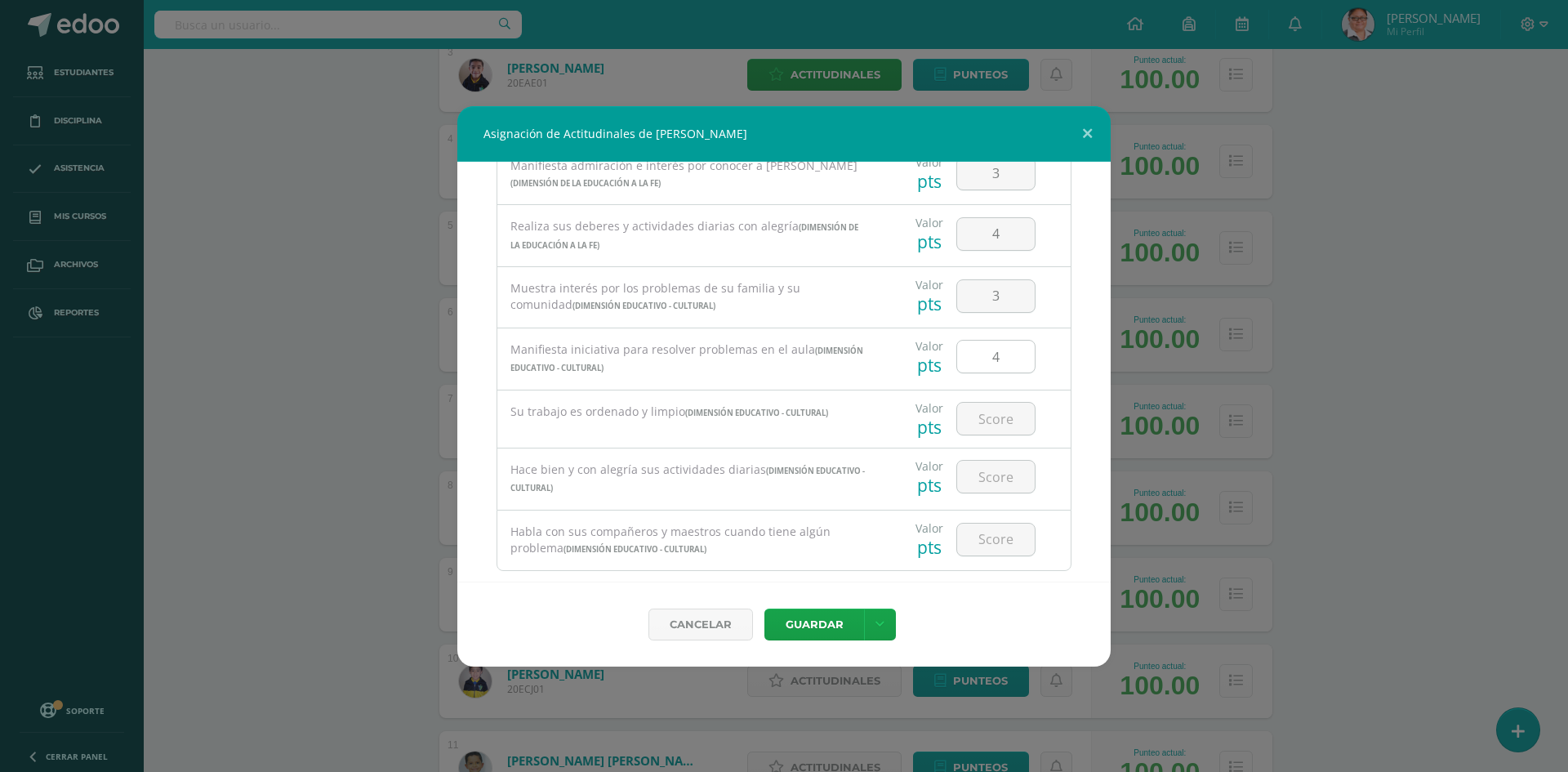
scroll to position [1093, 0]
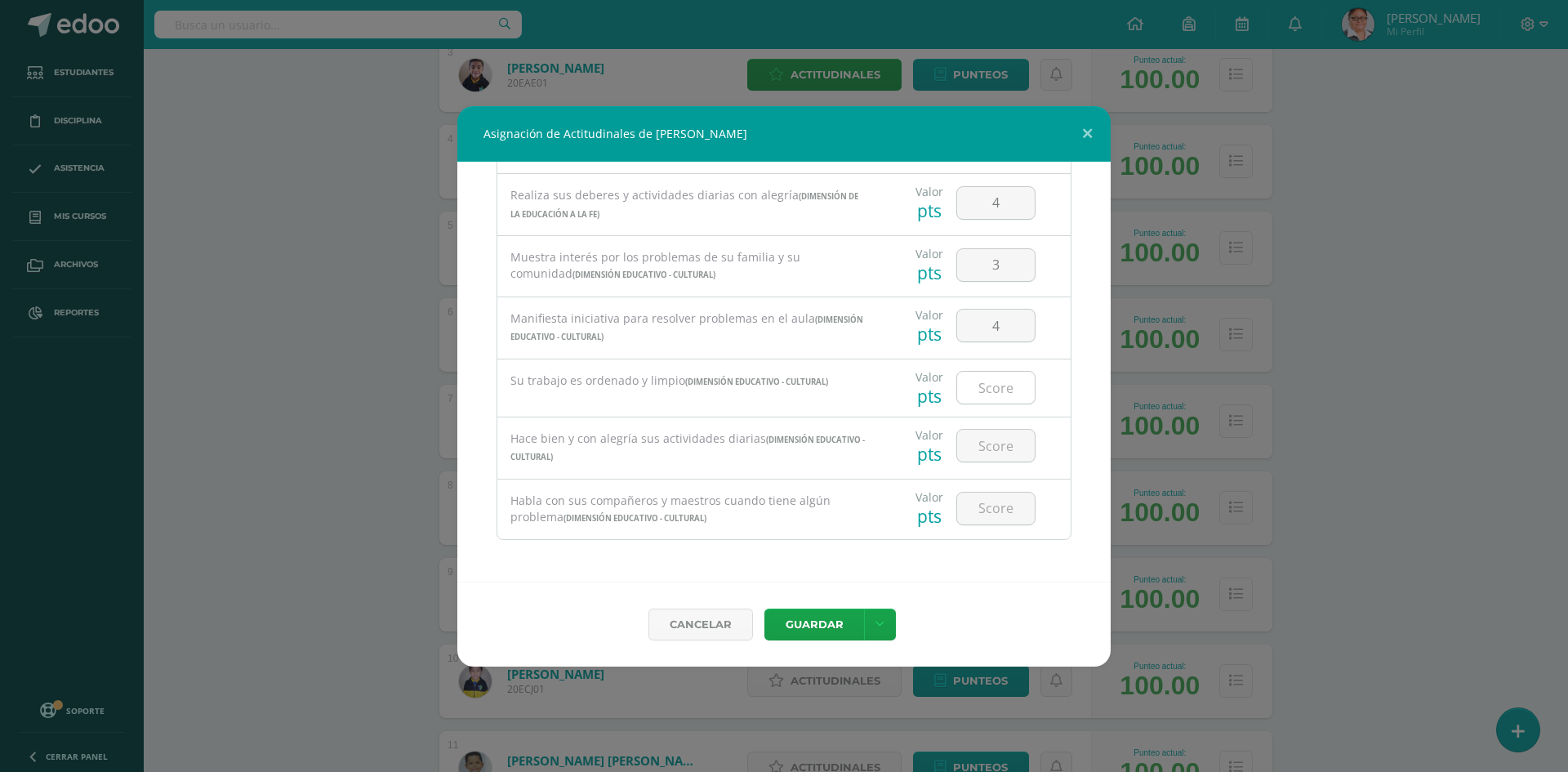
click at [977, 386] on input "number" at bounding box center [995, 387] width 78 height 32
type input "4"
click at [977, 443] on input "number" at bounding box center [995, 446] width 78 height 32
type input "4"
click at [988, 508] on input "number" at bounding box center [995, 508] width 78 height 32
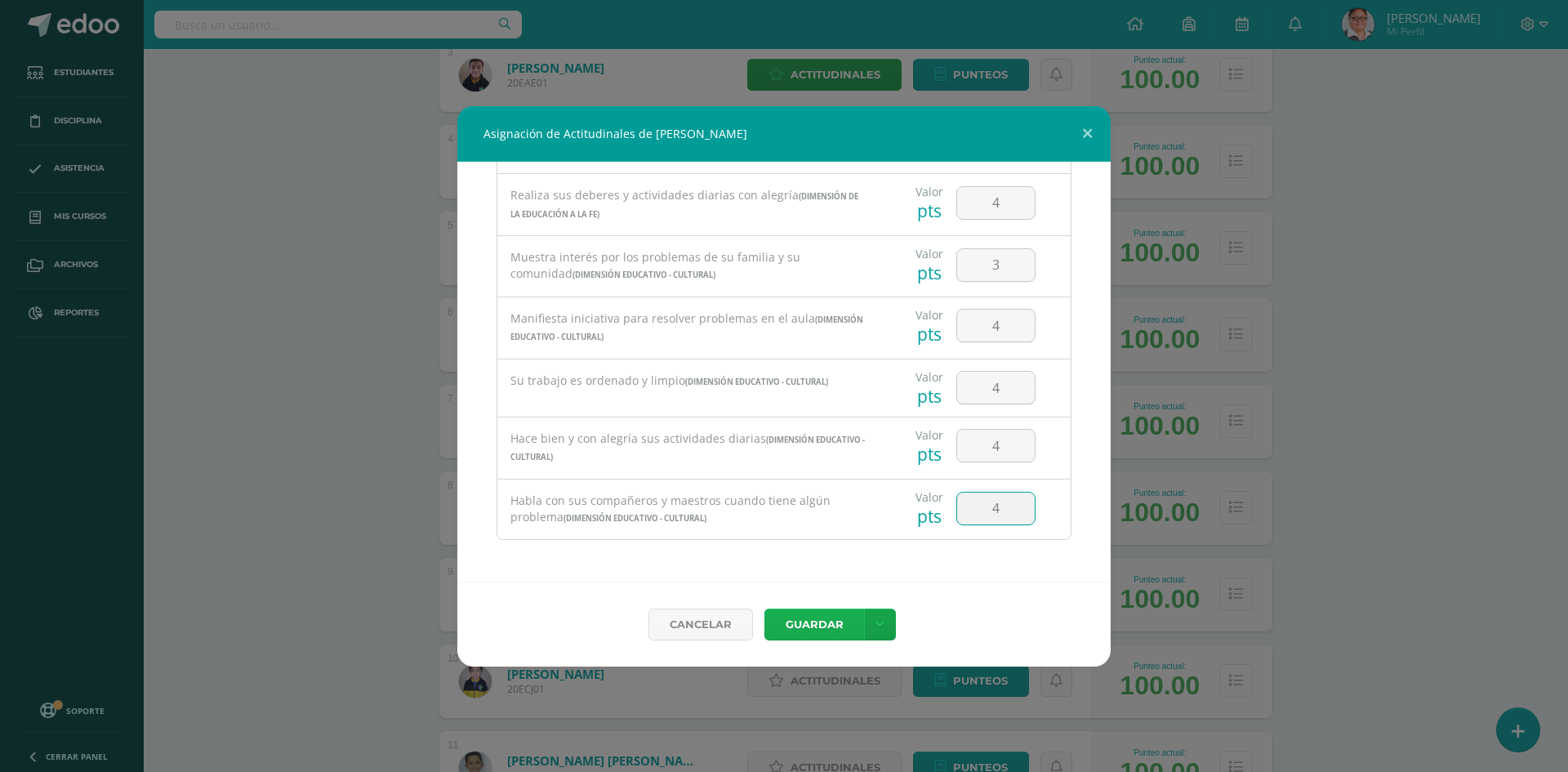
type input "4"
click at [819, 621] on button "Guardar" at bounding box center [814, 625] width 99 height 32
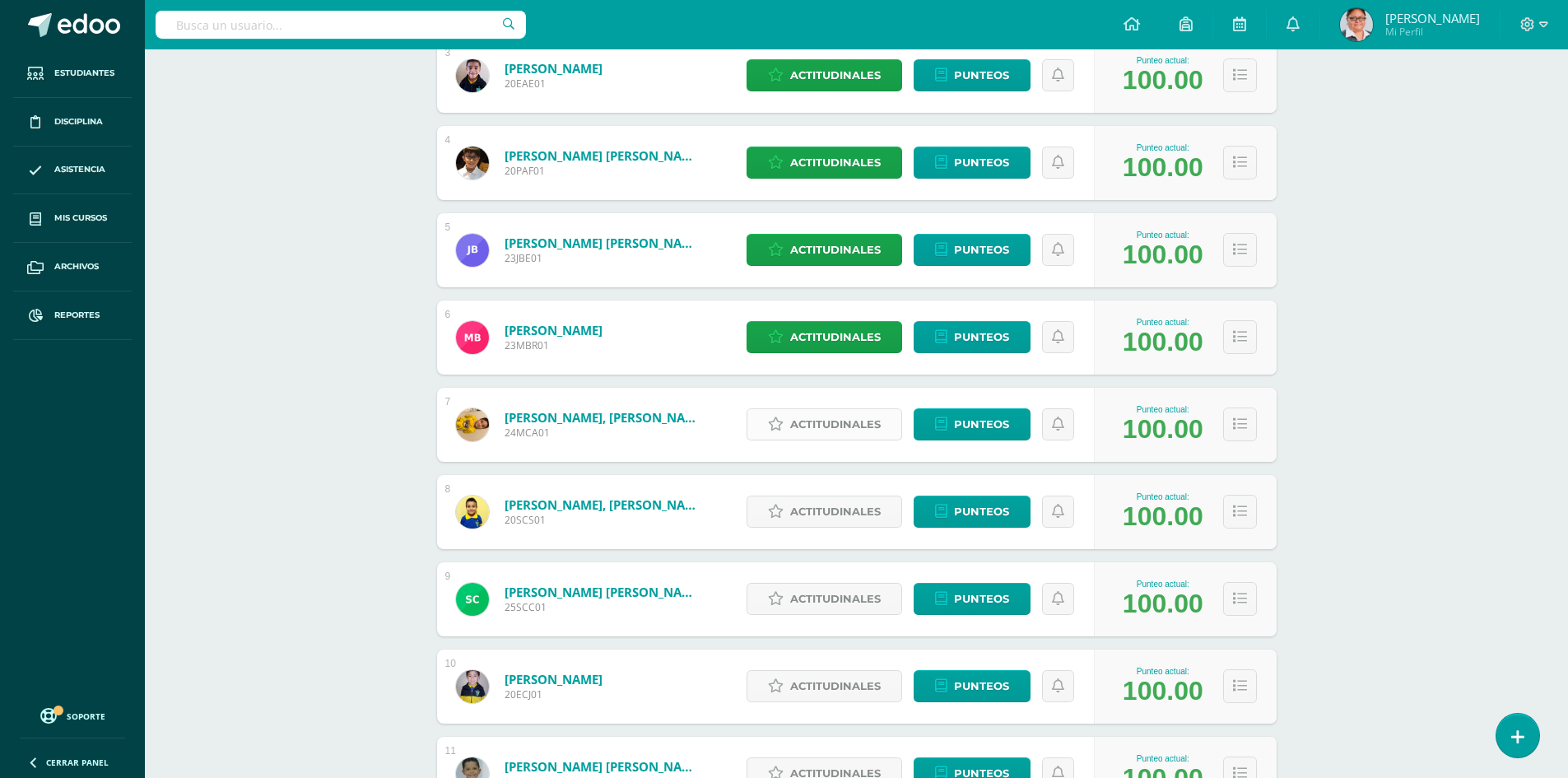
click at [822, 431] on span "Actitudinales" at bounding box center [836, 424] width 91 height 30
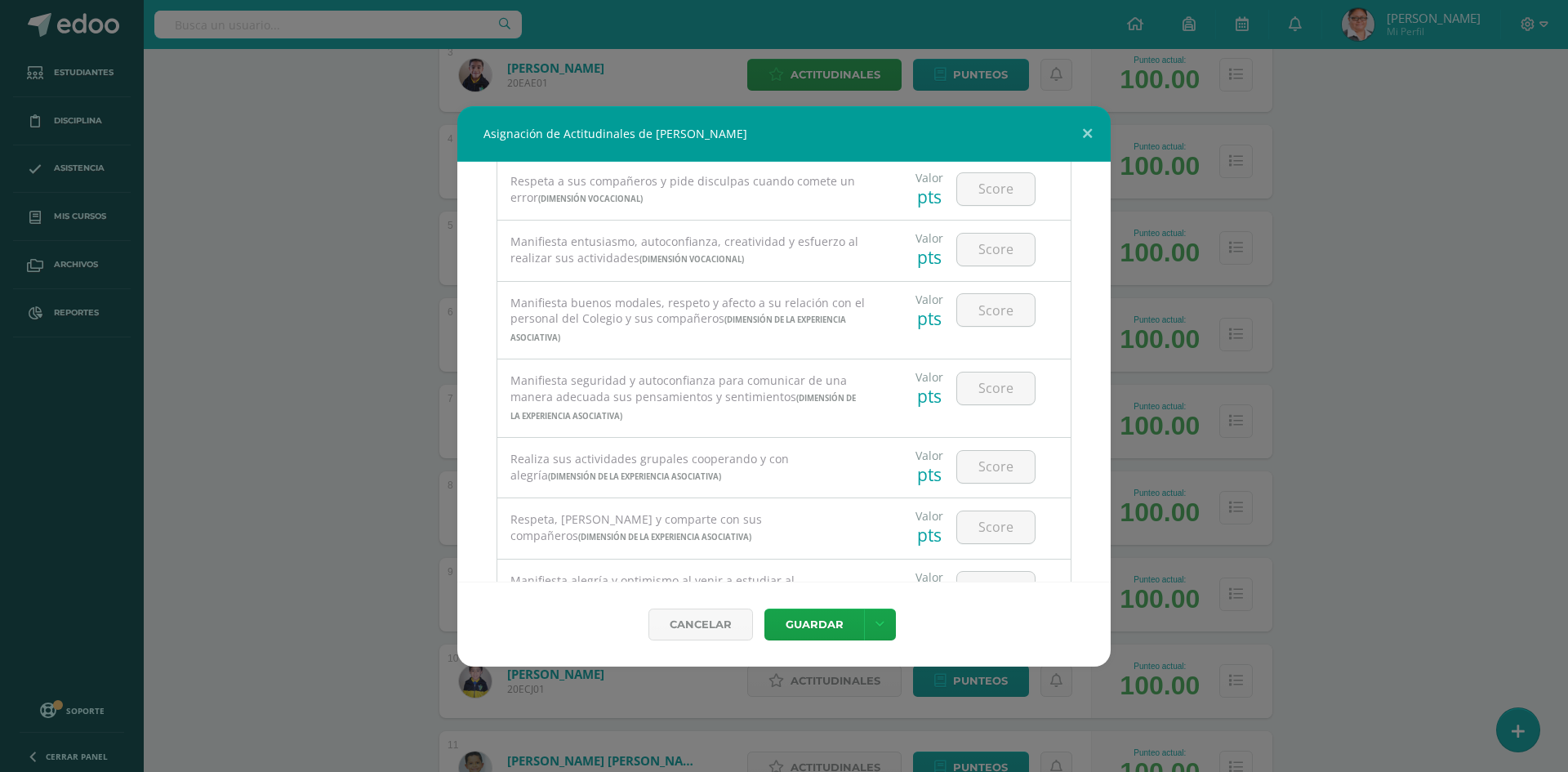
scroll to position [490, 0]
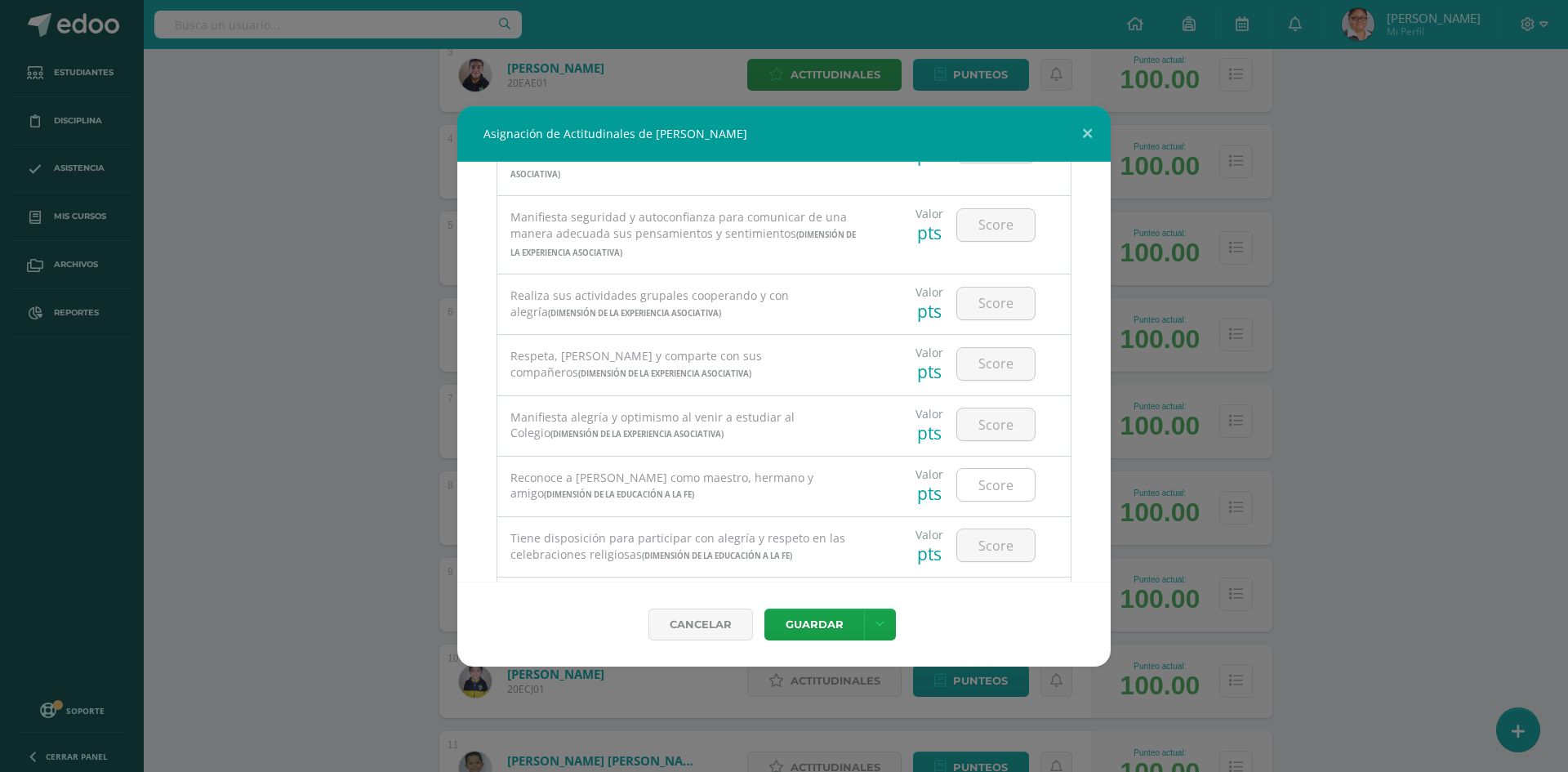
click at [997, 489] on input "number" at bounding box center [995, 485] width 78 height 32
type input "3"
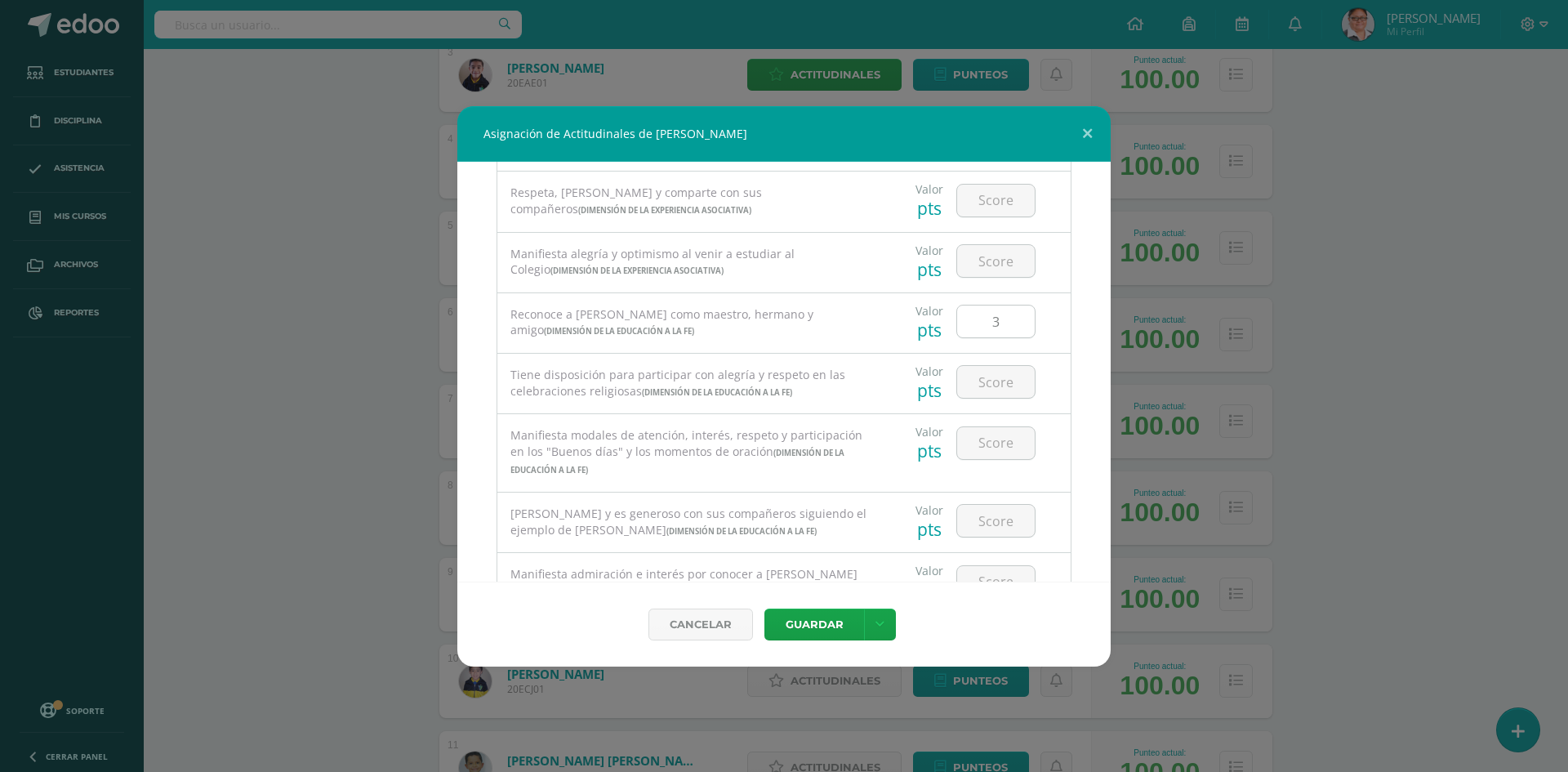
scroll to position [817, 0]
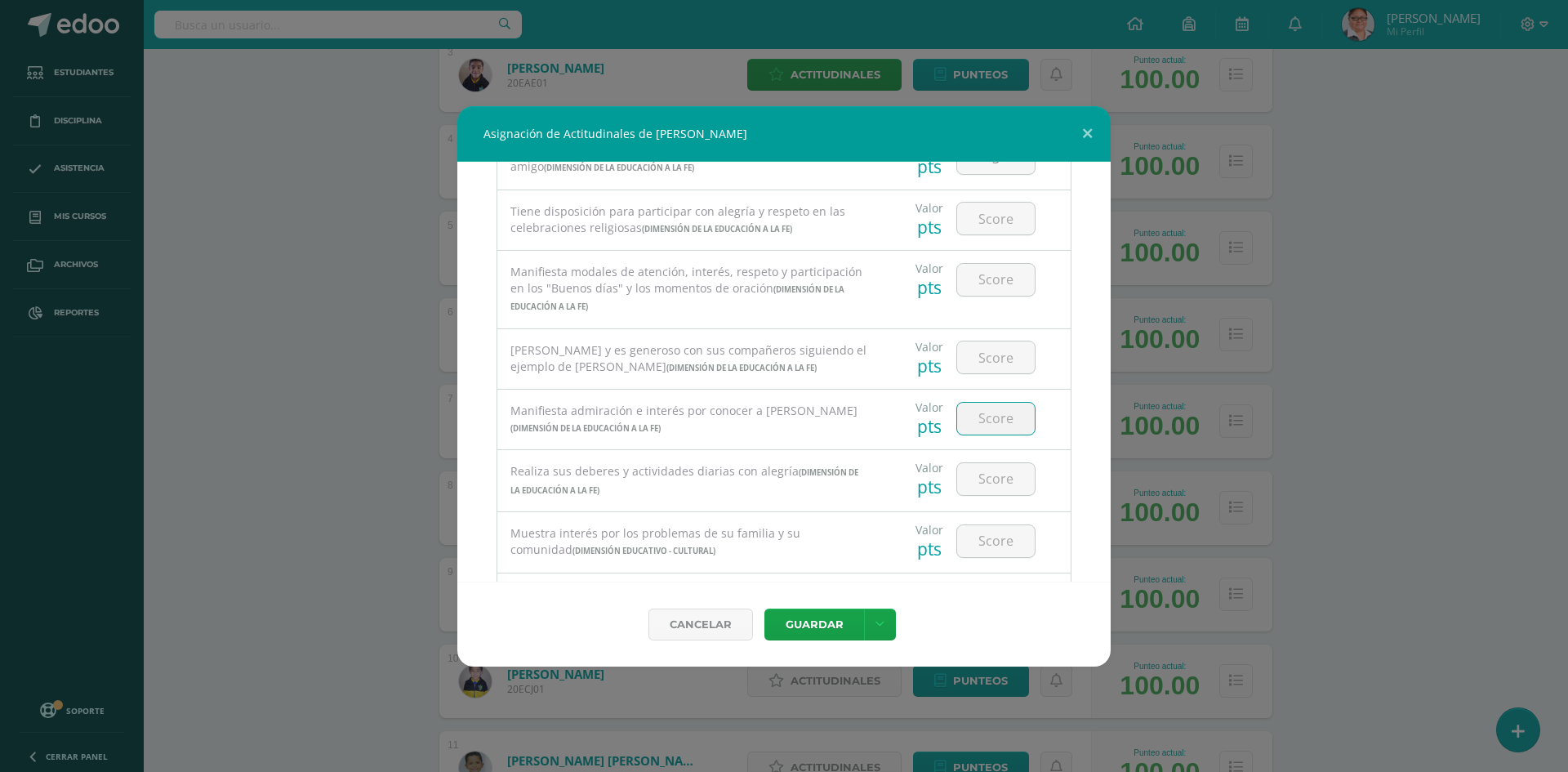
click at [978, 413] on input "number" at bounding box center [995, 418] width 78 height 32
type input "3"
click at [979, 546] on input "number" at bounding box center [995, 541] width 78 height 32
type input "3"
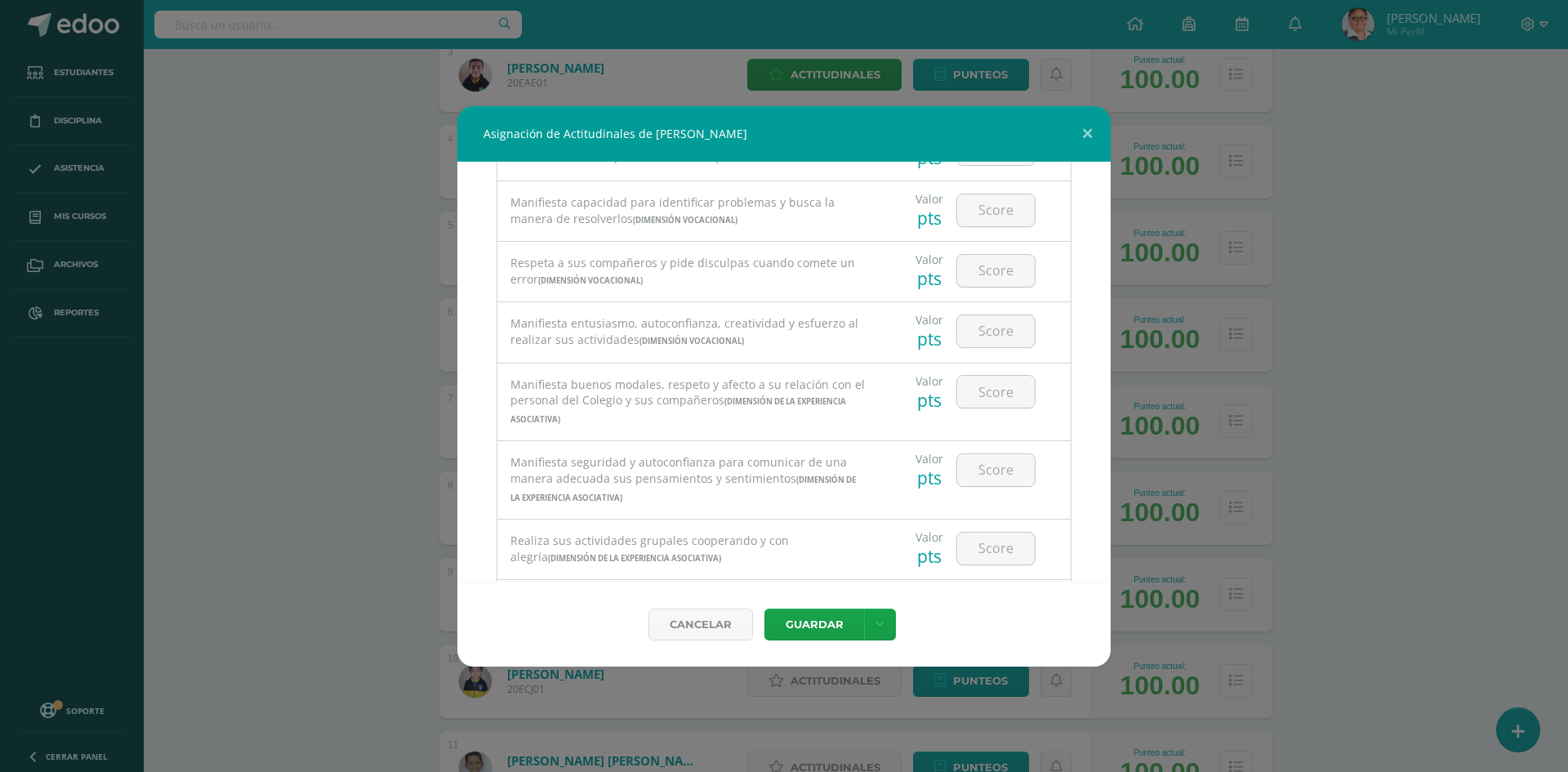
scroll to position [0, 0]
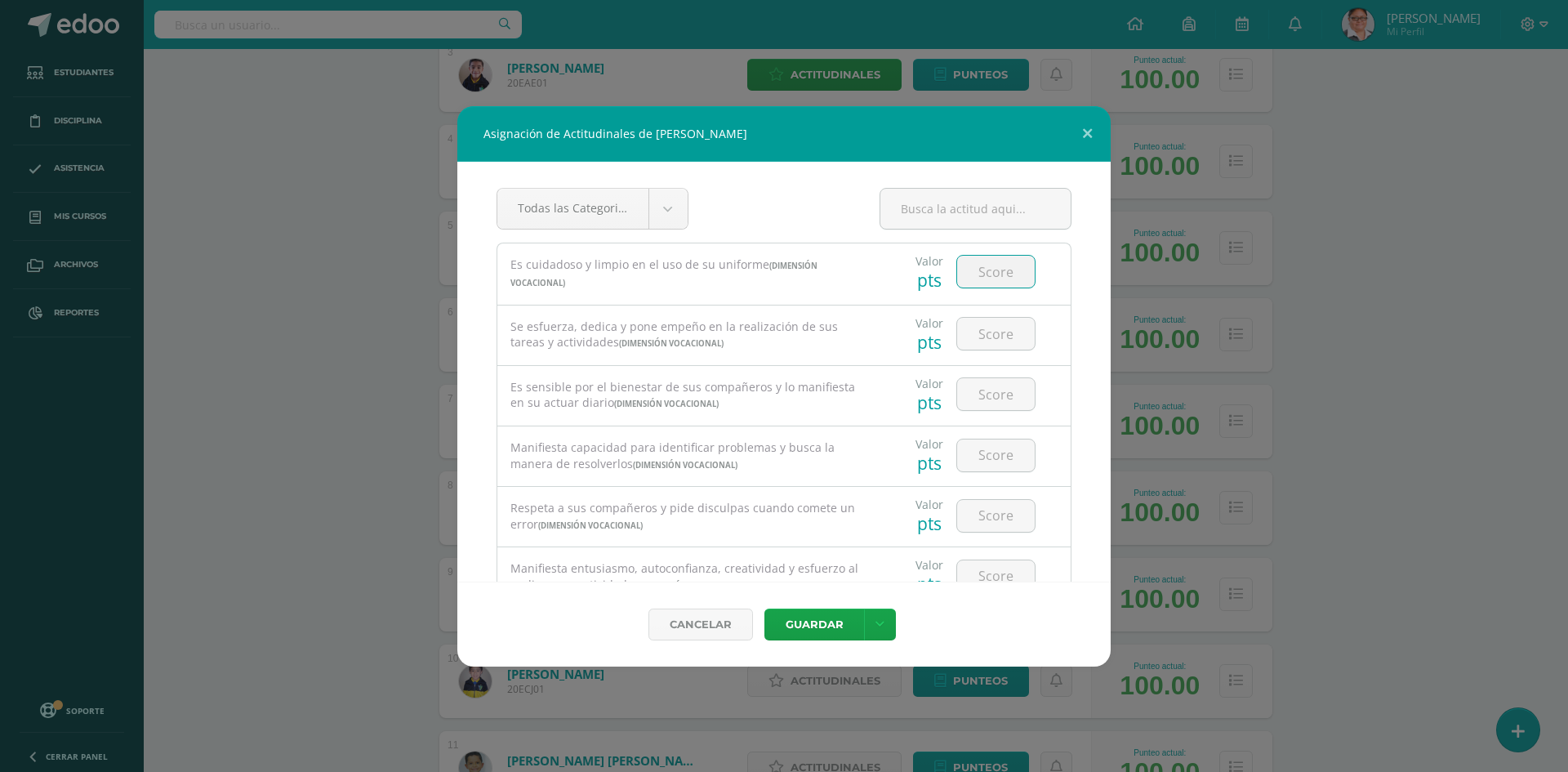
click at [975, 278] on input "number" at bounding box center [995, 272] width 78 height 32
type input "4"
click at [984, 335] on input "number" at bounding box center [995, 334] width 78 height 32
type input "4"
click at [990, 393] on input "number" at bounding box center [995, 394] width 78 height 32
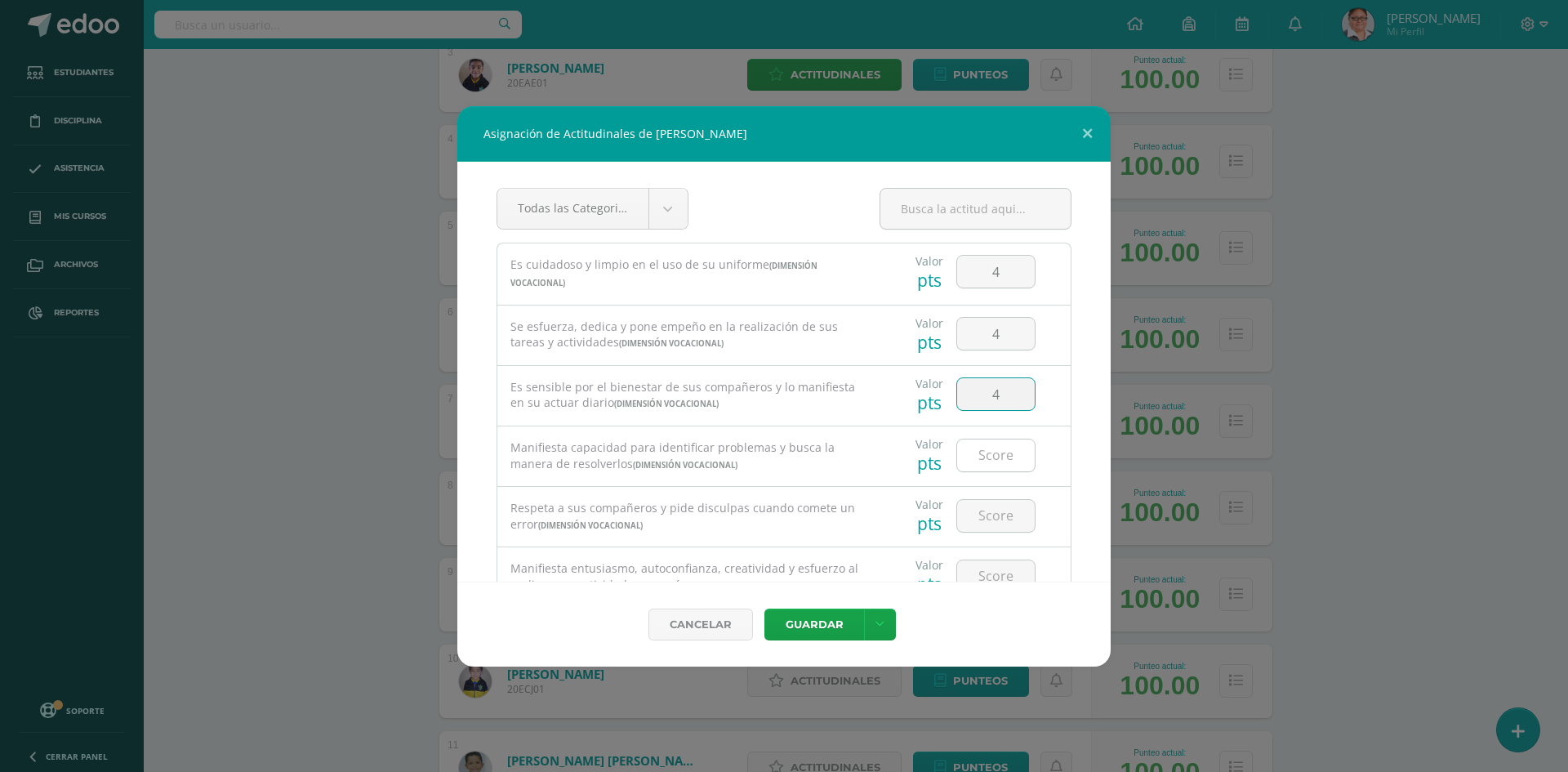
type input "4"
click at [972, 460] on input "number" at bounding box center [995, 455] width 78 height 32
type input "4"
click at [977, 516] on input "number" at bounding box center [995, 516] width 78 height 32
type input "4"
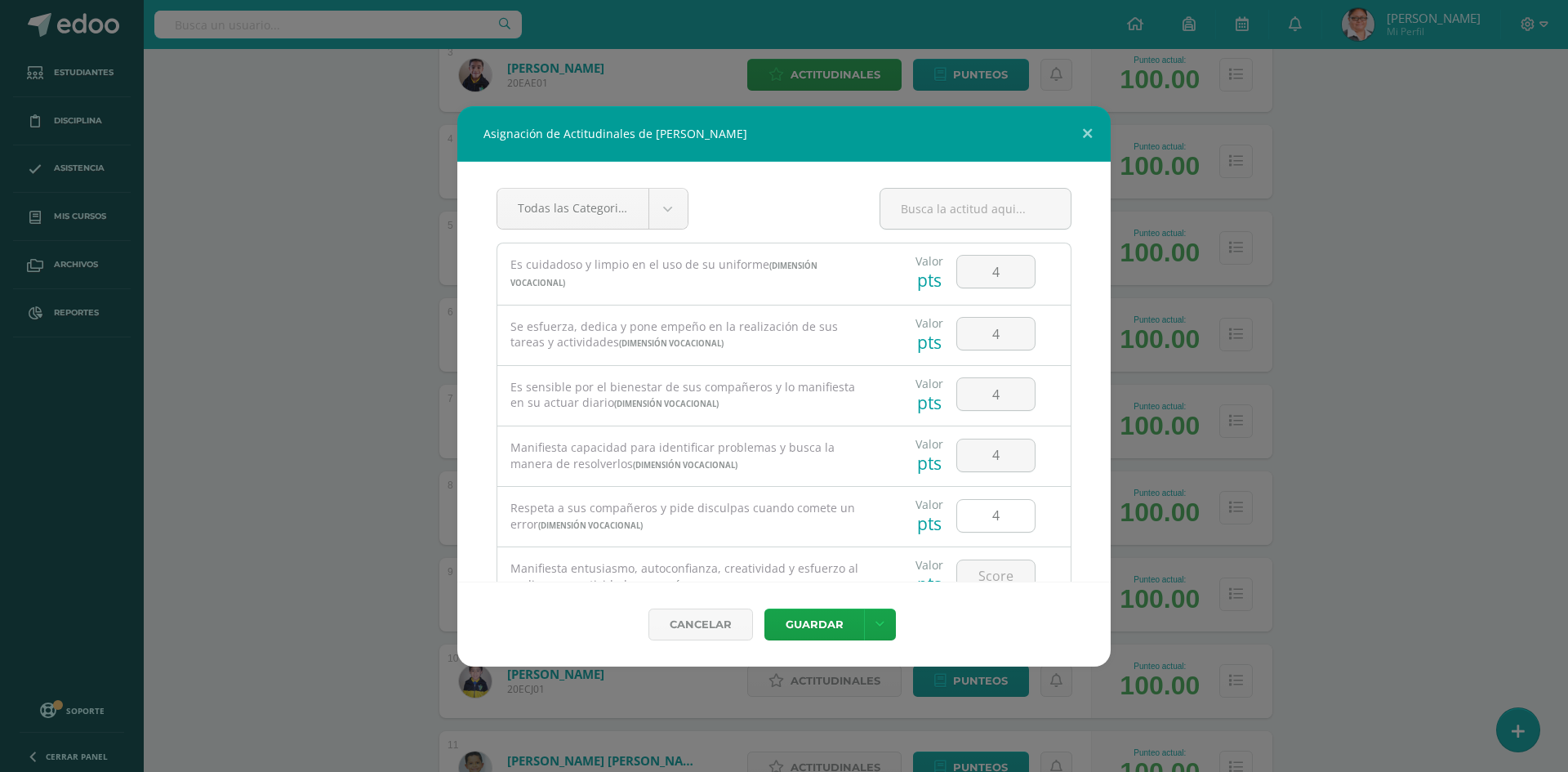
scroll to position [163, 0]
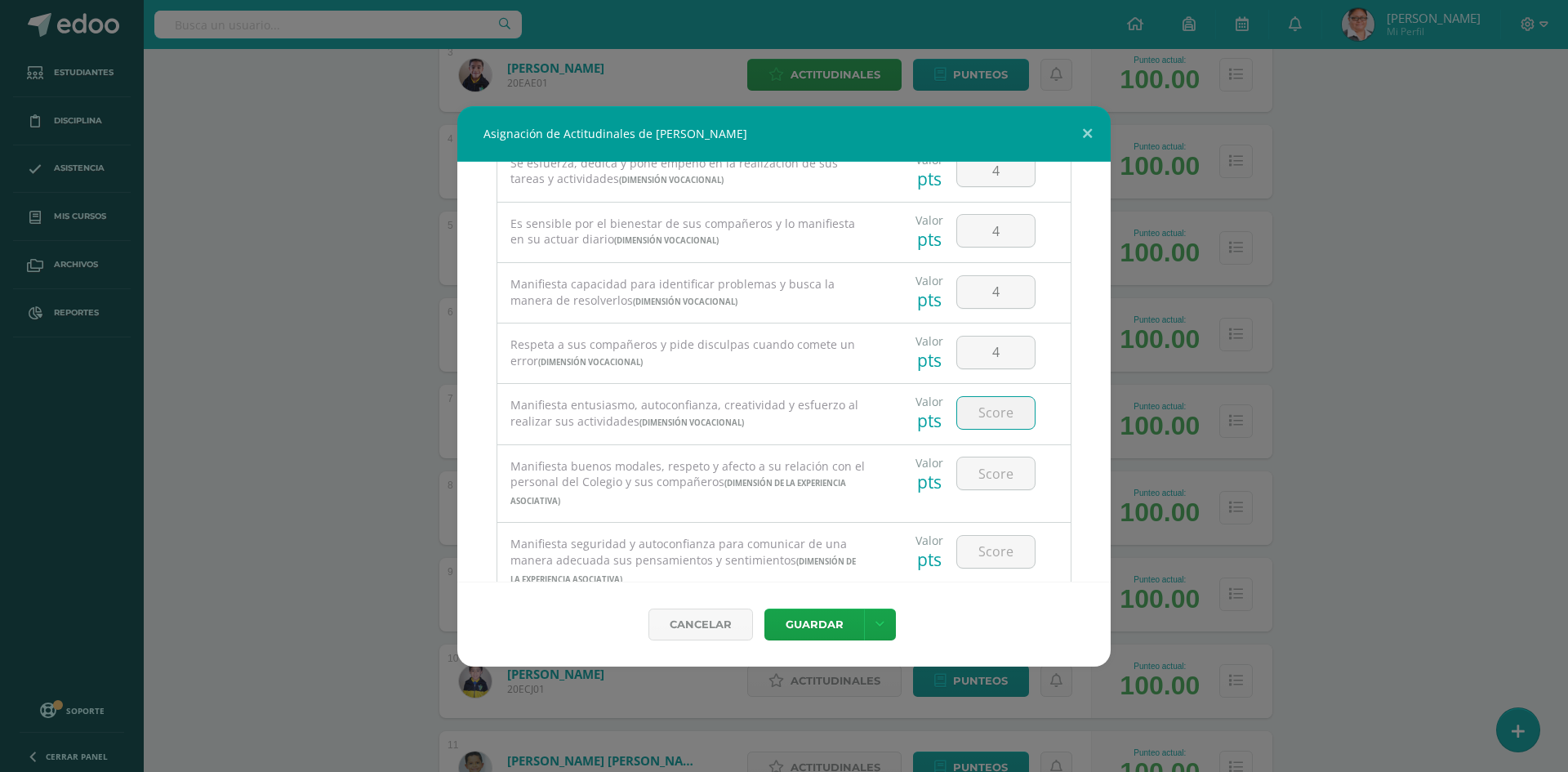
click at [982, 419] on input "number" at bounding box center [995, 413] width 78 height 32
type input "4"
click at [971, 469] on input "number" at bounding box center [995, 474] width 78 height 32
type input "4"
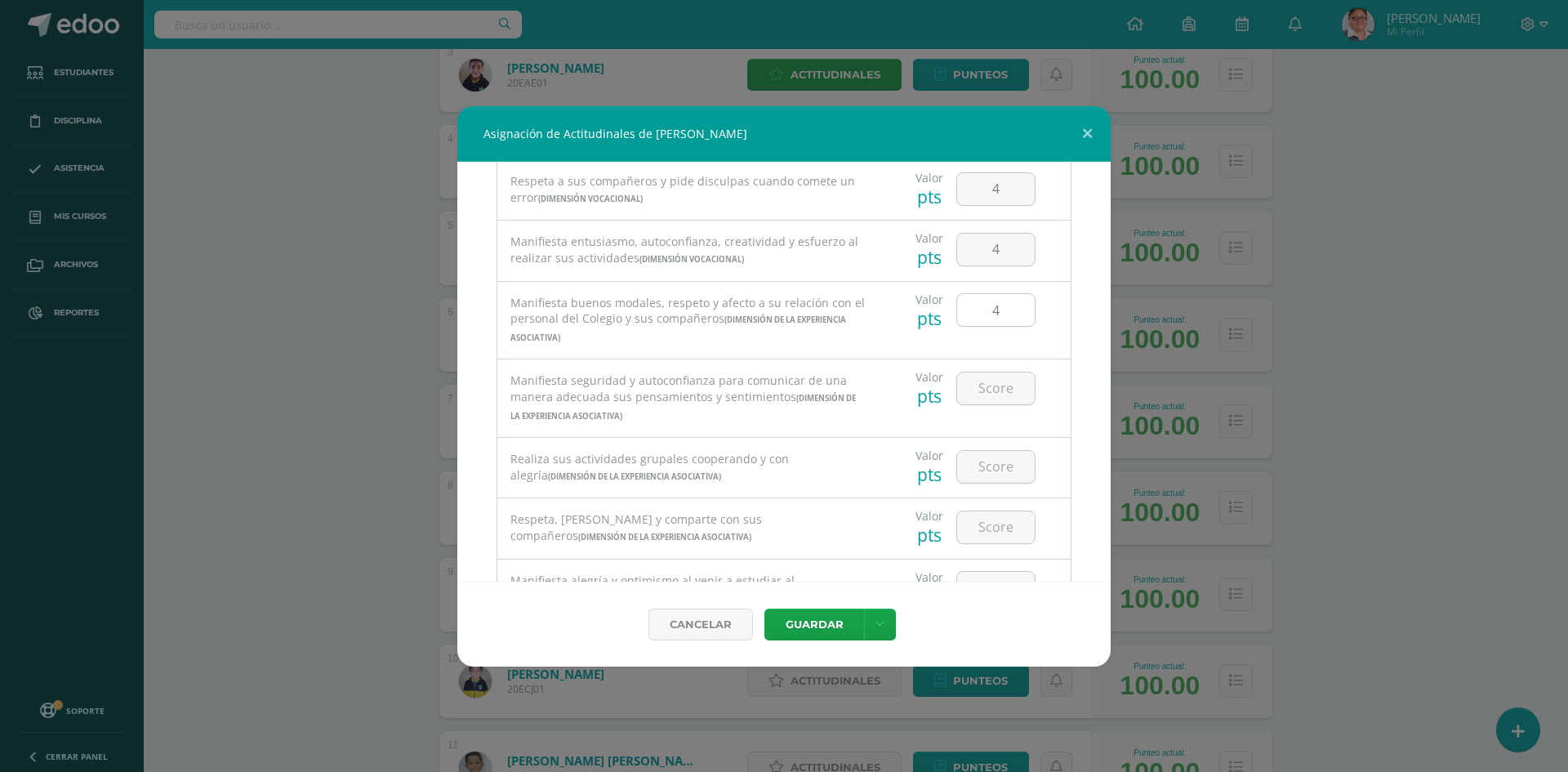
scroll to position [408, 0]
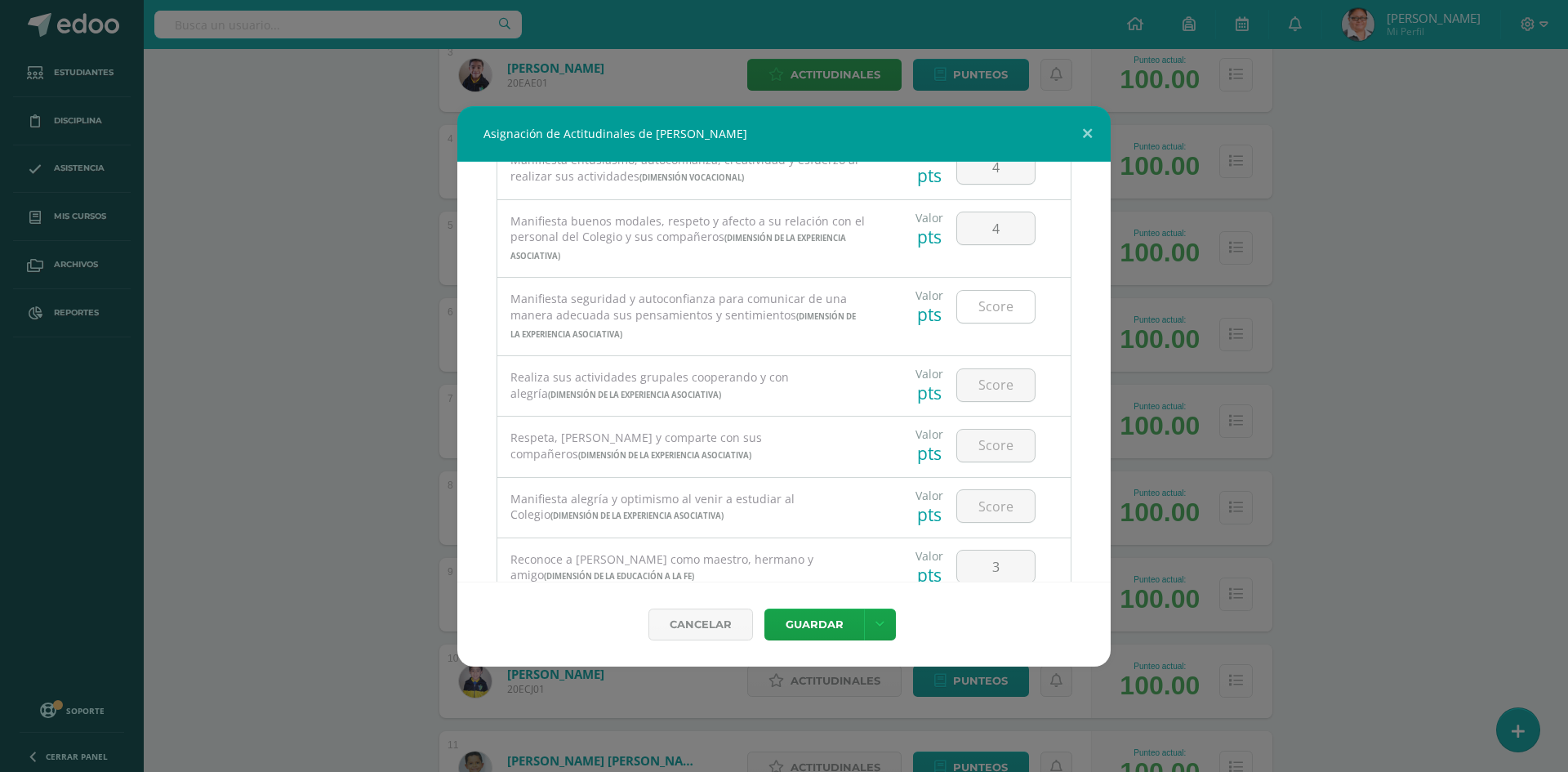
click at [989, 301] on input "number" at bounding box center [995, 307] width 78 height 32
type input "4"
click at [988, 385] on input "number" at bounding box center [995, 386] width 78 height 32
type input "4"
click at [972, 446] on input "number" at bounding box center [995, 446] width 78 height 32
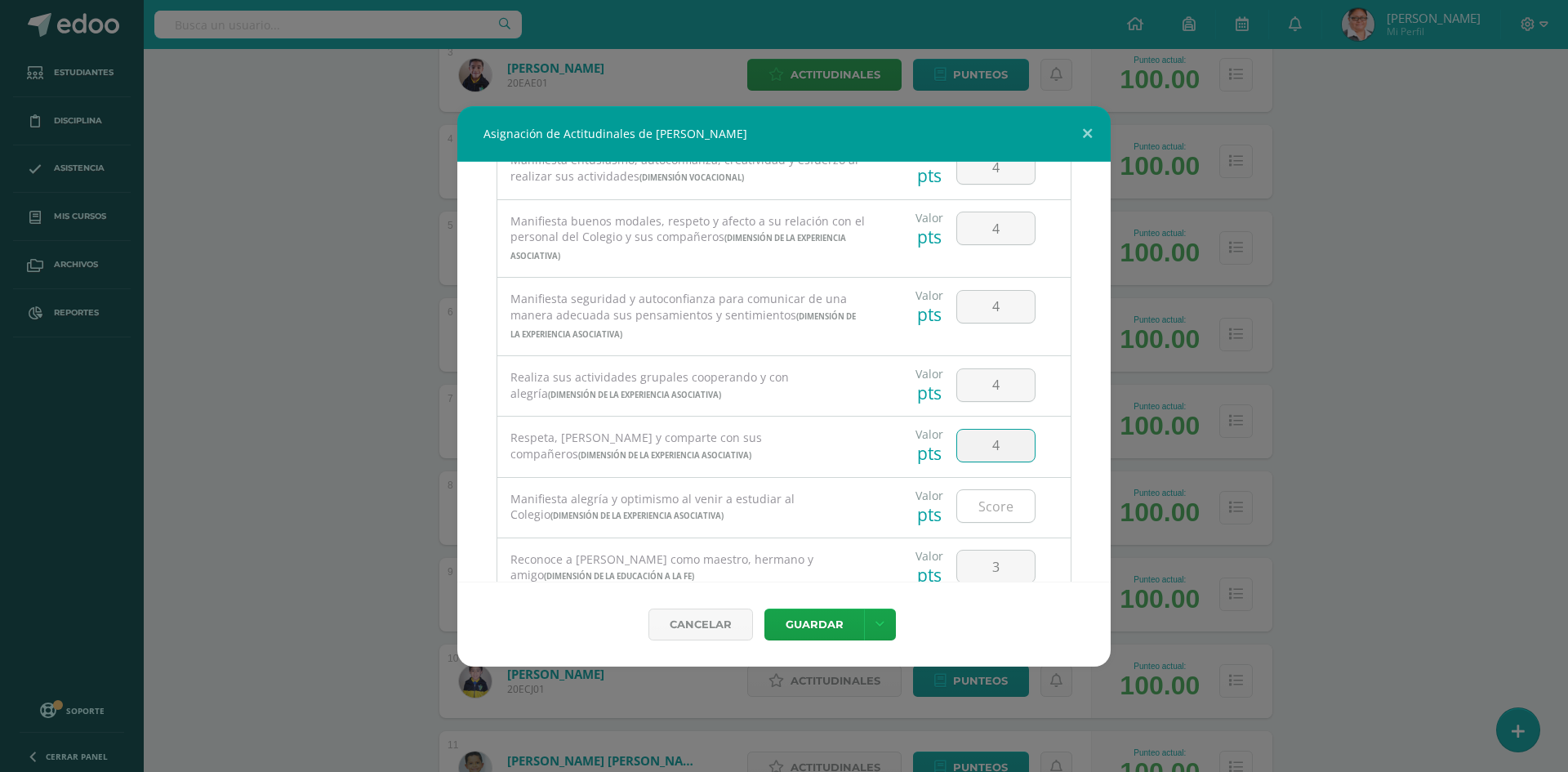
type input "4"
click at [979, 503] on input "number" at bounding box center [995, 506] width 78 height 32
type input "4"
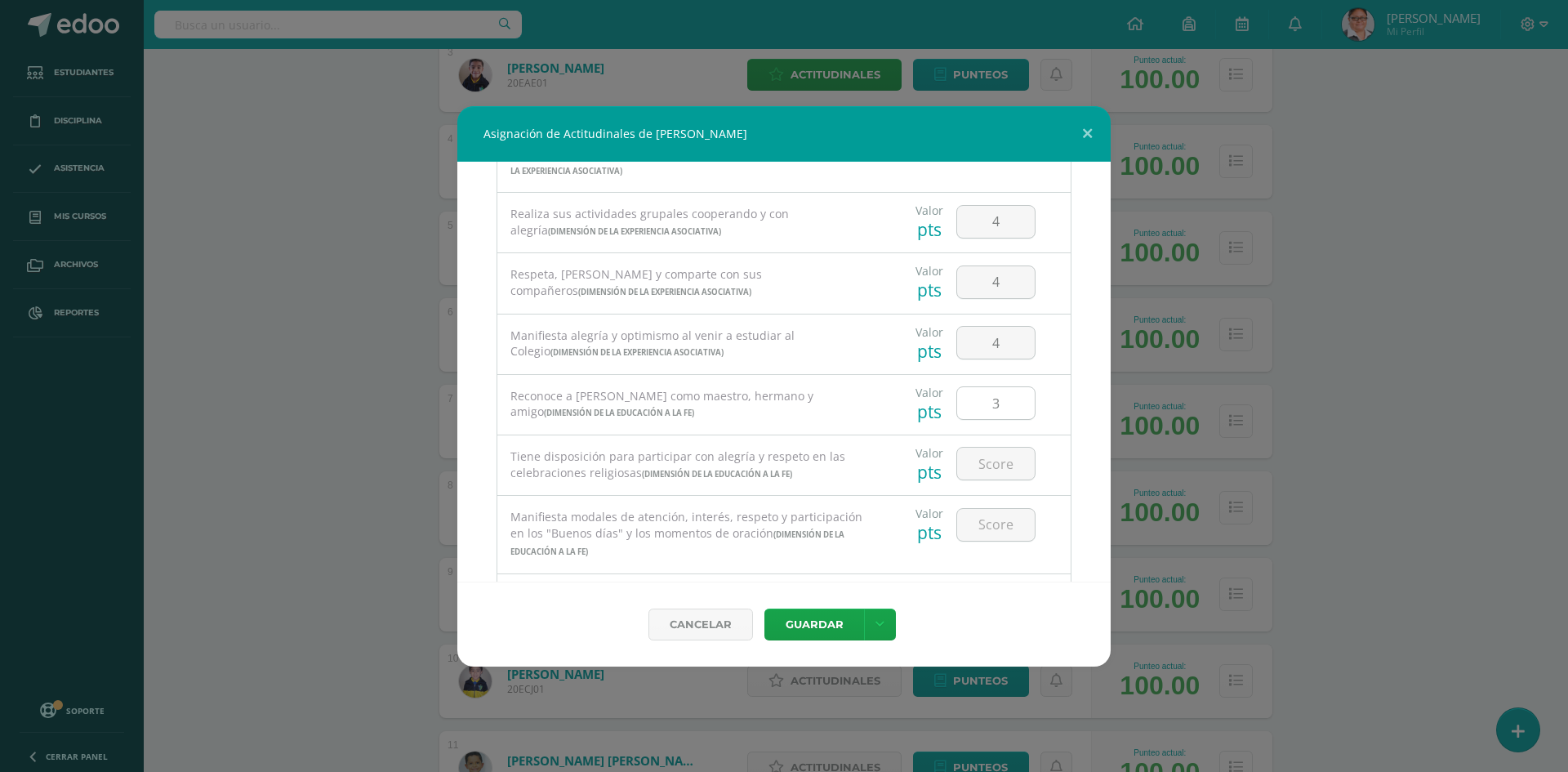
scroll to position [654, 0]
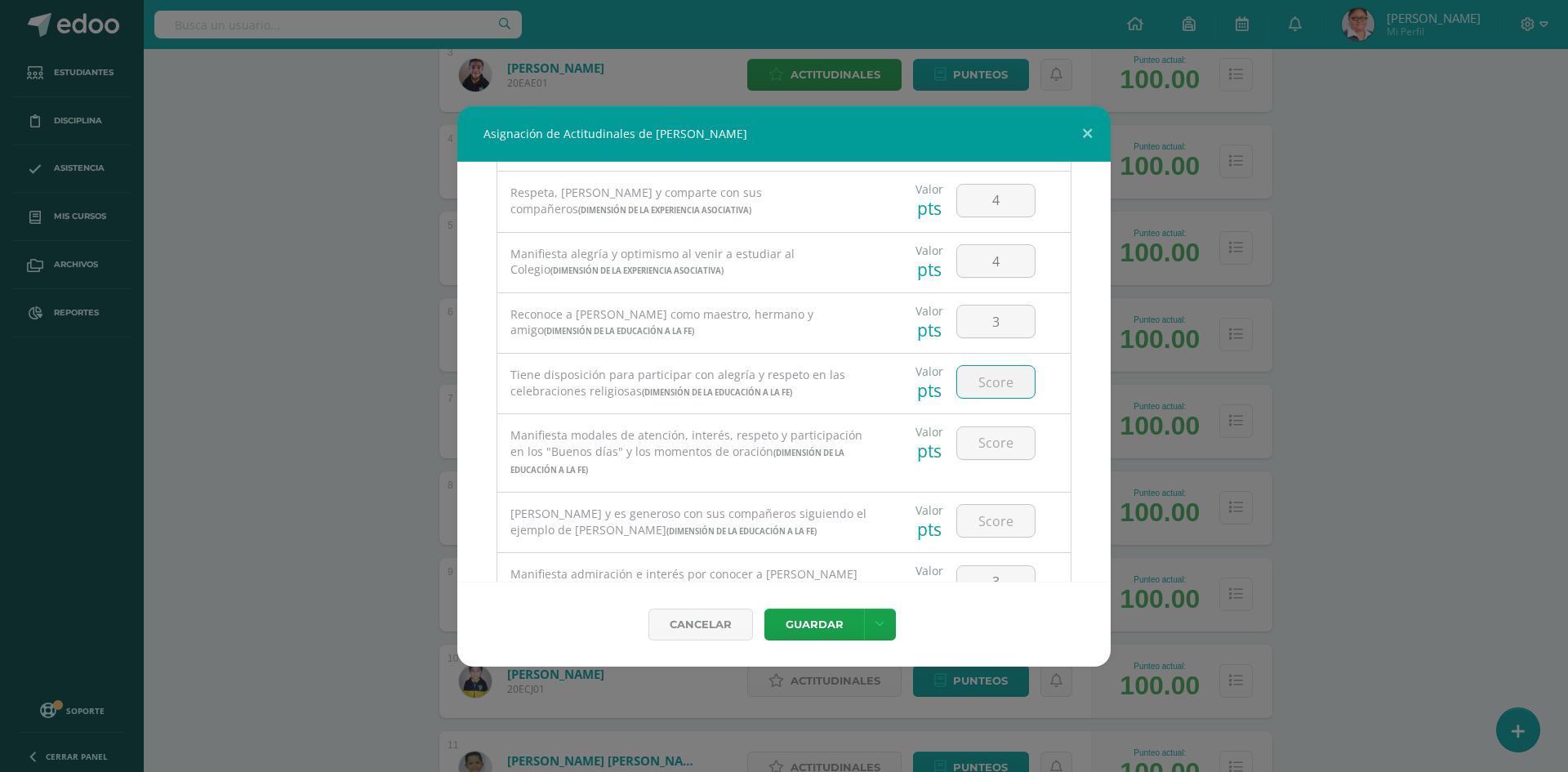
click at [978, 390] on input "number" at bounding box center [995, 382] width 78 height 32
type input "4"
click at [982, 452] on input "number" at bounding box center [995, 443] width 78 height 32
type input "4"
drag, startPoint x: 977, startPoint y: 502, endPoint x: 977, endPoint y: 516, distance: 14.0
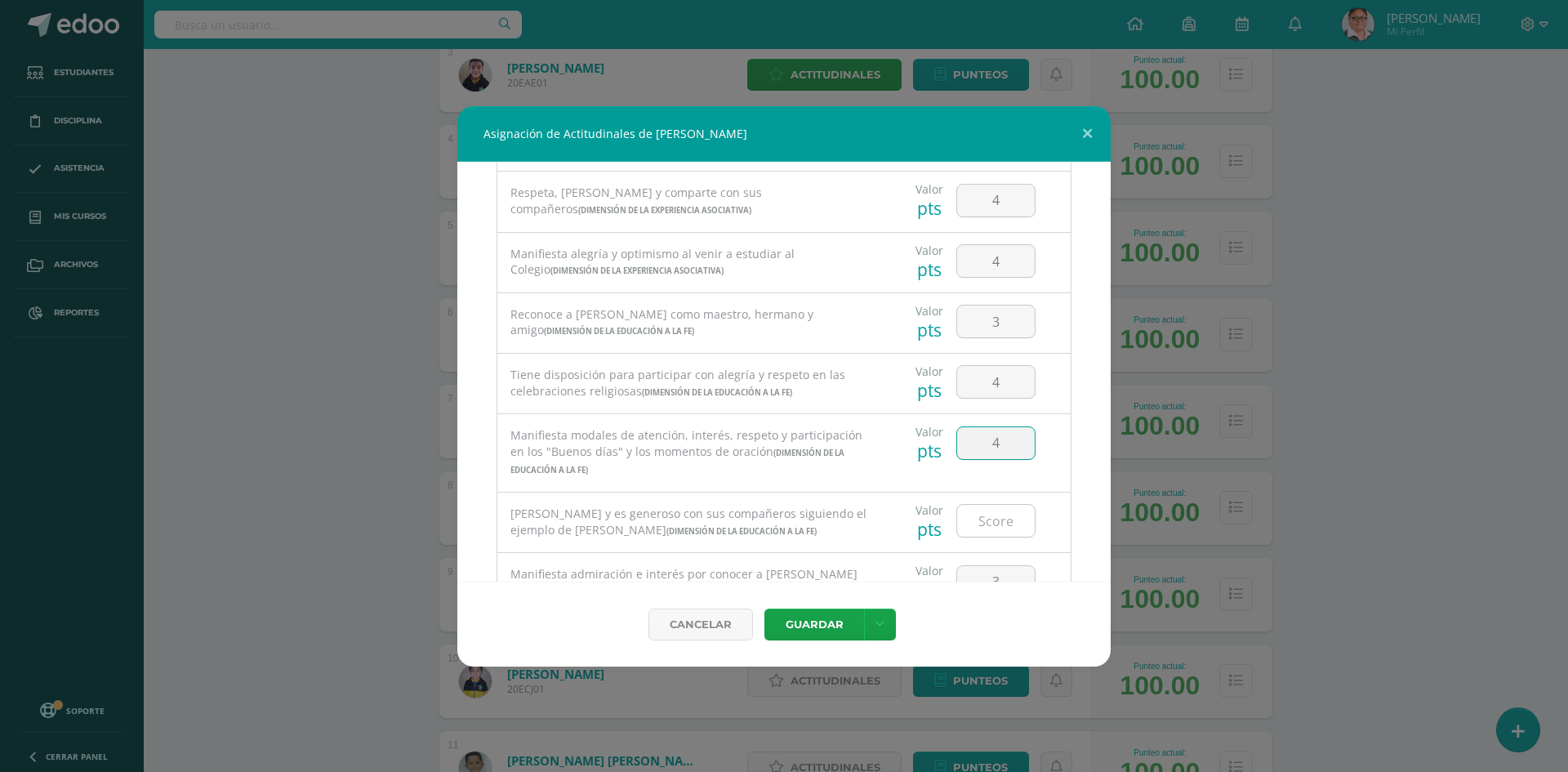
click at [977, 504] on div at bounding box center [996, 521] width 92 height 57
click at [977, 518] on input "number" at bounding box center [995, 521] width 78 height 32
type input "4"
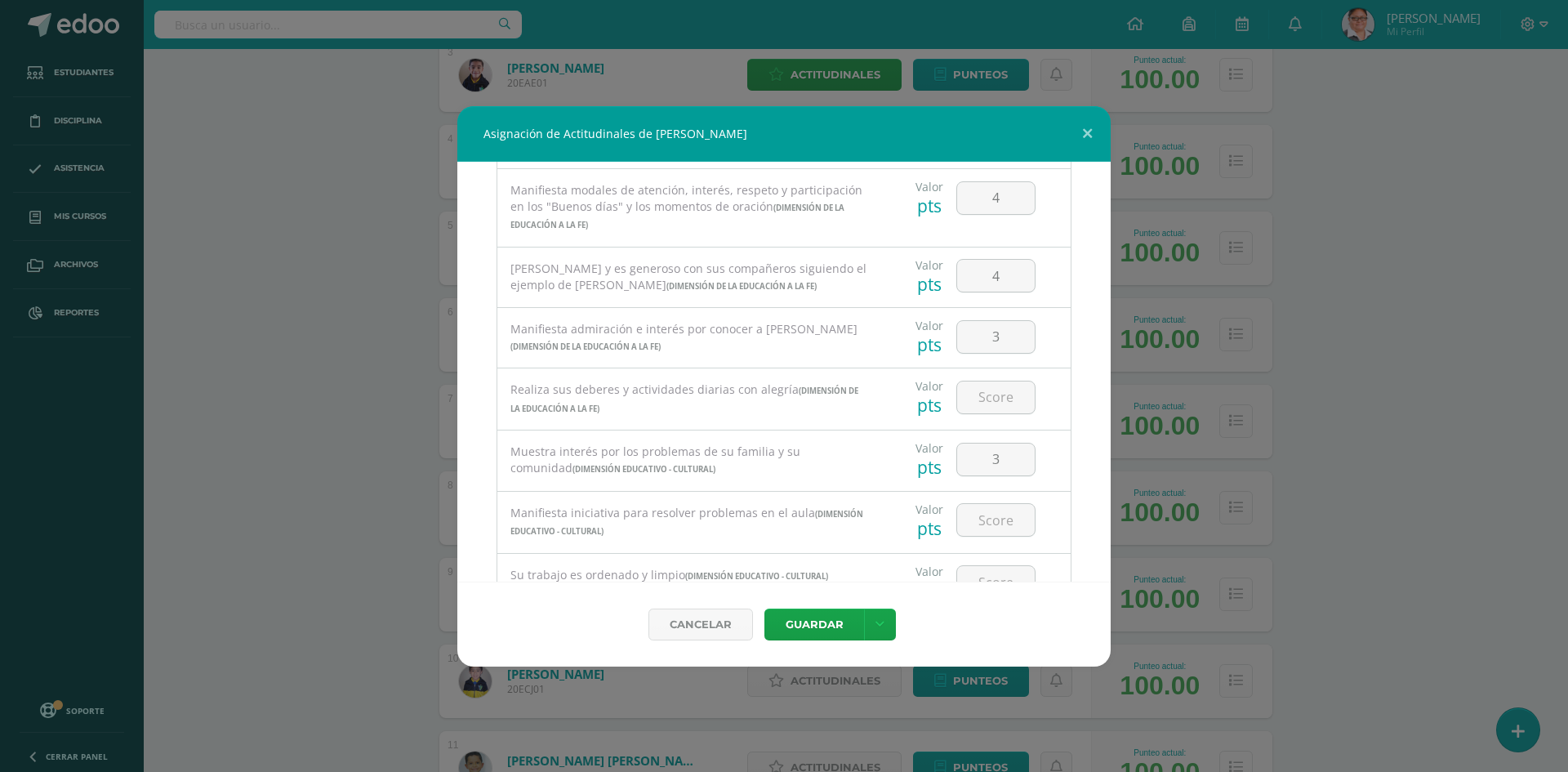
scroll to position [980, 0]
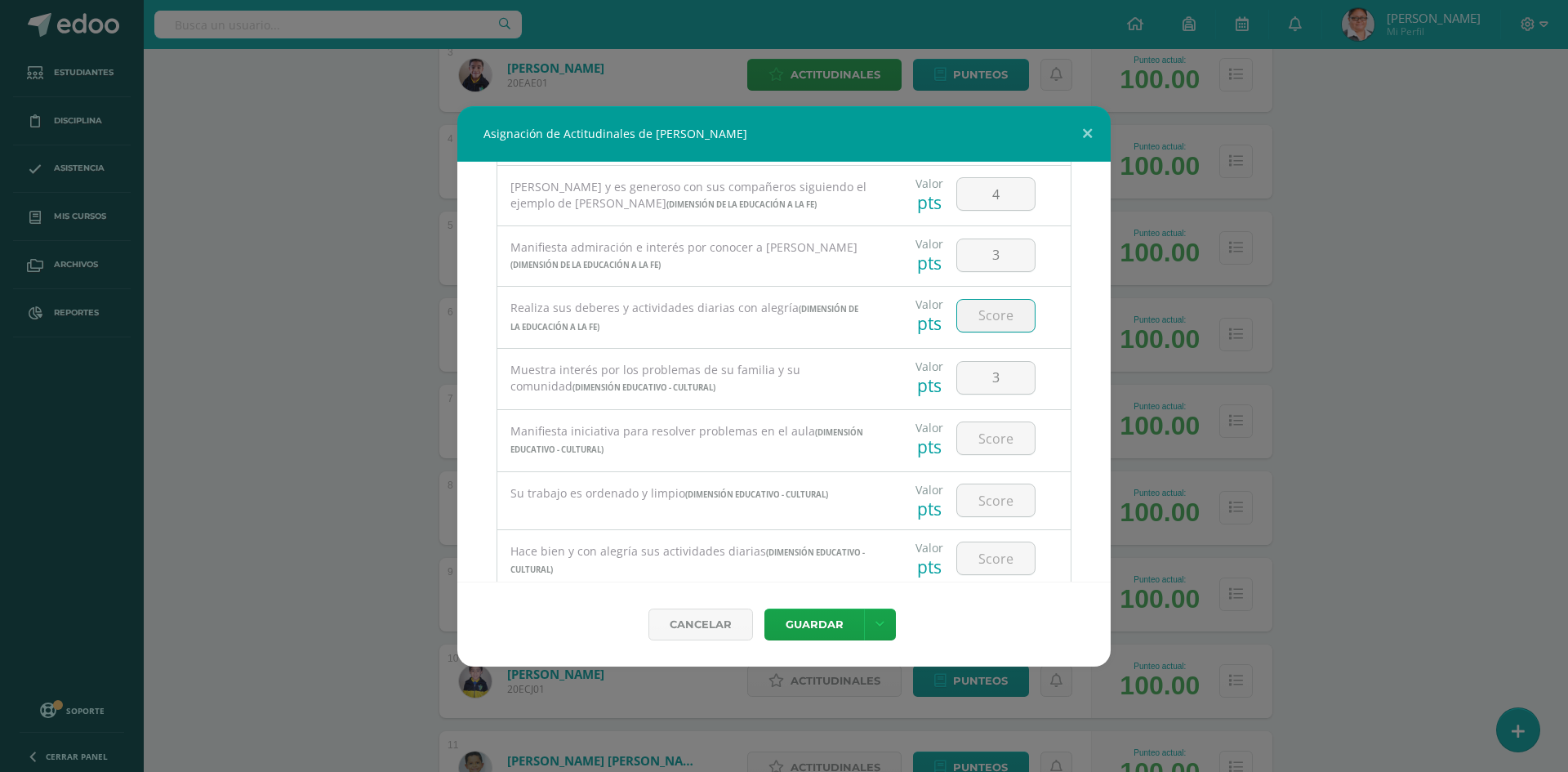
click at [986, 322] on input "number" at bounding box center [995, 316] width 78 height 32
type input "4"
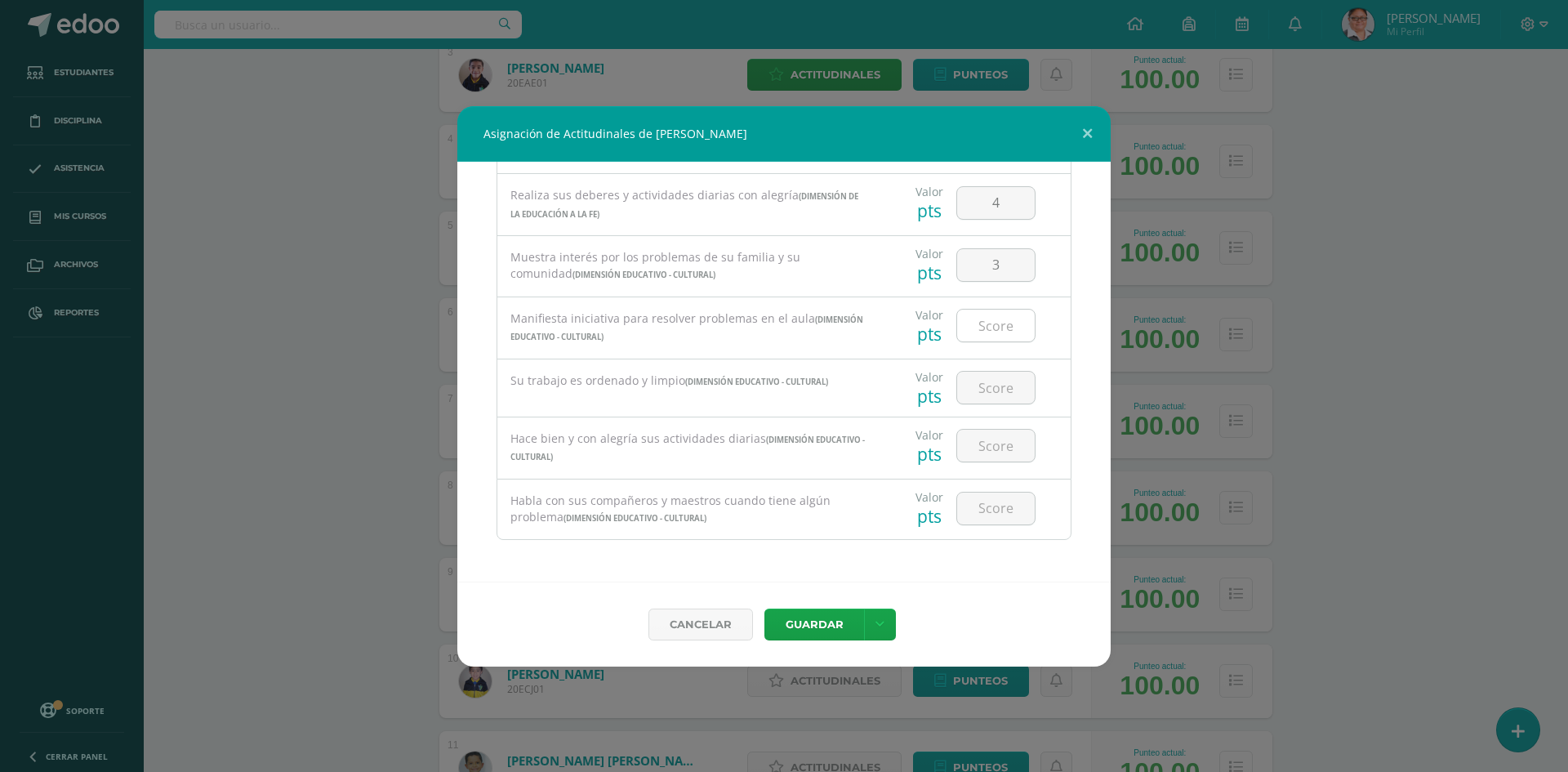
click at [976, 332] on input "number" at bounding box center [995, 325] width 78 height 32
type input "4"
click at [979, 382] on input "number" at bounding box center [995, 387] width 78 height 32
type input "4"
click at [983, 446] on input "number" at bounding box center [995, 446] width 78 height 32
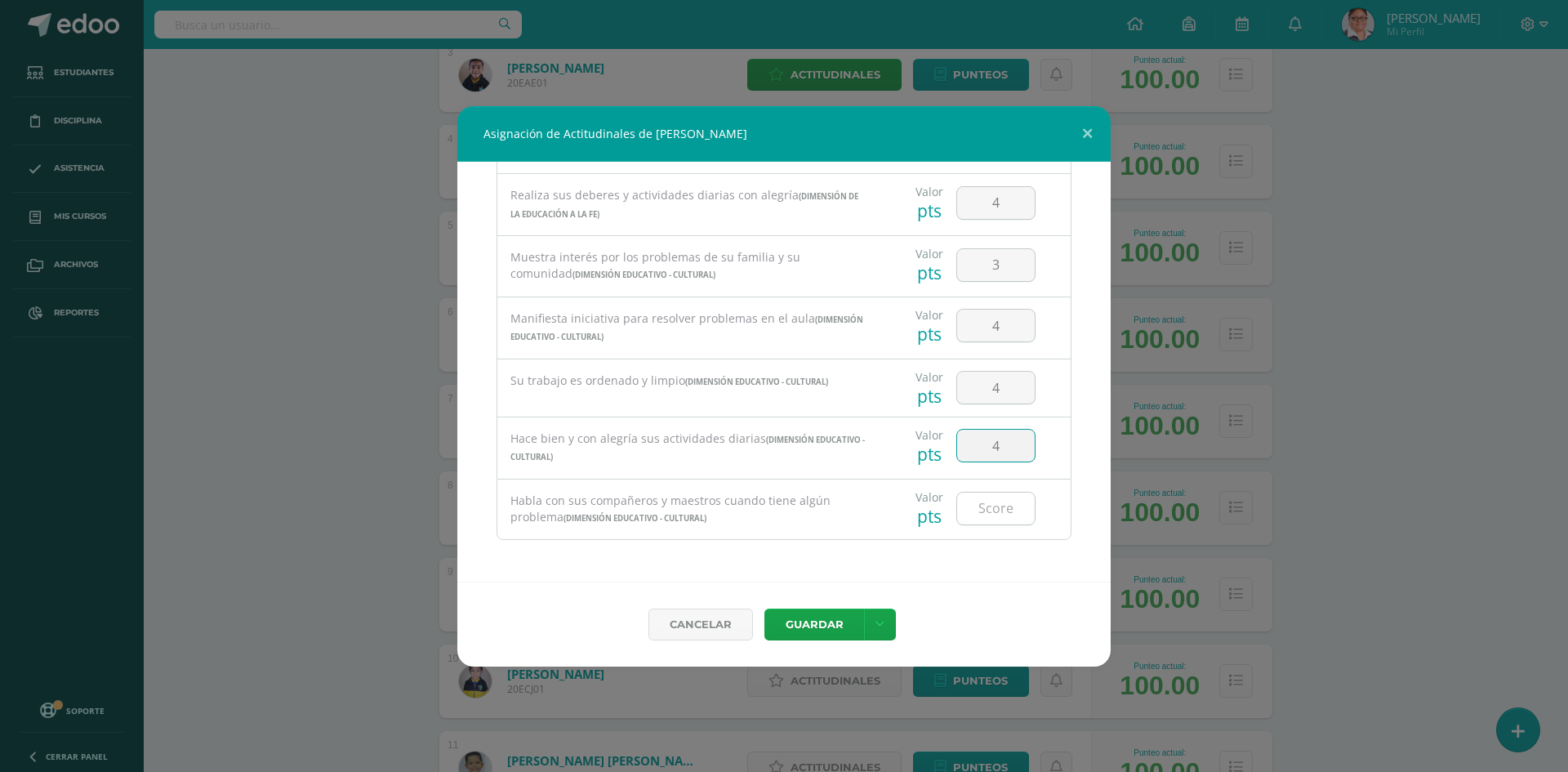
type input "4"
click at [977, 504] on input "number" at bounding box center [995, 508] width 78 height 32
type input "4"
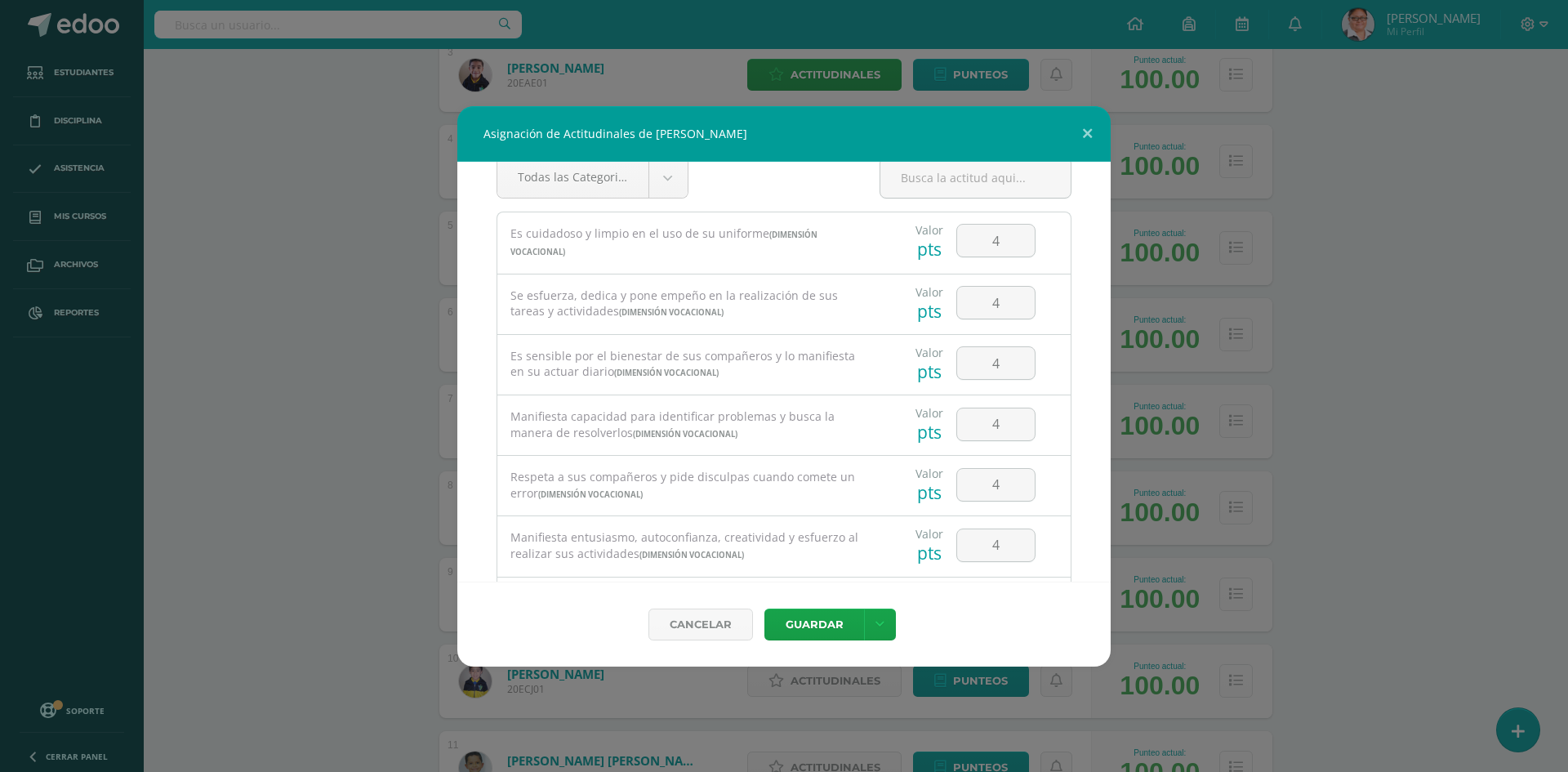
scroll to position [0, 0]
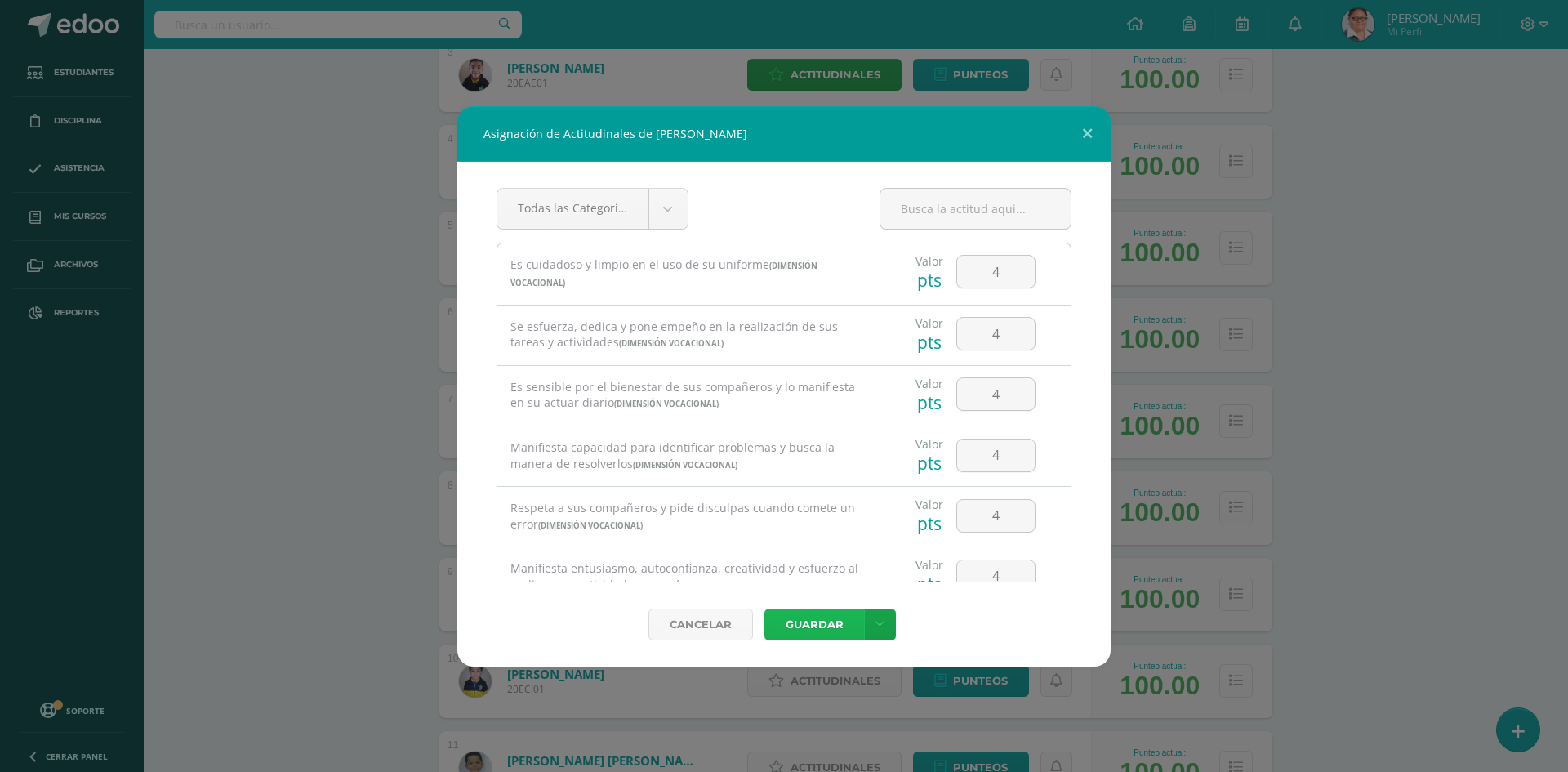
click at [817, 630] on button "Guardar" at bounding box center [814, 625] width 99 height 32
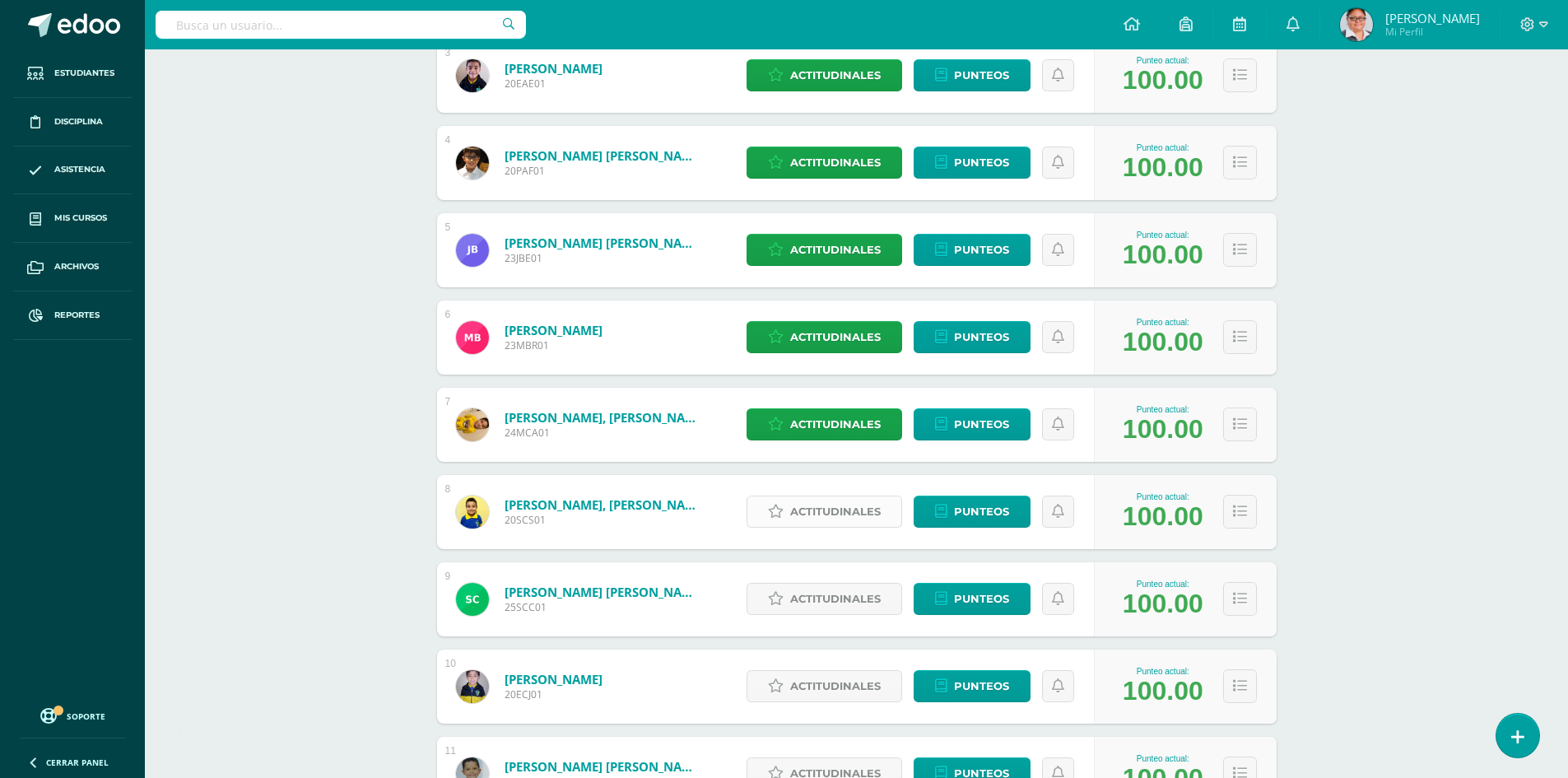
click at [815, 513] on span "Actitudinales" at bounding box center [836, 511] width 91 height 30
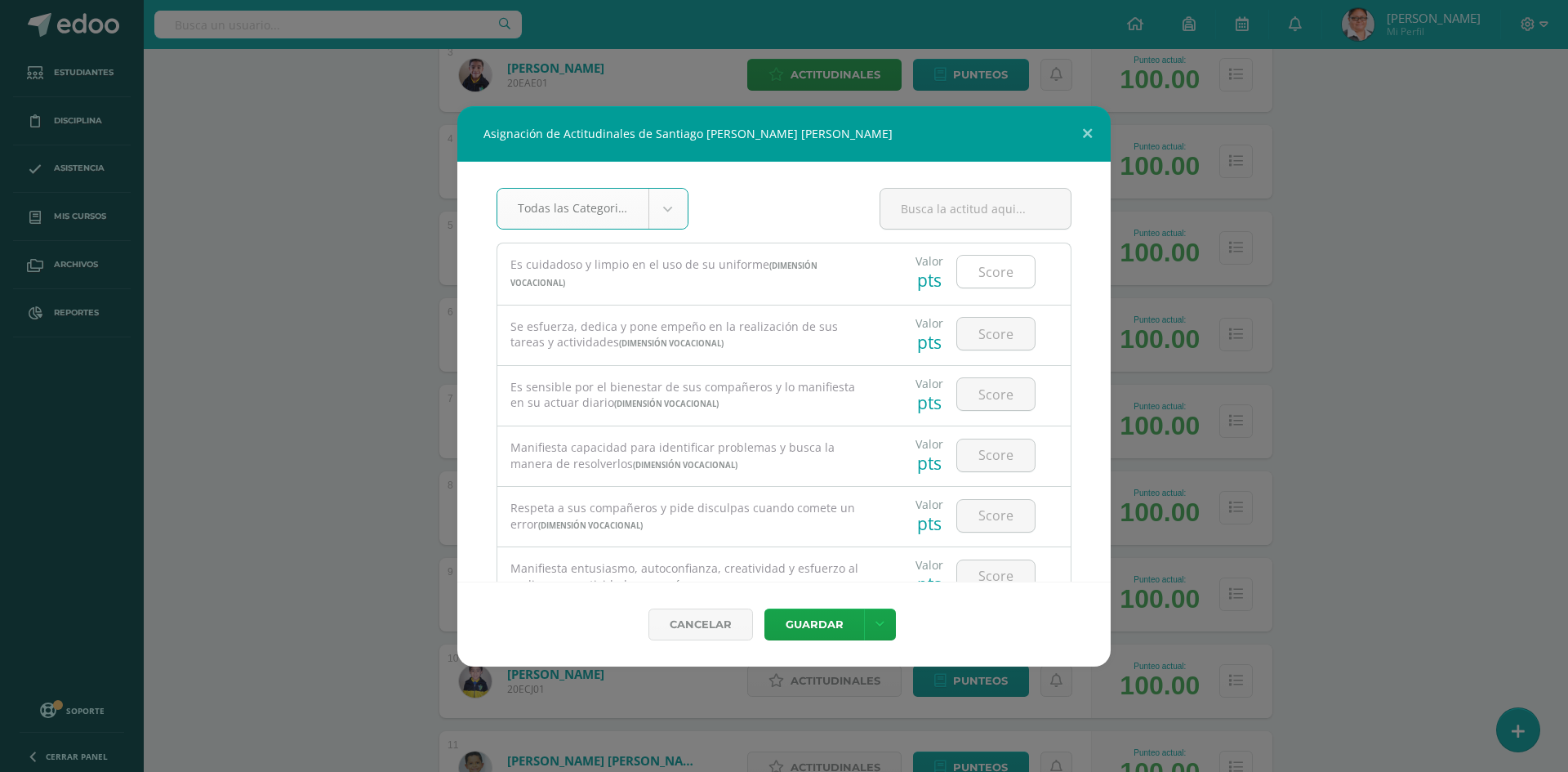
click at [984, 278] on input "number" at bounding box center [995, 272] width 78 height 32
type input "4"
click at [981, 344] on input "number" at bounding box center [995, 334] width 78 height 32
type input "3"
click at [973, 400] on input "number" at bounding box center [995, 394] width 78 height 32
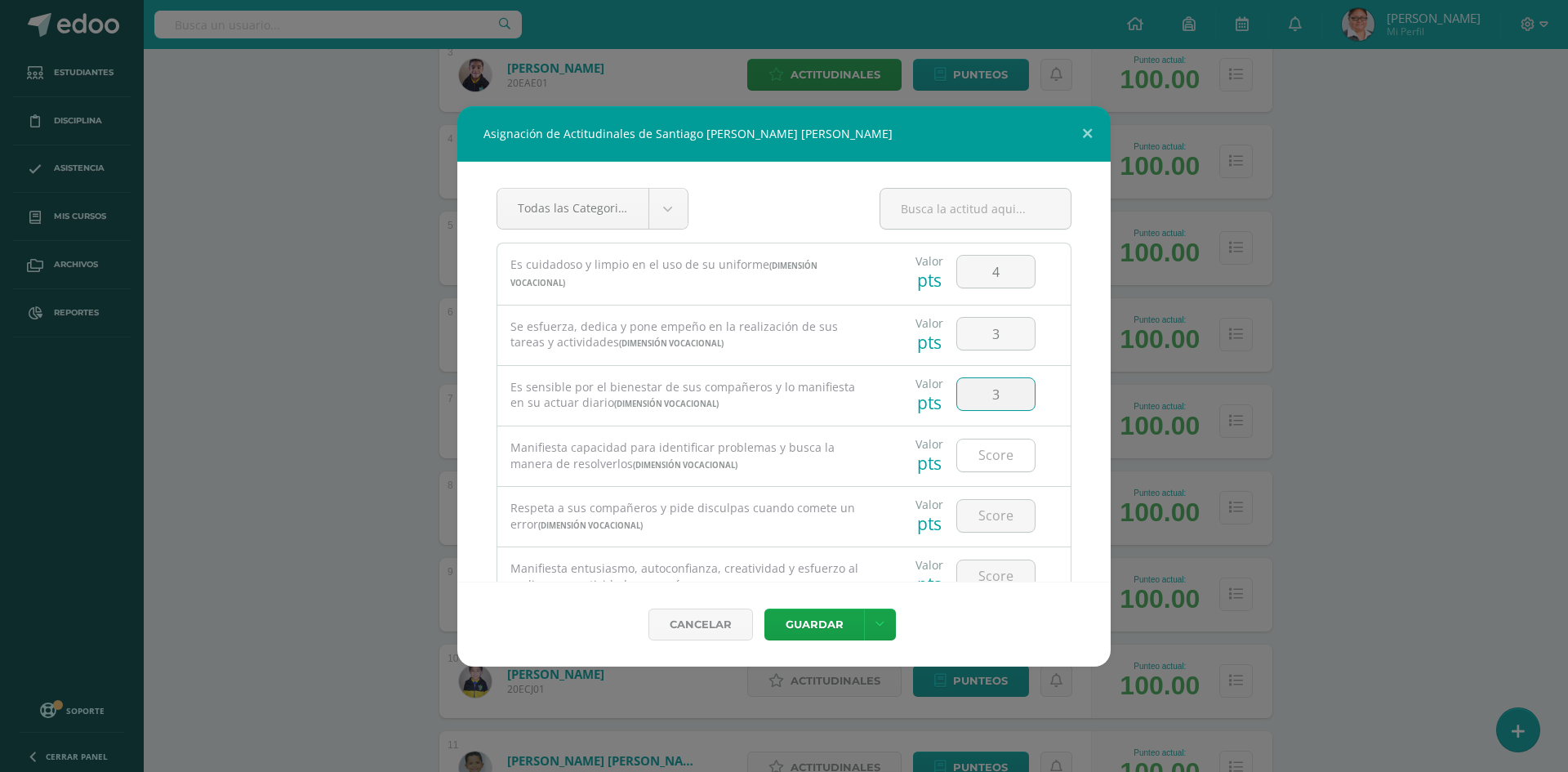
type input "3"
click at [980, 458] on input "number" at bounding box center [995, 455] width 78 height 32
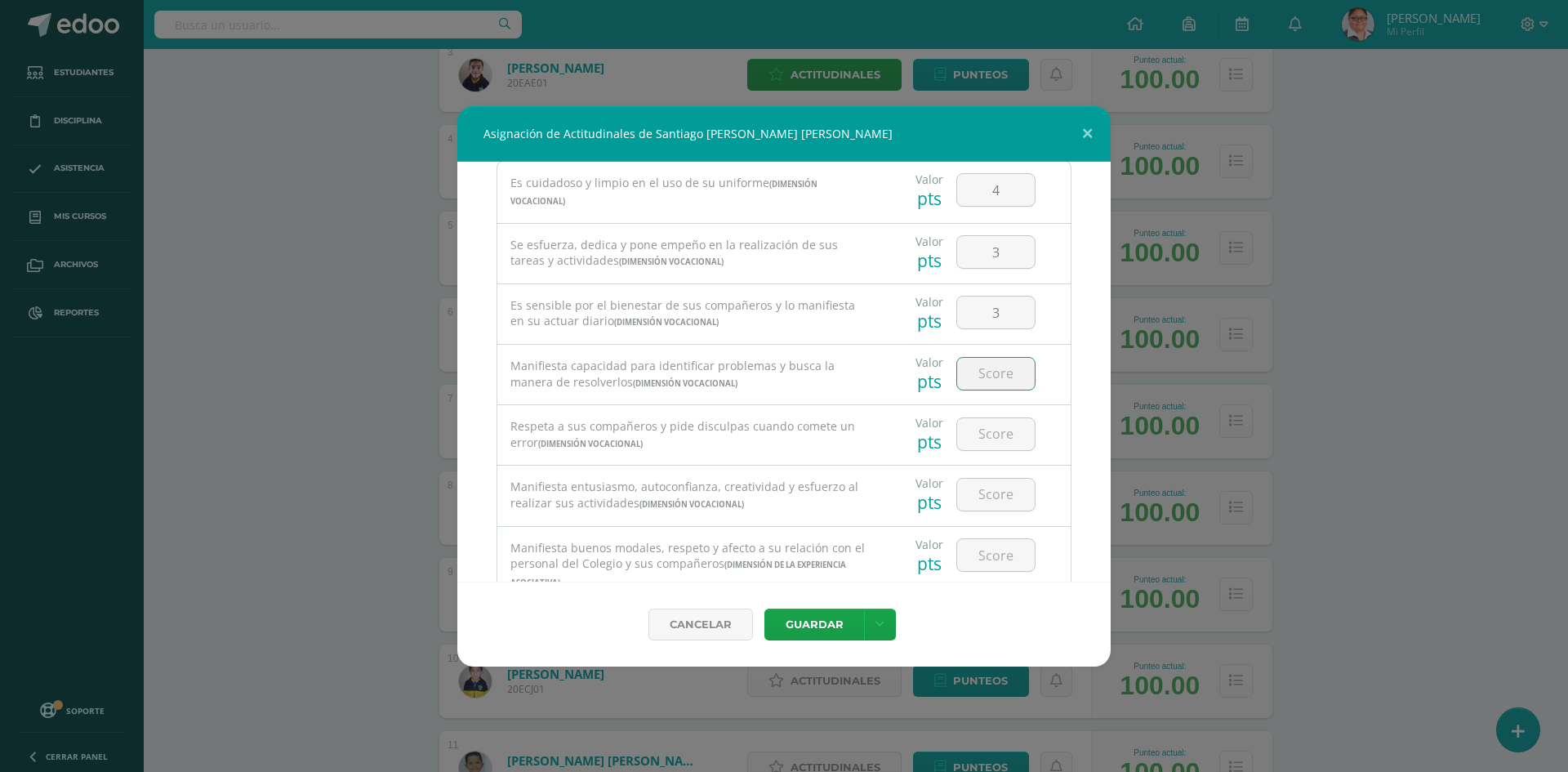
click at [998, 373] on input "number" at bounding box center [995, 373] width 78 height 32
type input "4"
click at [982, 431] on input "number" at bounding box center [995, 434] width 78 height 32
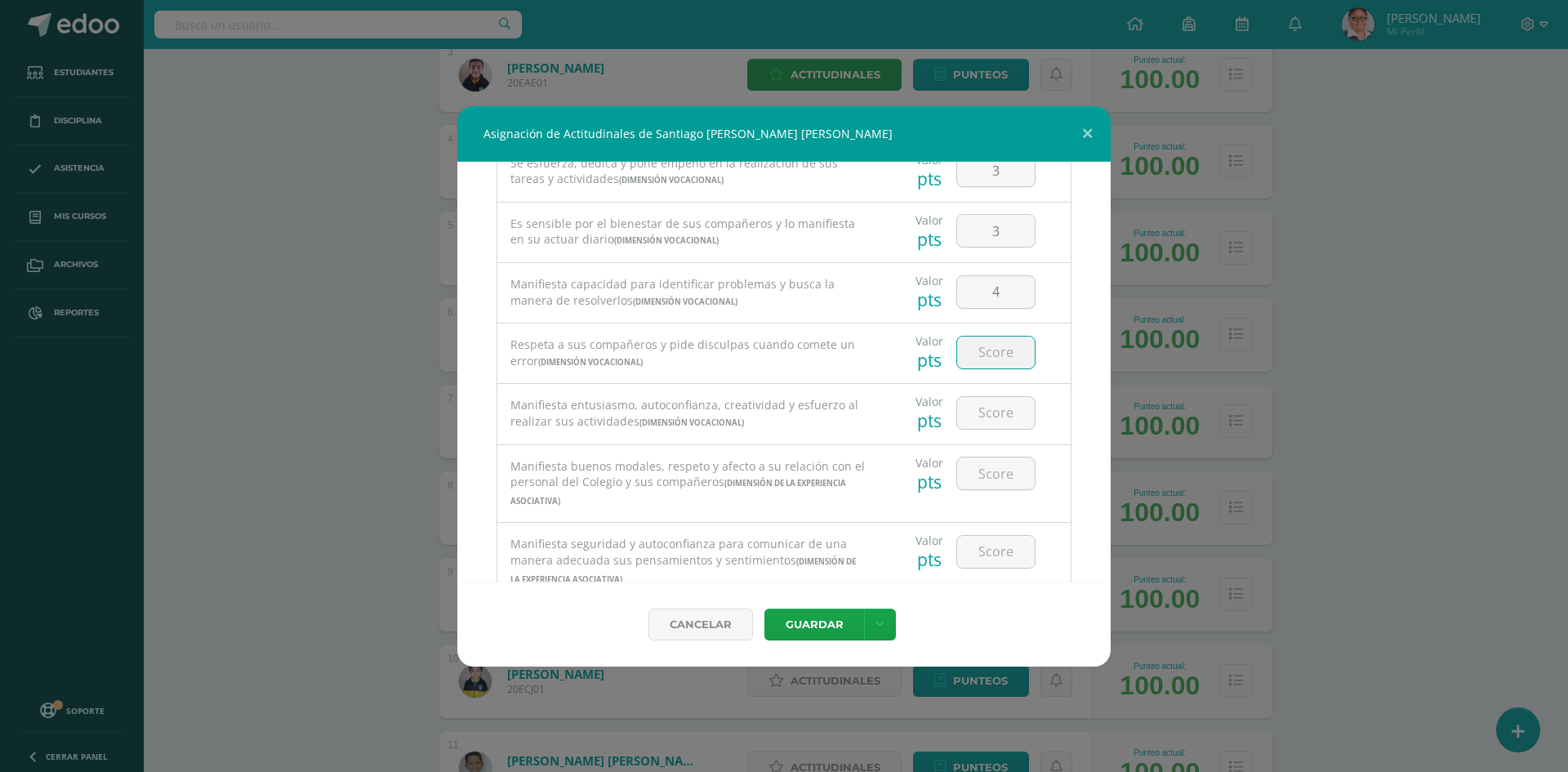
click at [988, 350] on input "number" at bounding box center [995, 353] width 78 height 32
type input "3"
click at [981, 421] on input "number" at bounding box center [995, 413] width 78 height 32
type input "3"
click at [990, 476] on input "number" at bounding box center [995, 474] width 78 height 32
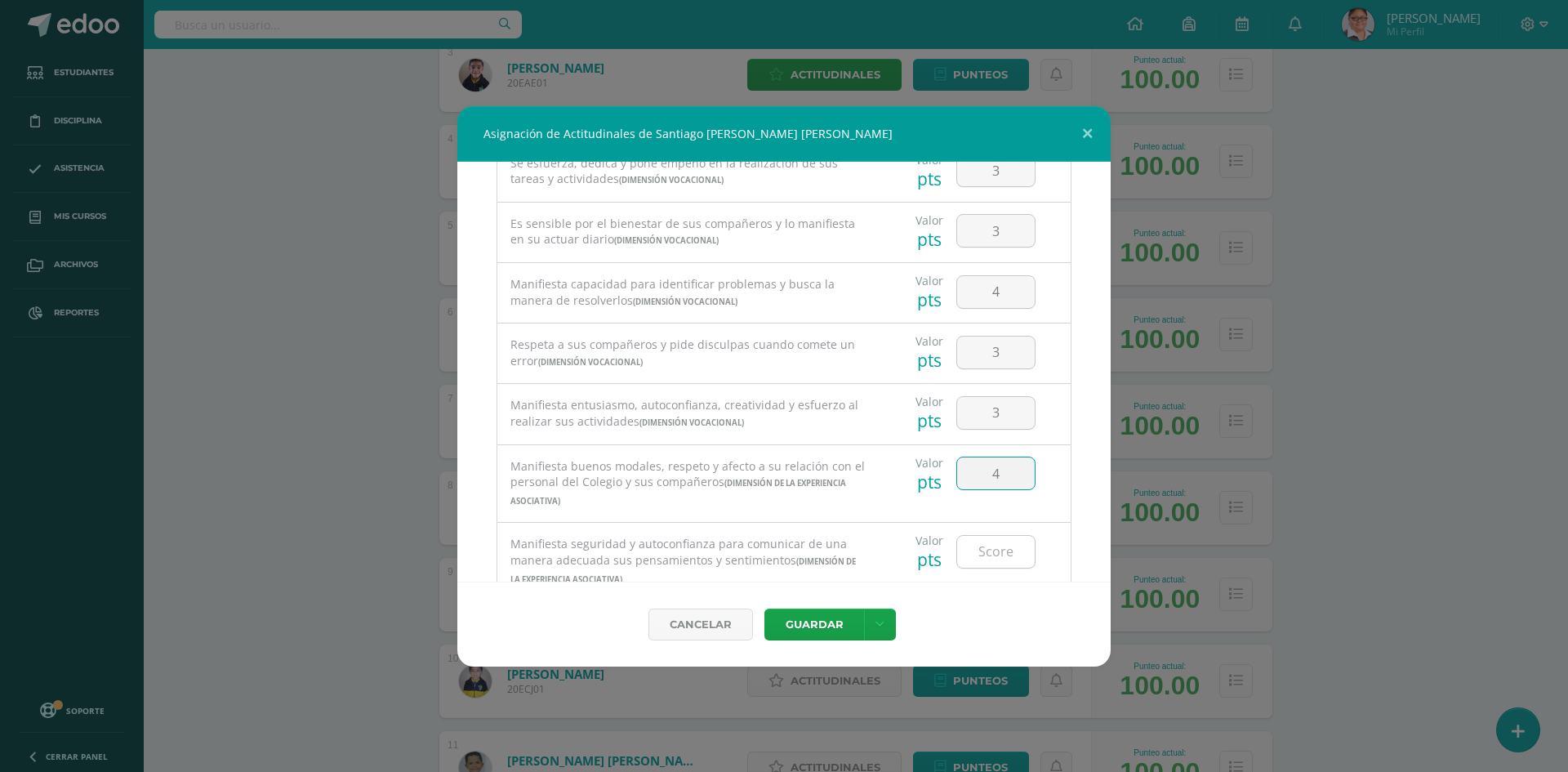
type input "4"
click at [984, 553] on input "number" at bounding box center [995, 552] width 78 height 32
type input "3"
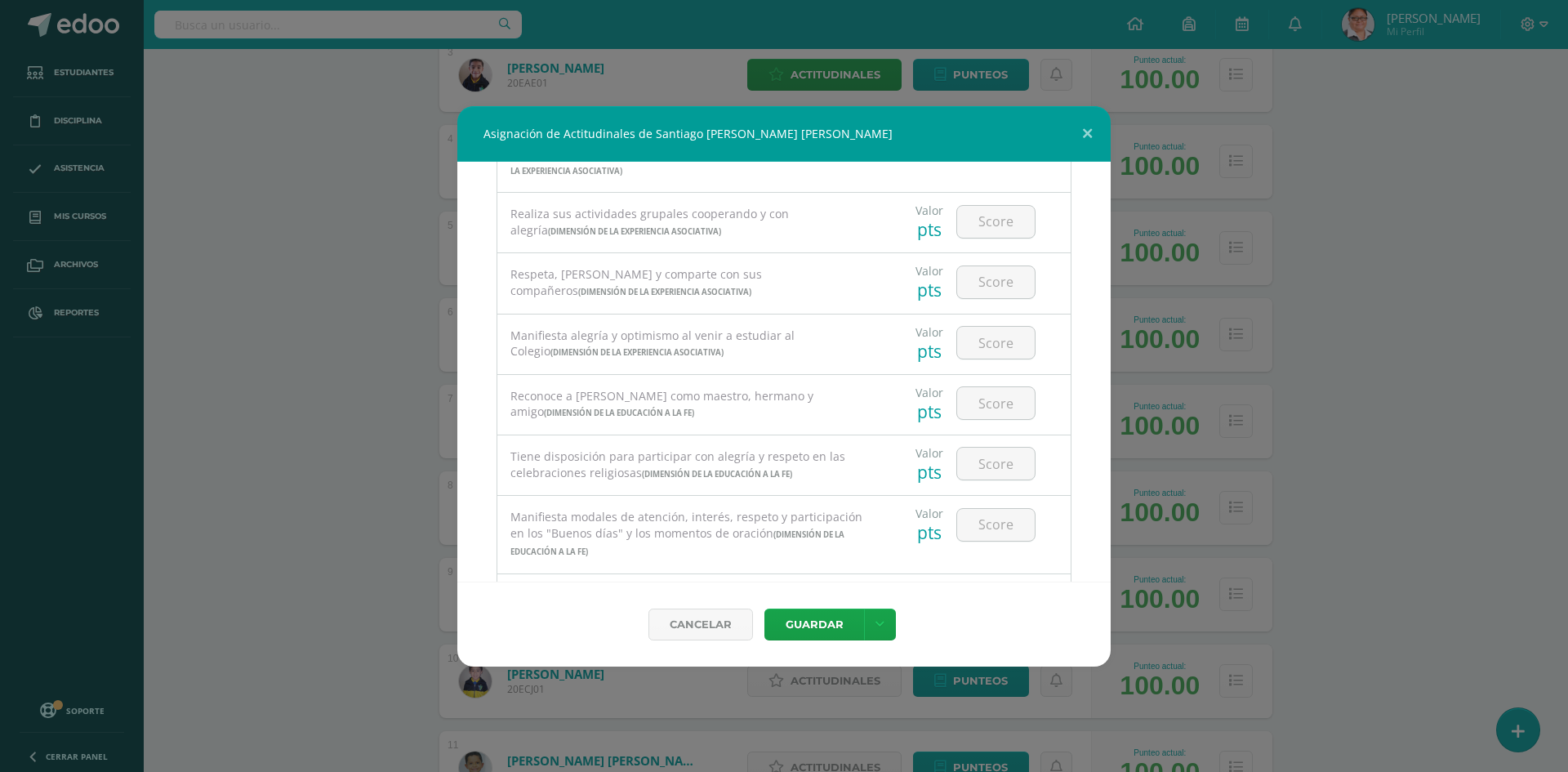
scroll to position [490, 0]
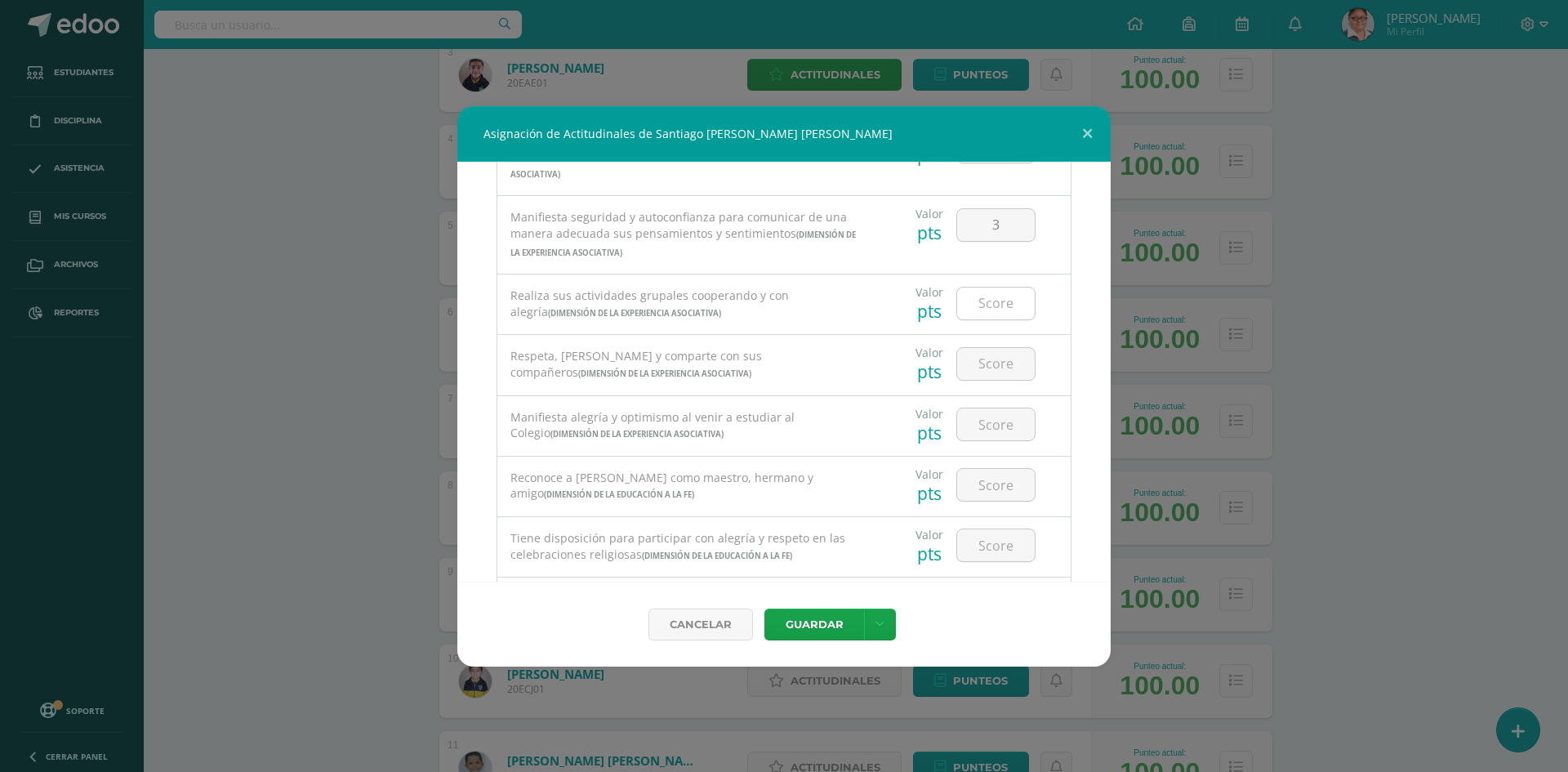
click at [984, 295] on input "number" at bounding box center [995, 303] width 78 height 32
type input "4"
click at [975, 363] on input "number" at bounding box center [995, 364] width 78 height 32
type input "3"
click at [976, 420] on input "number" at bounding box center [995, 424] width 78 height 32
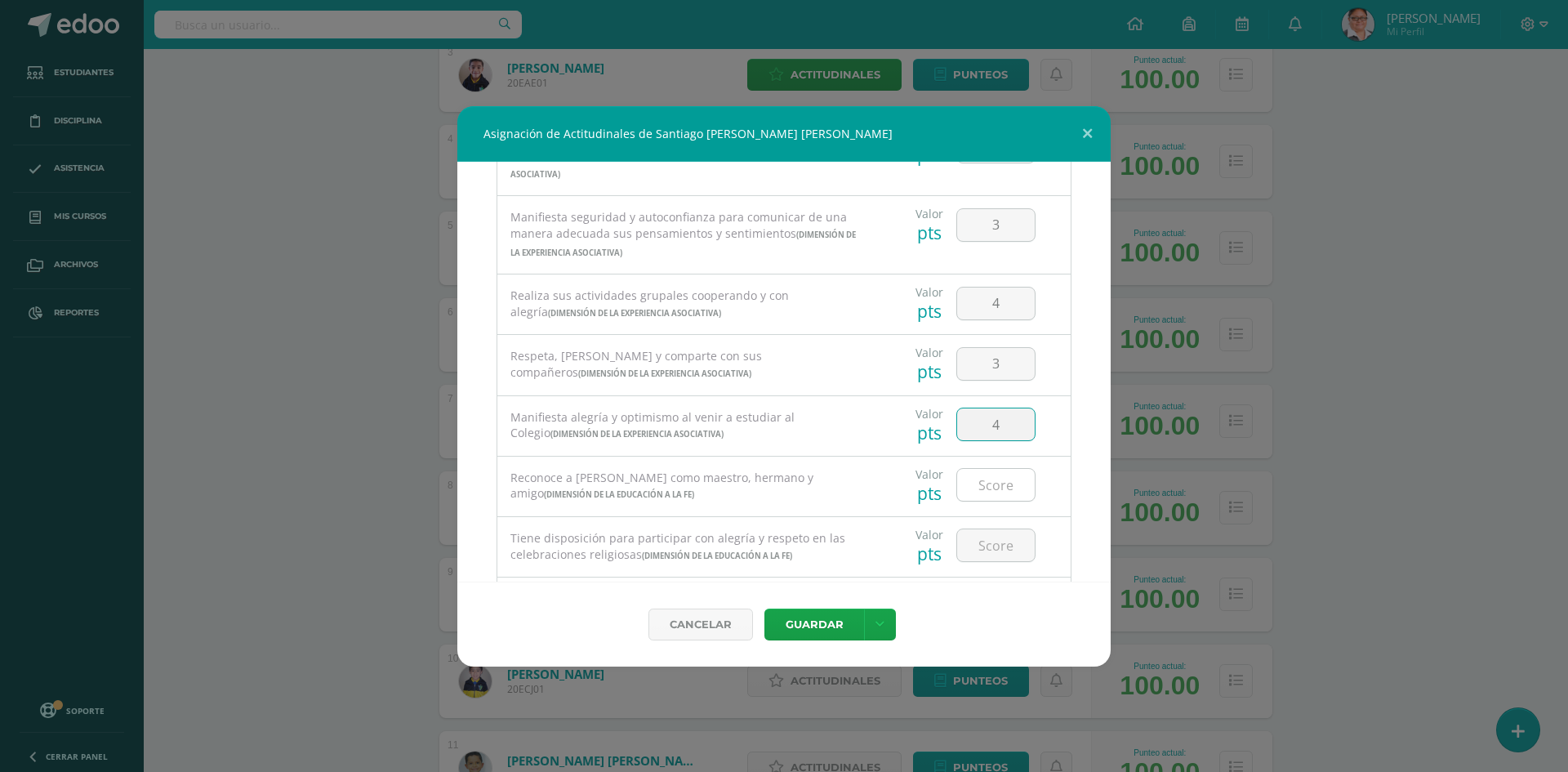
type input "4"
click at [973, 488] on input "number" at bounding box center [995, 485] width 78 height 32
type input "3"
click at [981, 551] on input "number" at bounding box center [995, 545] width 78 height 32
type input "4"
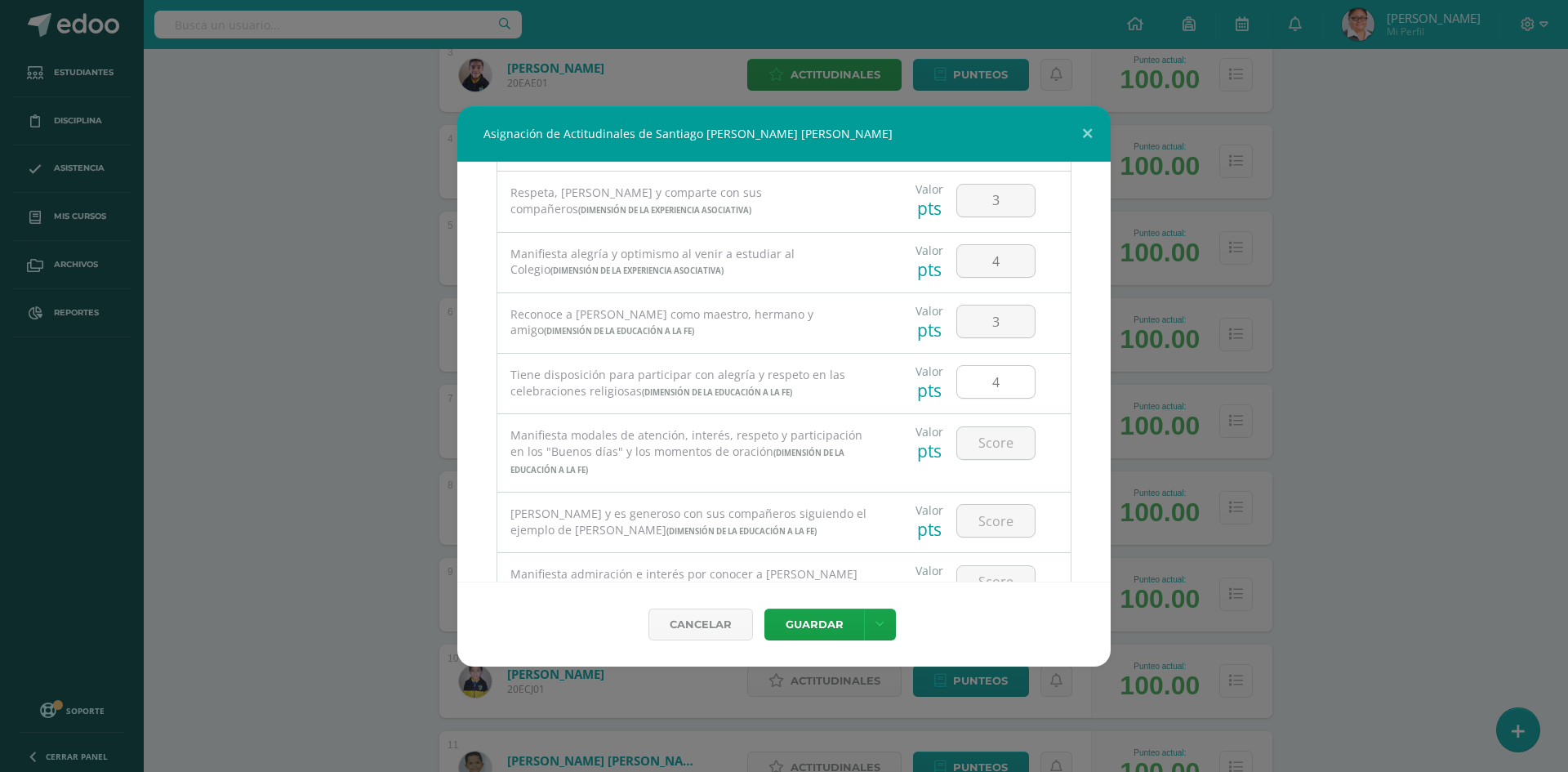
scroll to position [817, 0]
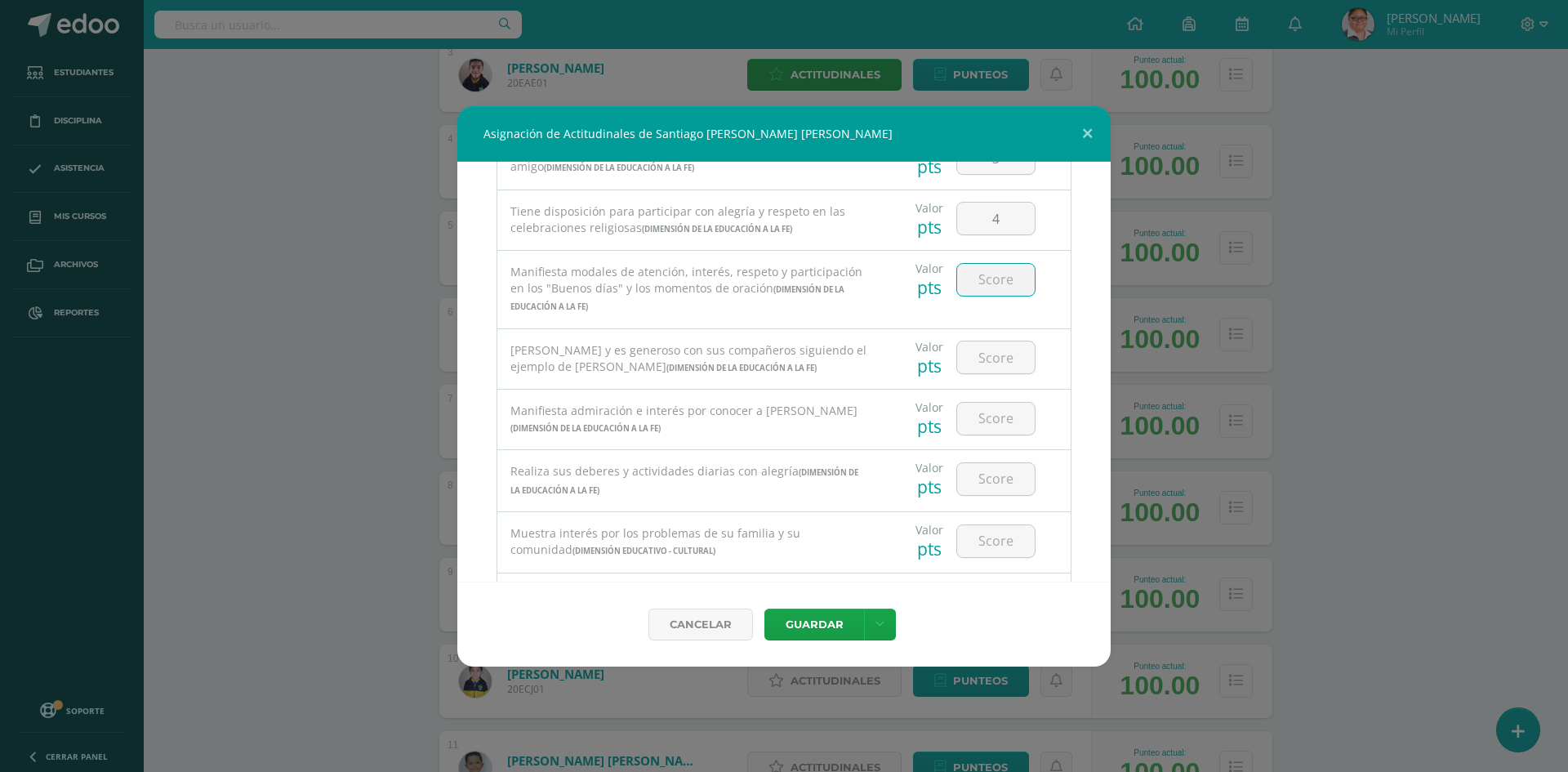
click at [972, 283] on input "number" at bounding box center [995, 280] width 78 height 32
type input "3"
click at [985, 359] on input "number" at bounding box center [995, 357] width 78 height 32
type input "3"
click at [976, 417] on input "number" at bounding box center [995, 418] width 78 height 32
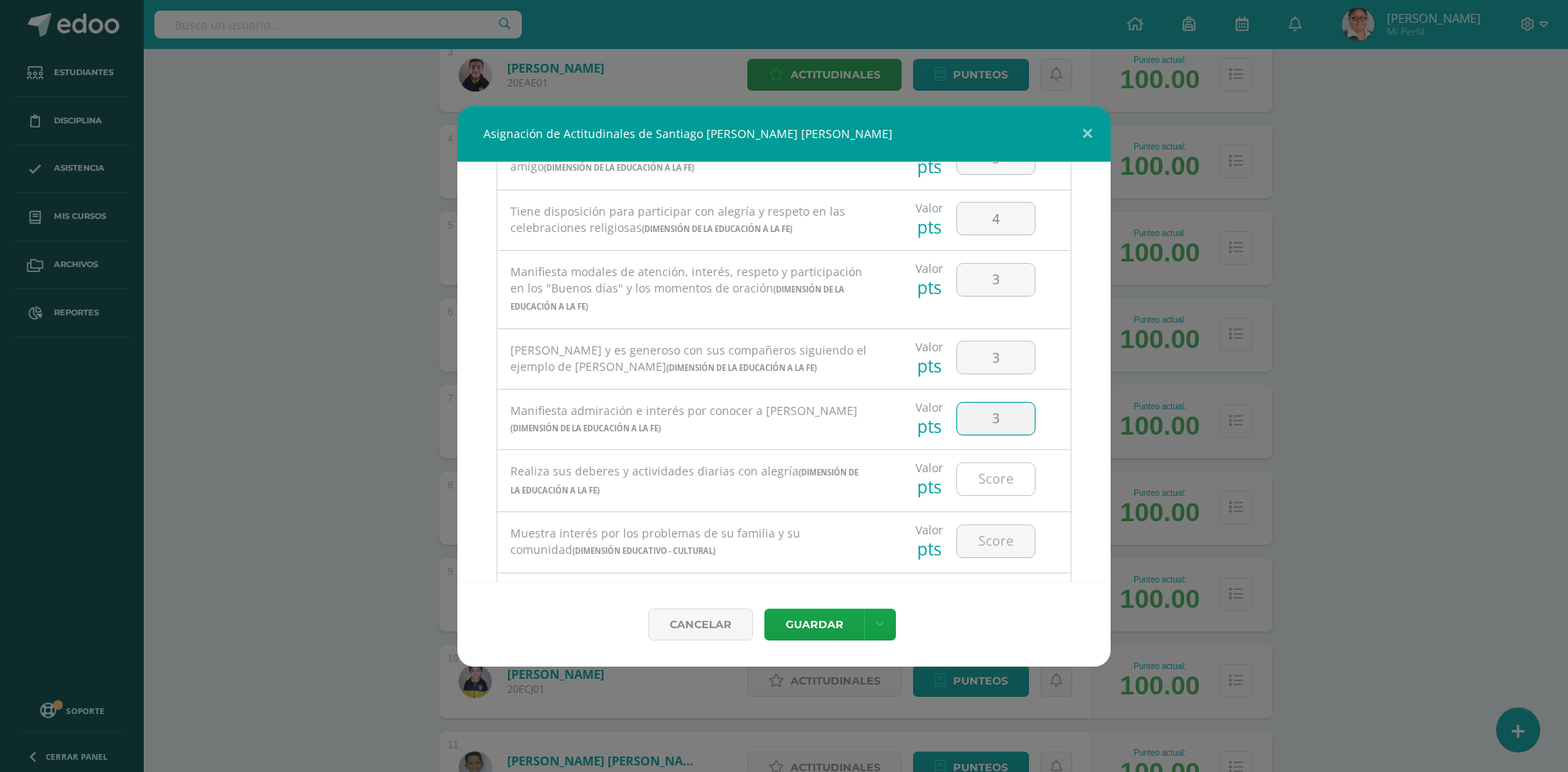
type input "3"
click at [984, 484] on input "number" at bounding box center [995, 479] width 78 height 32
type input "3"
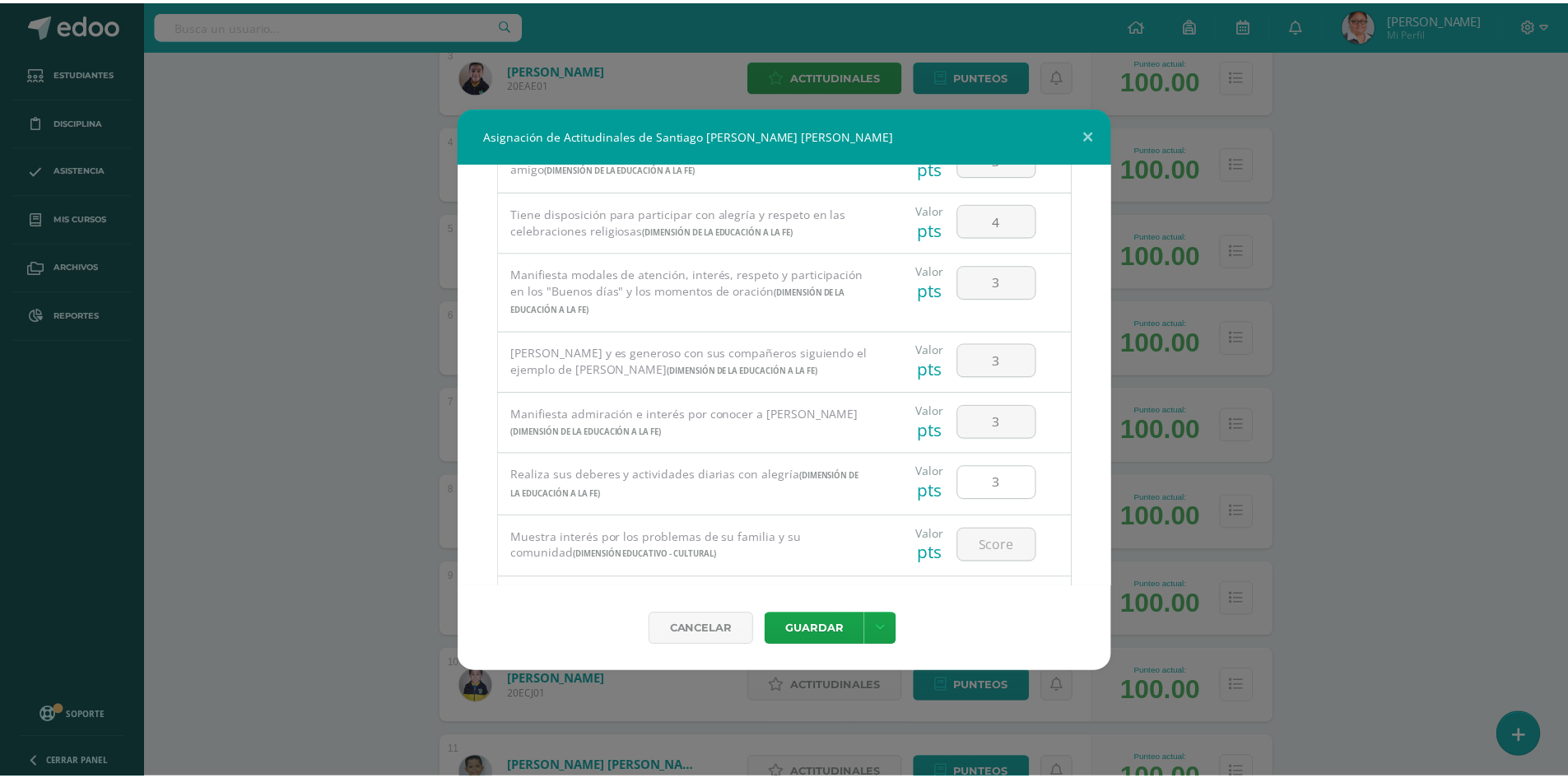
scroll to position [1070, 0]
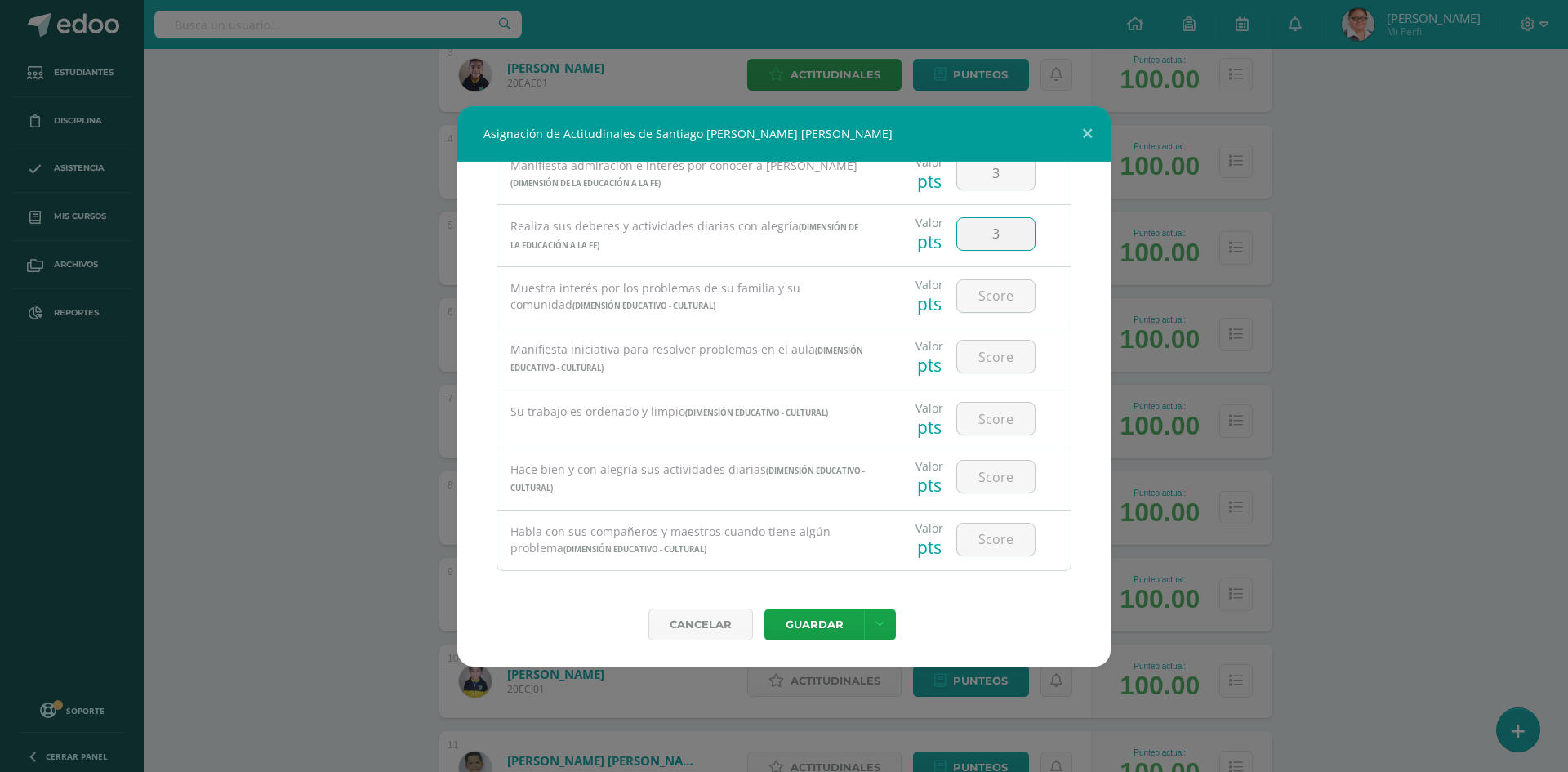
click at [992, 237] on input "3" at bounding box center [995, 234] width 78 height 32
type input "4"
click at [991, 295] on input "number" at bounding box center [995, 296] width 78 height 32
type input "3"
click at [982, 351] on input "number" at bounding box center [995, 356] width 78 height 32
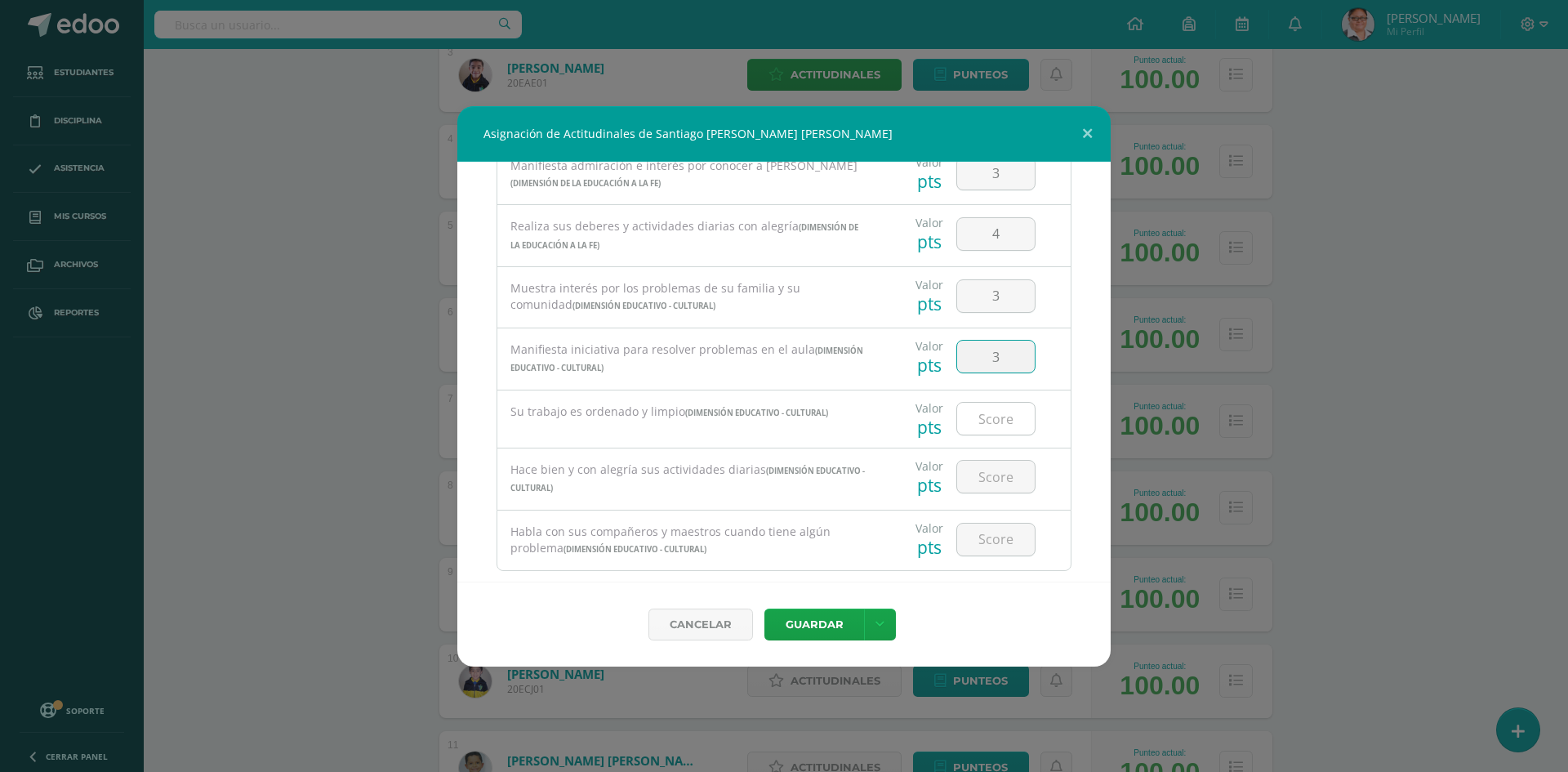
type input "3"
click at [982, 424] on input "number" at bounding box center [995, 418] width 78 height 32
type input "3"
click at [974, 484] on input "number" at bounding box center [995, 477] width 78 height 32
type input "4"
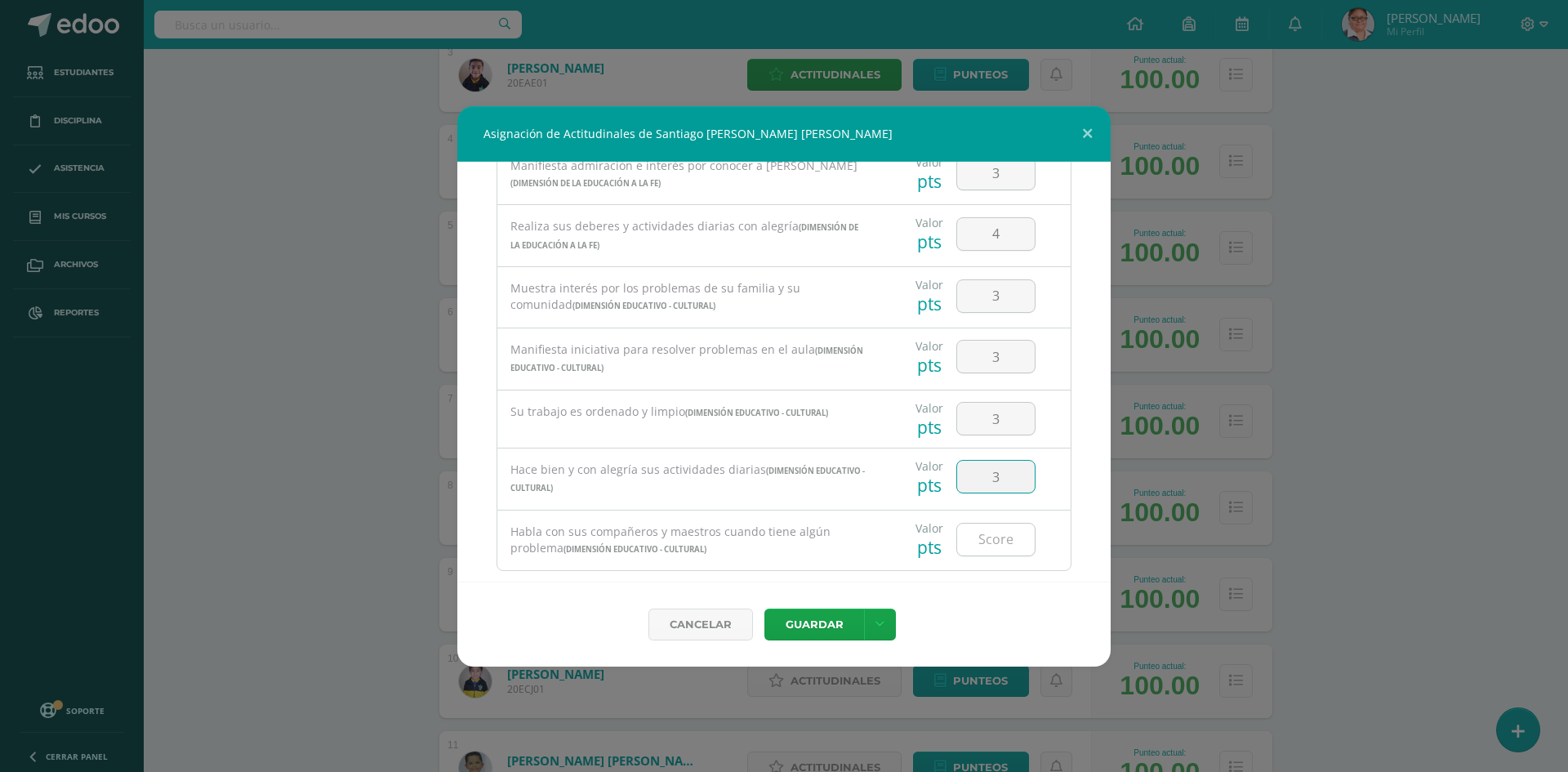
type input "3"
click at [977, 540] on input "number" at bounding box center [995, 539] width 78 height 32
type input "3"
click at [824, 626] on button "Guardar" at bounding box center [814, 625] width 99 height 32
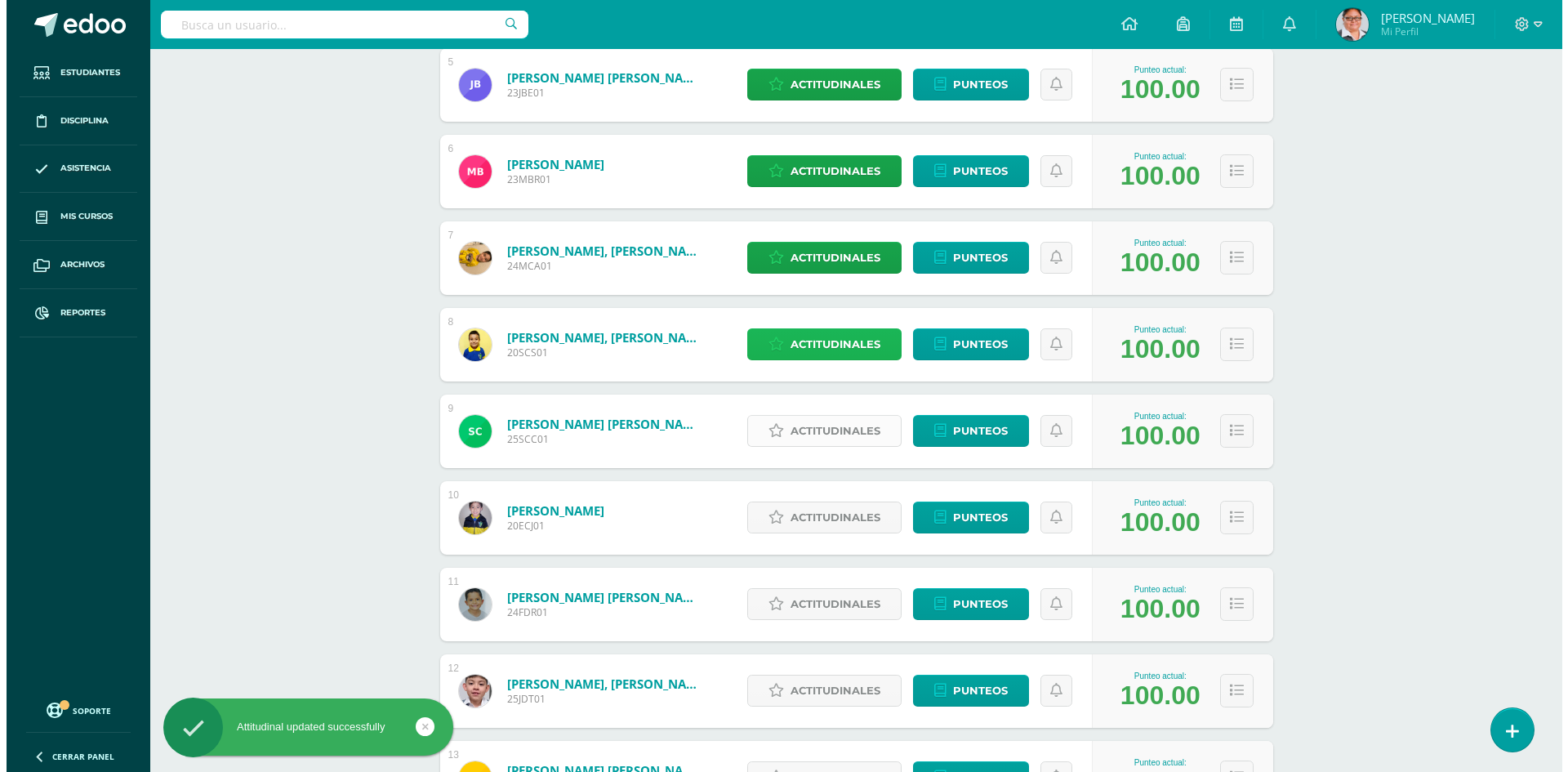
scroll to position [735, 0]
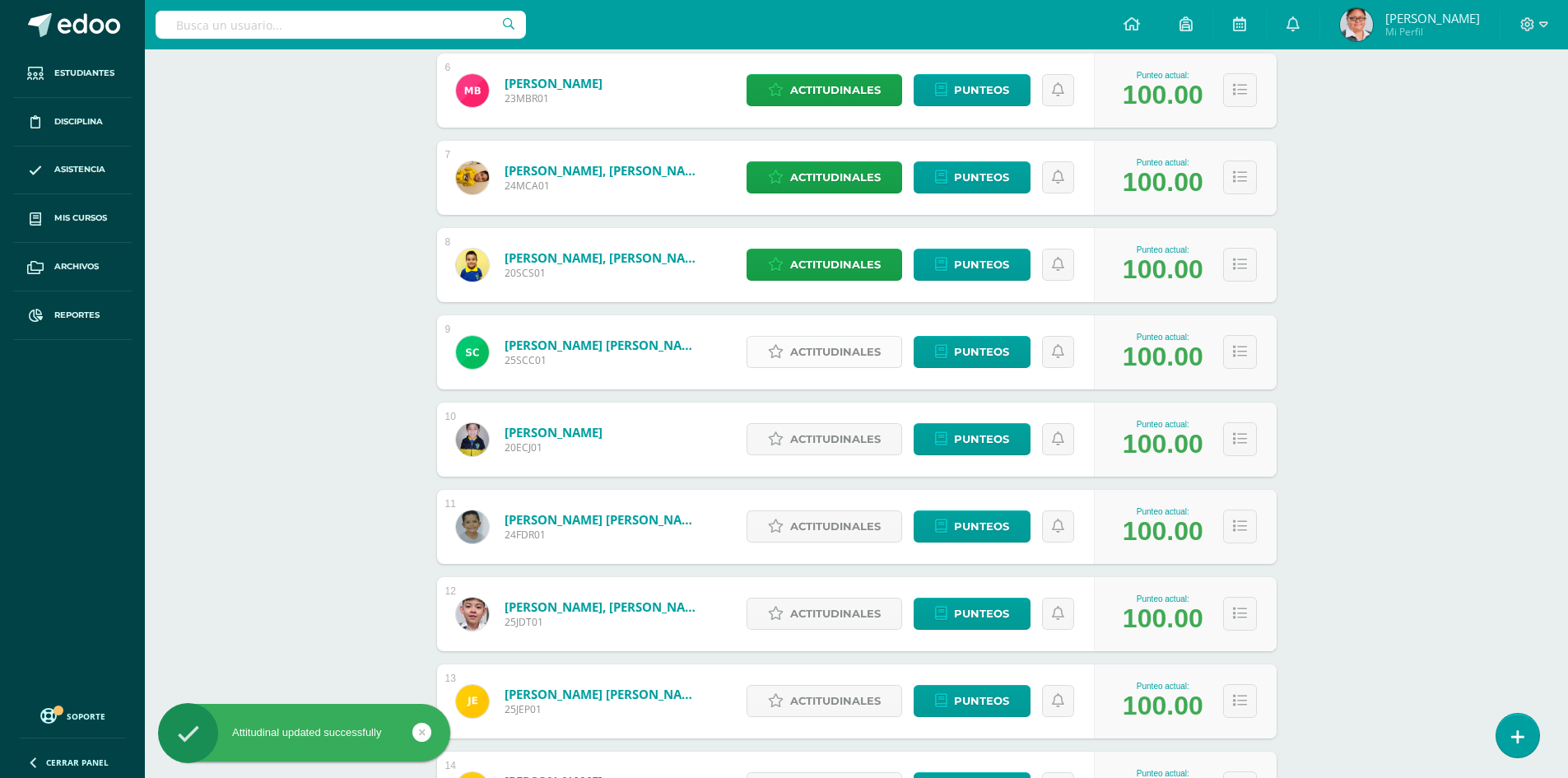
click at [814, 355] on span "Actitudinales" at bounding box center [836, 352] width 91 height 30
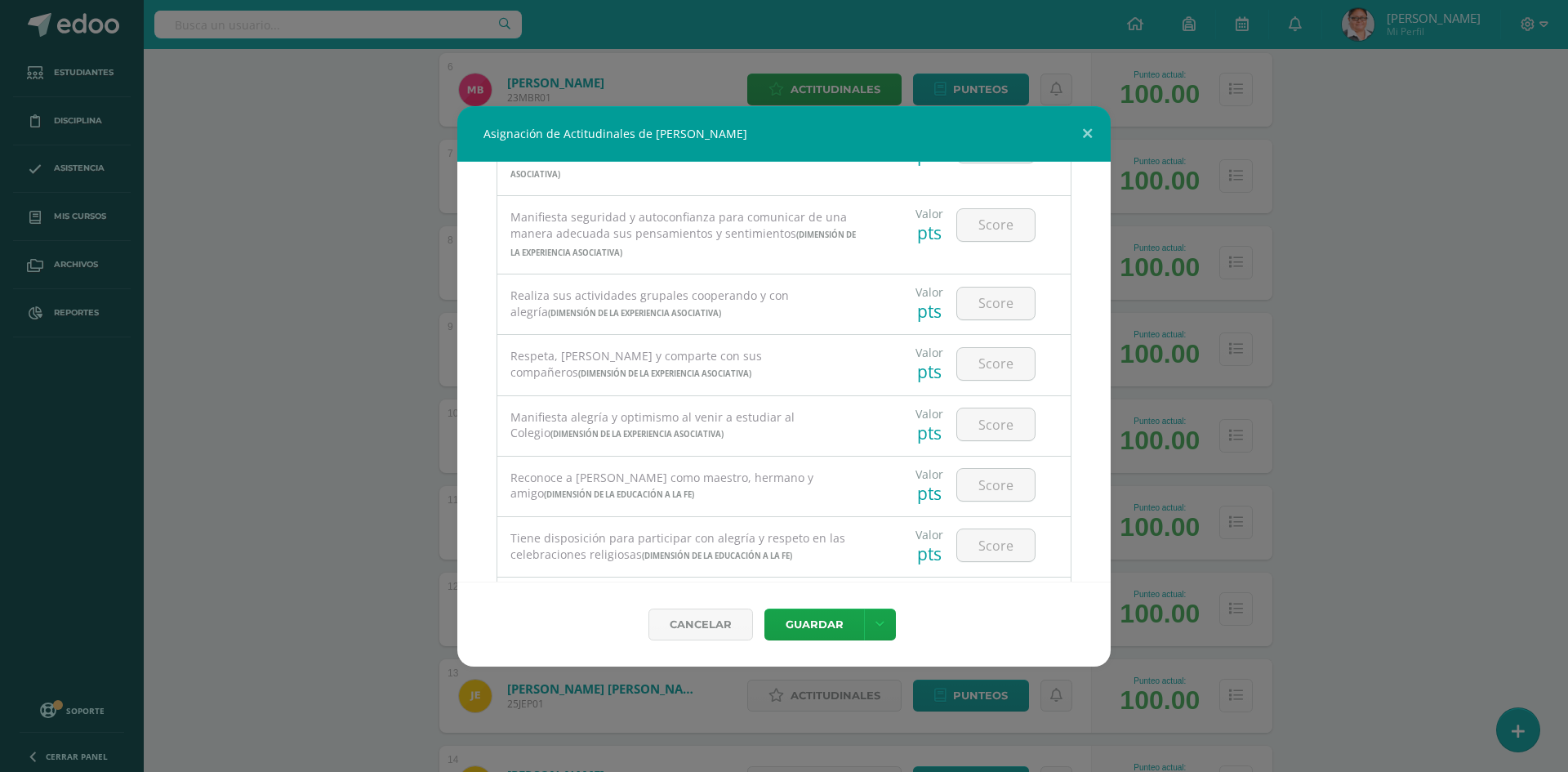
scroll to position [571, 0]
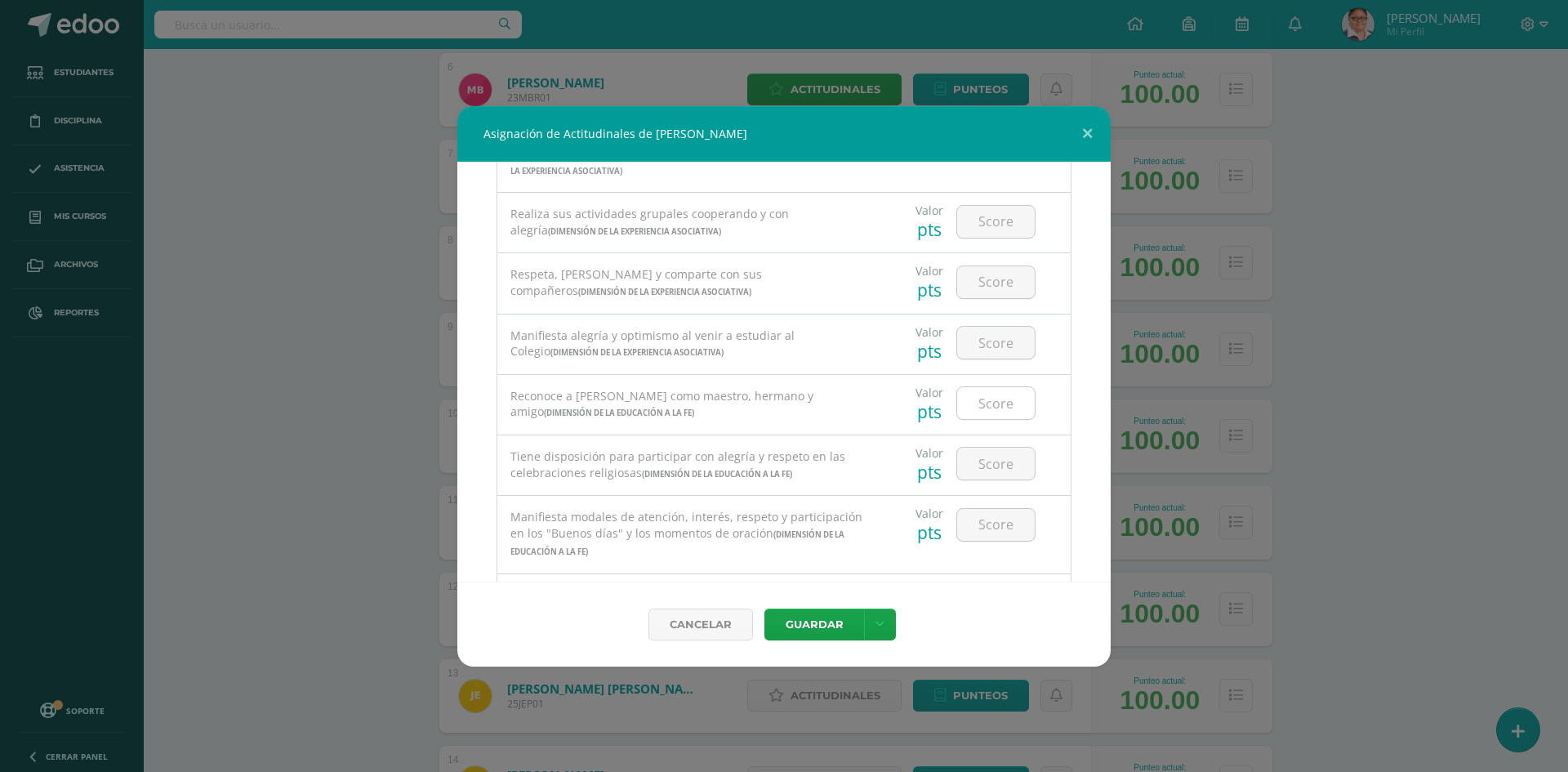
click at [978, 404] on input "number" at bounding box center [995, 403] width 78 height 32
type input "3"
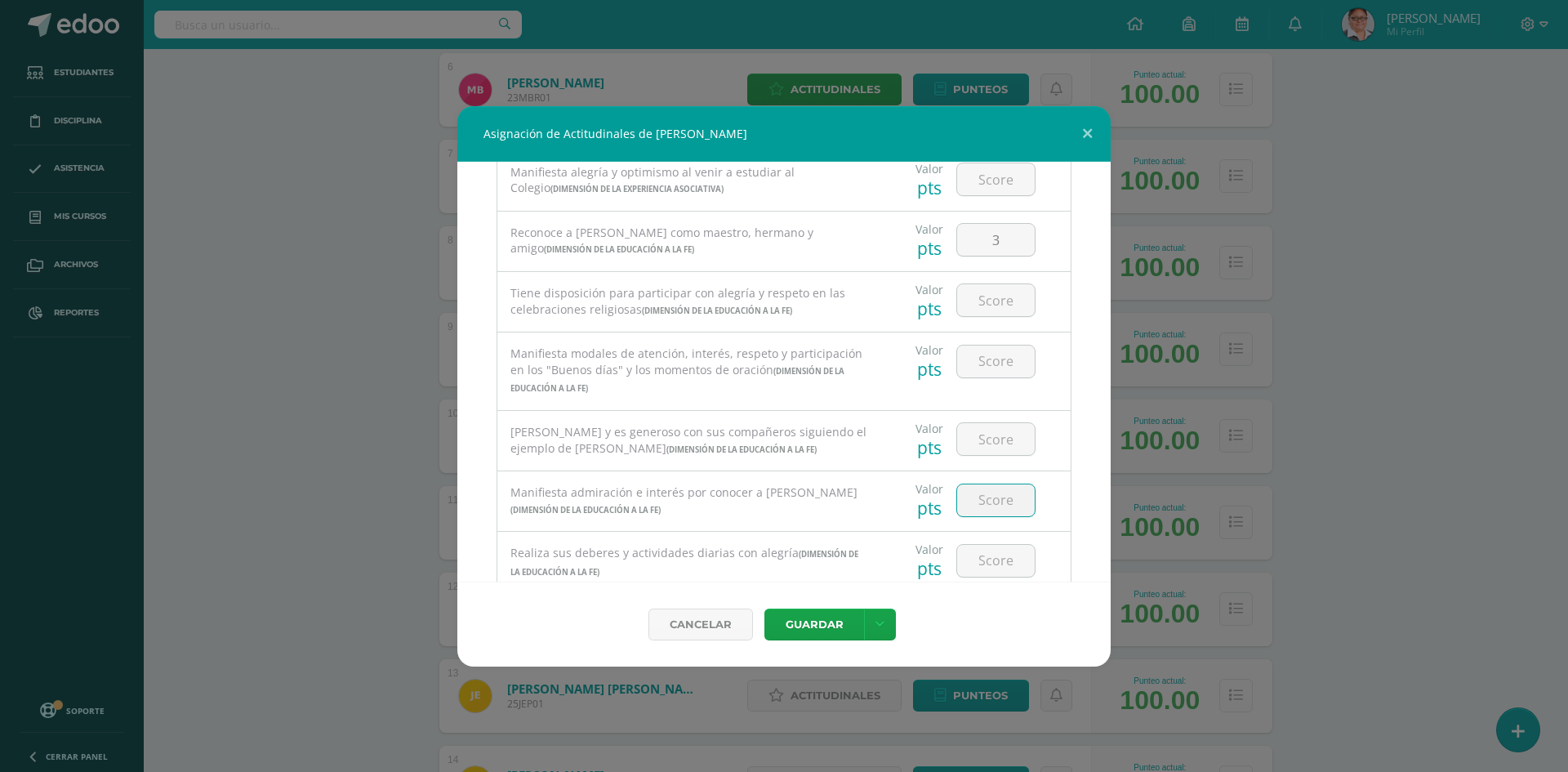
click at [983, 498] on input "number" at bounding box center [995, 500] width 78 height 32
type input "3"
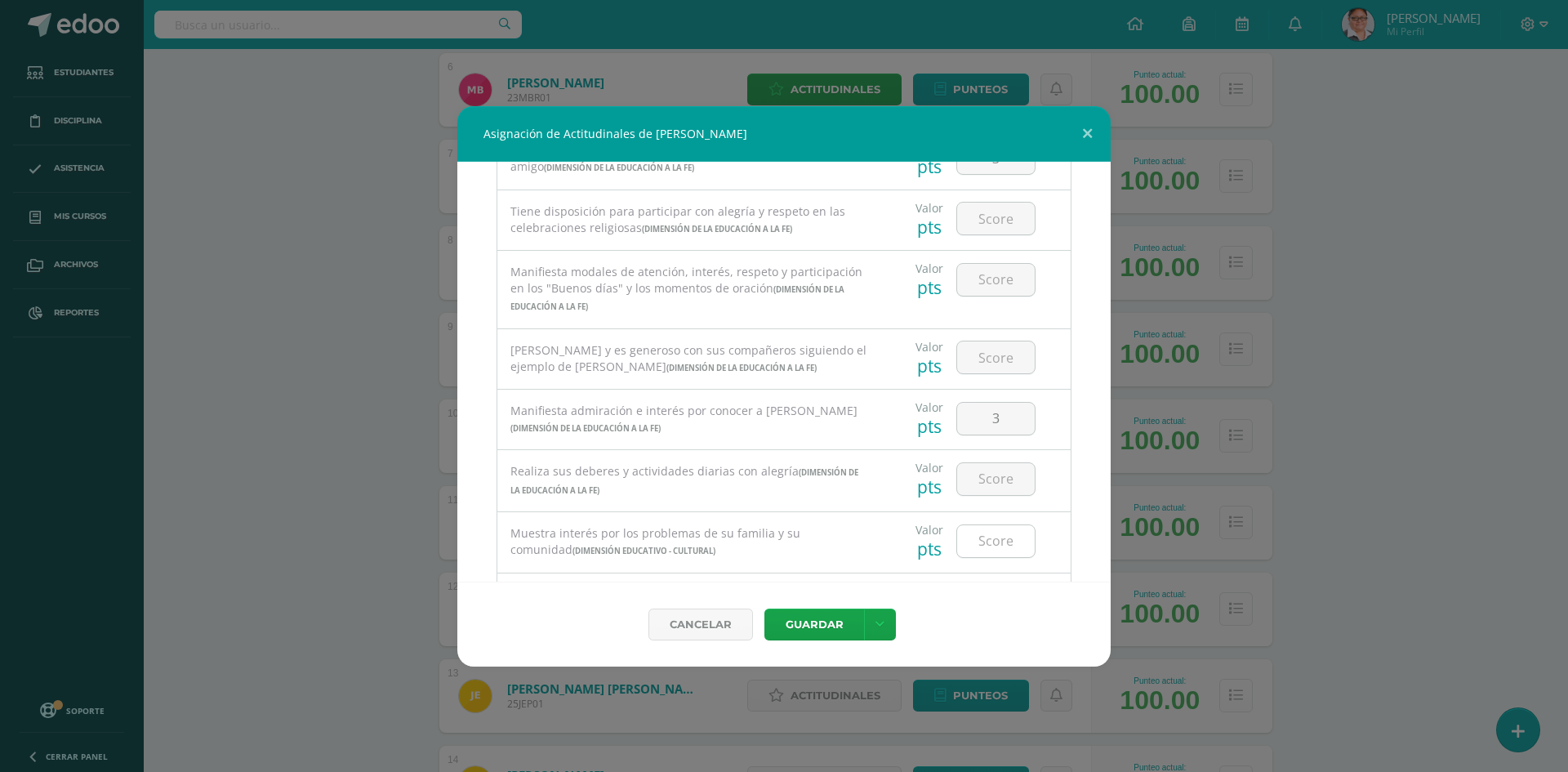
click at [986, 546] on input "number" at bounding box center [995, 541] width 78 height 32
type input "3"
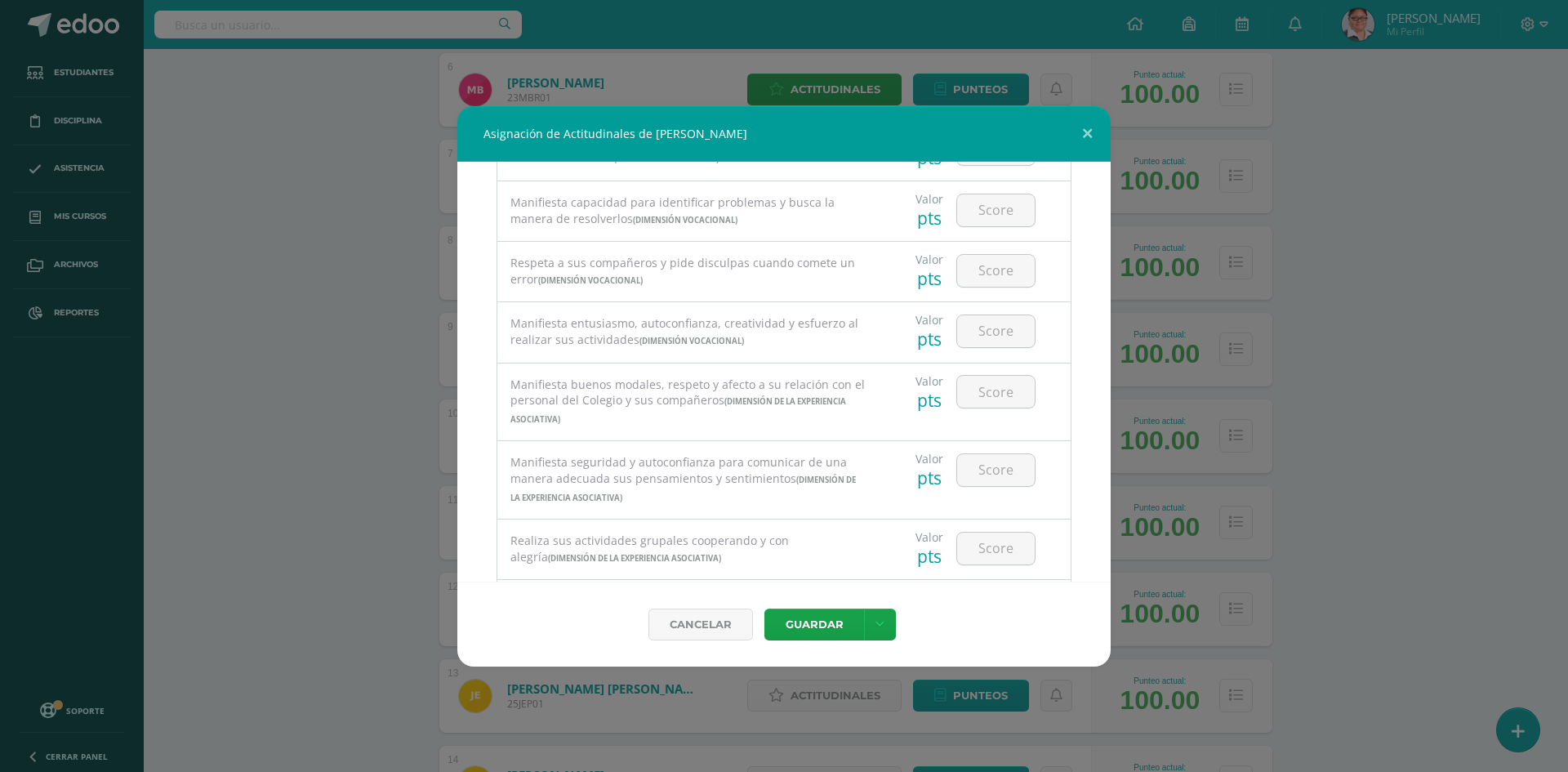
scroll to position [0, 0]
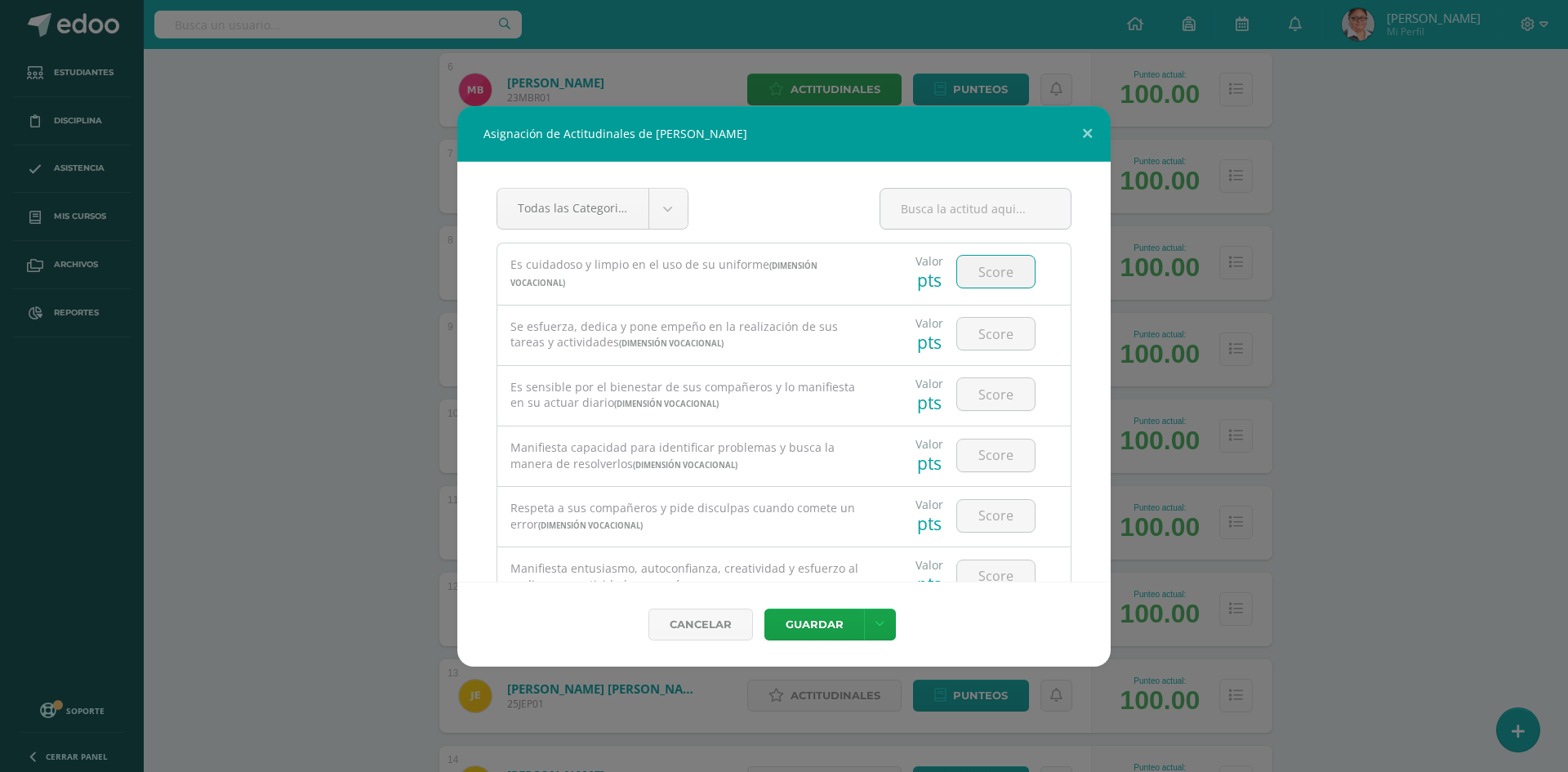
click at [973, 260] on input "number" at bounding box center [995, 272] width 78 height 32
type input "4"
click at [994, 336] on input "number" at bounding box center [995, 334] width 78 height 32
type input "4"
click at [985, 401] on input "number" at bounding box center [995, 394] width 78 height 32
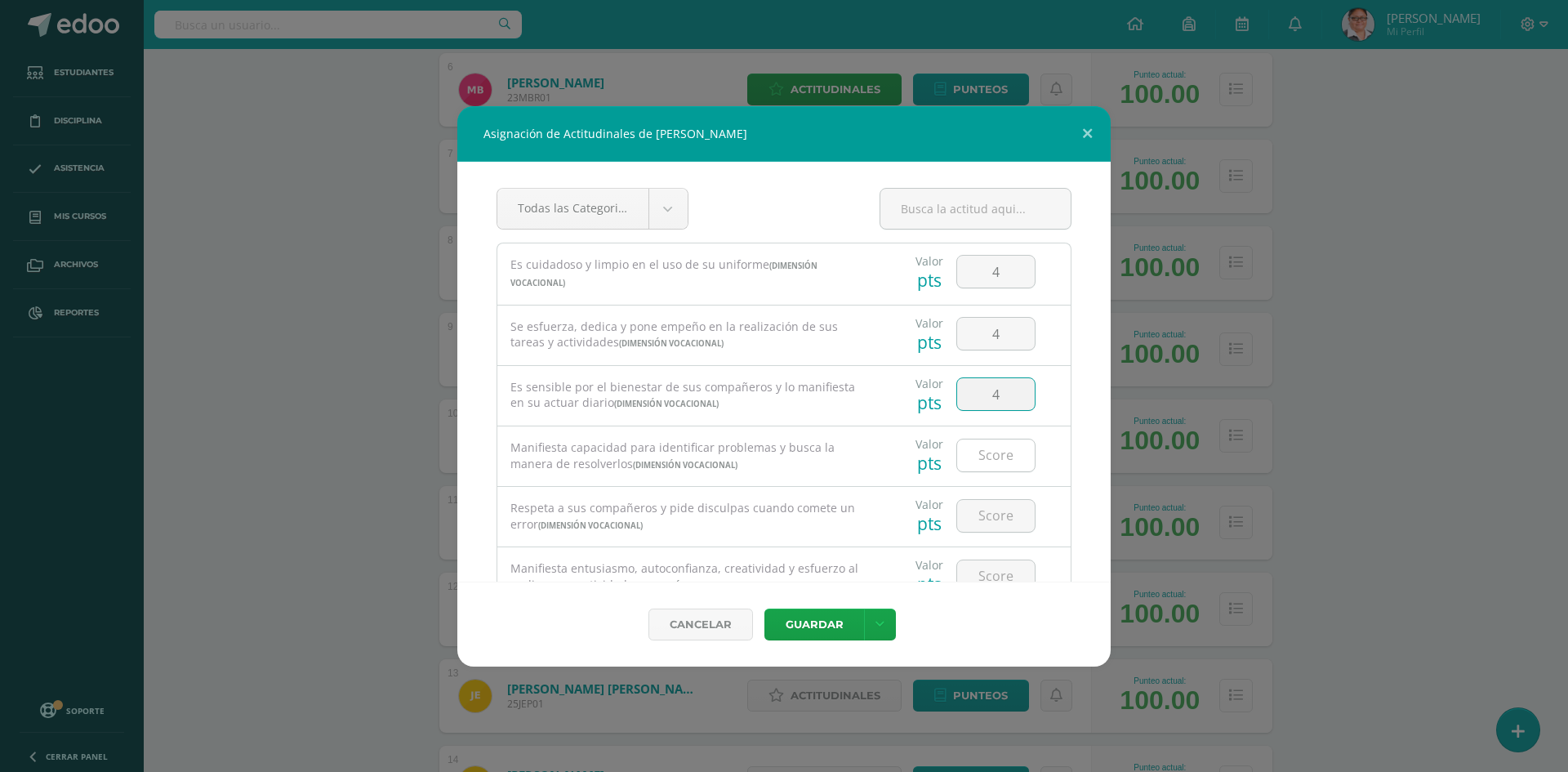
type input "4"
click at [982, 454] on input "number" at bounding box center [995, 455] width 78 height 32
type input "4"
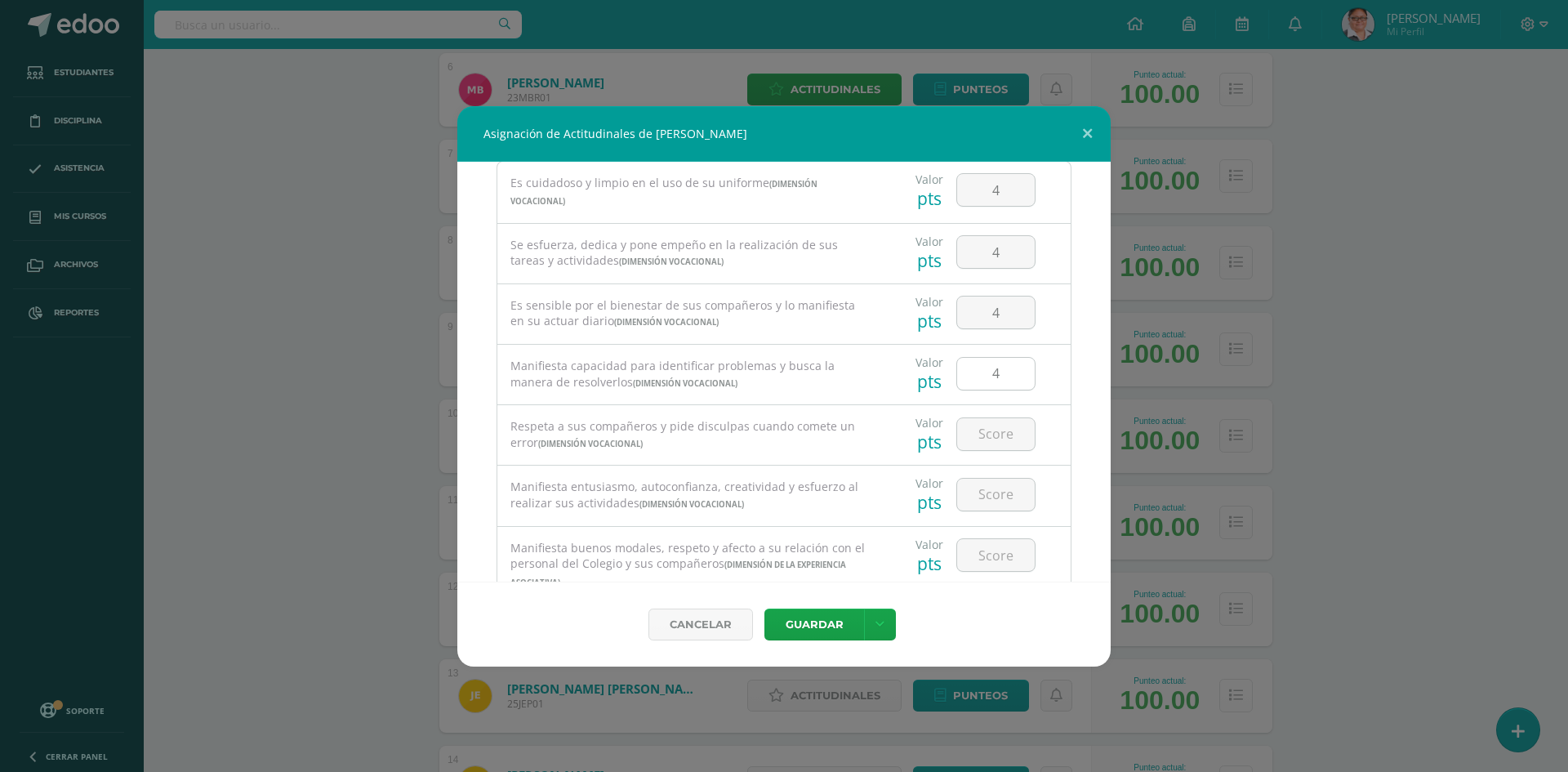
scroll to position [163, 0]
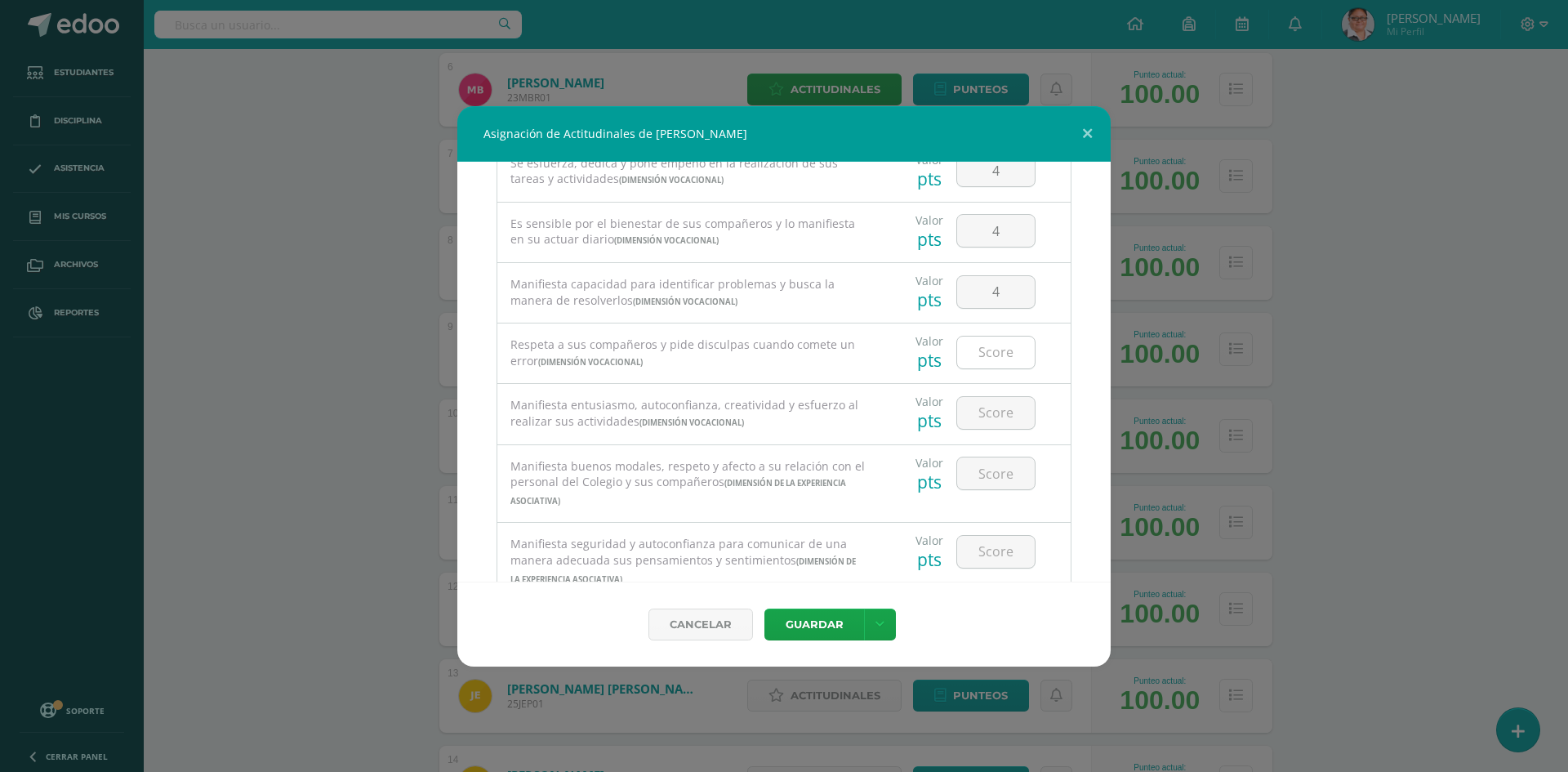
click at [987, 351] on input "number" at bounding box center [995, 353] width 78 height 32
type input "4"
click at [984, 408] on input "number" at bounding box center [995, 413] width 78 height 32
type input "4"
click at [982, 474] on input "number" at bounding box center [995, 474] width 78 height 32
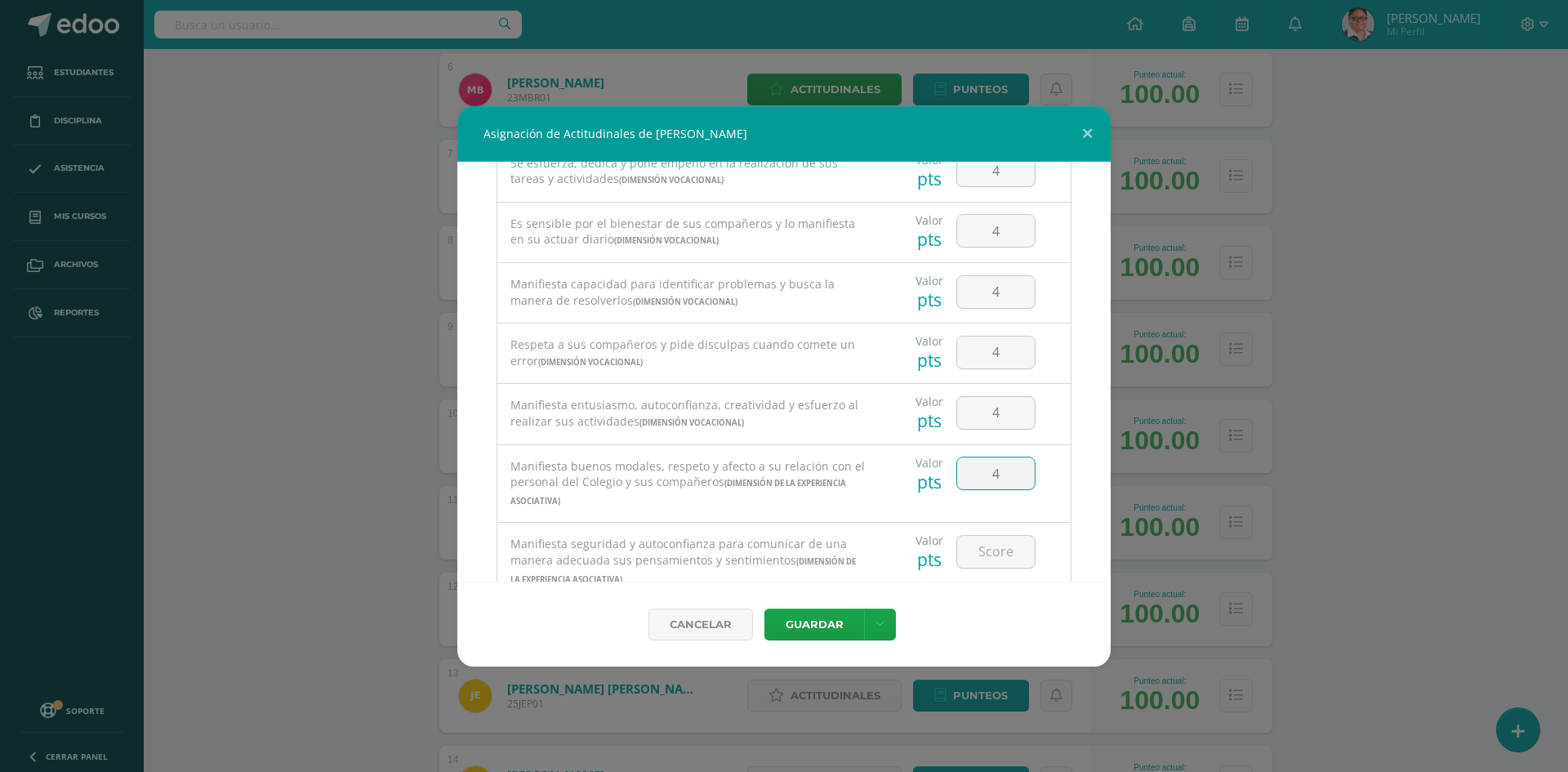
type input "4"
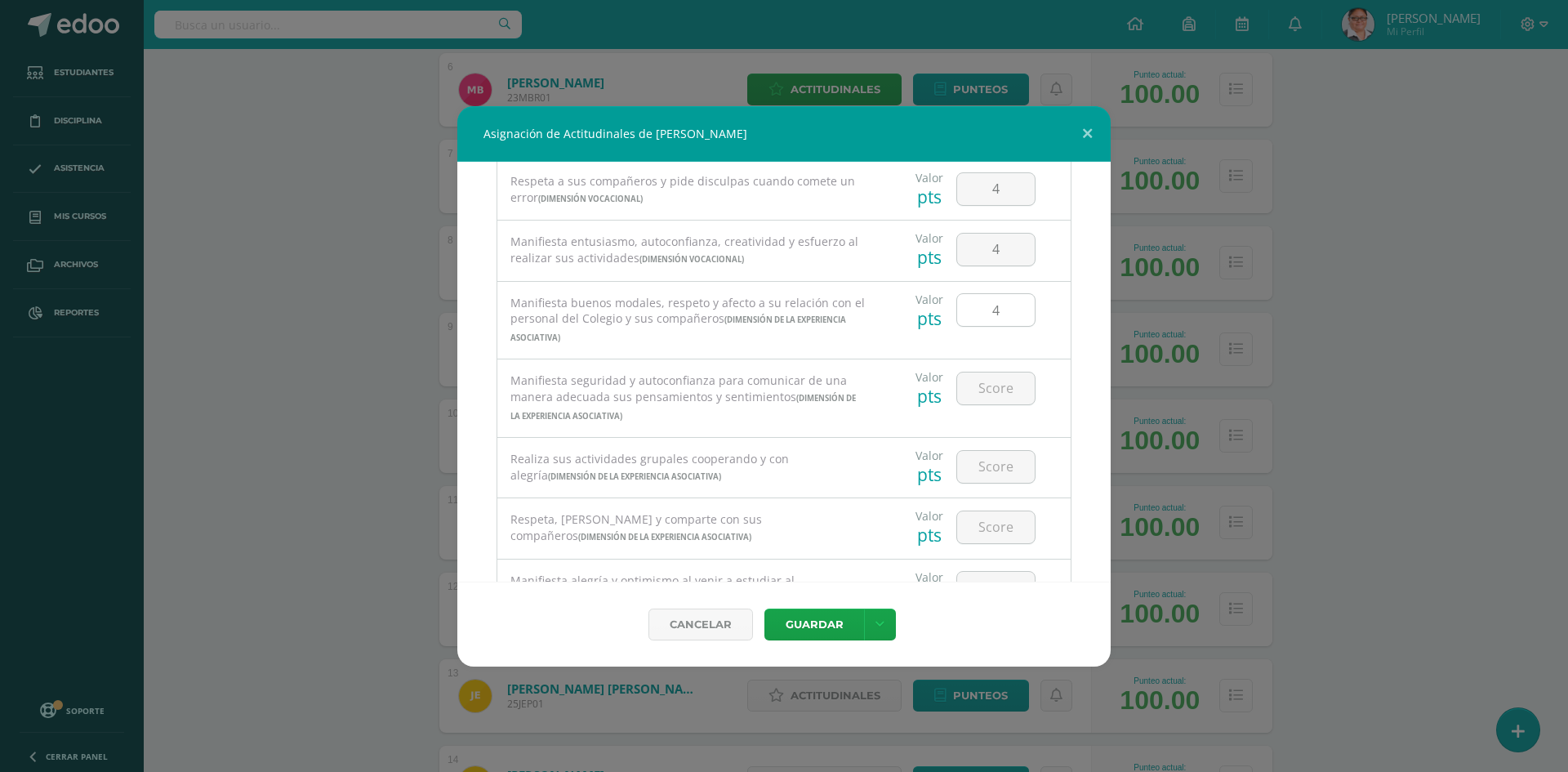
scroll to position [408, 0]
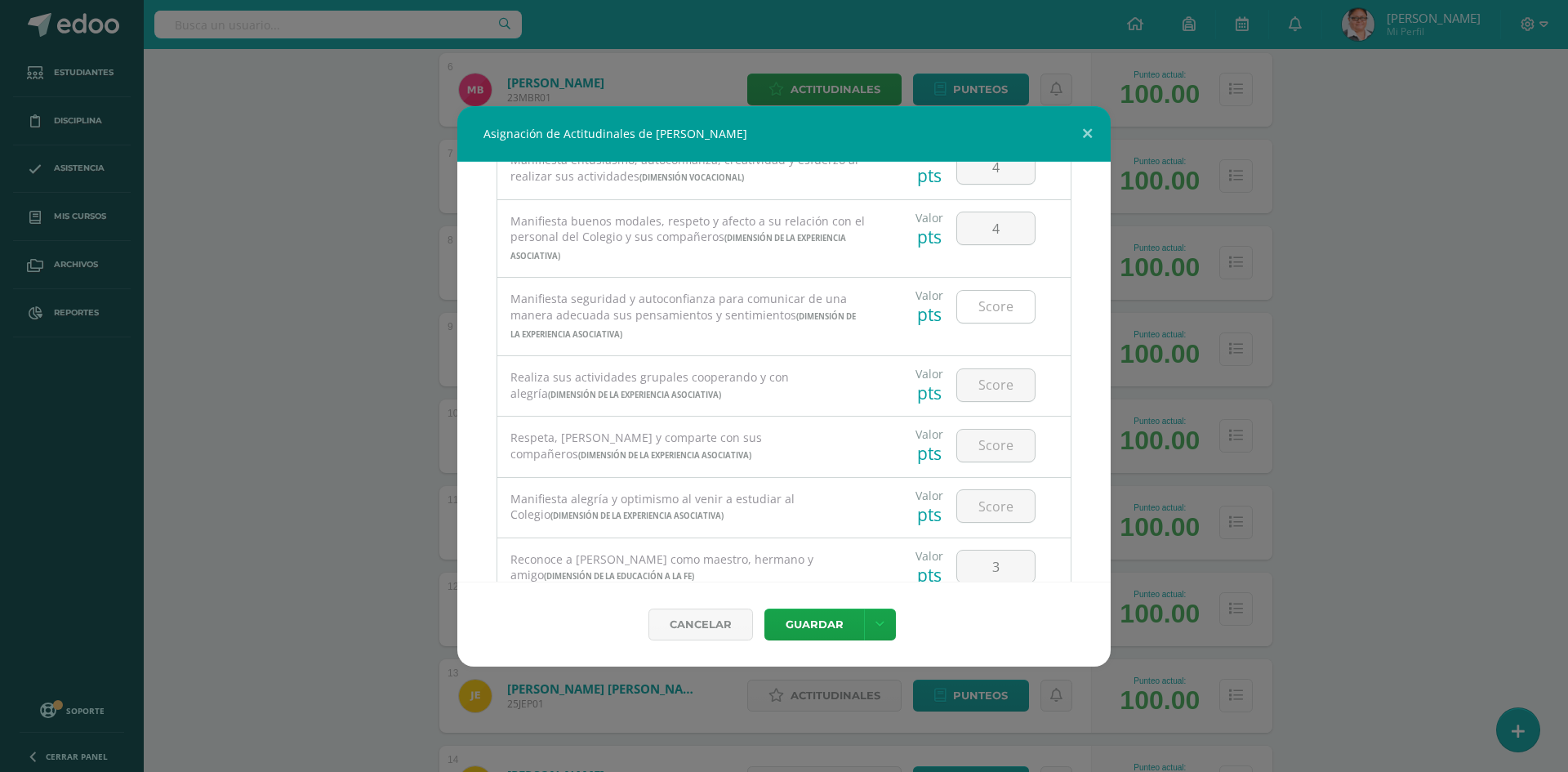
click at [982, 307] on input "number" at bounding box center [995, 307] width 78 height 32
type input "4"
click at [988, 391] on input "number" at bounding box center [995, 386] width 78 height 32
type input "4"
click at [982, 432] on input "number" at bounding box center [995, 446] width 78 height 32
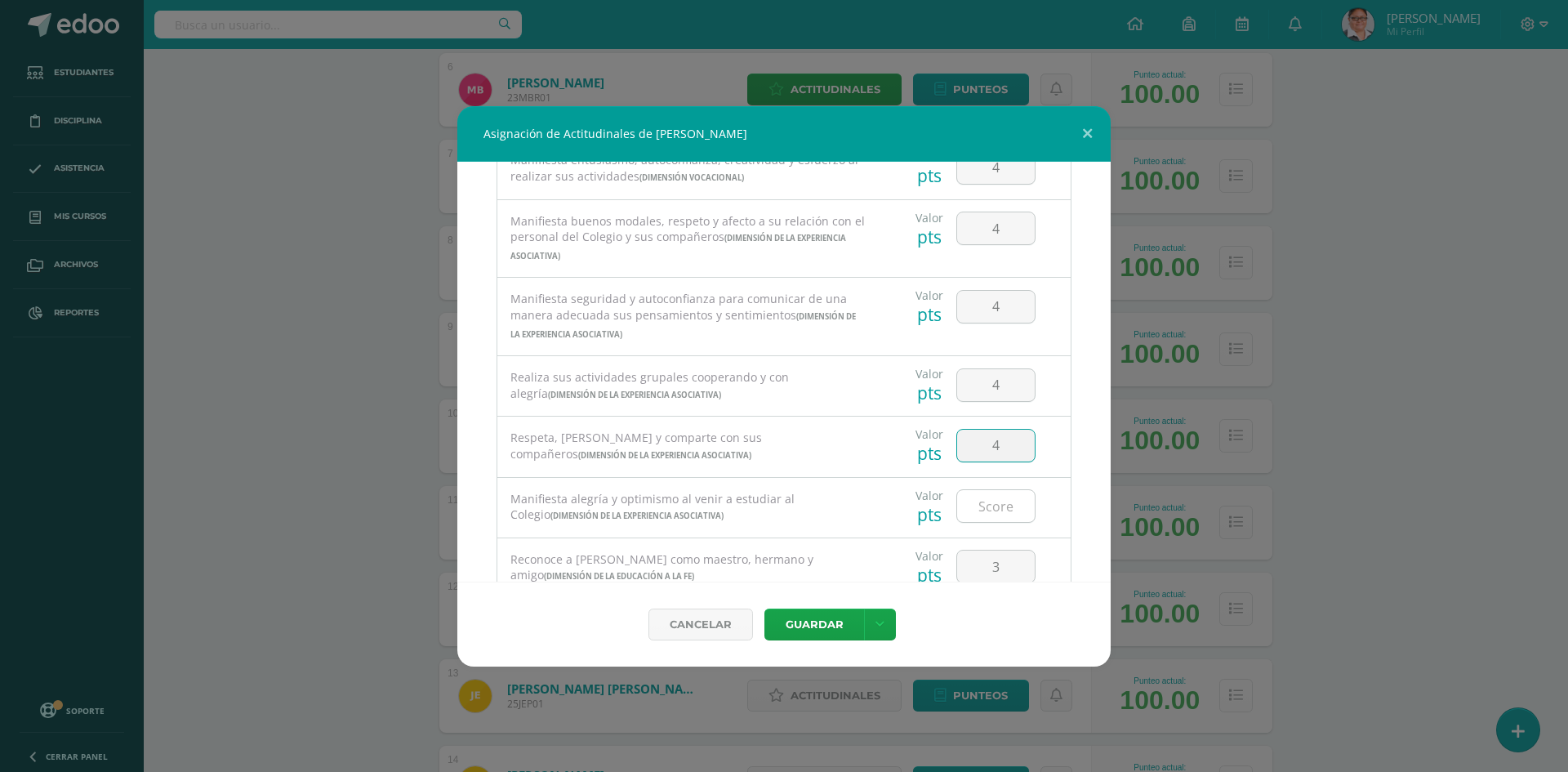
type input "4"
click at [984, 507] on input "number" at bounding box center [995, 506] width 78 height 32
type input "4"
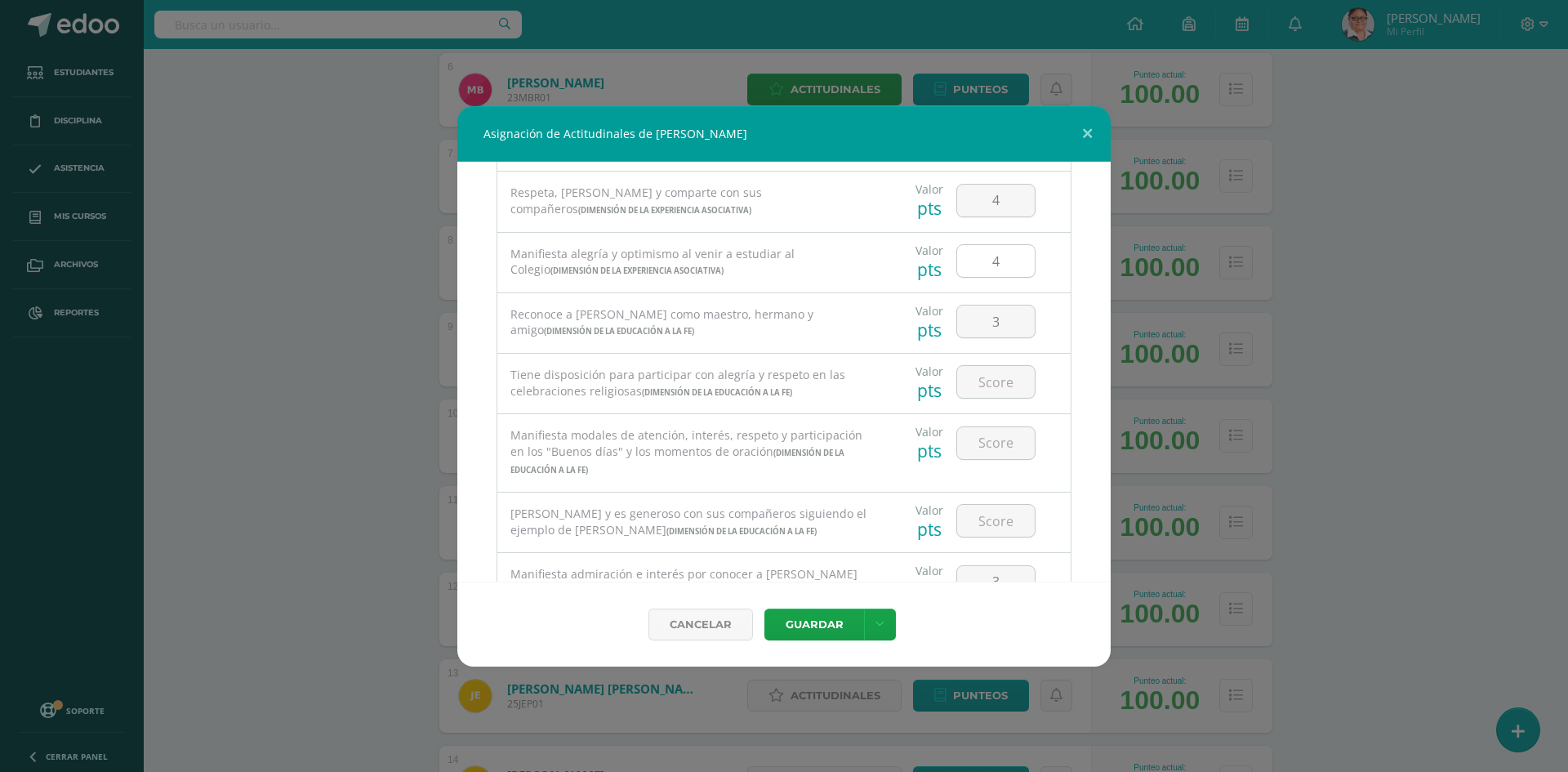
scroll to position [735, 0]
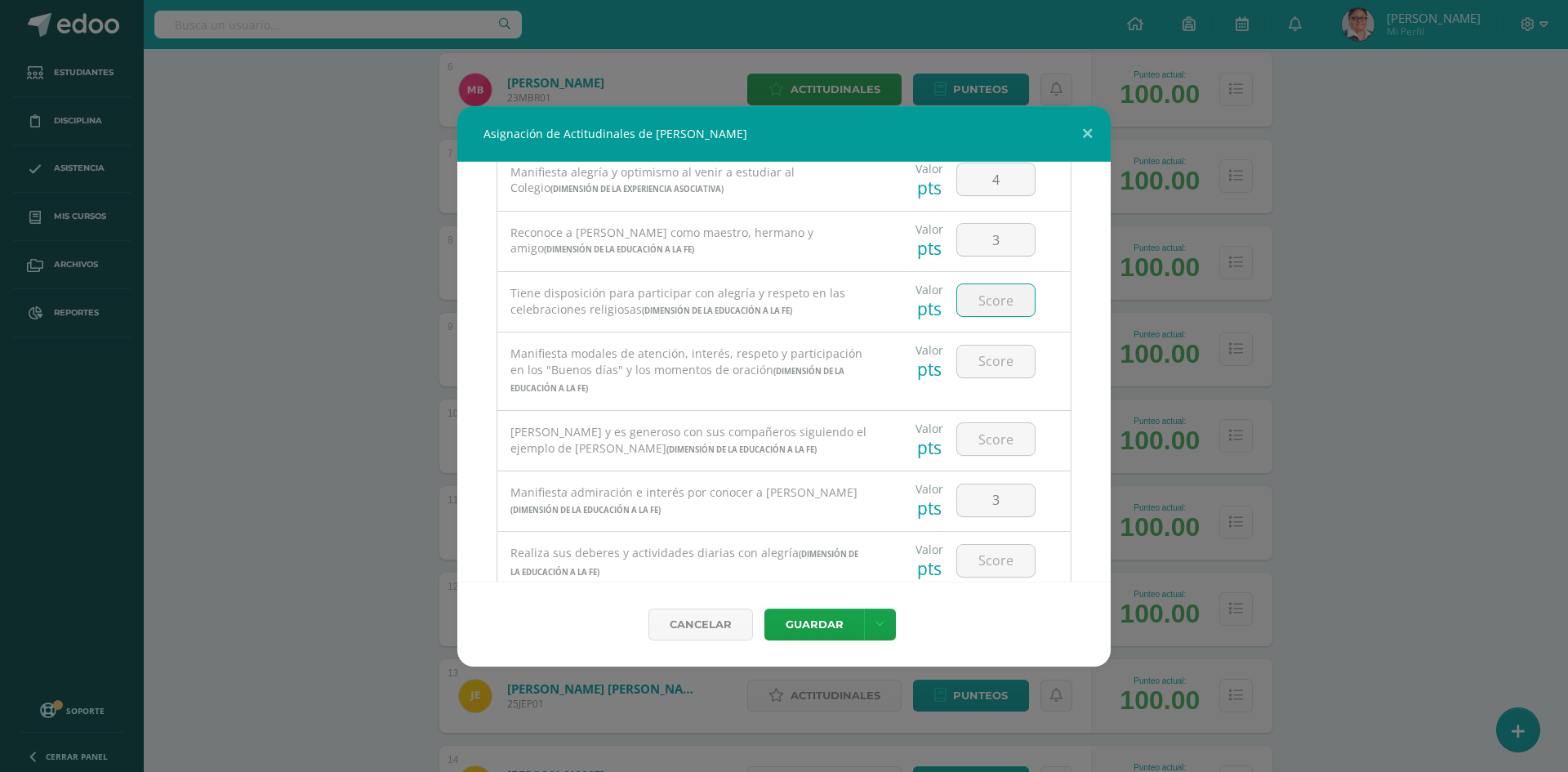
click at [980, 307] on input "number" at bounding box center [995, 300] width 78 height 32
click at [976, 363] on input "number" at bounding box center [995, 361] width 78 height 32
click at [976, 438] on input "number" at bounding box center [995, 439] width 78 height 32
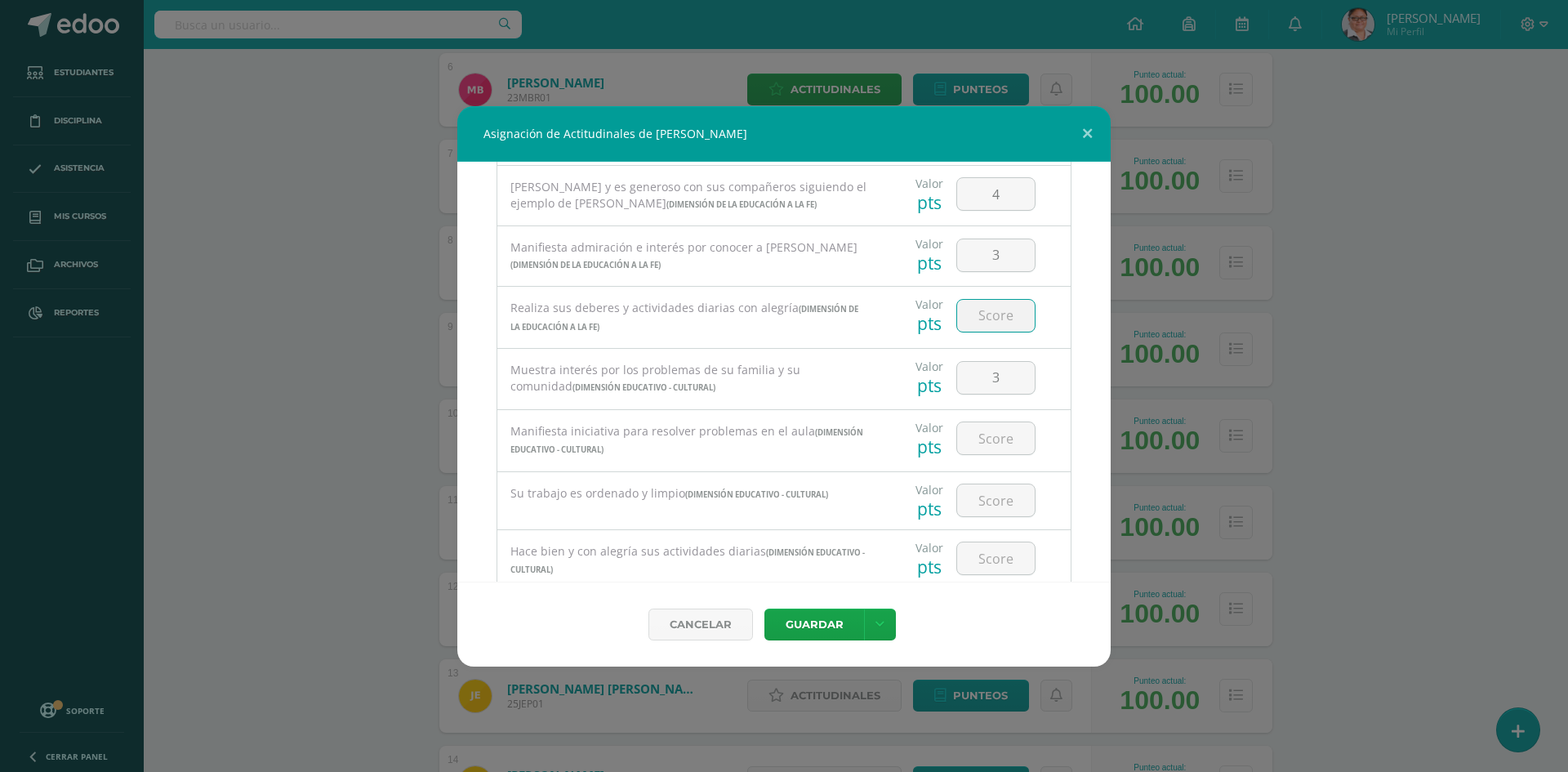
click at [975, 320] on input "number" at bounding box center [995, 316] width 78 height 32
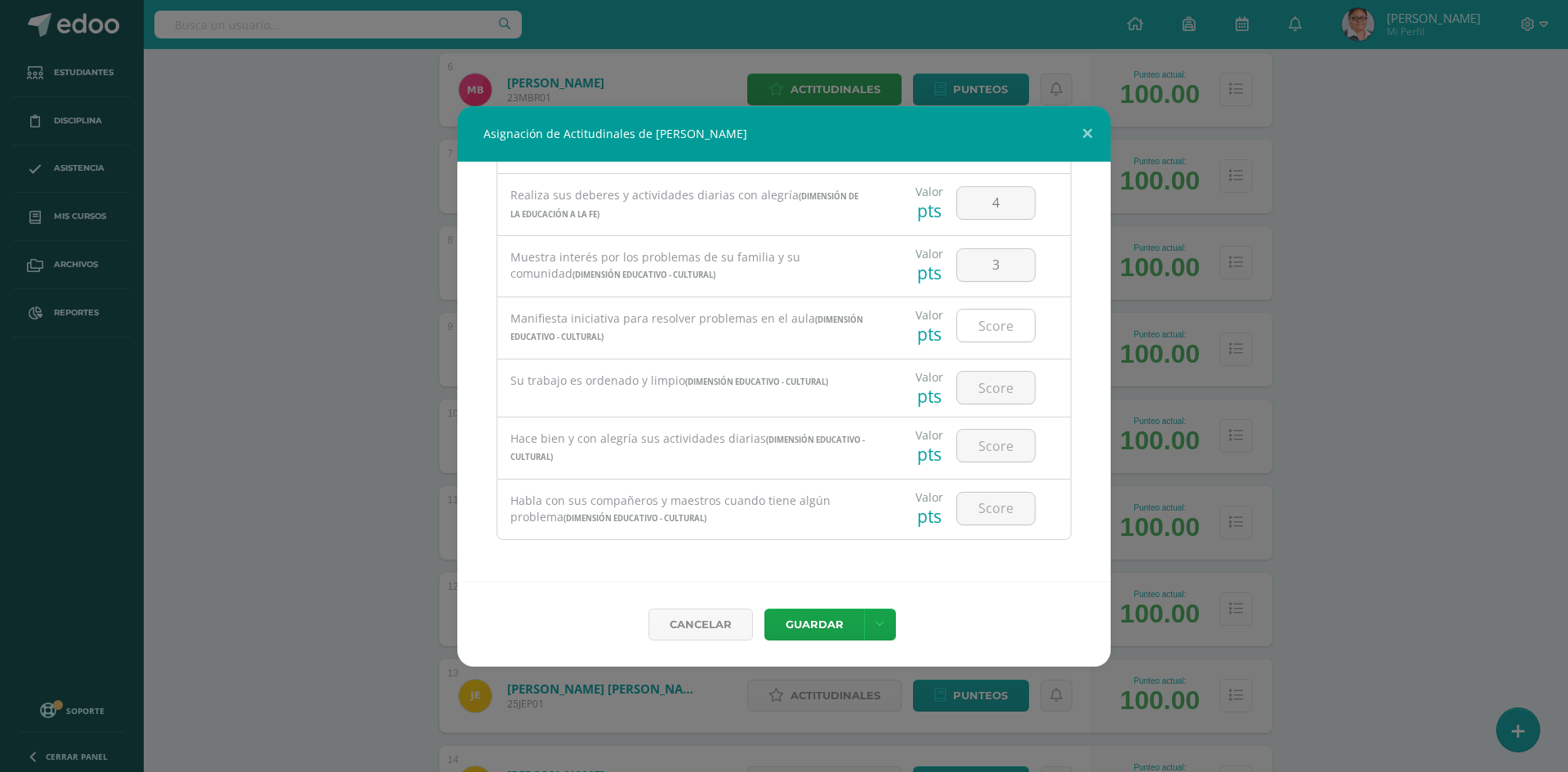
click at [982, 338] on input "number" at bounding box center [995, 325] width 78 height 32
click at [982, 397] on input "number" at bounding box center [995, 387] width 78 height 32
click at [980, 447] on input "number" at bounding box center [995, 446] width 78 height 32
click at [982, 502] on input "number" at bounding box center [995, 508] width 78 height 32
click at [813, 622] on button "Guardar" at bounding box center [814, 625] width 99 height 32
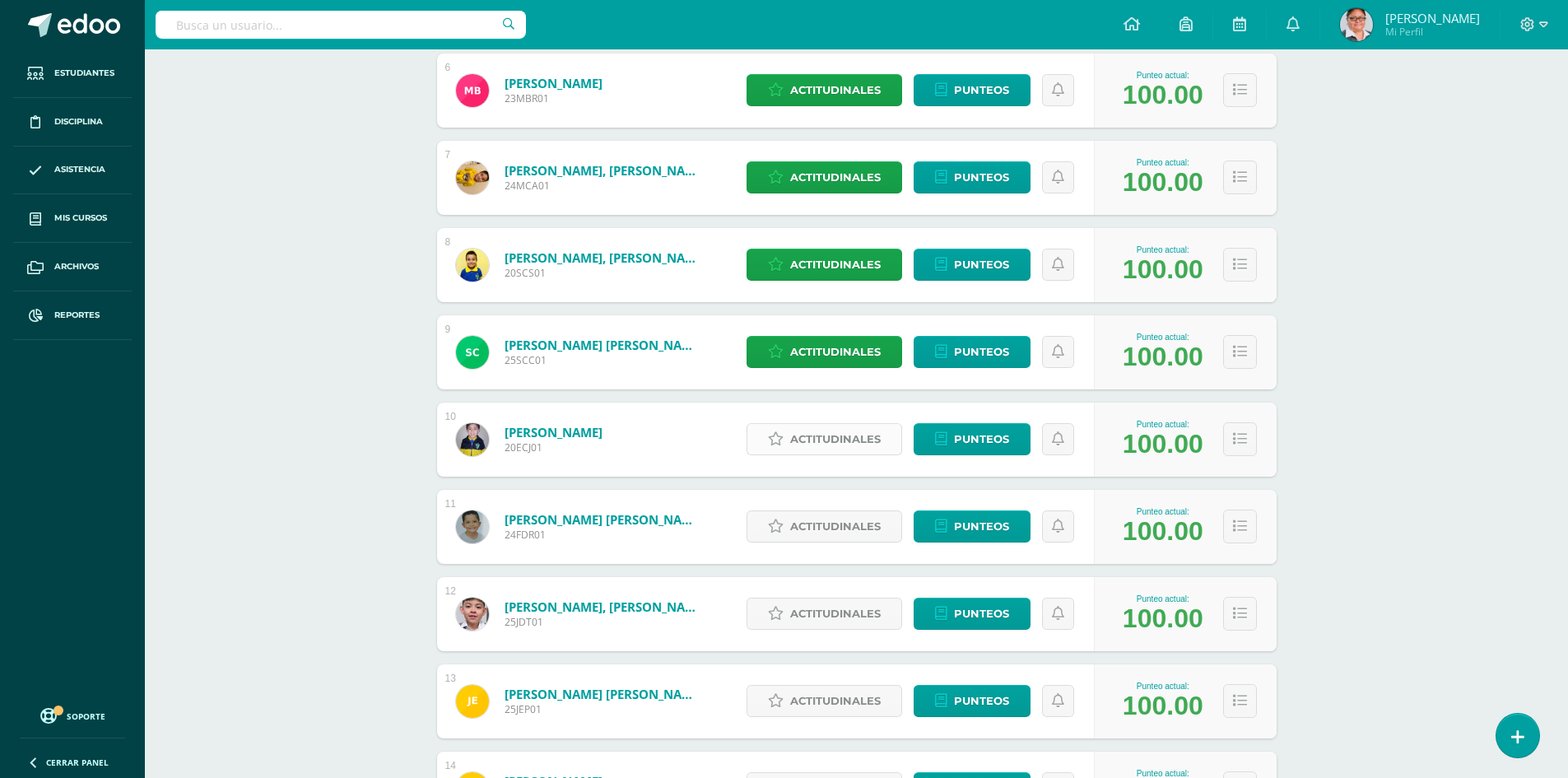
click at [805, 442] on span "Actitudinales" at bounding box center [836, 439] width 91 height 30
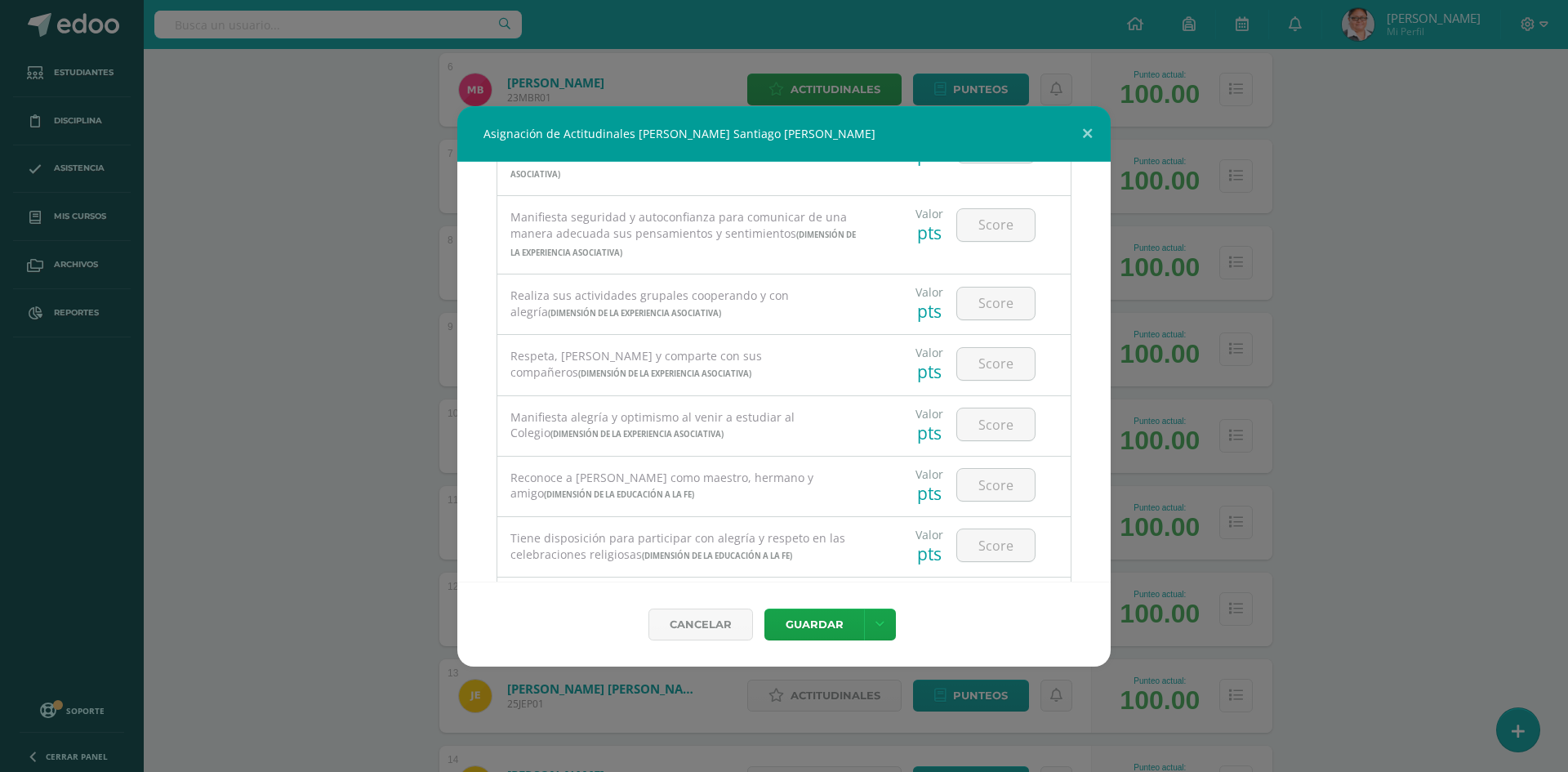
scroll to position [571, 0]
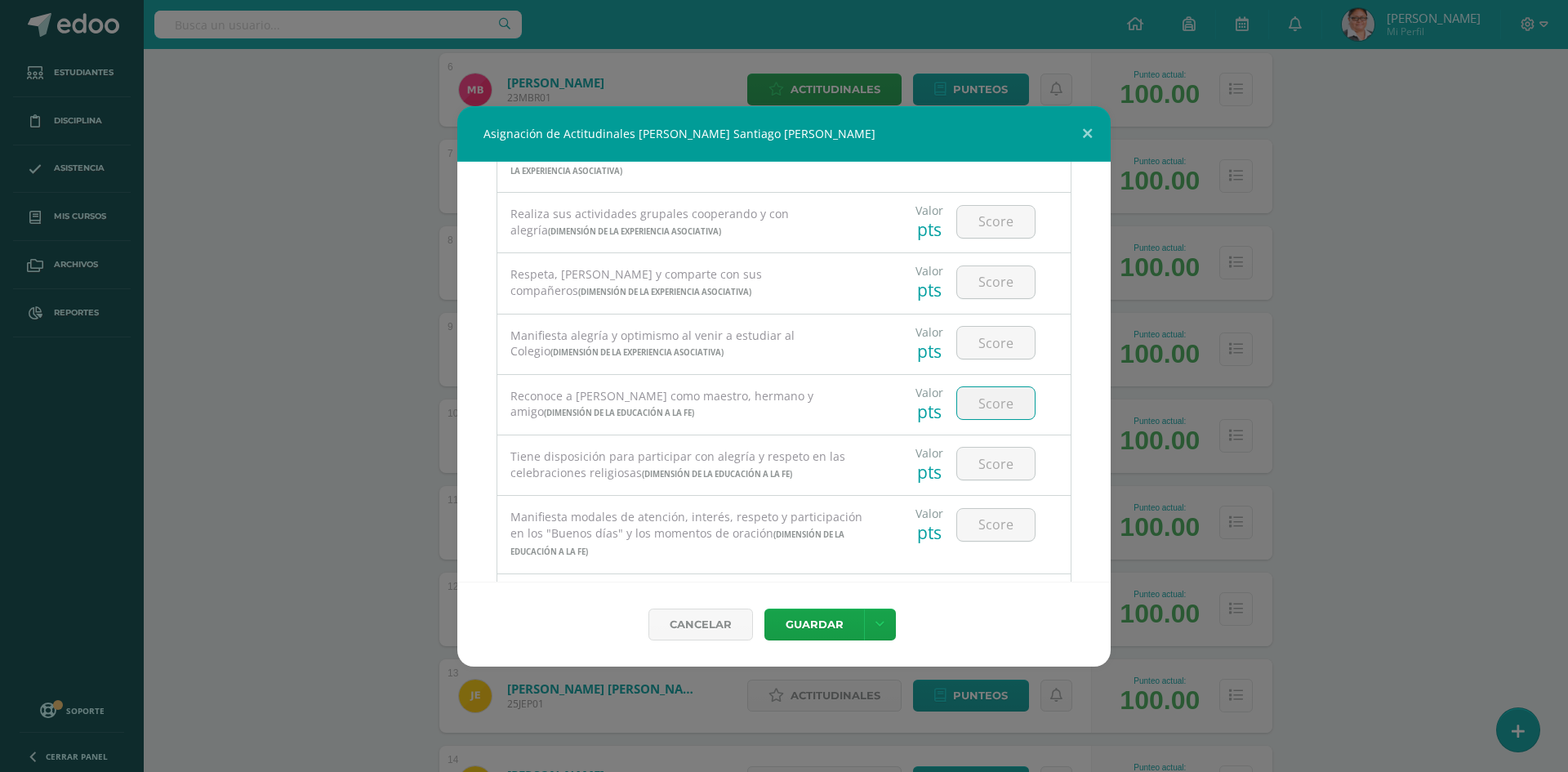
click at [1002, 409] on input "number" at bounding box center [995, 403] width 78 height 32
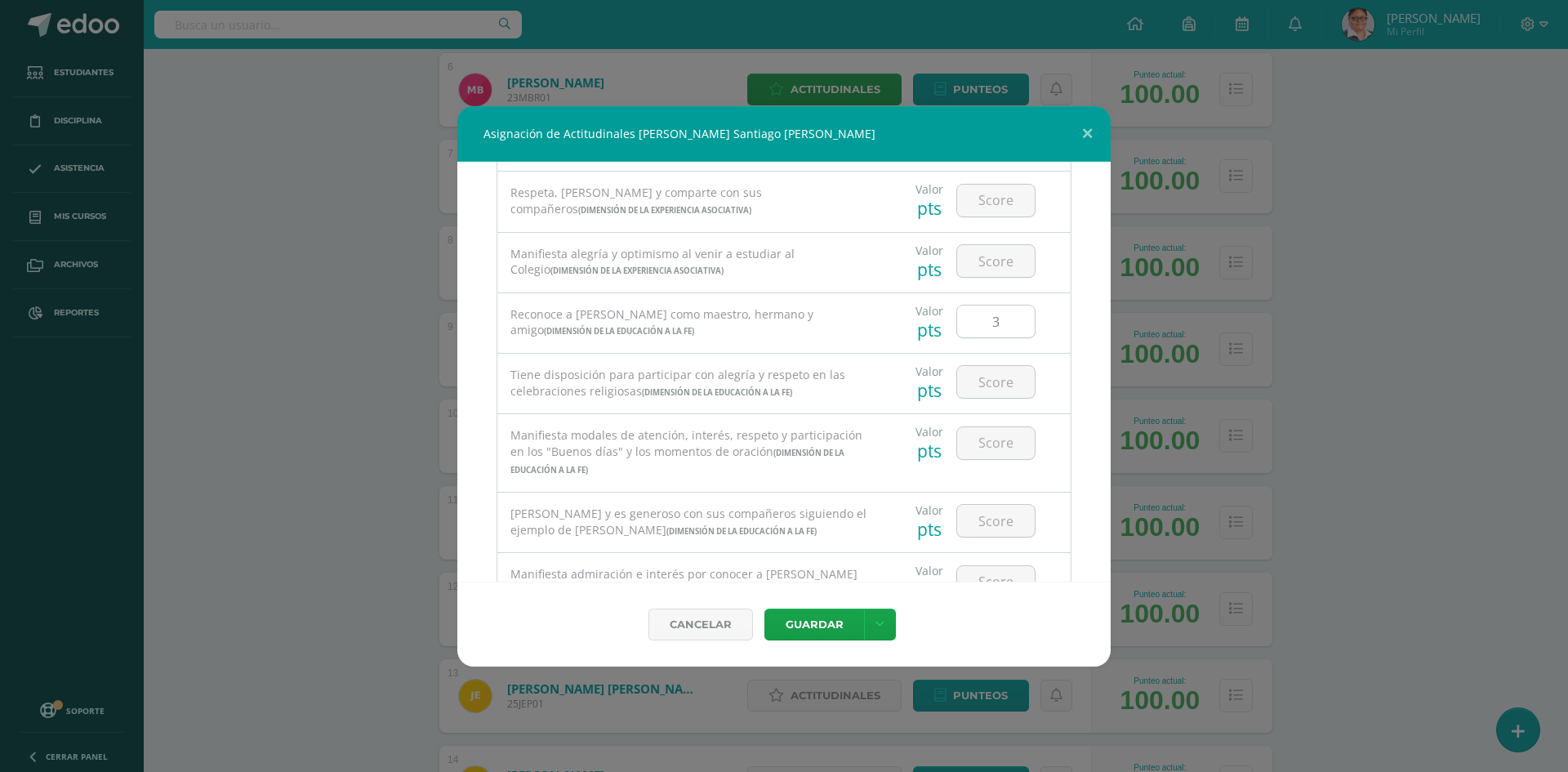
scroll to position [735, 0]
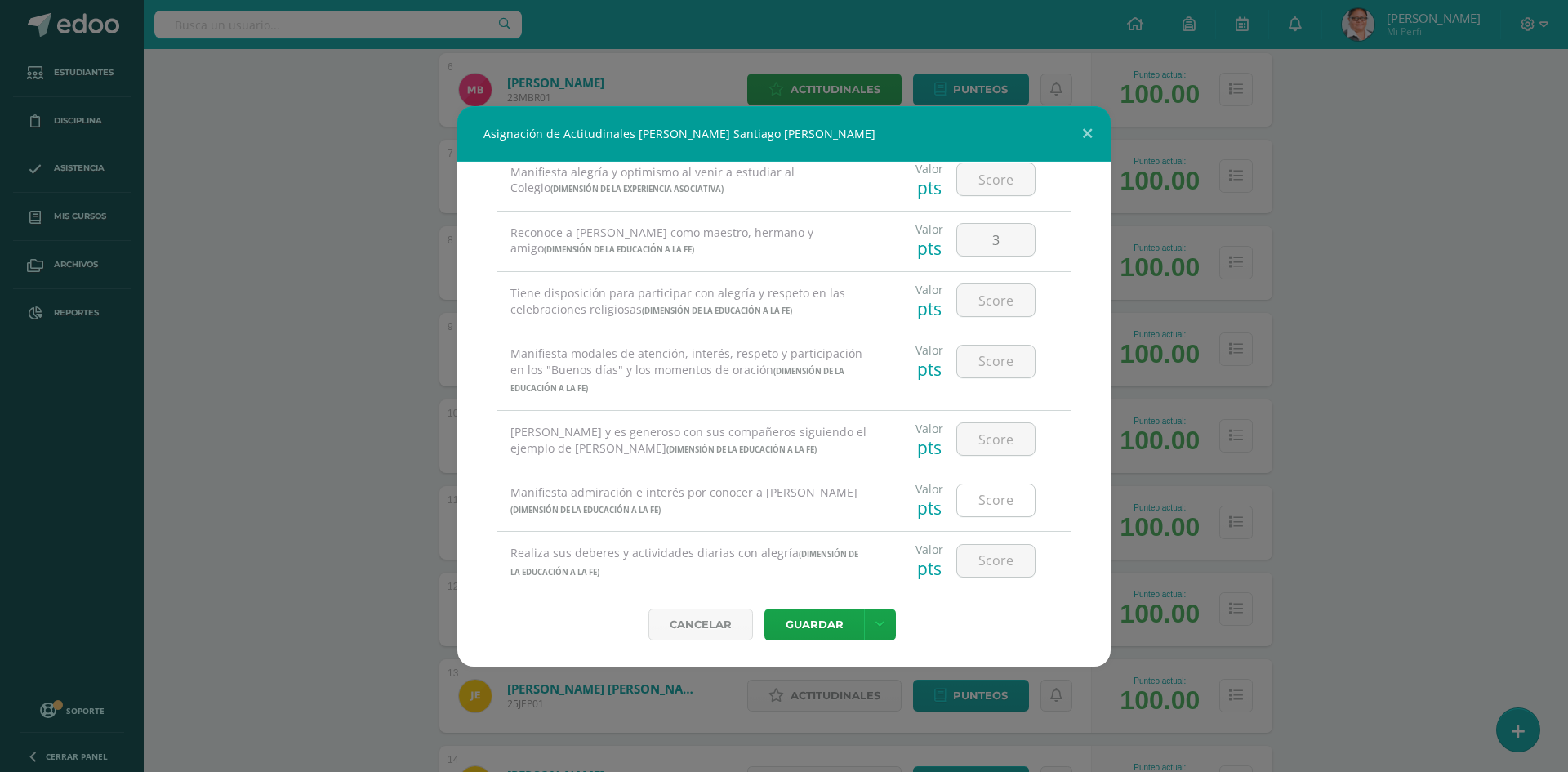
click at [989, 502] on input "number" at bounding box center [995, 500] width 78 height 32
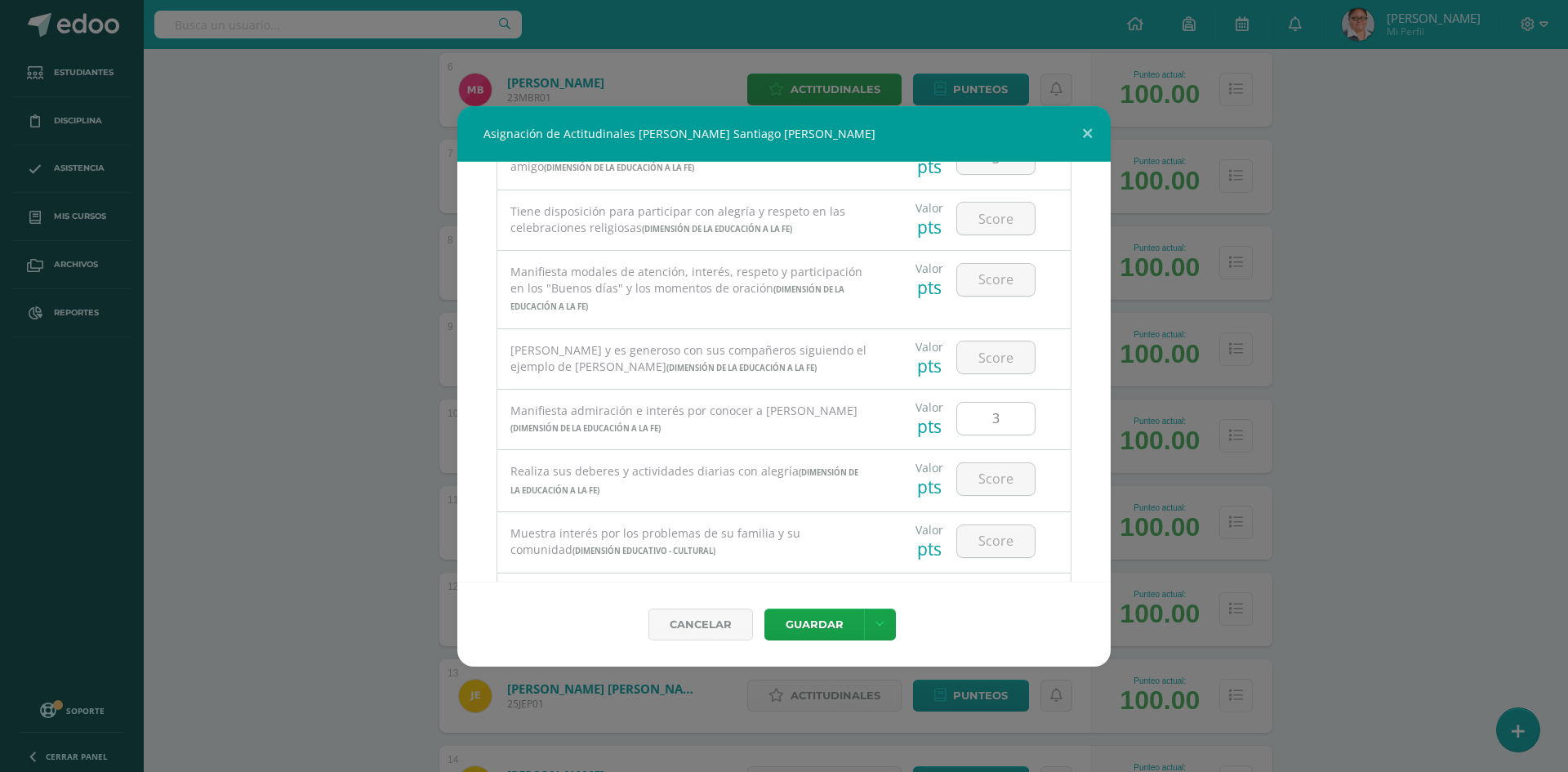
scroll to position [899, 0]
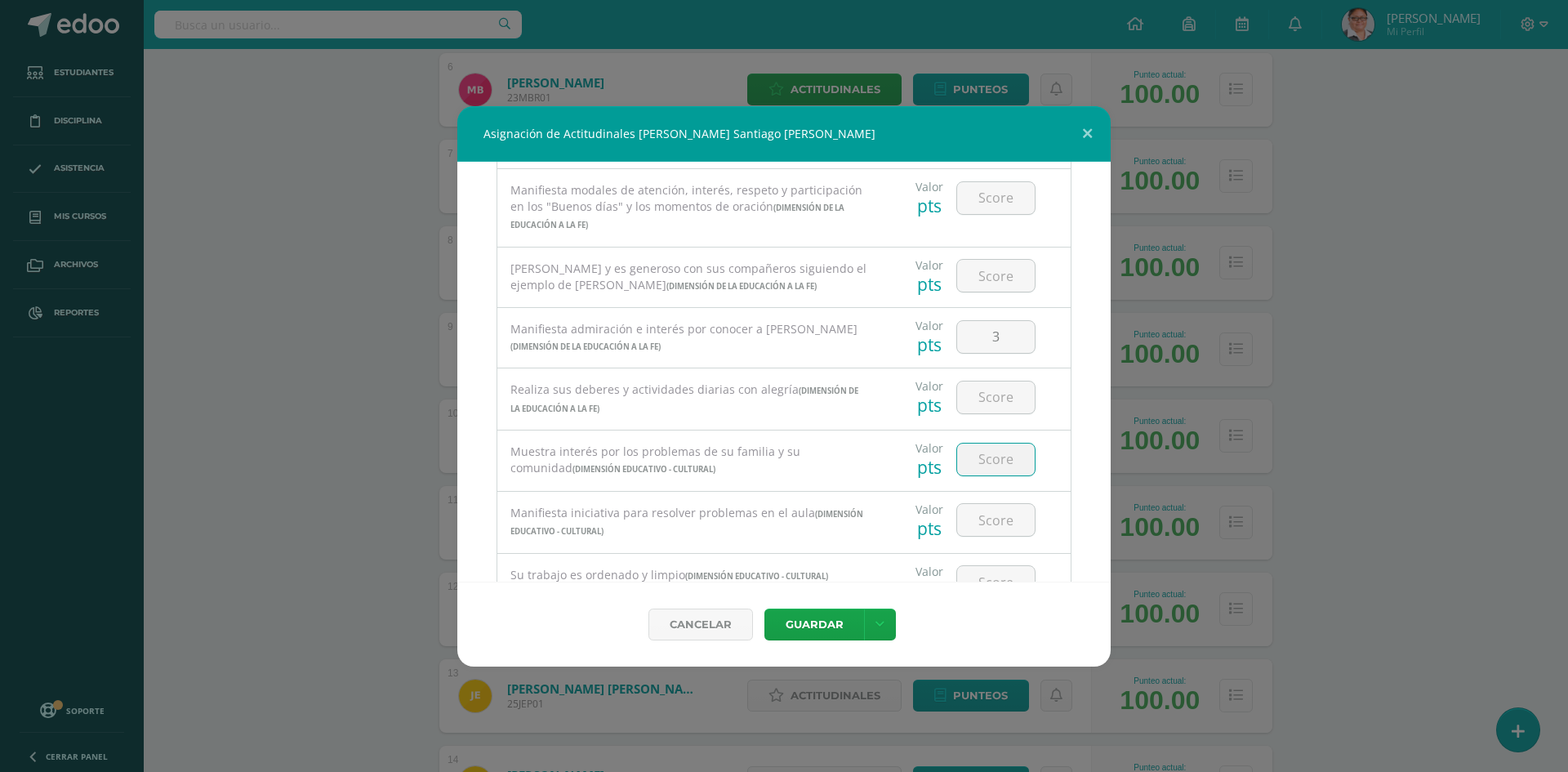
click at [983, 467] on input "number" at bounding box center [995, 460] width 78 height 32
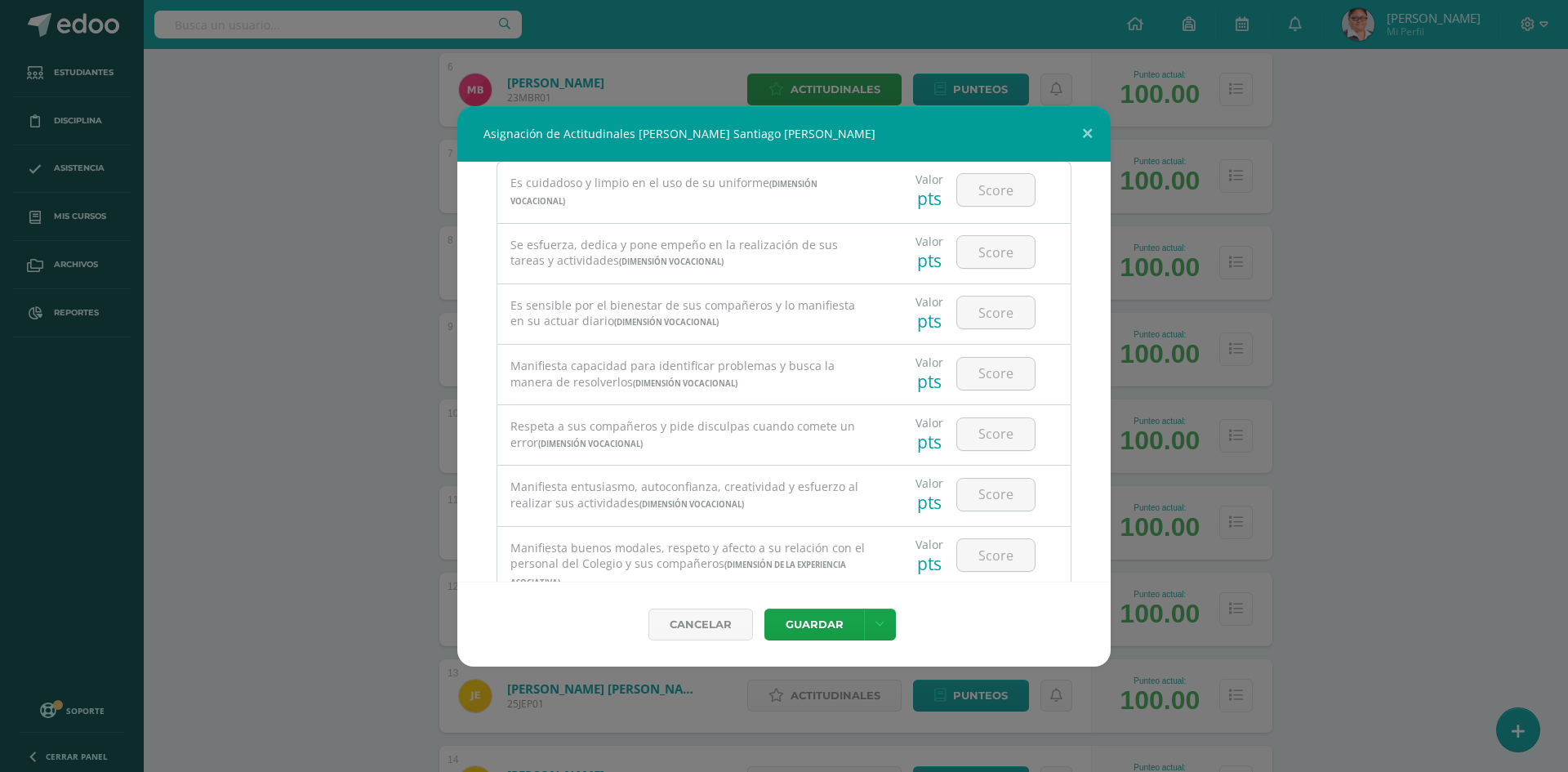
scroll to position [0, 0]
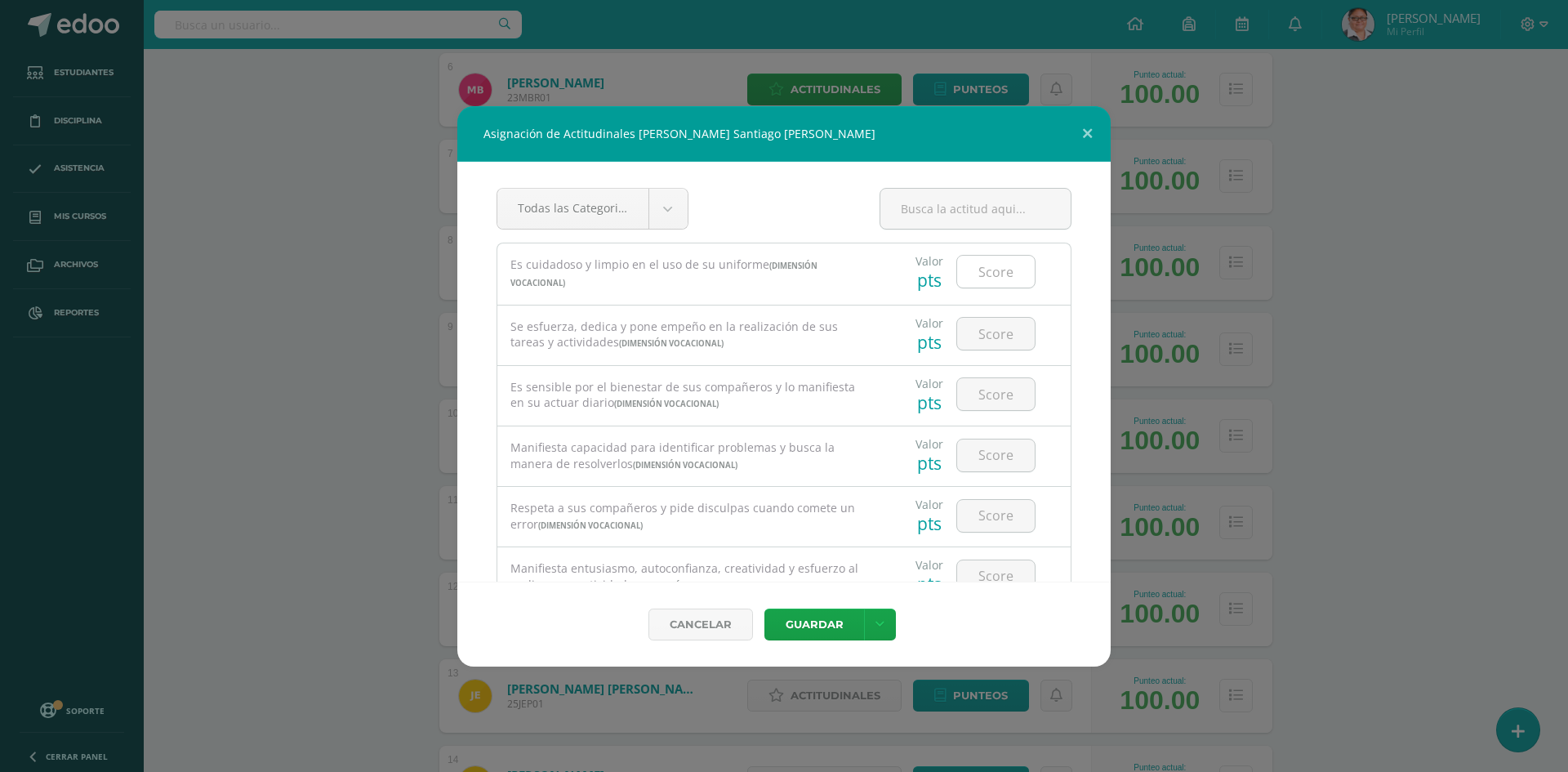
click at [970, 268] on input "number" at bounding box center [995, 272] width 78 height 32
click at [977, 342] on input "number" at bounding box center [995, 334] width 78 height 32
click at [988, 395] on input "number" at bounding box center [995, 394] width 78 height 32
click at [984, 447] on input "number" at bounding box center [995, 455] width 78 height 32
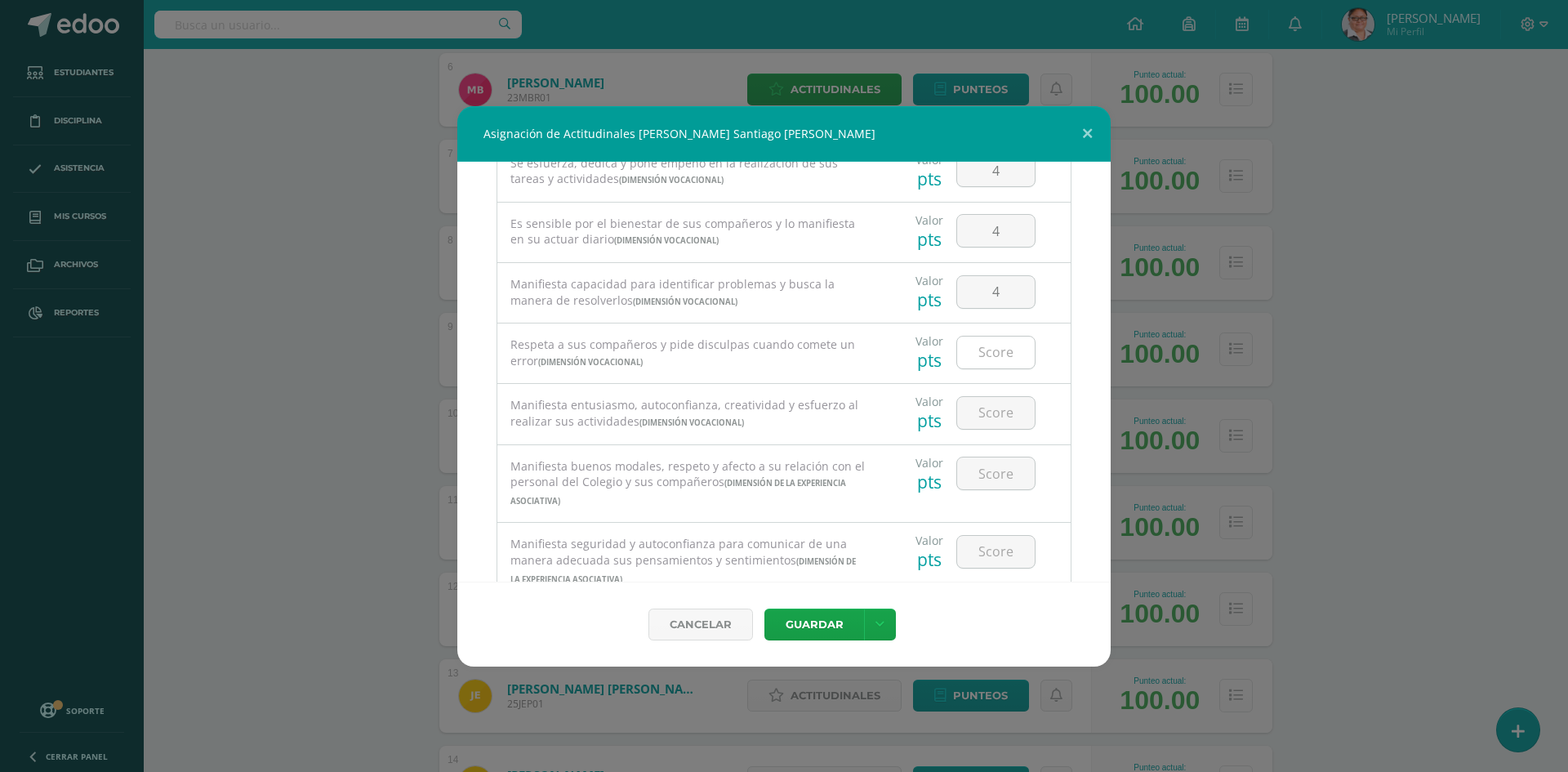
click at [984, 363] on input "number" at bounding box center [995, 353] width 78 height 32
click at [982, 415] on input "number" at bounding box center [995, 413] width 78 height 32
click at [971, 477] on input "number" at bounding box center [995, 474] width 78 height 32
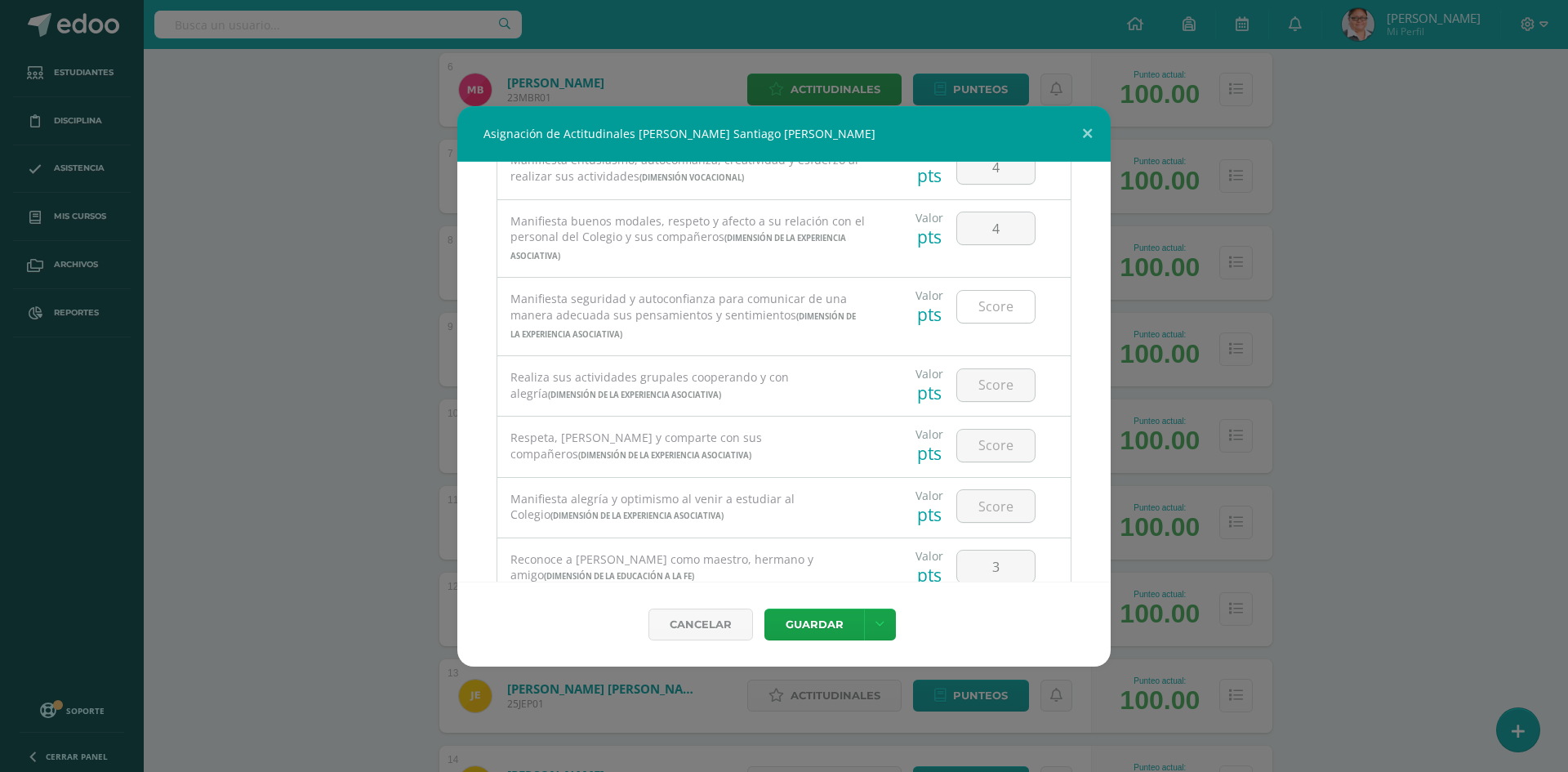
click at [975, 315] on input "number" at bounding box center [995, 307] width 78 height 32
click at [982, 386] on input "number" at bounding box center [995, 386] width 78 height 32
click at [987, 456] on input "number" at bounding box center [995, 446] width 78 height 32
click at [976, 504] on input "number" at bounding box center [995, 506] width 78 height 32
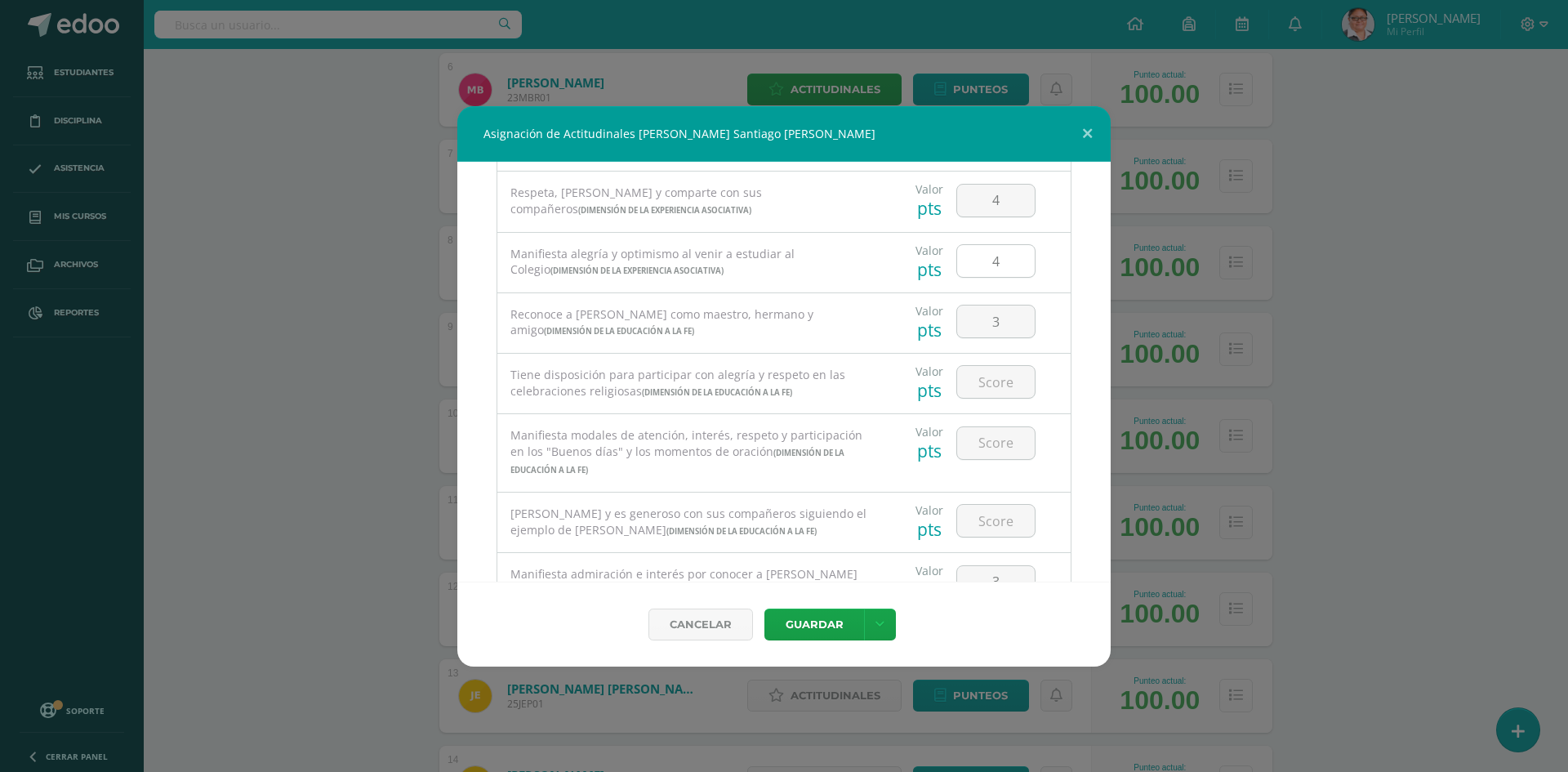
scroll to position [735, 0]
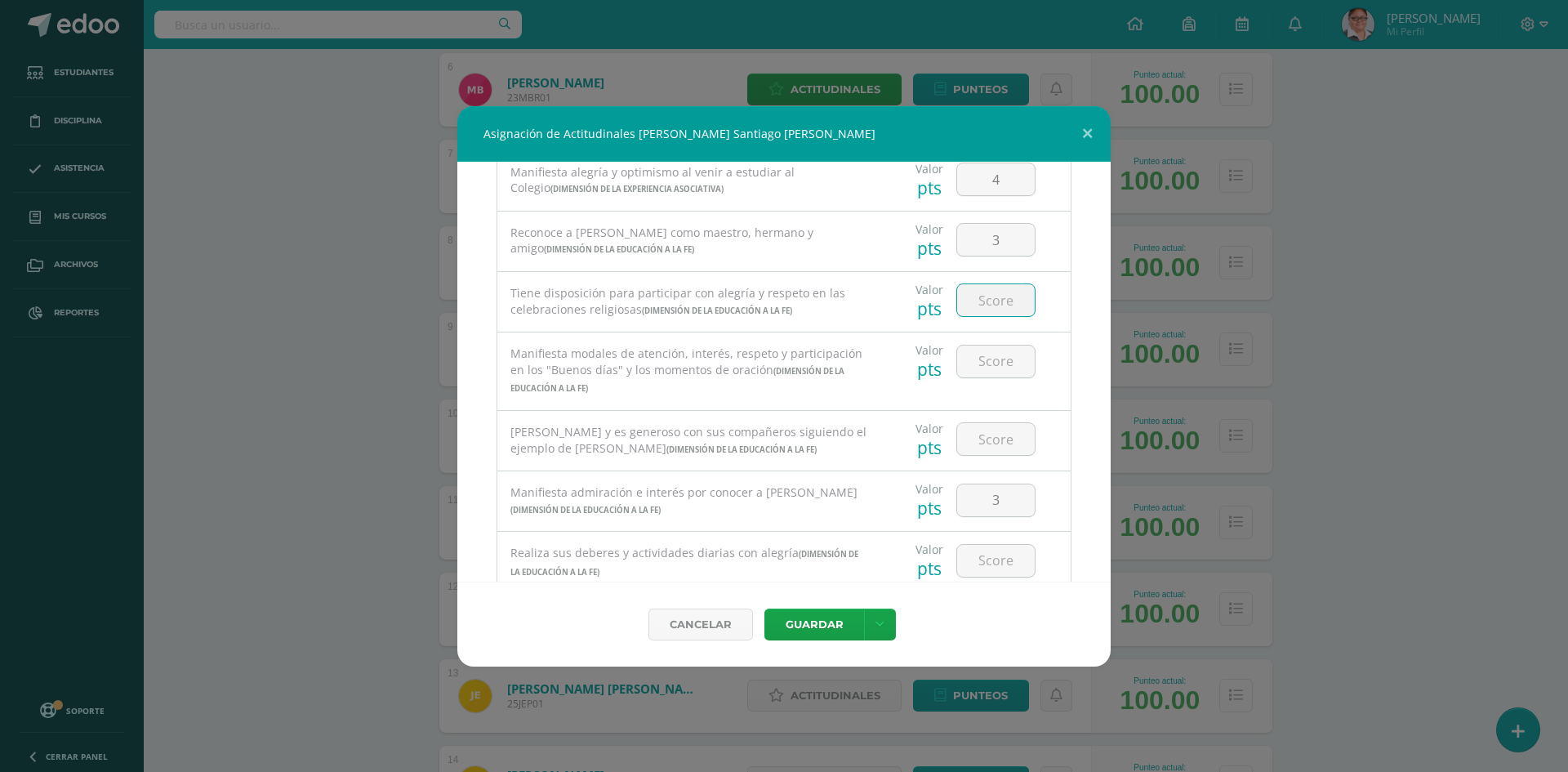
click at [984, 301] on input "number" at bounding box center [995, 300] width 78 height 32
click at [982, 363] on input "number" at bounding box center [995, 361] width 78 height 32
click at [979, 439] on input "number" at bounding box center [995, 439] width 78 height 32
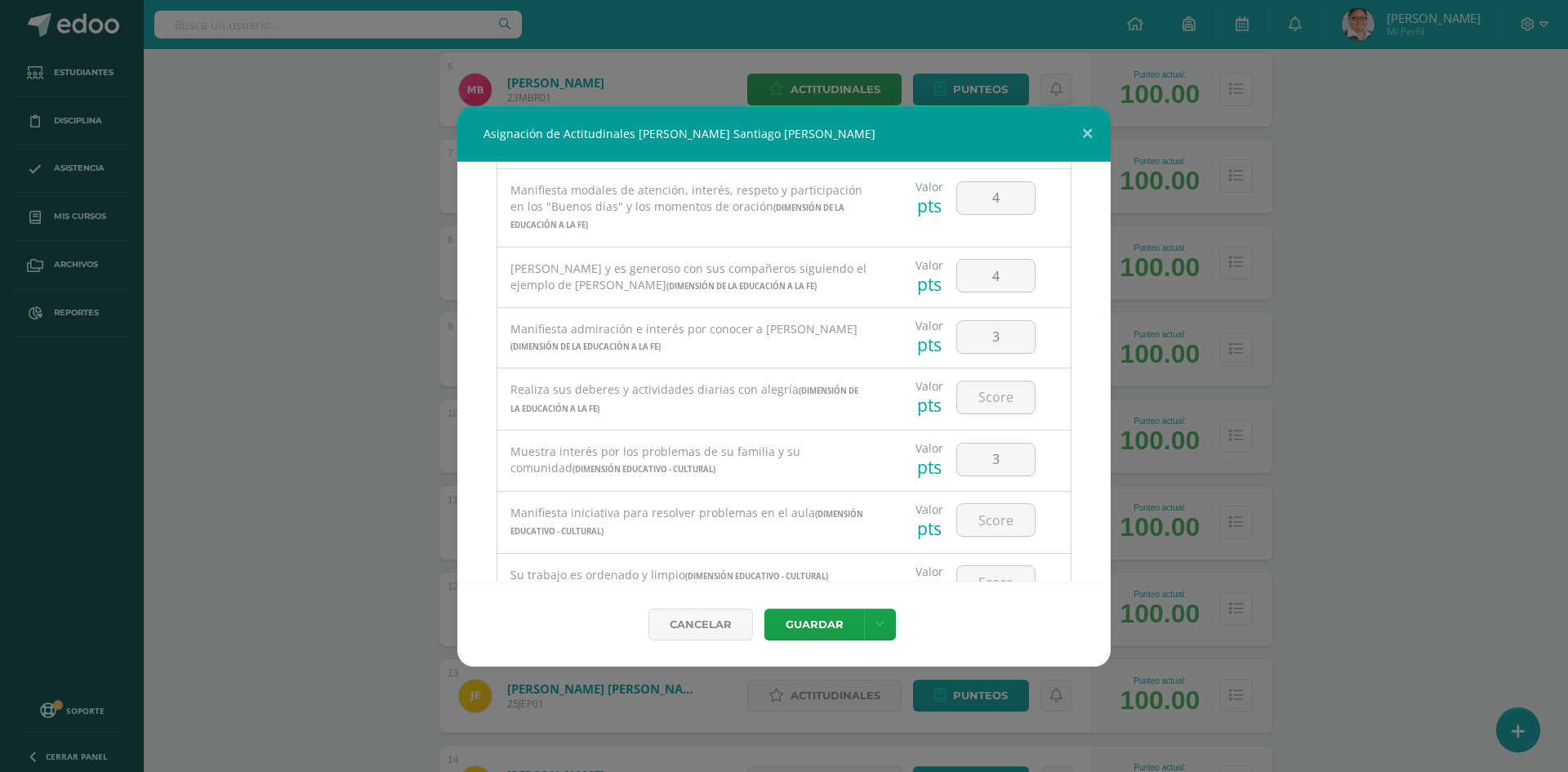
scroll to position [980, 0]
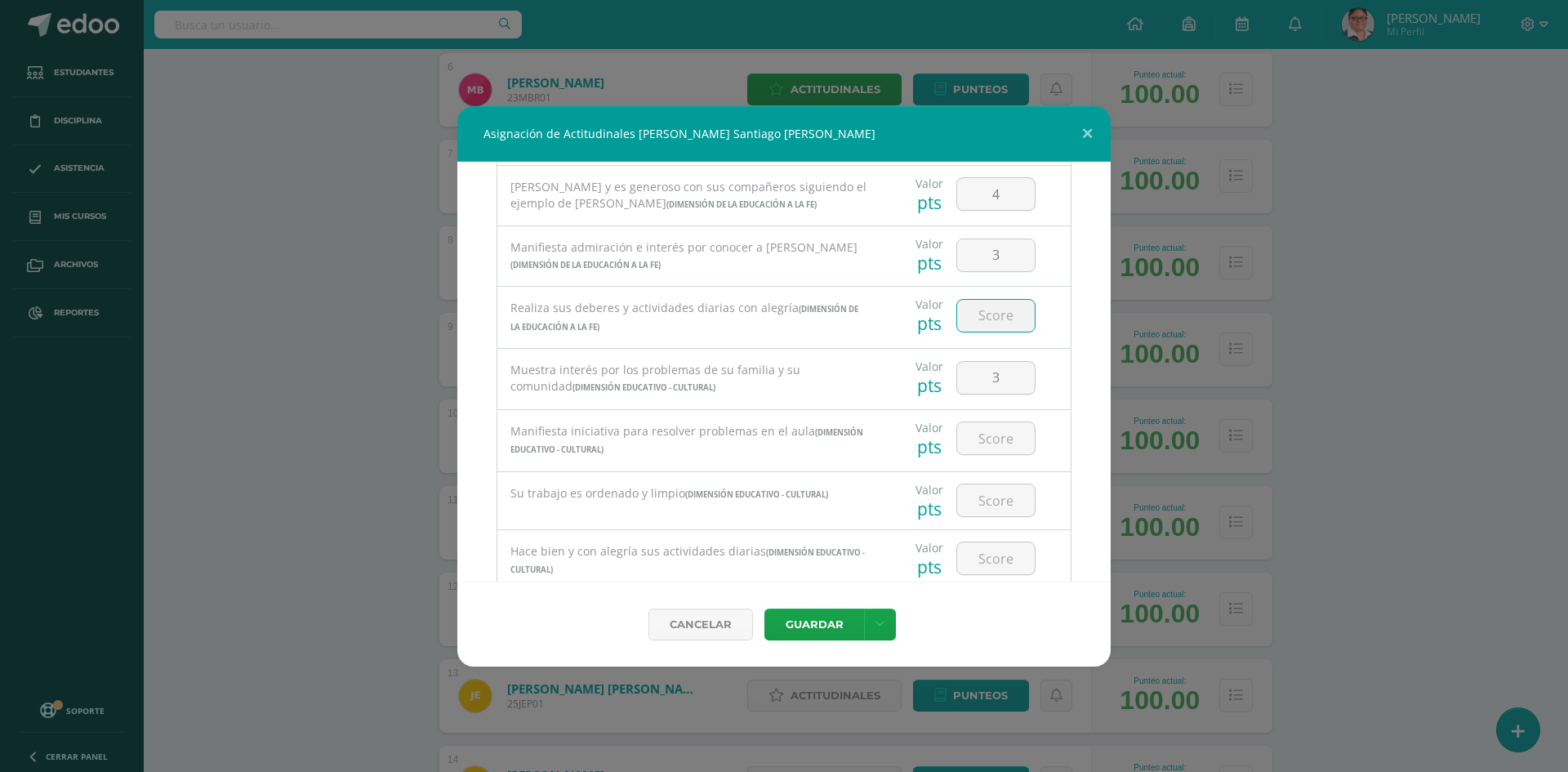
click at [974, 320] on input "number" at bounding box center [995, 316] width 78 height 32
click at [980, 439] on input "number" at bounding box center [995, 438] width 78 height 32
click at [980, 490] on input "number" at bounding box center [995, 500] width 78 height 32
click at [981, 558] on input "number" at bounding box center [995, 558] width 78 height 32
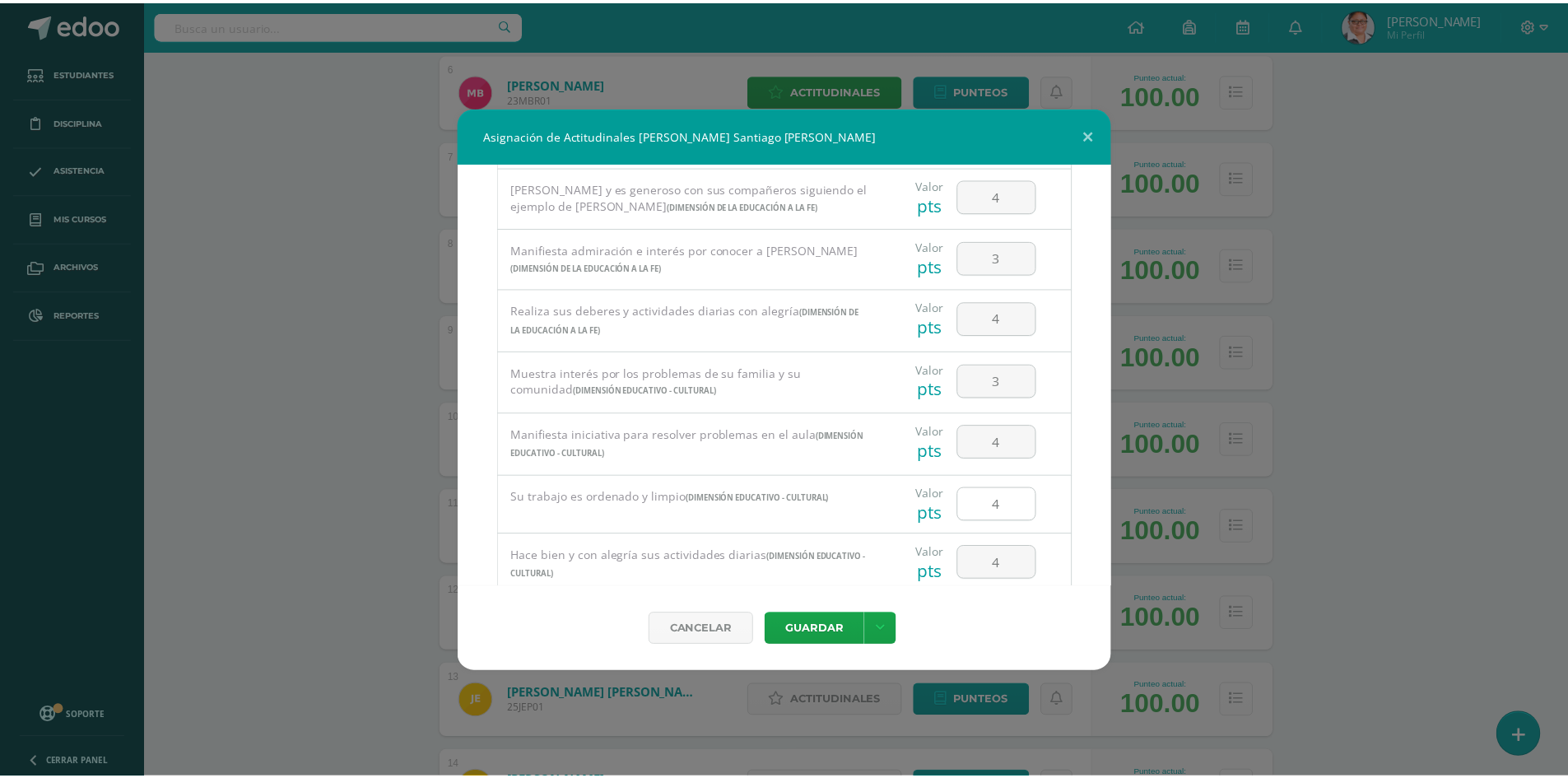
scroll to position [1101, 0]
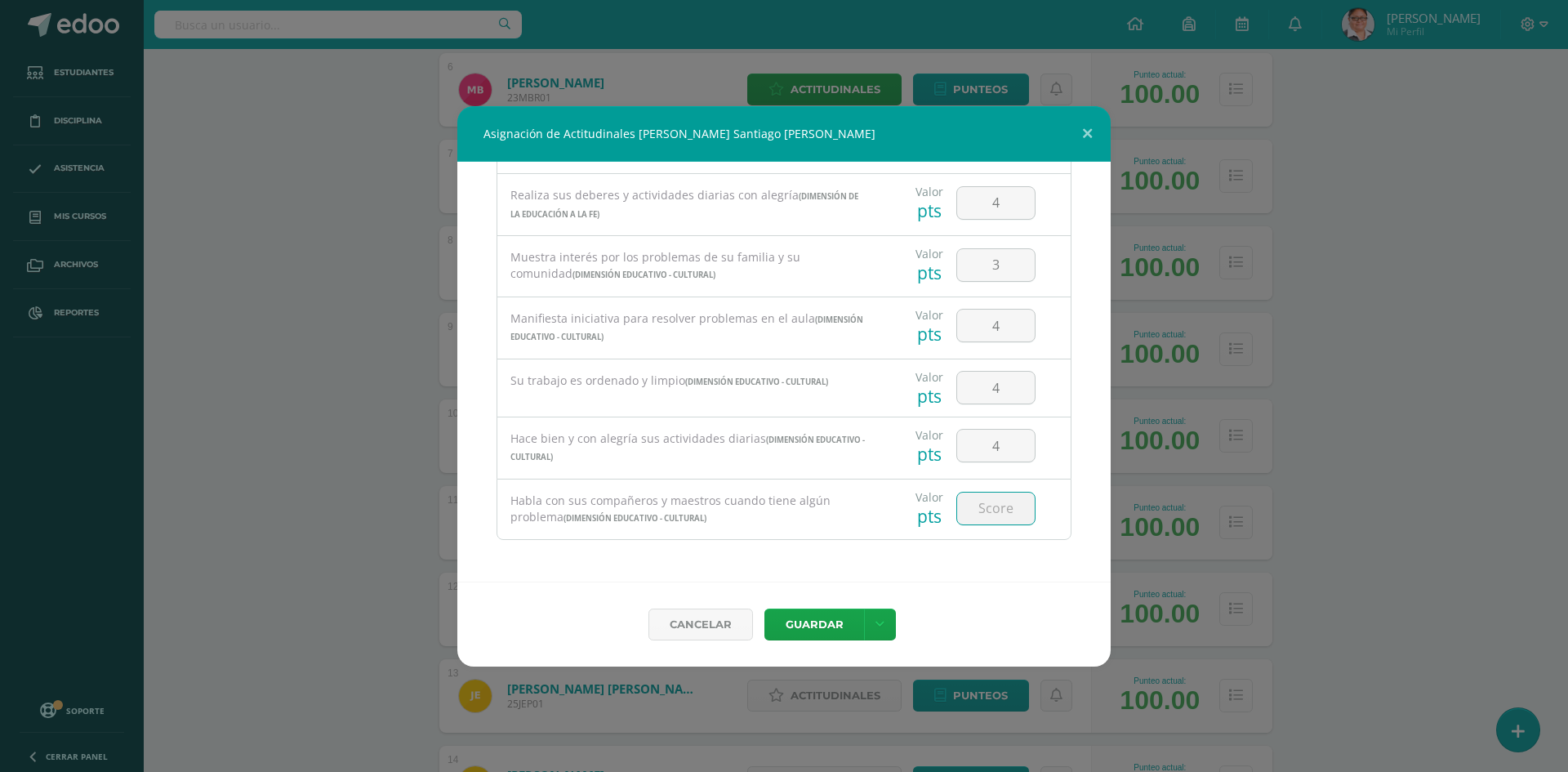
click at [982, 508] on input "number" at bounding box center [995, 508] width 78 height 32
click at [811, 624] on button "Guardar" at bounding box center [814, 625] width 99 height 32
